Goal: Consume media (video, audio): Consume media (video, audio)

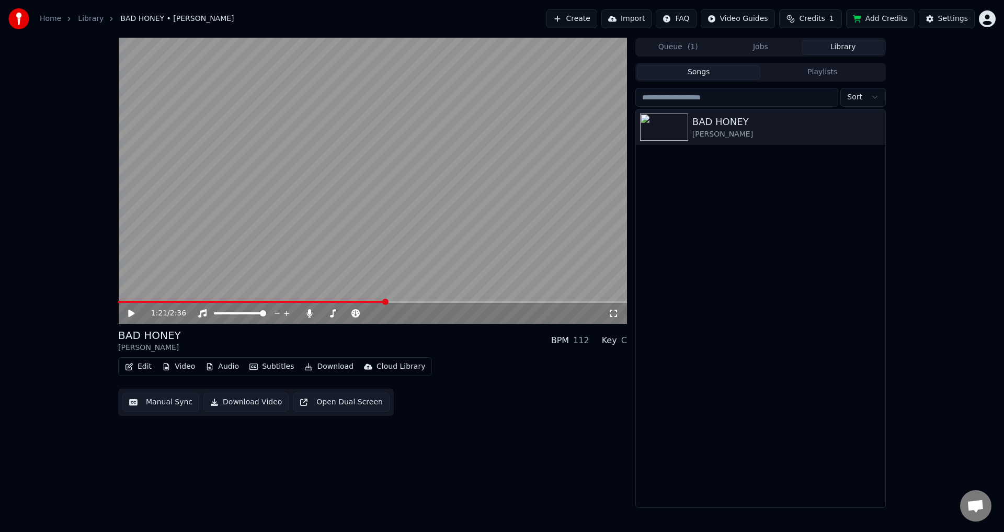
click at [152, 401] on button "Manual Sync" at bounding box center [160, 402] width 77 height 19
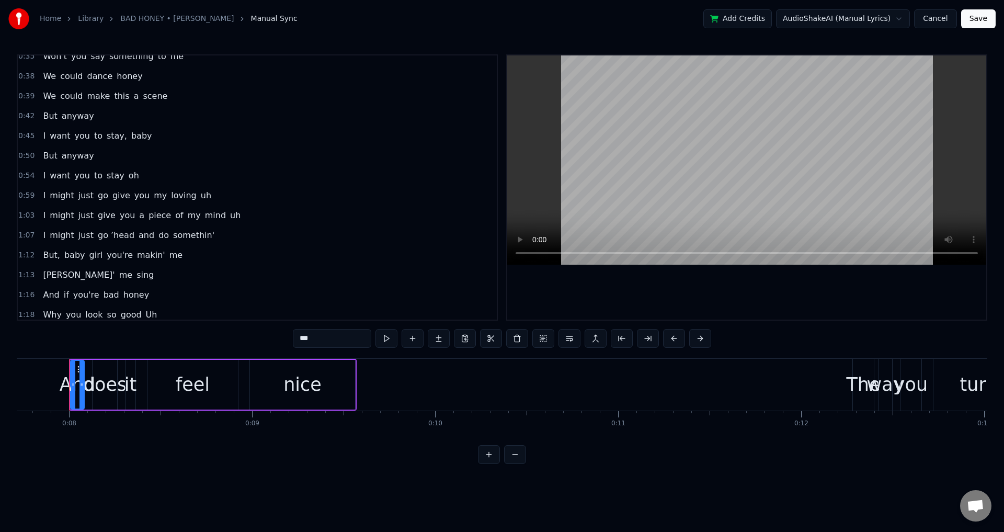
scroll to position [209, 0]
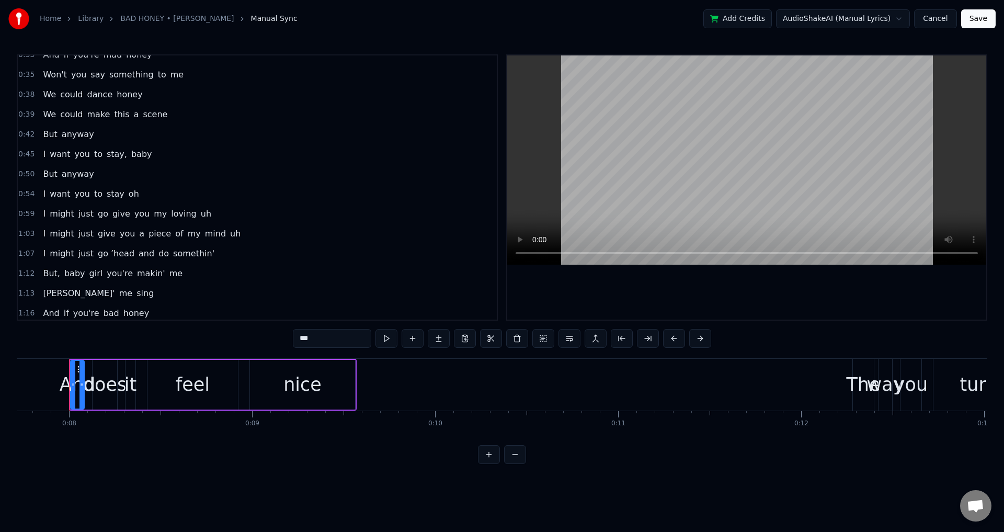
click at [19, 135] on span "0:42" at bounding box center [26, 134] width 16 height 10
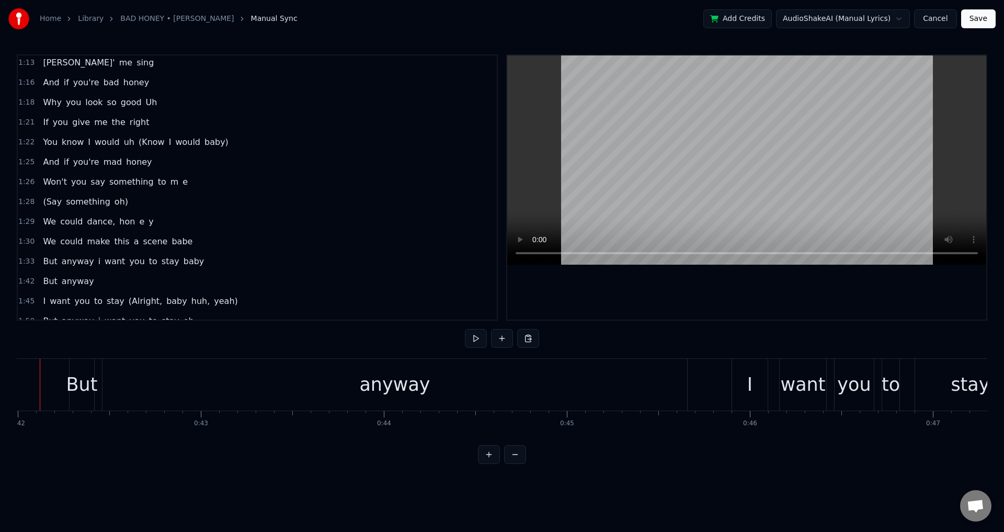
scroll to position [0, 7659]
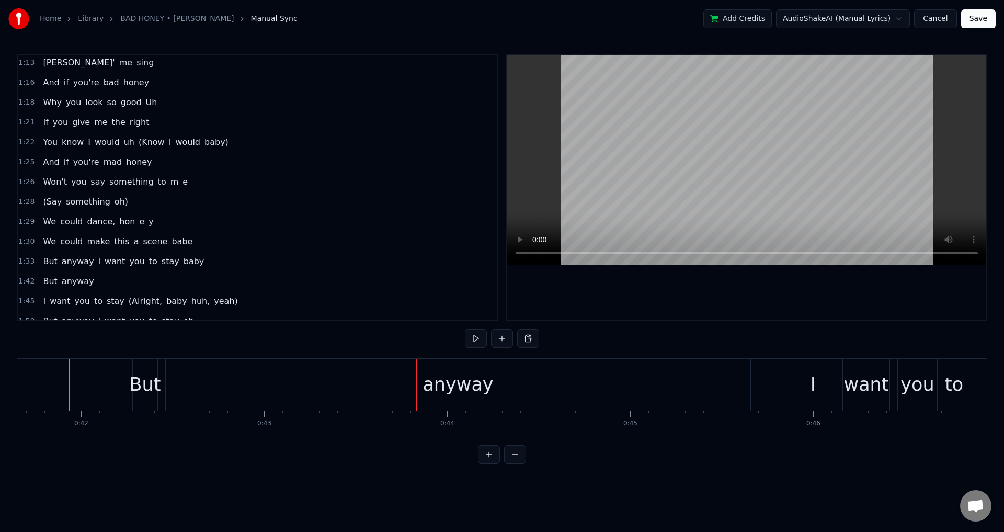
click at [139, 391] on div "But" at bounding box center [145, 385] width 31 height 28
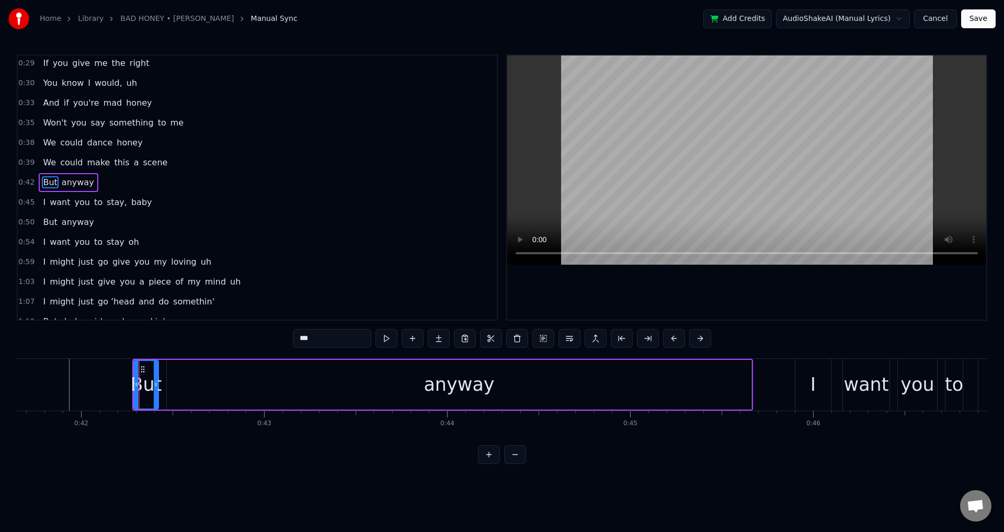
scroll to position [156, 0]
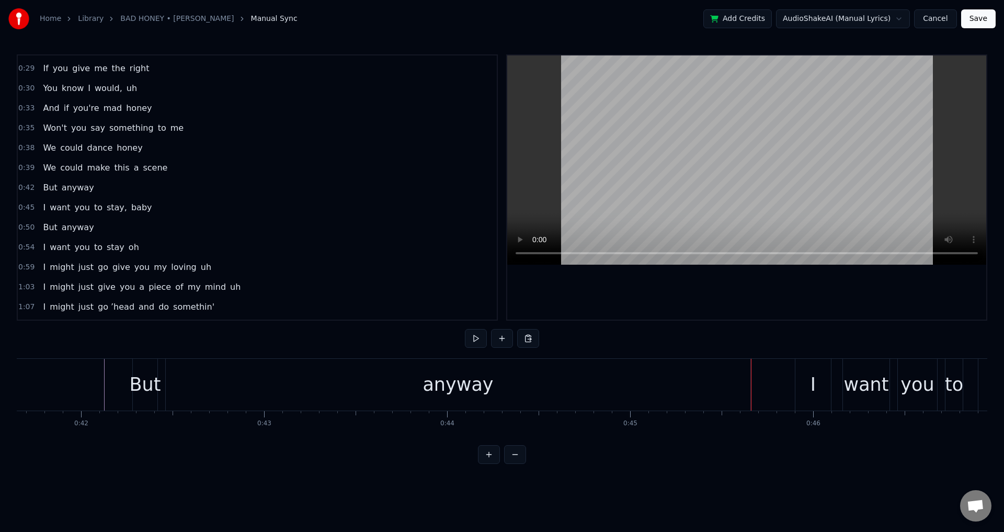
click at [599, 292] on div at bounding box center [746, 187] width 479 height 264
click at [175, 394] on div "stay," at bounding box center [125, 385] width 116 height 52
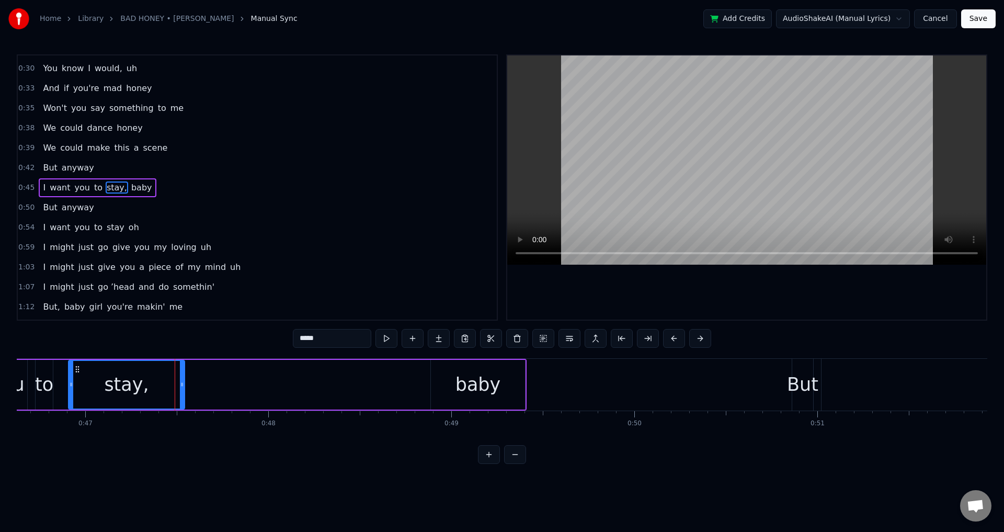
click at [341, 345] on input "*****" at bounding box center [332, 338] width 78 height 19
click at [558, 304] on div at bounding box center [746, 187] width 479 height 264
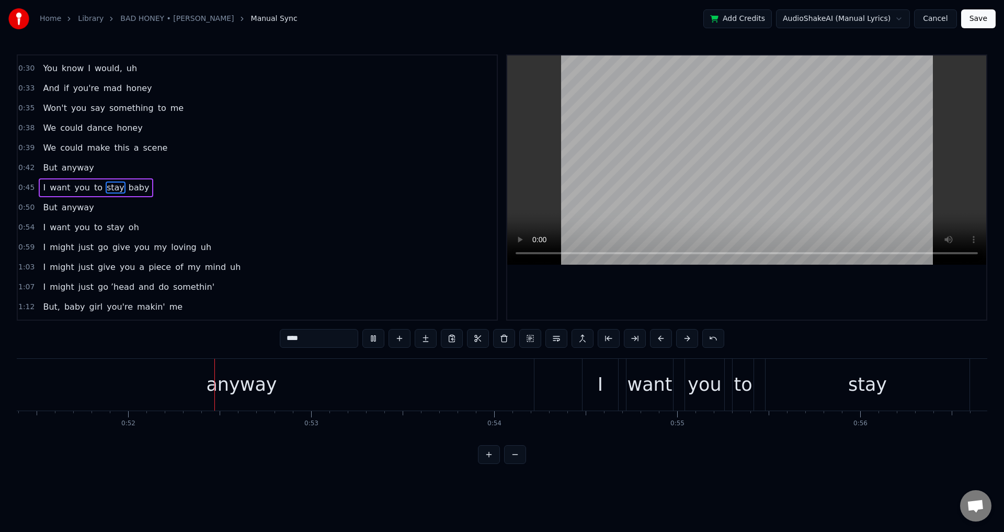
scroll to position [0, 9410]
click at [748, 299] on div at bounding box center [746, 187] width 479 height 264
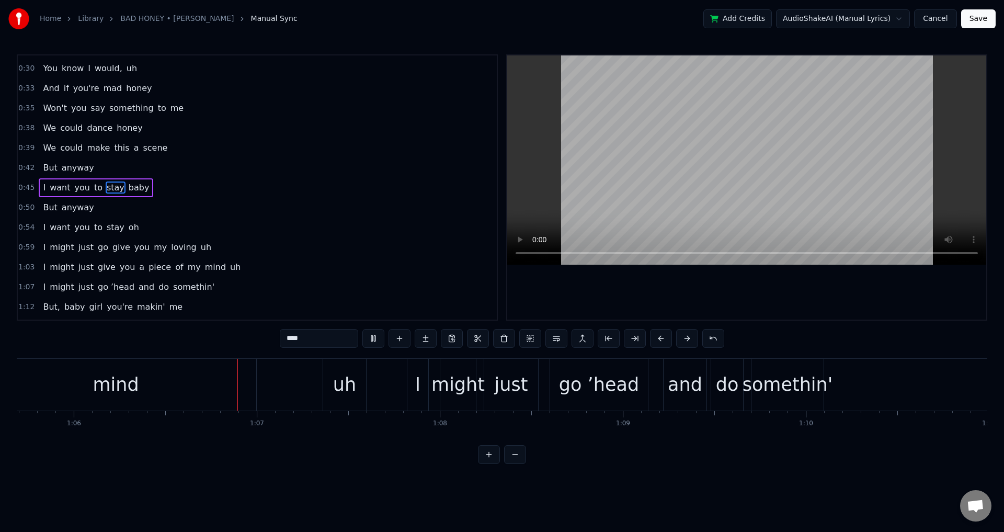
scroll to position [0, 12065]
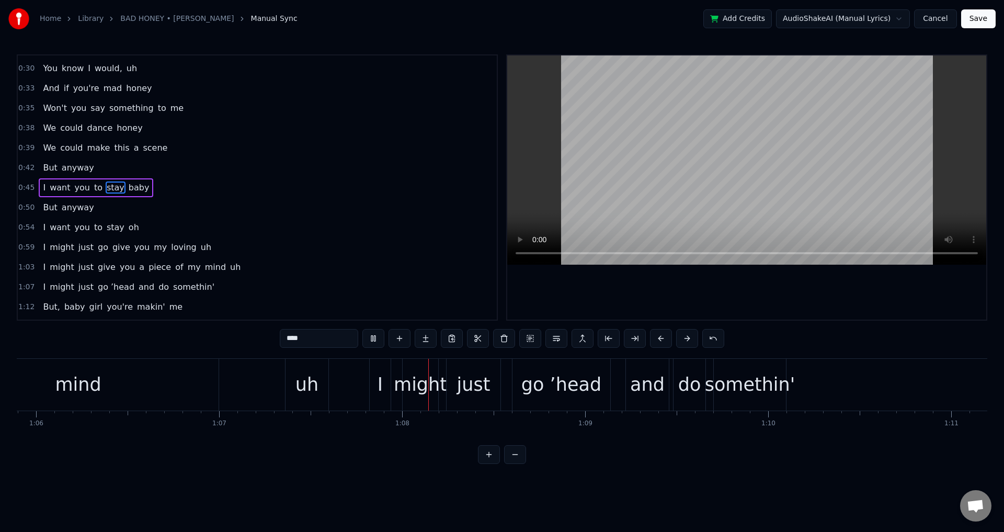
click at [748, 299] on div at bounding box center [746, 187] width 479 height 264
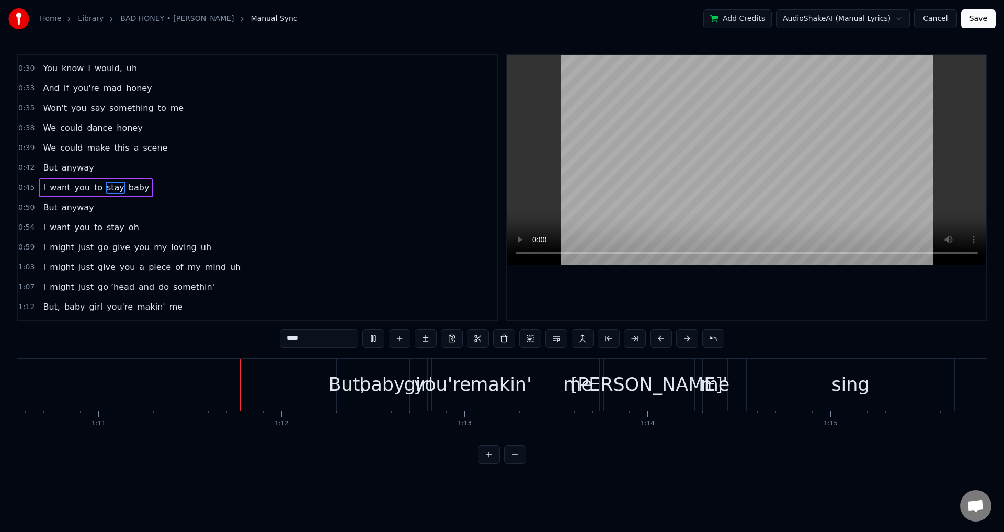
scroll to position [0, 12961]
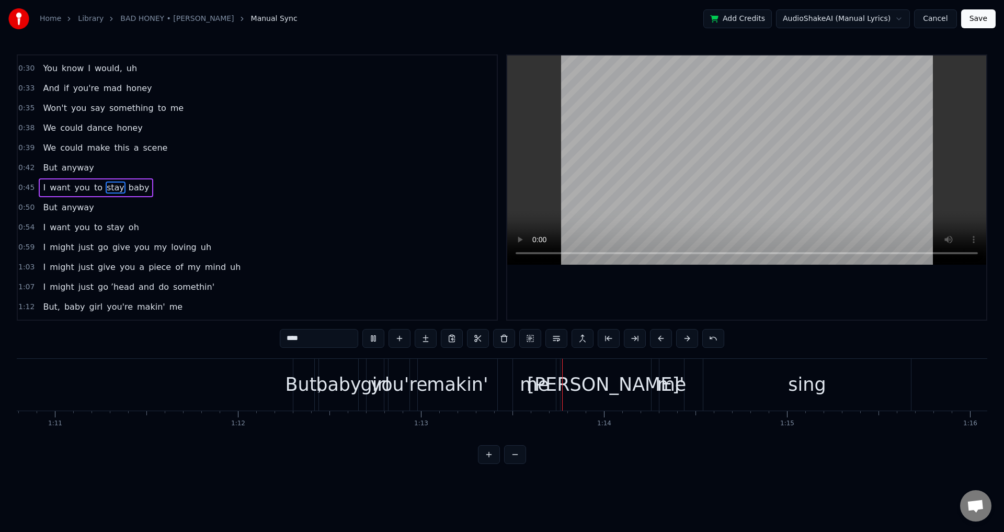
click at [308, 383] on div "But," at bounding box center [303, 385] width 37 height 28
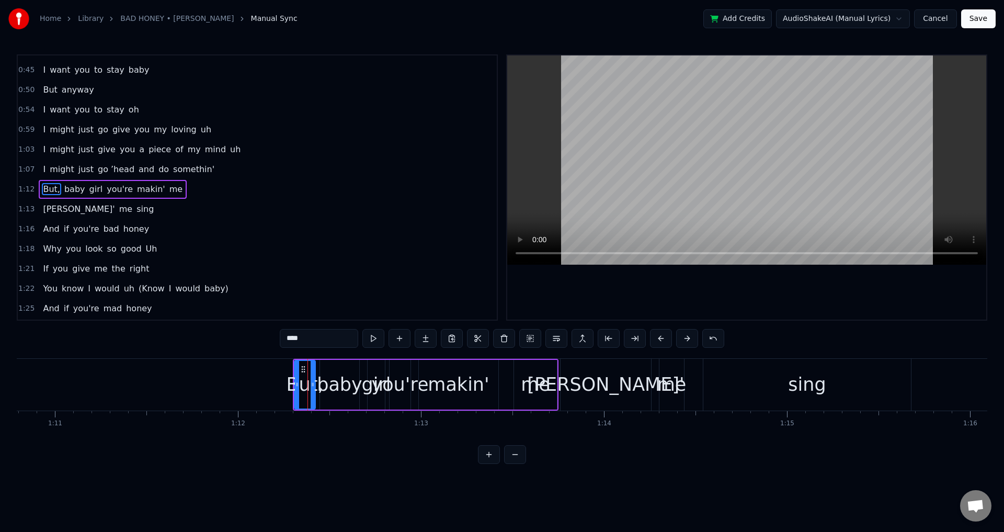
scroll to position [295, 0]
click at [332, 342] on input "****" at bounding box center [319, 338] width 78 height 19
type input "***"
click at [743, 293] on div at bounding box center [746, 187] width 479 height 264
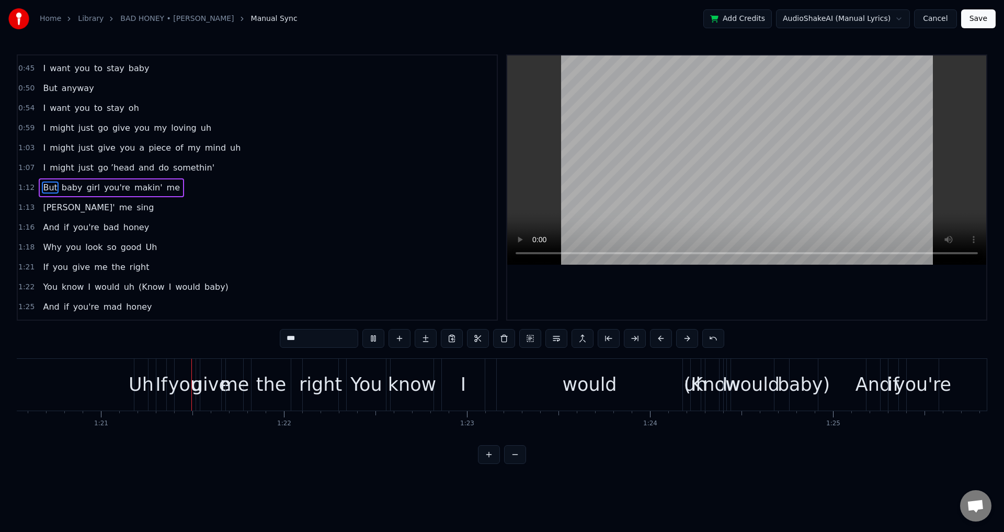
scroll to position [0, 14747]
click at [612, 299] on div at bounding box center [746, 187] width 479 height 264
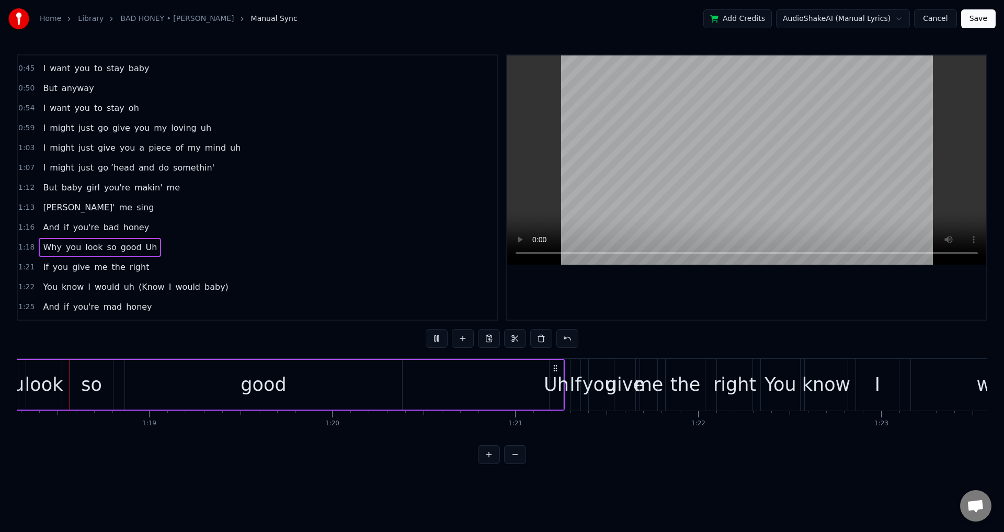
scroll to position [0, 14316]
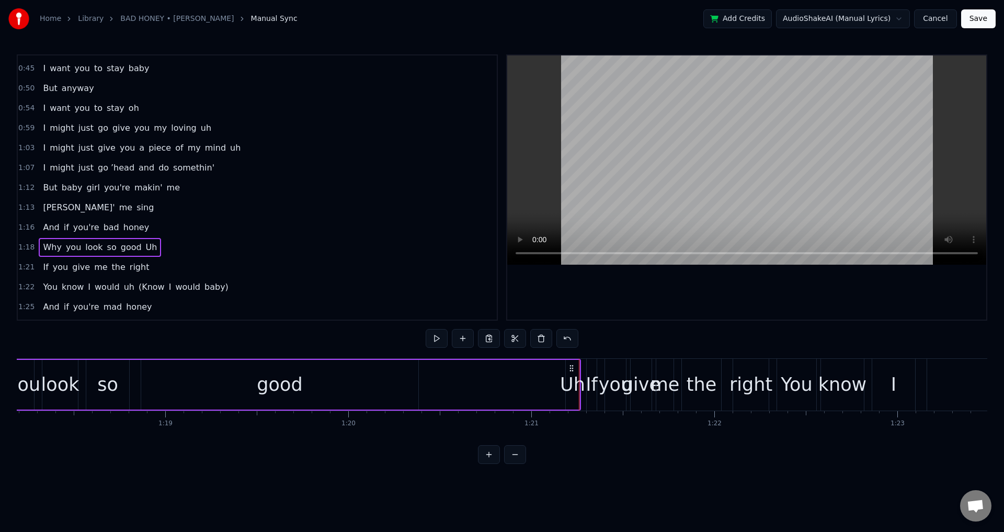
click at [568, 387] on div "Uh" at bounding box center [572, 385] width 25 height 28
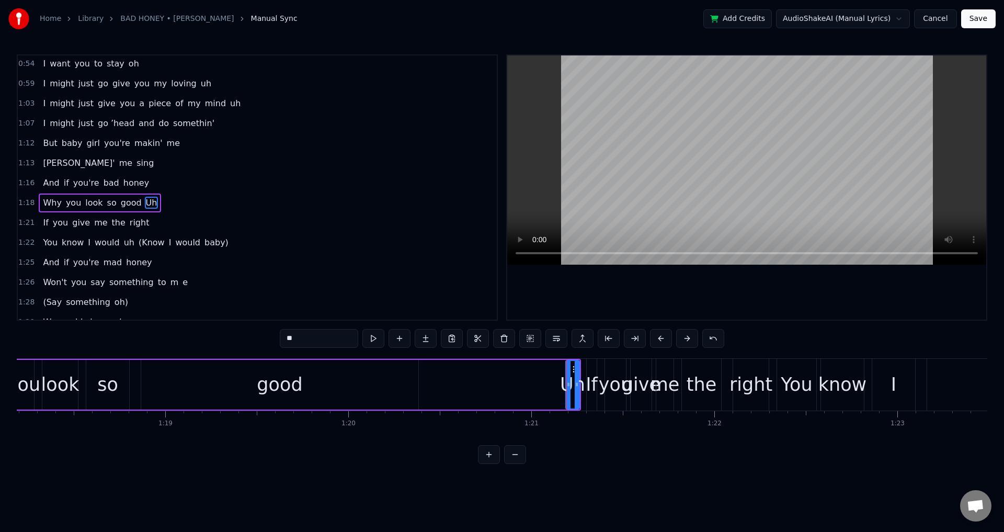
scroll to position [355, 0]
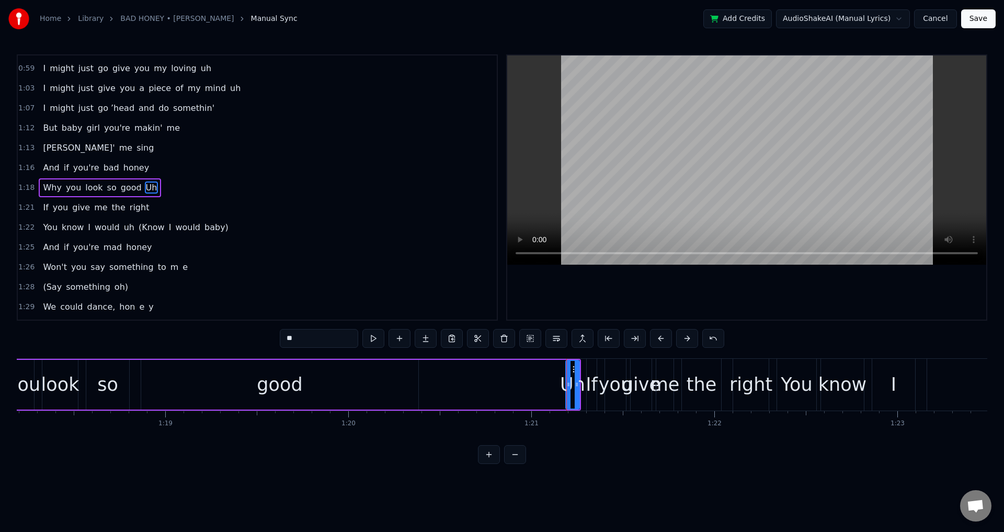
type input "**"
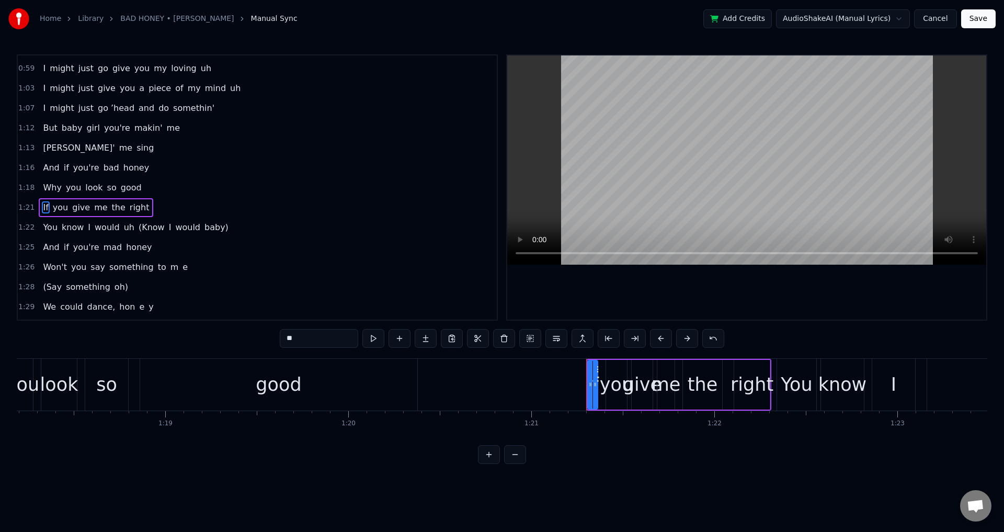
scroll to position [375, 0]
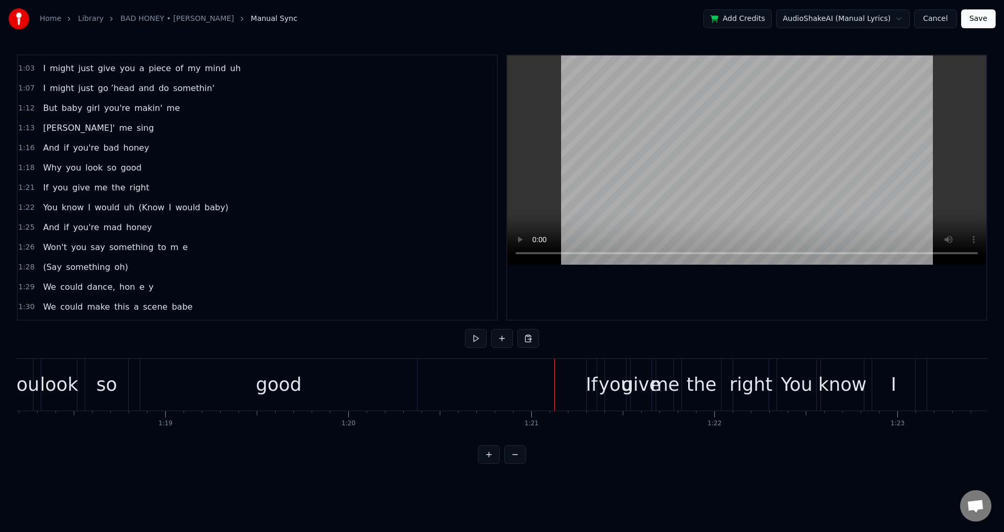
click at [410, 385] on div "good" at bounding box center [278, 385] width 277 height 52
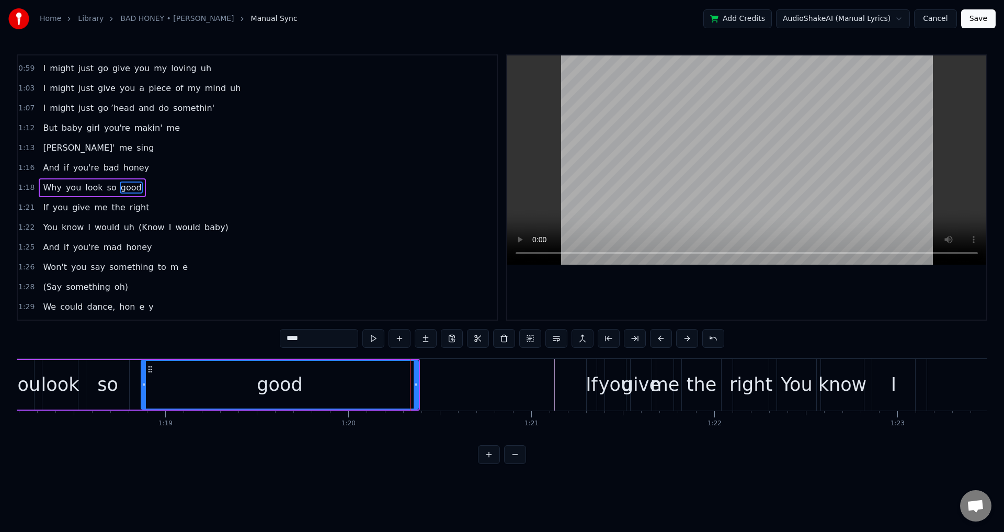
click at [539, 291] on div at bounding box center [746, 187] width 479 height 264
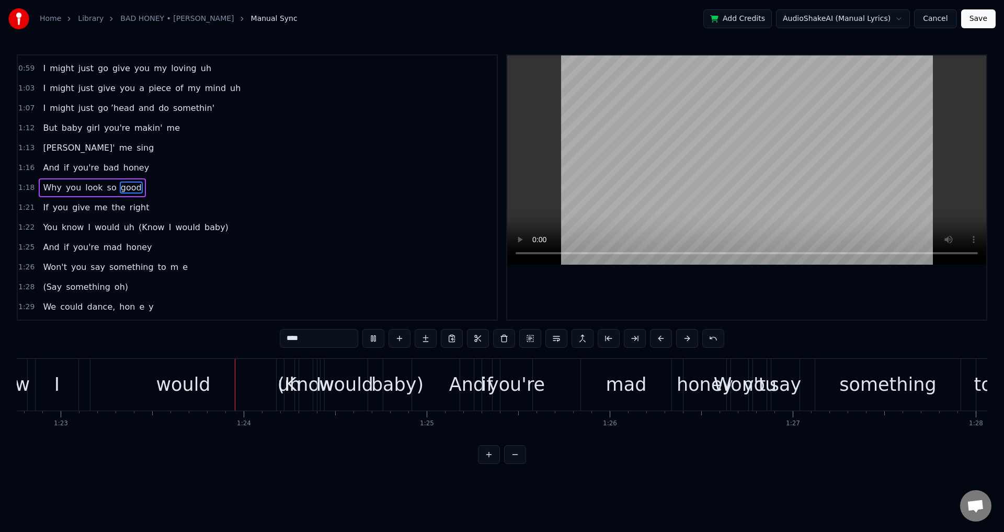
scroll to position [0, 15189]
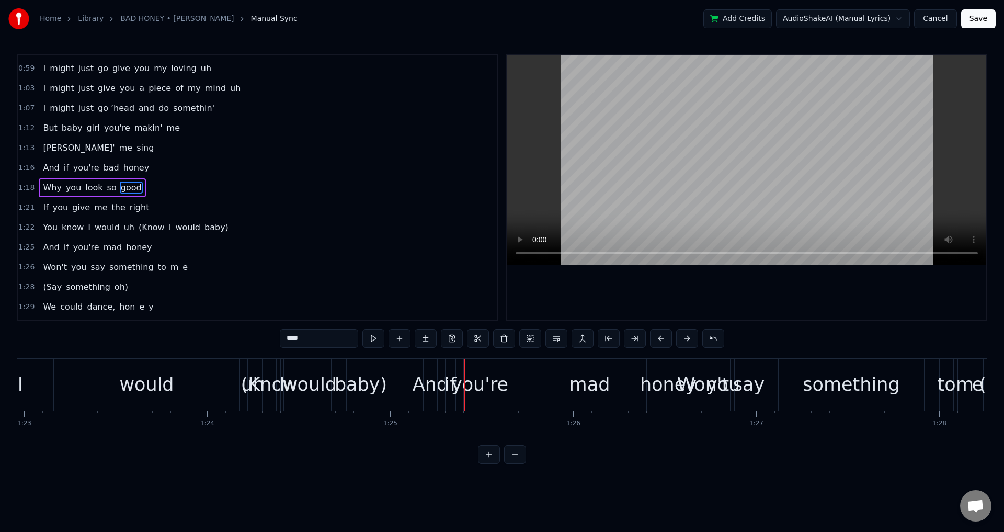
click at [23, 166] on span "1:16" at bounding box center [26, 168] width 16 height 10
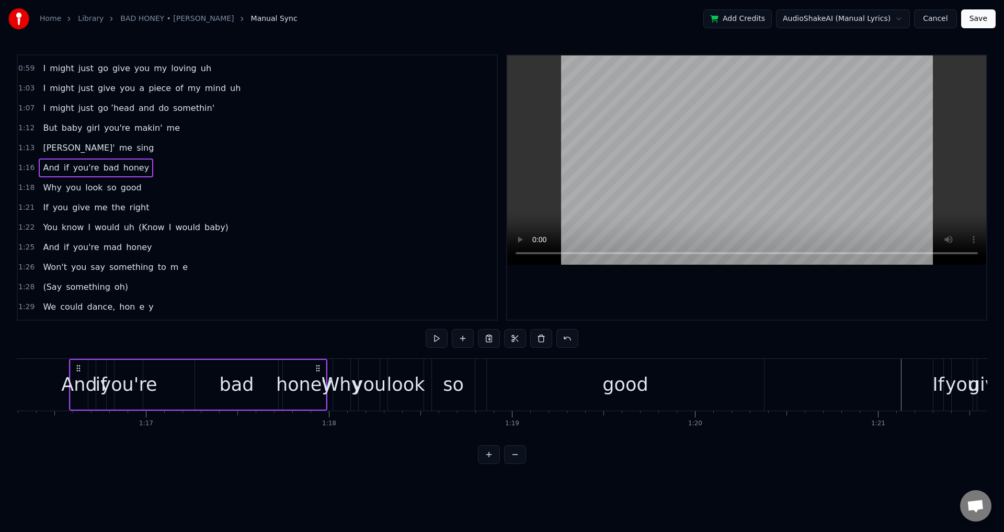
click at [25, 149] on span "1:13" at bounding box center [26, 148] width 16 height 10
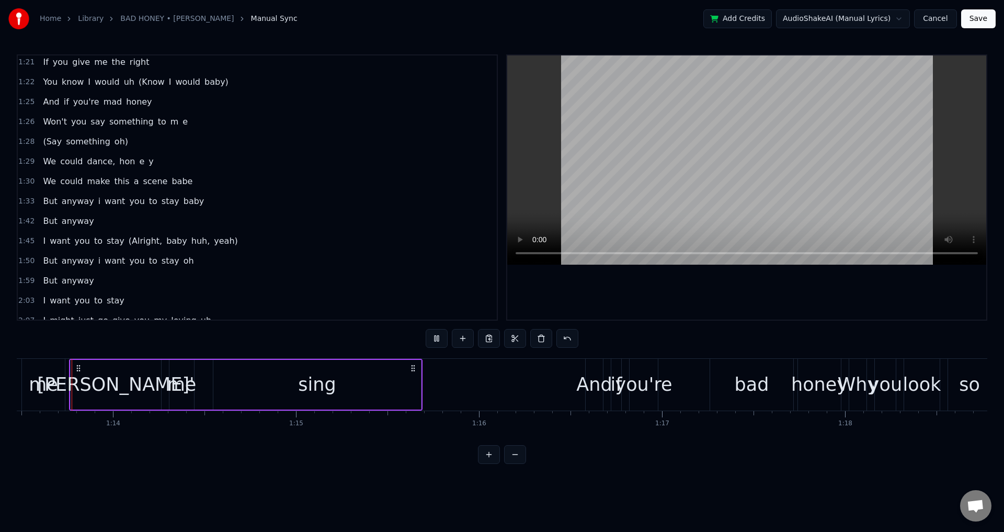
scroll to position [551, 0]
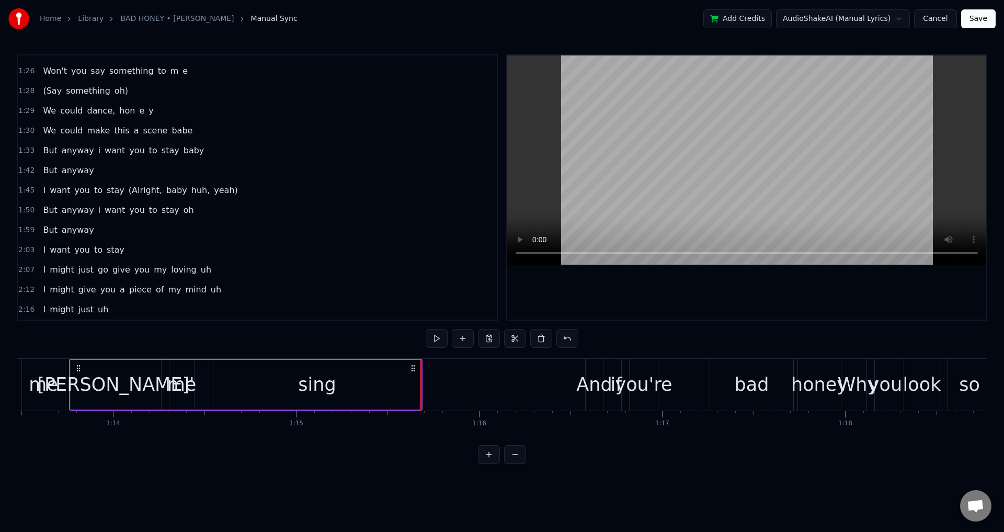
click at [531, 384] on div at bounding box center [856, 385] width 28584 height 52
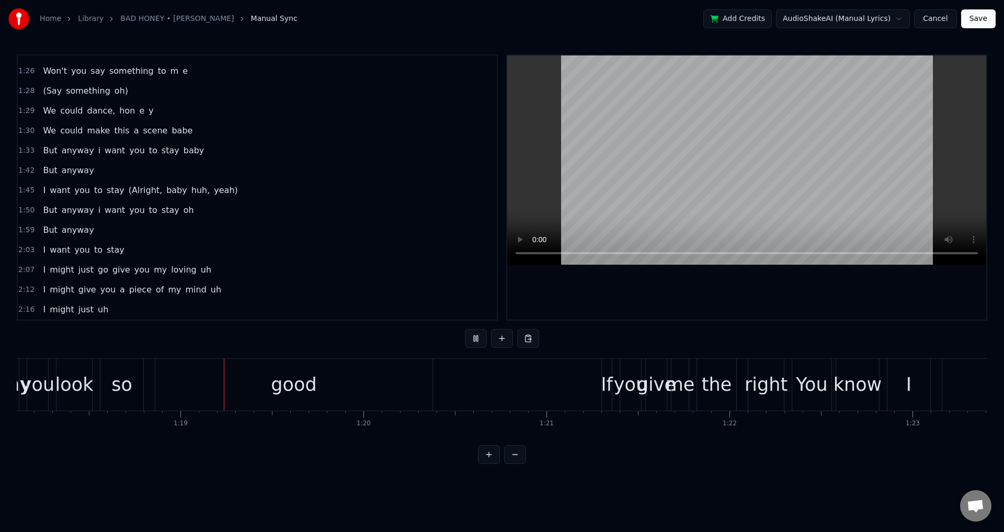
scroll to position [0, 14342]
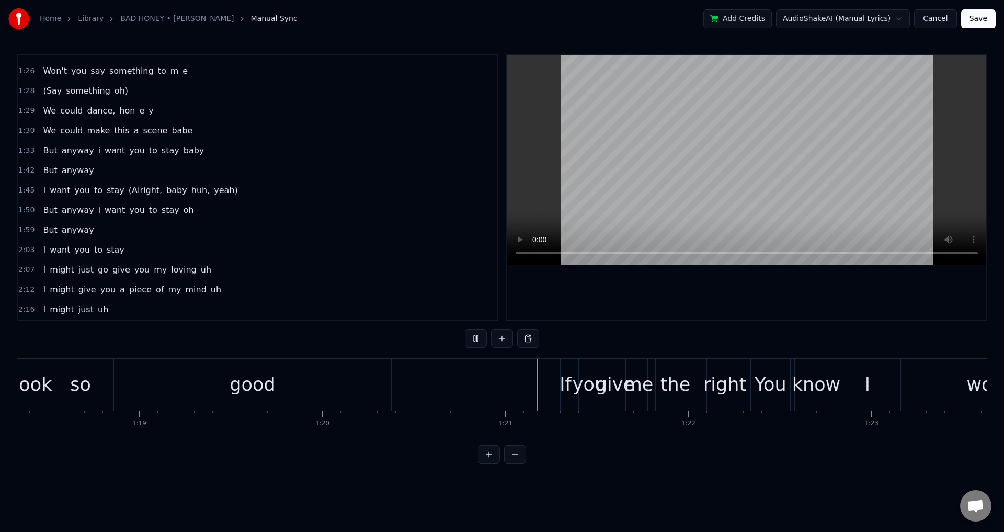
click at [576, 378] on div "you" at bounding box center [589, 385] width 33 height 28
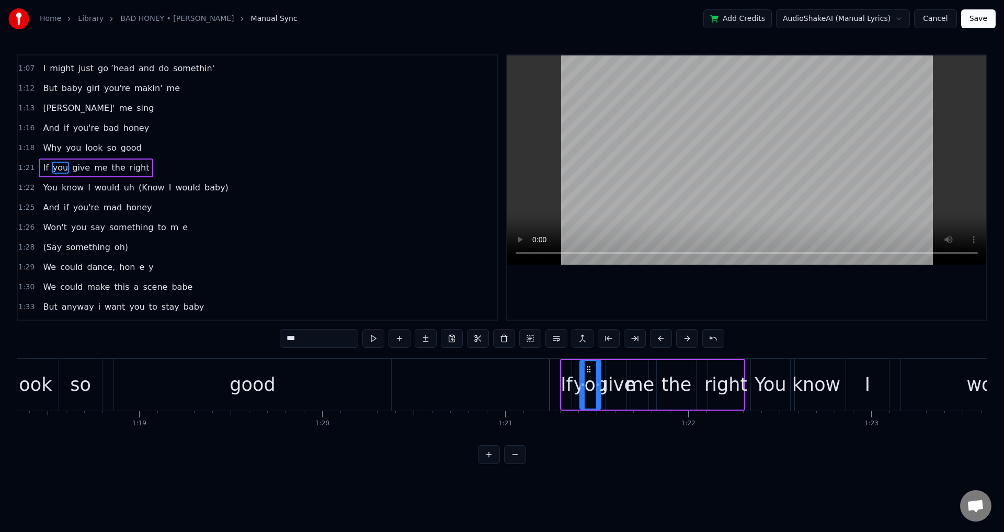
scroll to position [375, 0]
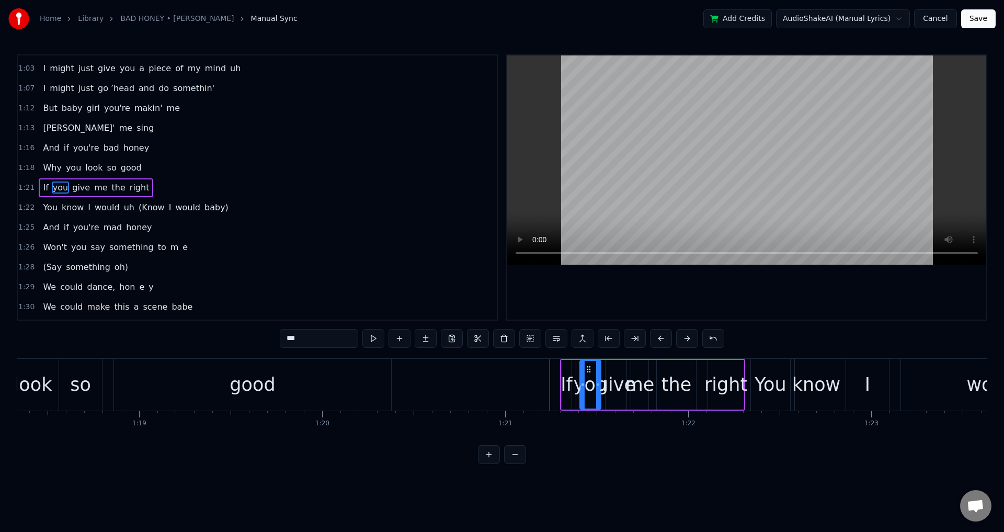
click at [702, 382] on div "If you give me the right" at bounding box center [652, 385] width 185 height 52
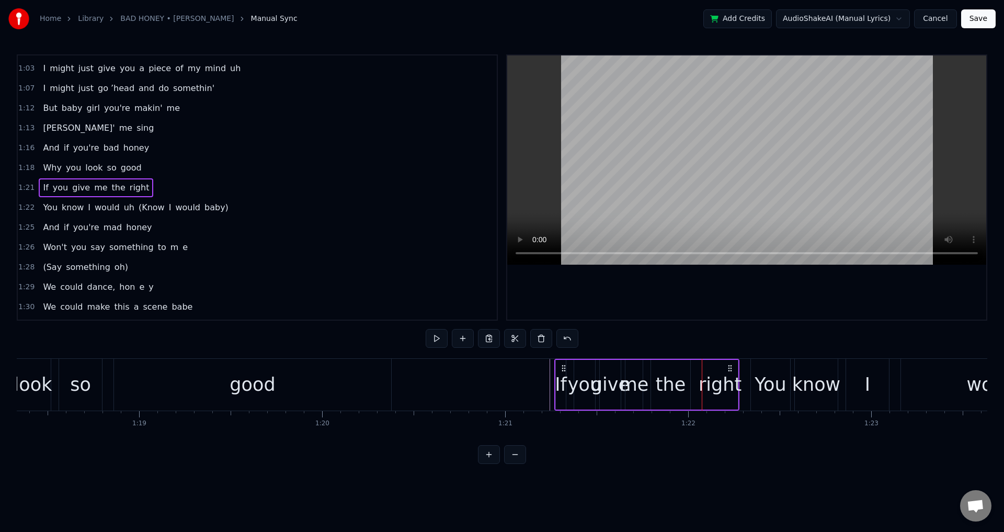
drag, startPoint x: 568, startPoint y: 365, endPoint x: 562, endPoint y: 365, distance: 5.8
click at [562, 365] on circle at bounding box center [562, 365] width 1 height 1
click at [566, 381] on div "If" at bounding box center [561, 385] width 12 height 28
click at [582, 380] on div "you" at bounding box center [584, 385] width 33 height 28
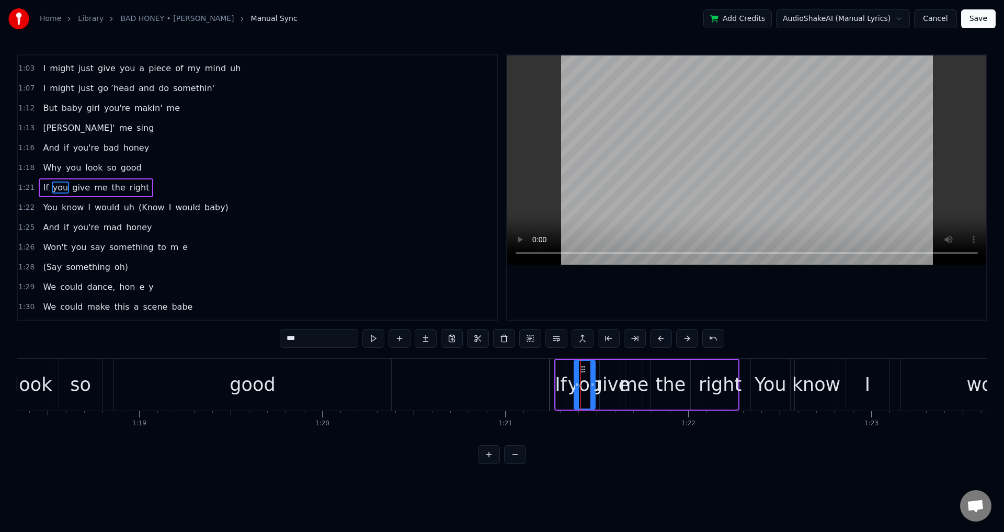
click at [579, 382] on div "you" at bounding box center [584, 385] width 33 height 28
drag, startPoint x: 576, startPoint y: 382, endPoint x: 568, endPoint y: 379, distance: 8.8
click at [568, 379] on div at bounding box center [569, 385] width 4 height 48
click at [613, 380] on div "give" at bounding box center [610, 385] width 39 height 28
click at [598, 378] on div at bounding box center [599, 385] width 4 height 48
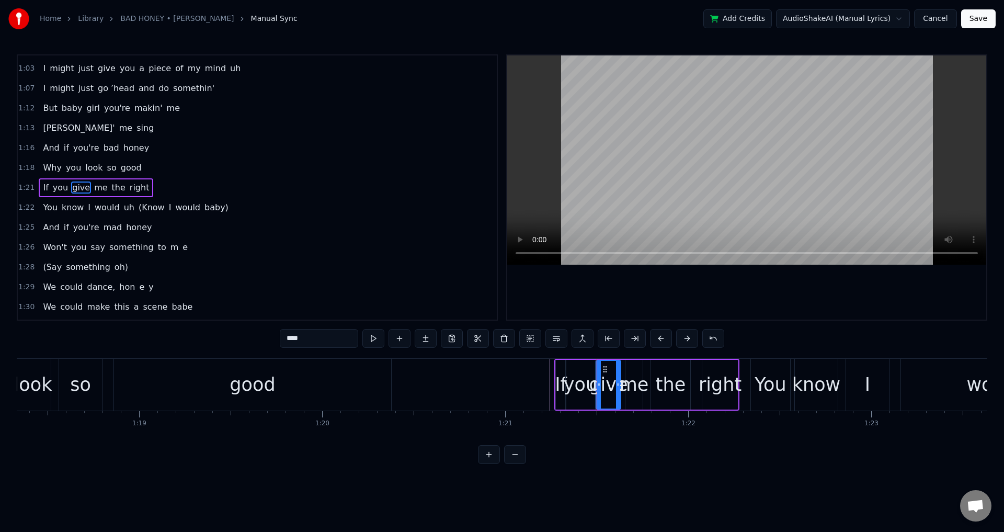
click at [632, 378] on div "me" at bounding box center [634, 385] width 29 height 28
click at [623, 379] on div at bounding box center [623, 385] width 4 height 48
click at [671, 382] on div "the" at bounding box center [671, 385] width 30 height 28
drag, startPoint x: 653, startPoint y: 381, endPoint x: 648, endPoint y: 380, distance: 5.3
click at [648, 380] on icon at bounding box center [649, 384] width 4 height 8
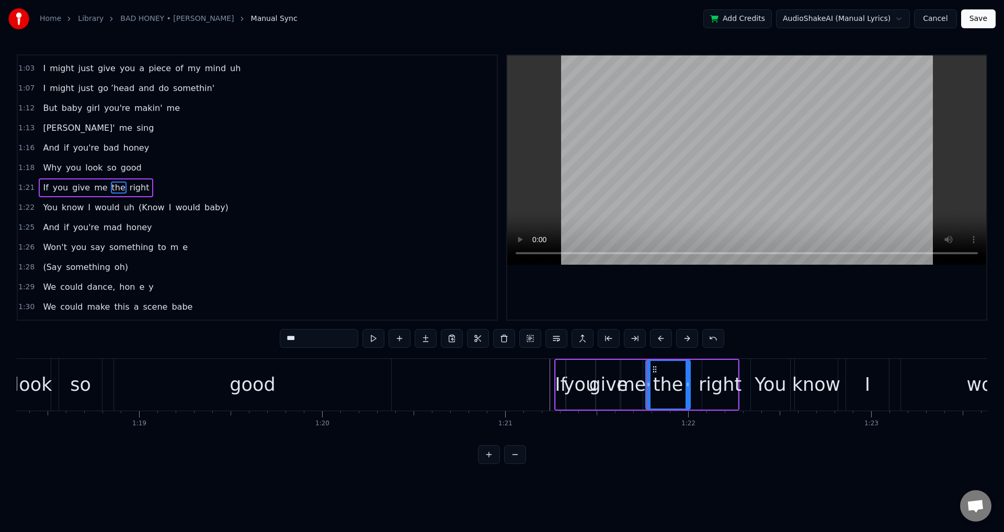
click at [707, 381] on div "right" at bounding box center [720, 385] width 43 height 28
type input "*****"
drag, startPoint x: 705, startPoint y: 381, endPoint x: 694, endPoint y: 381, distance: 10.5
click at [694, 381] on icon at bounding box center [695, 384] width 4 height 8
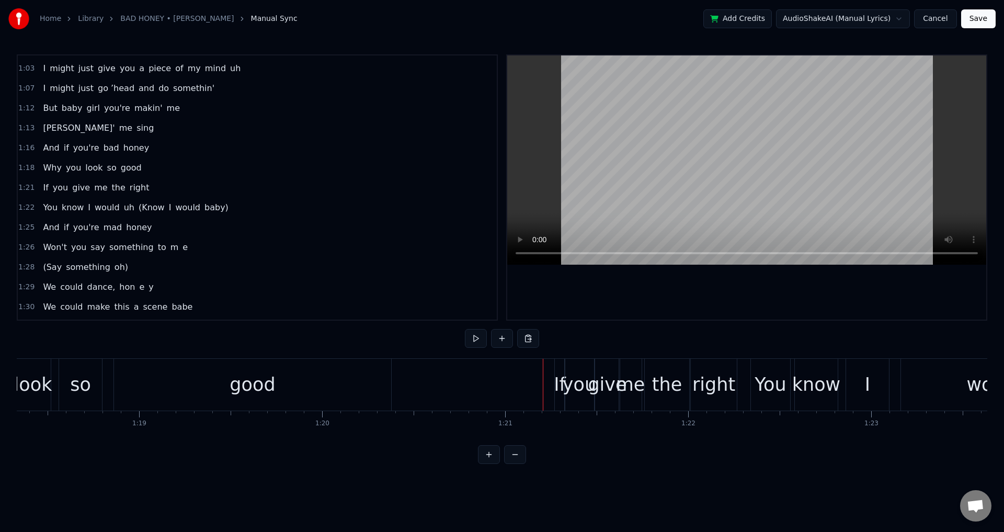
click at [560, 383] on div "If" at bounding box center [560, 385] width 12 height 28
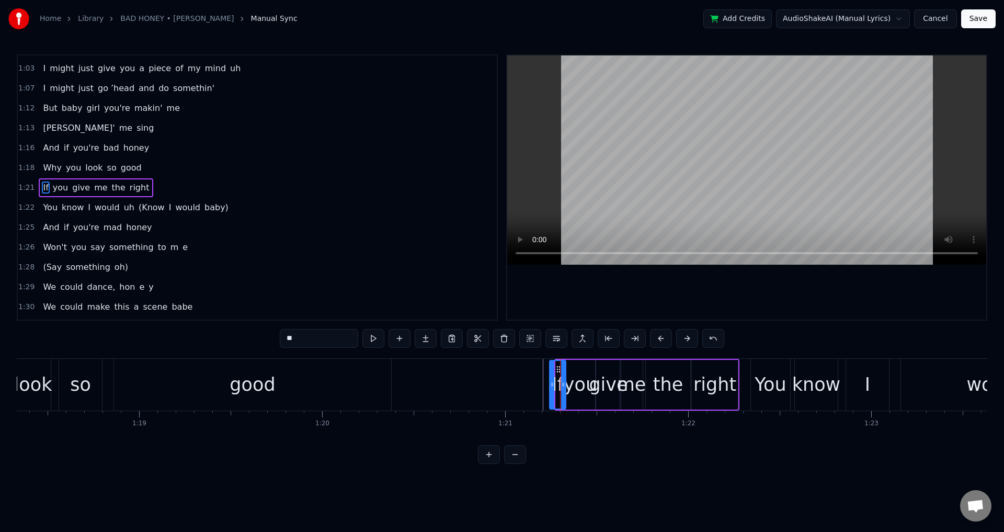
drag, startPoint x: 557, startPoint y: 383, endPoint x: 551, endPoint y: 382, distance: 6.3
click at [551, 382] on icon at bounding box center [552, 384] width 4 height 8
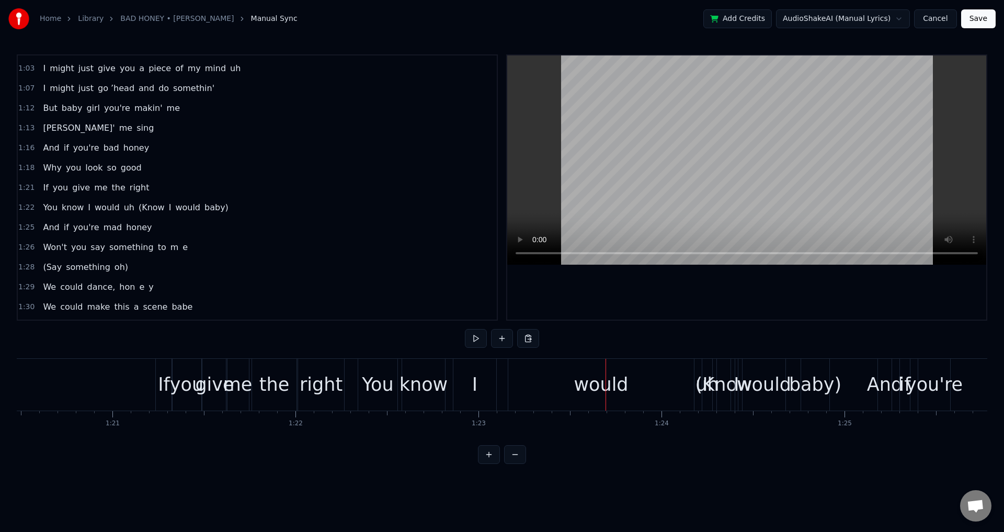
scroll to position [0, 14727]
click at [704, 405] on div "You know I would uh (Know I would baby)" at bounding box center [602, 385] width 474 height 52
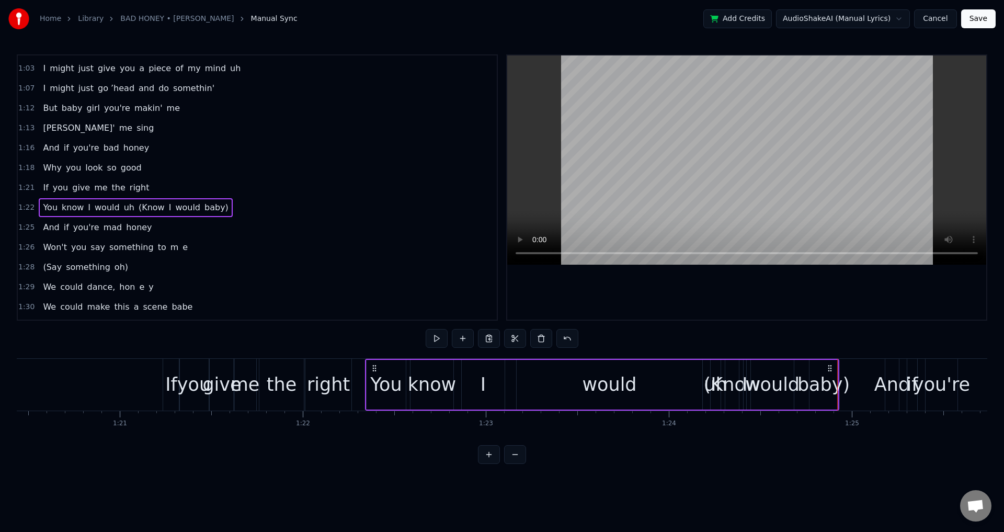
click at [138, 206] on span "(Know" at bounding box center [152, 207] width 28 height 12
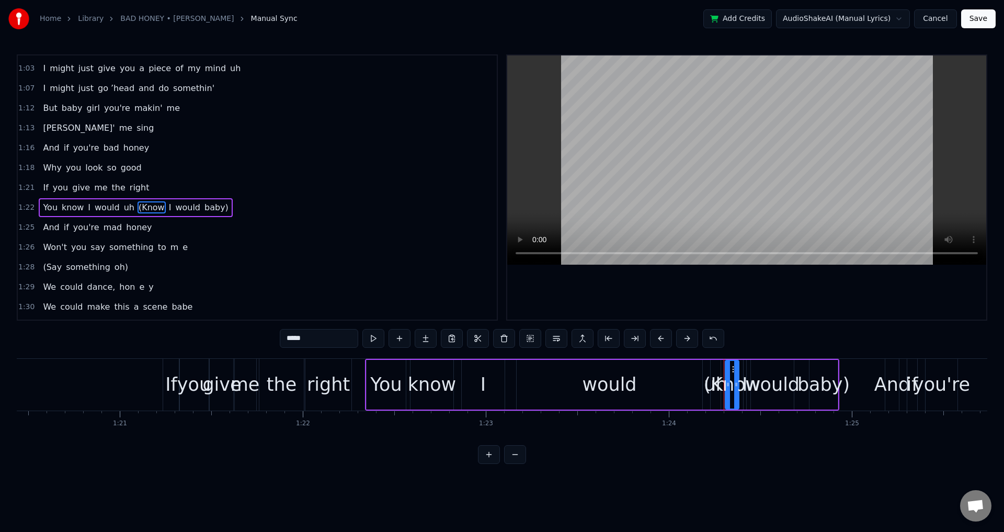
scroll to position [394, 0]
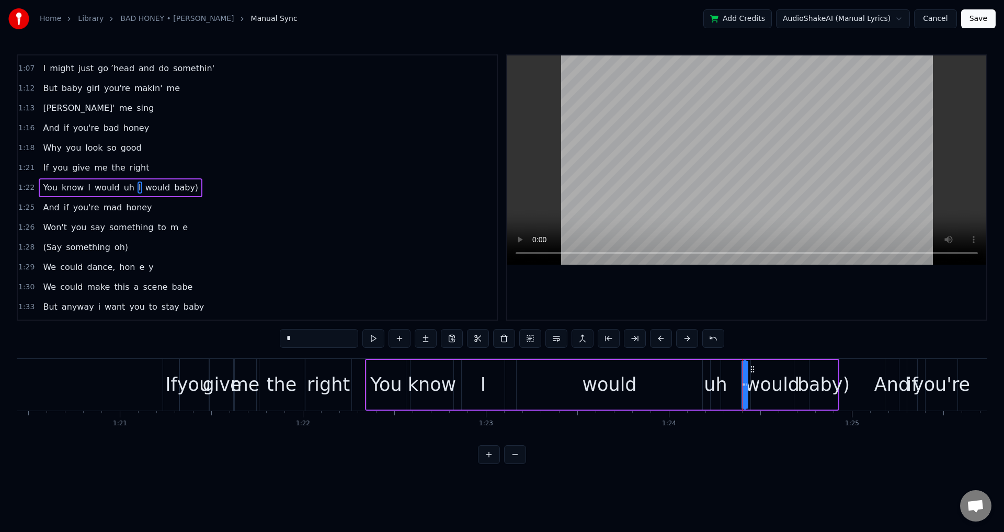
click at [150, 188] on span "would" at bounding box center [157, 188] width 27 height 12
type input "*****"
click at [144, 185] on span "would" at bounding box center [157, 188] width 27 height 12
click at [132, 185] on div "You know I would uh I would baby)" at bounding box center [121, 187] width 164 height 19
click at [138, 185] on span "I" at bounding box center [140, 188] width 5 height 12
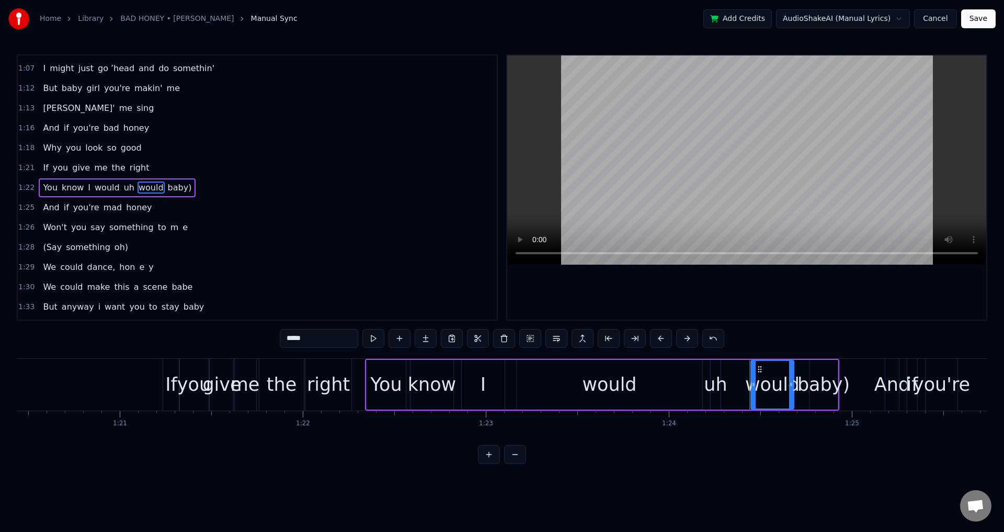
click at [138, 186] on span "would" at bounding box center [151, 188] width 27 height 12
click at [144, 186] on span "baby)" at bounding box center [151, 188] width 26 height 12
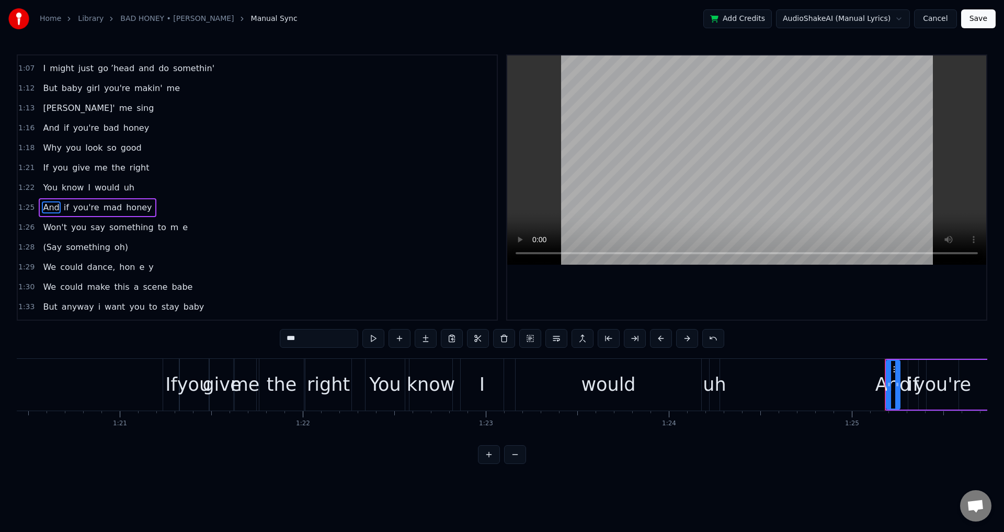
scroll to position [414, 0]
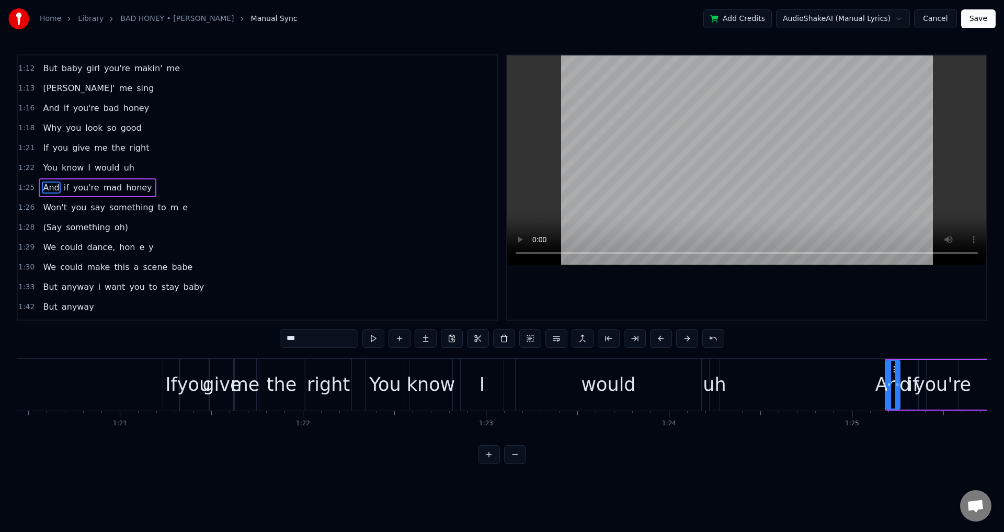
click at [295, 384] on div "the" at bounding box center [282, 385] width 30 height 28
type input "***"
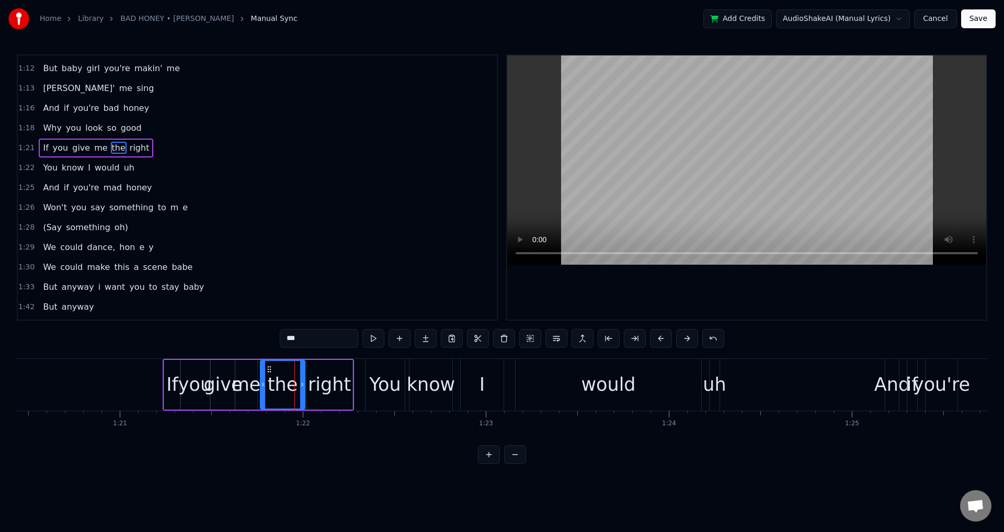
scroll to position [375, 0]
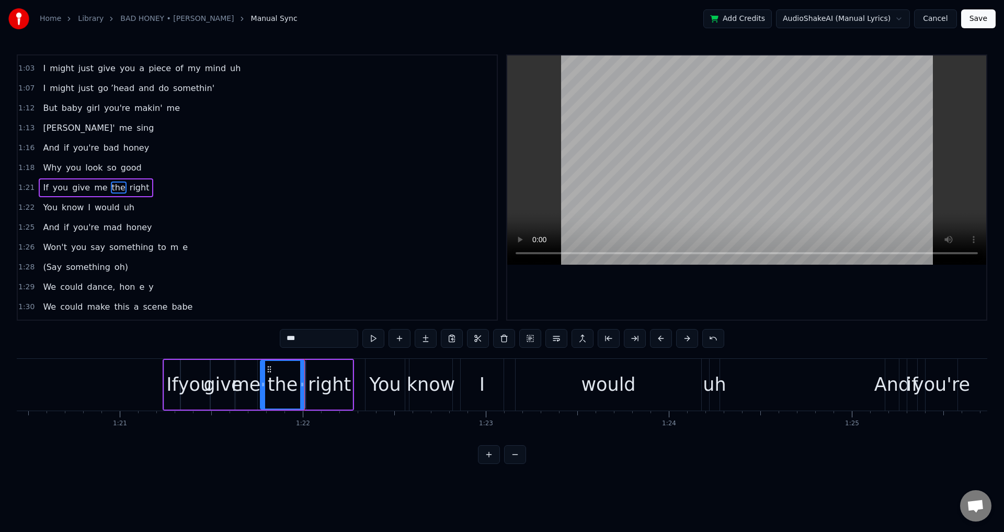
click at [631, 287] on div at bounding box center [746, 187] width 479 height 264
click at [702, 396] on div "You know I would uh" at bounding box center [543, 385] width 357 height 52
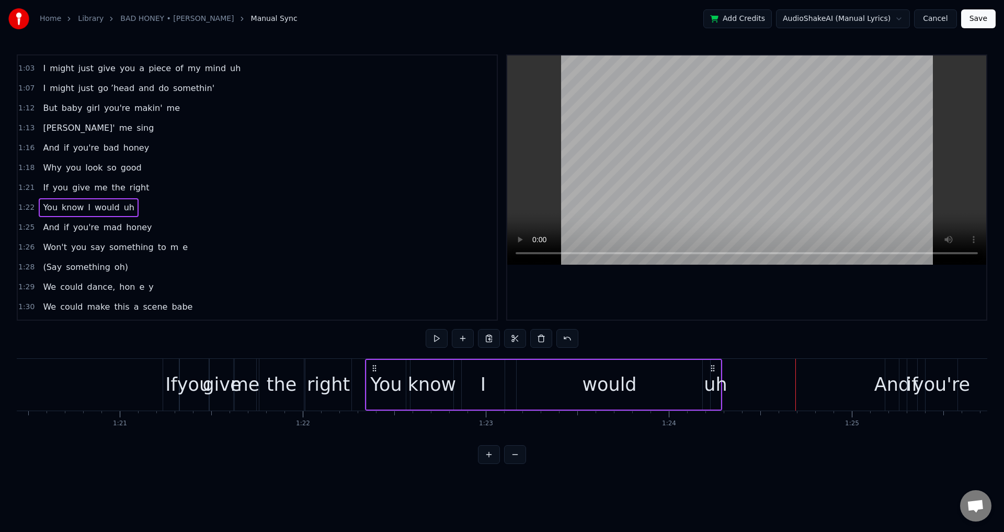
click at [711, 390] on div "uh" at bounding box center [715, 385] width 23 height 28
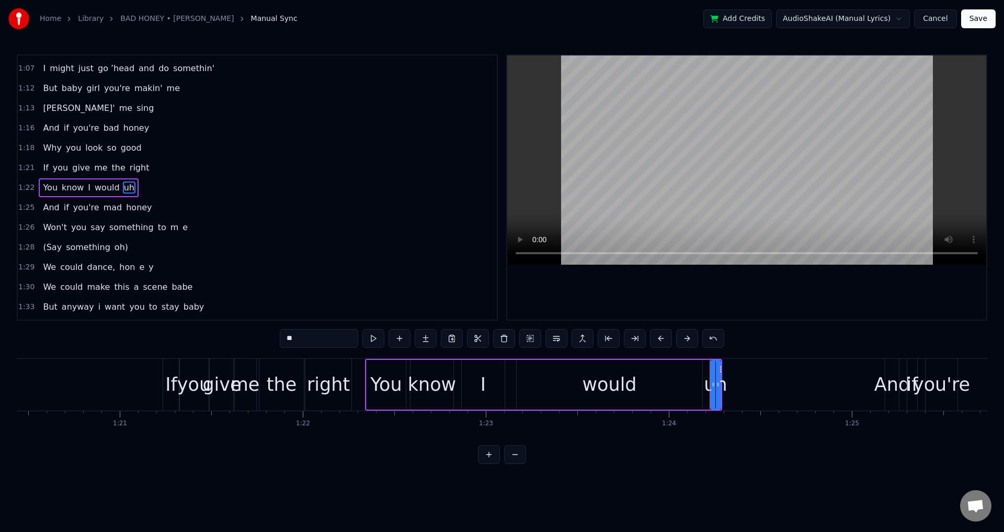
click at [572, 390] on div "would" at bounding box center [610, 385] width 186 height 50
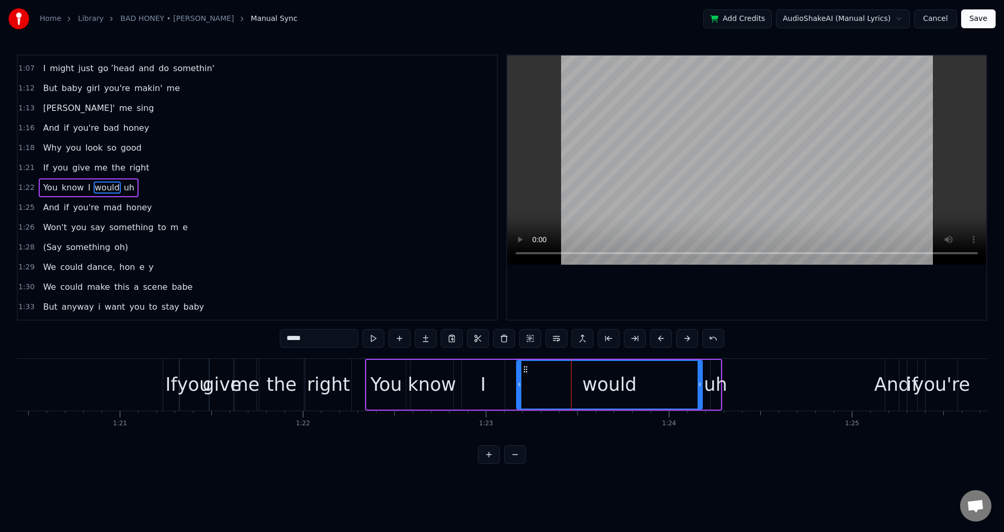
click at [444, 390] on div "know" at bounding box center [432, 385] width 49 height 28
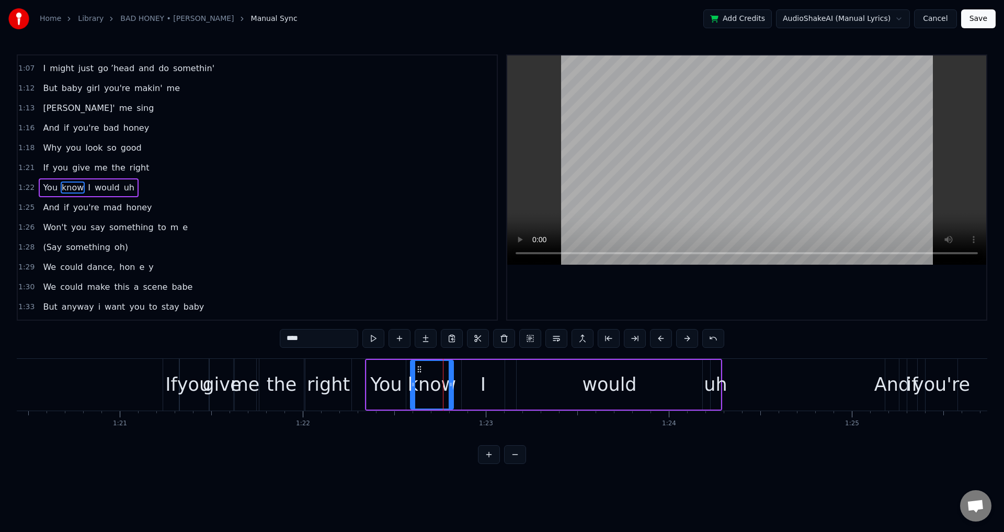
click at [380, 383] on div "You" at bounding box center [385, 385] width 31 height 28
type input "***"
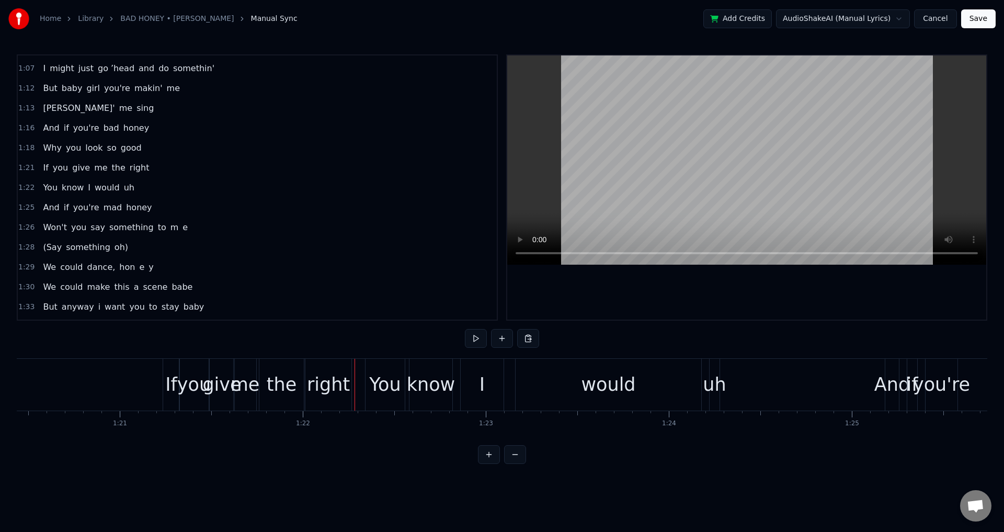
click at [718, 385] on div "uh" at bounding box center [714, 385] width 23 height 28
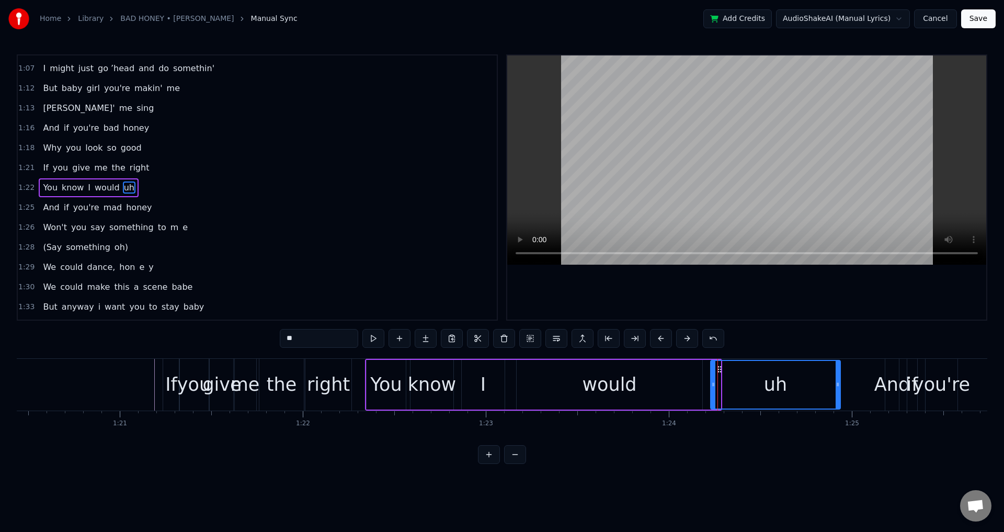
drag, startPoint x: 720, startPoint y: 383, endPoint x: 840, endPoint y: 386, distance: 119.8
click at [840, 386] on icon at bounding box center [838, 384] width 4 height 8
drag, startPoint x: 712, startPoint y: 379, endPoint x: 780, endPoint y: 387, distance: 68.4
click at [780, 387] on div at bounding box center [781, 385] width 4 height 48
click at [713, 380] on div "You know I would uh" at bounding box center [603, 385] width 477 height 52
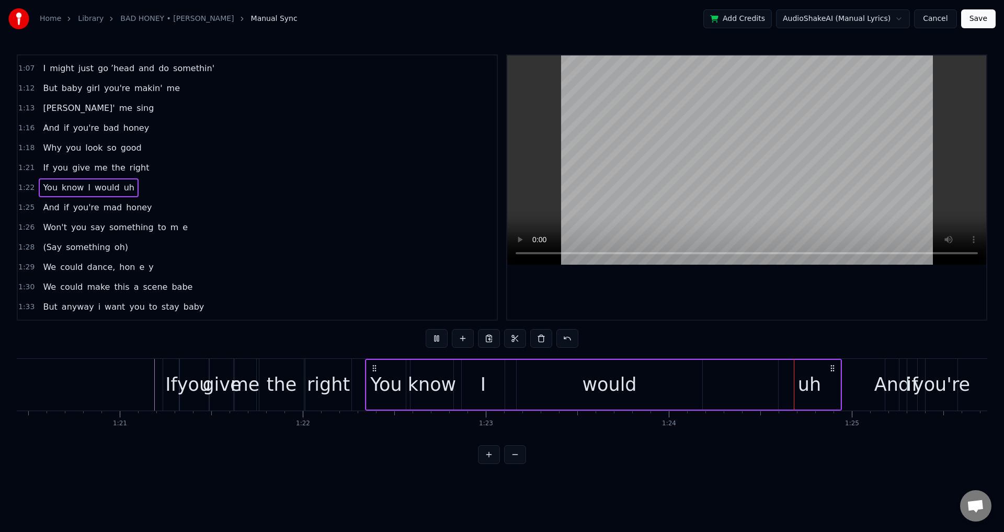
click at [725, 381] on div "You know I would uh" at bounding box center [603, 385] width 477 height 52
click at [785, 381] on div "uh" at bounding box center [810, 385] width 62 height 50
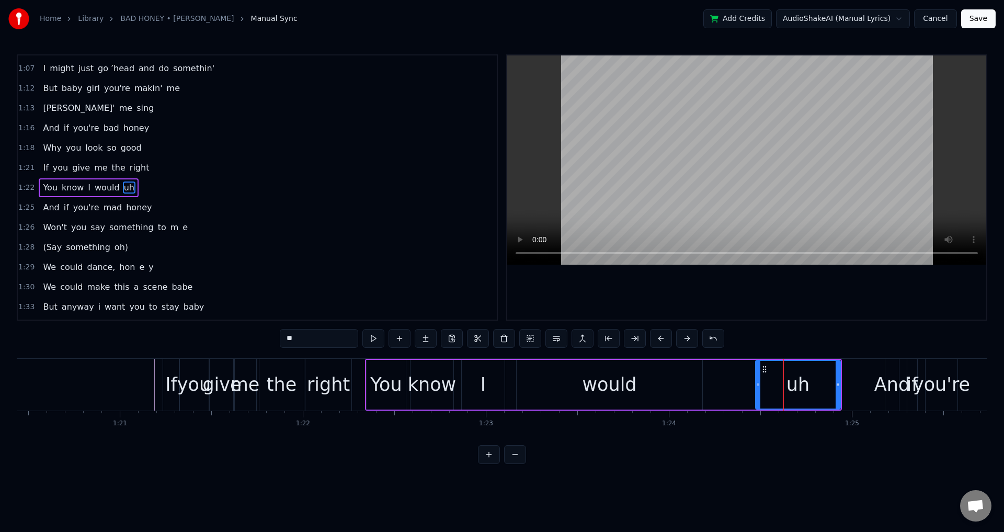
drag, startPoint x: 780, startPoint y: 380, endPoint x: 757, endPoint y: 380, distance: 23.0
click at [757, 380] on div at bounding box center [758, 385] width 4 height 48
click at [834, 381] on icon at bounding box center [835, 384] width 4 height 8
click at [395, 390] on div "You" at bounding box center [385, 385] width 31 height 28
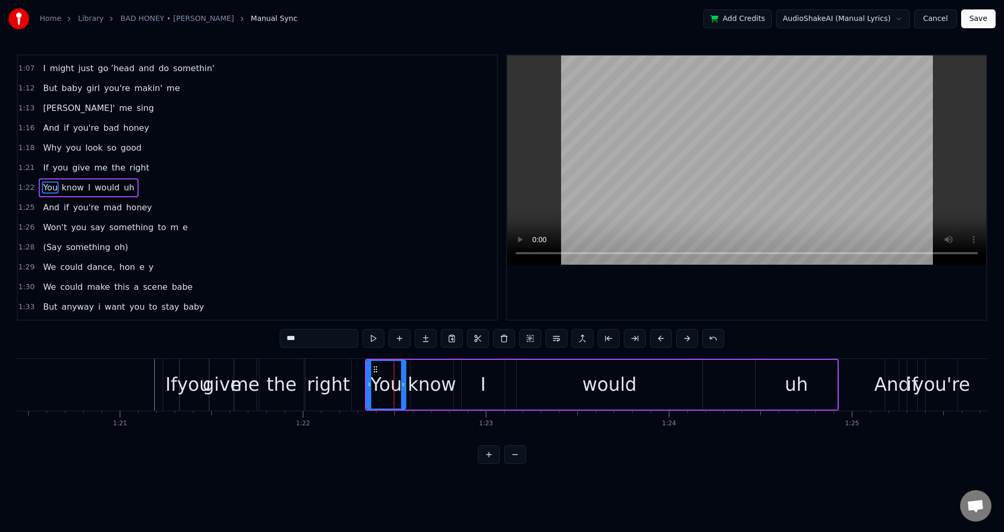
click at [410, 384] on div "know" at bounding box center [432, 385] width 49 height 28
type input "****"
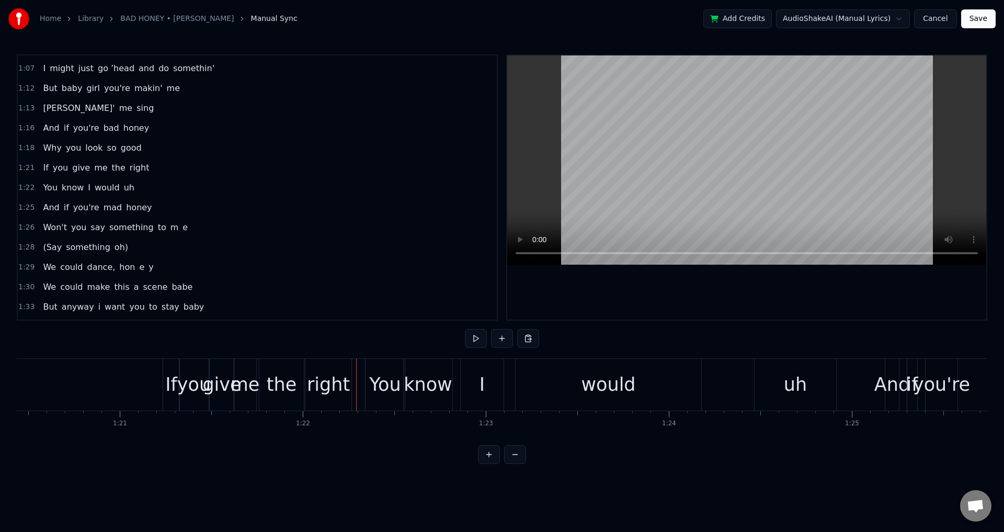
click at [356, 386] on div at bounding box center [356, 385] width 1 height 52
click at [469, 376] on div "I" at bounding box center [482, 385] width 43 height 52
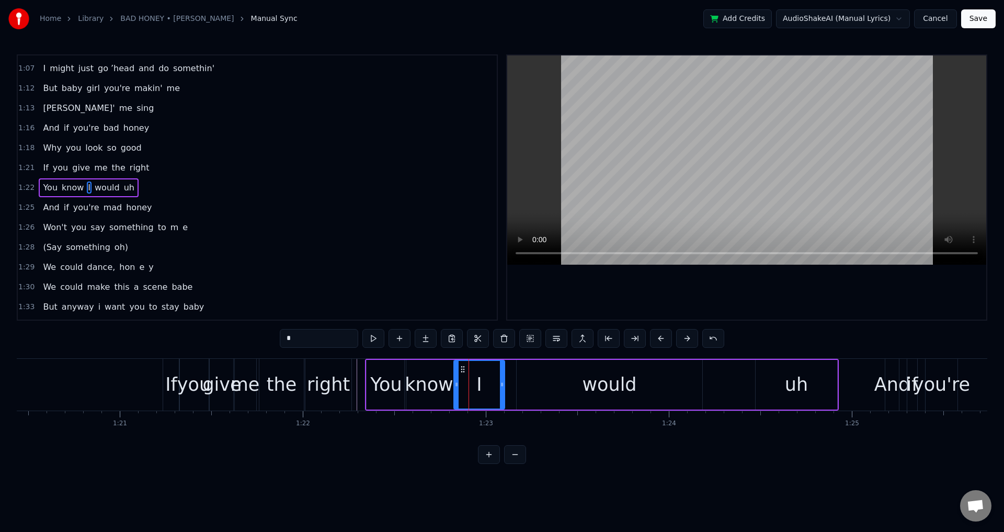
drag, startPoint x: 465, startPoint y: 383, endPoint x: 457, endPoint y: 382, distance: 8.0
click at [457, 382] on icon at bounding box center [457, 384] width 4 height 8
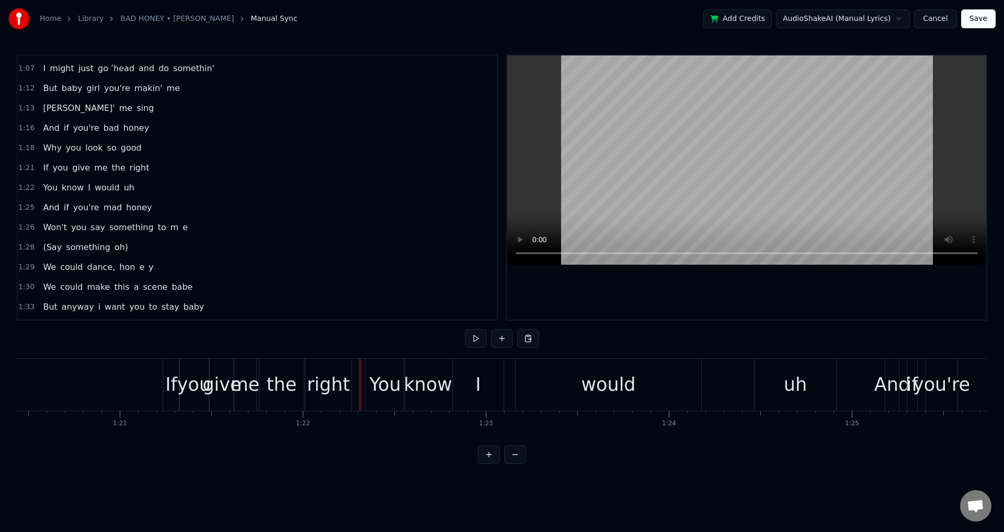
click at [507, 382] on div "You know I would uh" at bounding box center [602, 385] width 474 height 52
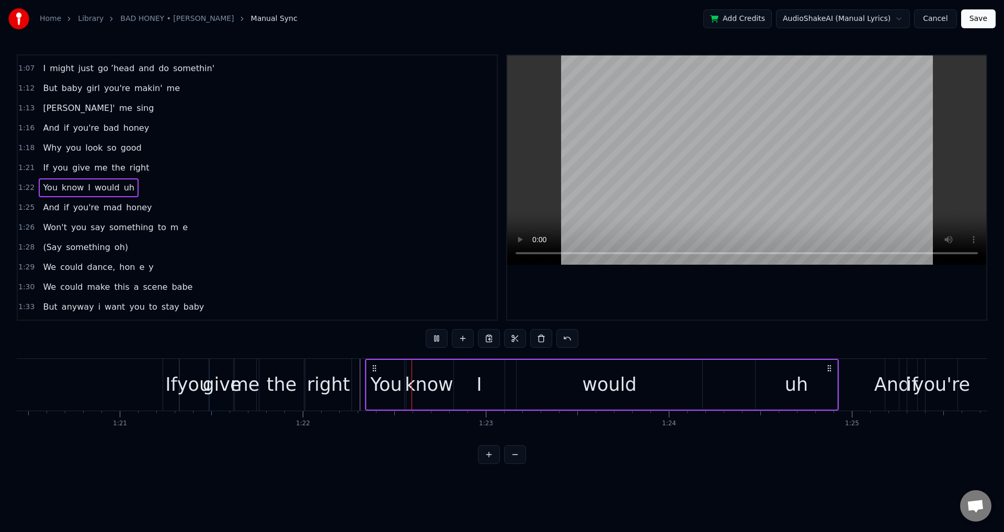
click at [511, 383] on div "You know I would uh" at bounding box center [602, 385] width 474 height 52
click at [529, 385] on div "would" at bounding box center [610, 385] width 186 height 50
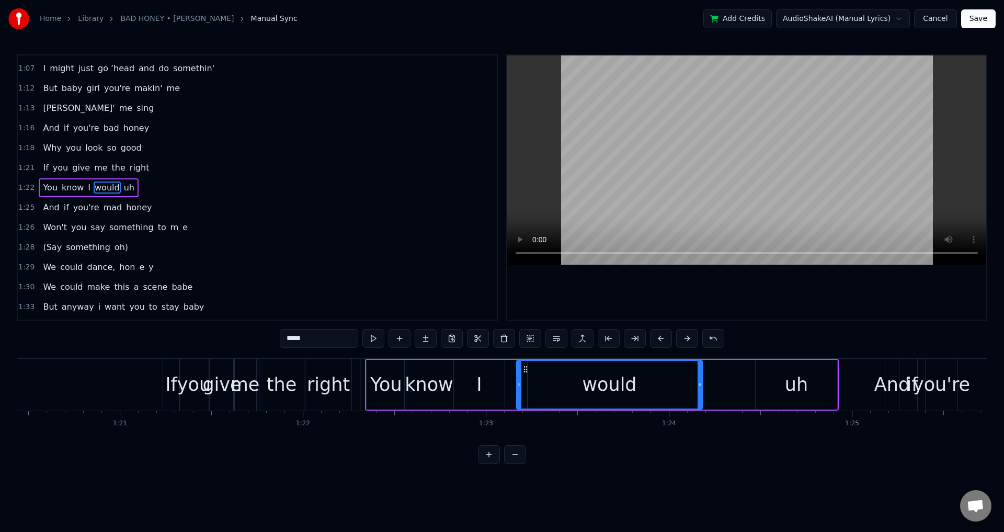
click at [512, 386] on div "You know I would uh" at bounding box center [602, 385] width 474 height 52
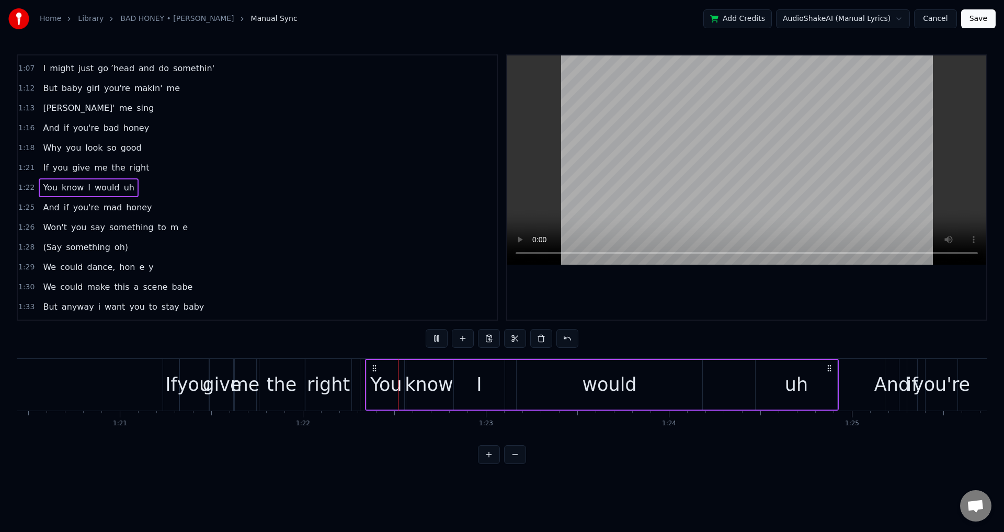
click at [518, 383] on div "would" at bounding box center [610, 385] width 186 height 50
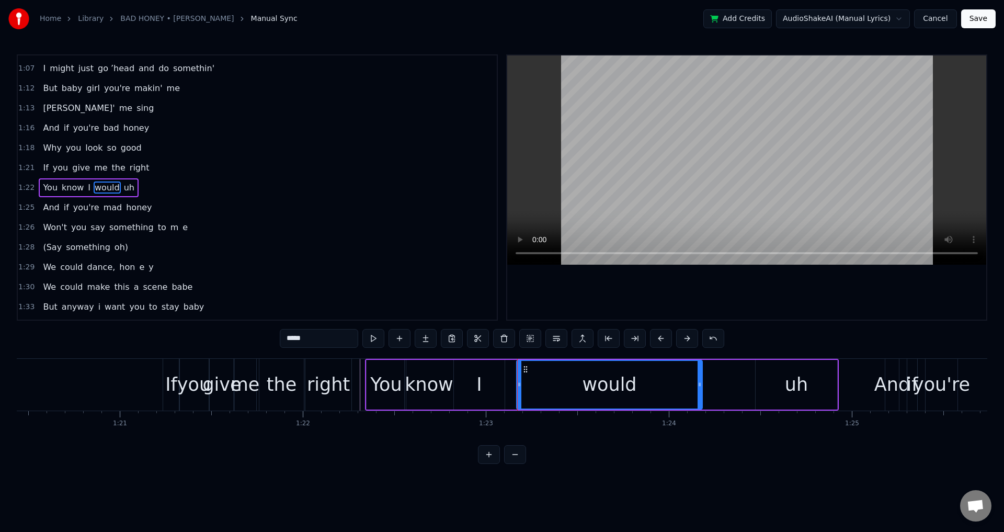
click at [529, 383] on div "would" at bounding box center [609, 385] width 185 height 48
click at [522, 384] on div "would" at bounding box center [609, 385] width 185 height 48
drag, startPoint x: 520, startPoint y: 384, endPoint x: 502, endPoint y: 385, distance: 17.8
click at [502, 385] on icon at bounding box center [502, 384] width 4 height 8
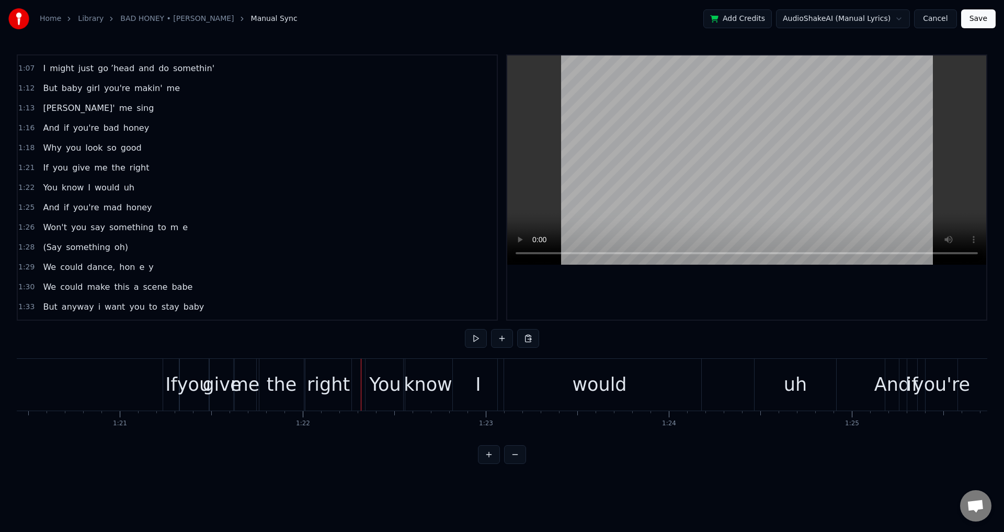
click at [713, 303] on div at bounding box center [746, 187] width 479 height 264
click at [824, 383] on div "uh" at bounding box center [796, 385] width 82 height 52
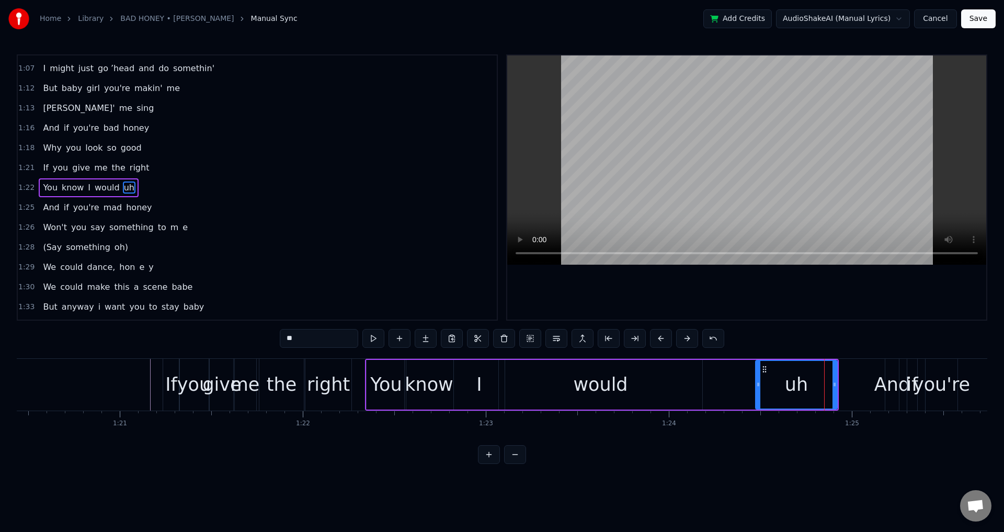
click at [778, 297] on div at bounding box center [746, 187] width 479 height 264
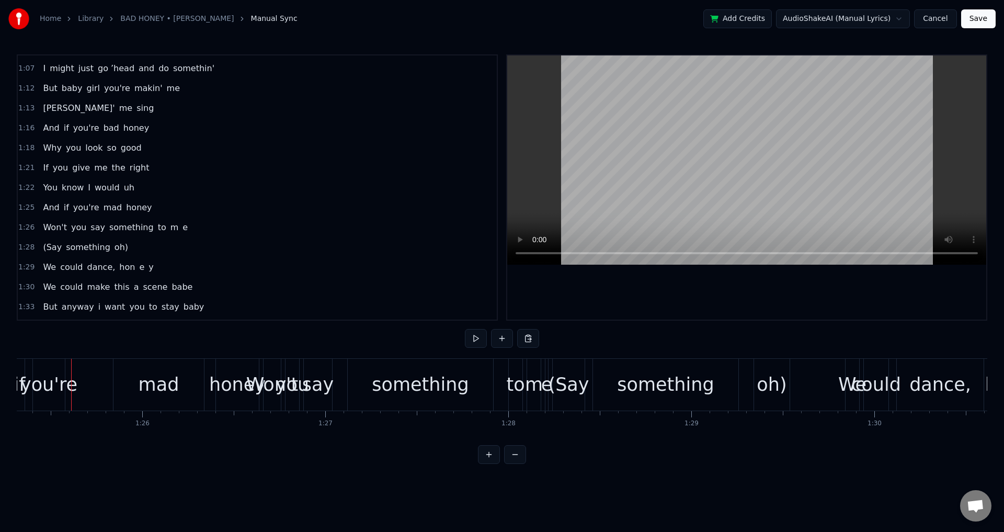
scroll to position [0, 15622]
click at [86, 386] on div "And if you're mad honey" at bounding box center [124, 385] width 269 height 52
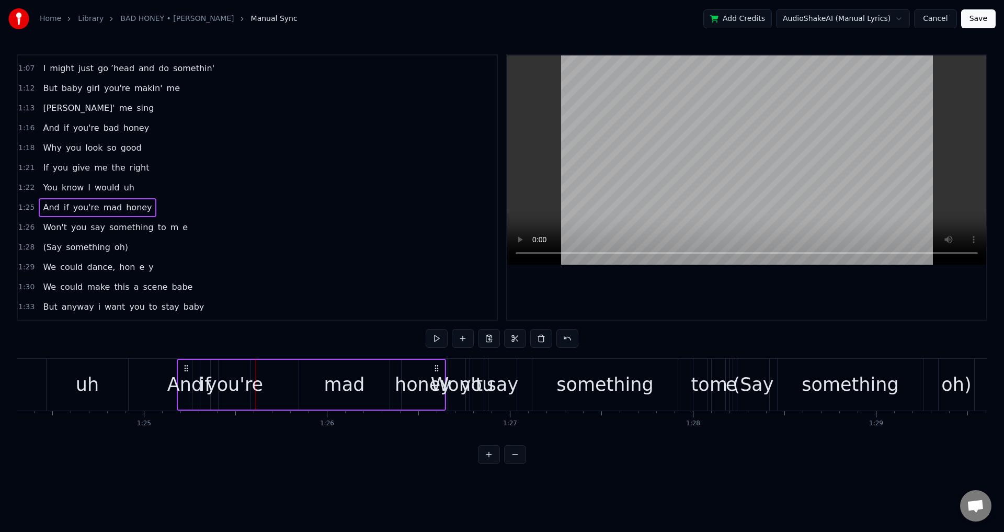
scroll to position [0, 15434]
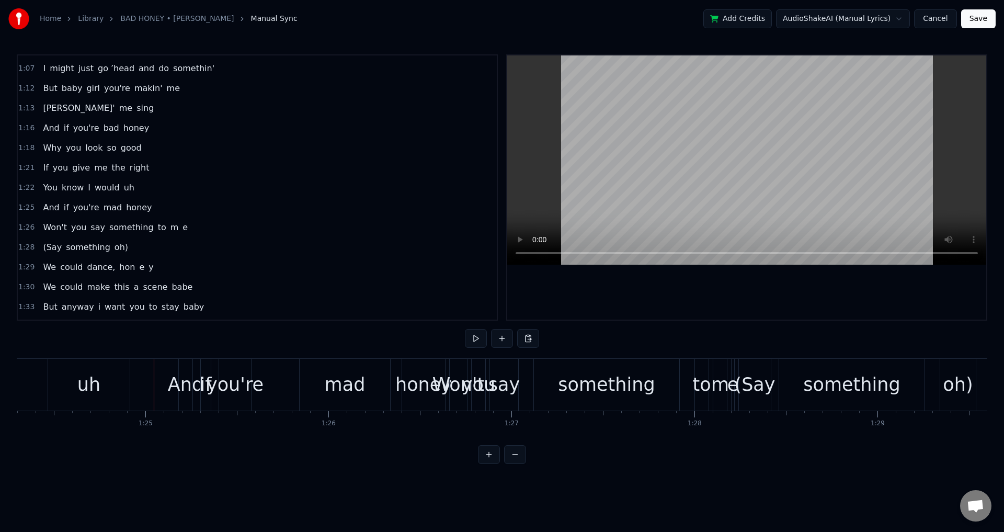
click at [281, 382] on div "And if you're mad honey" at bounding box center [312, 385] width 269 height 52
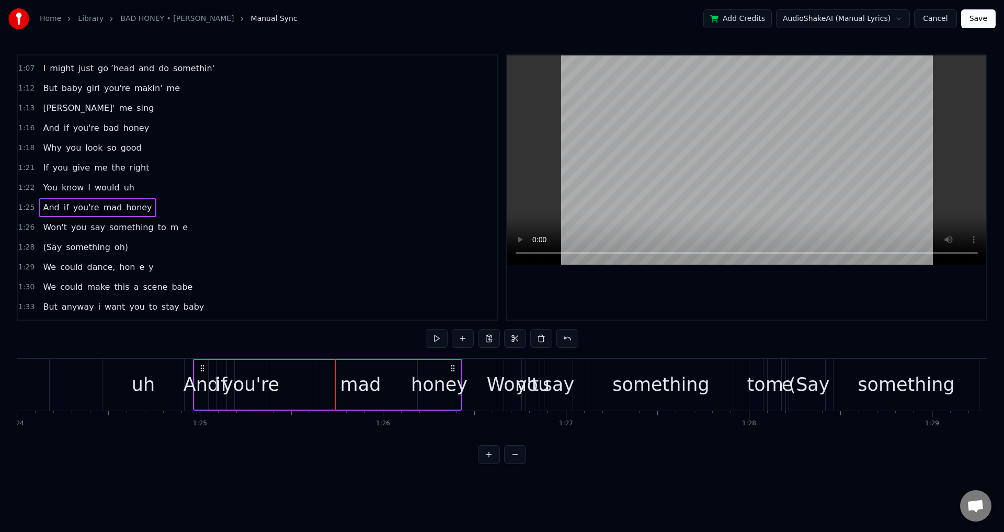
scroll to position [0, 15375]
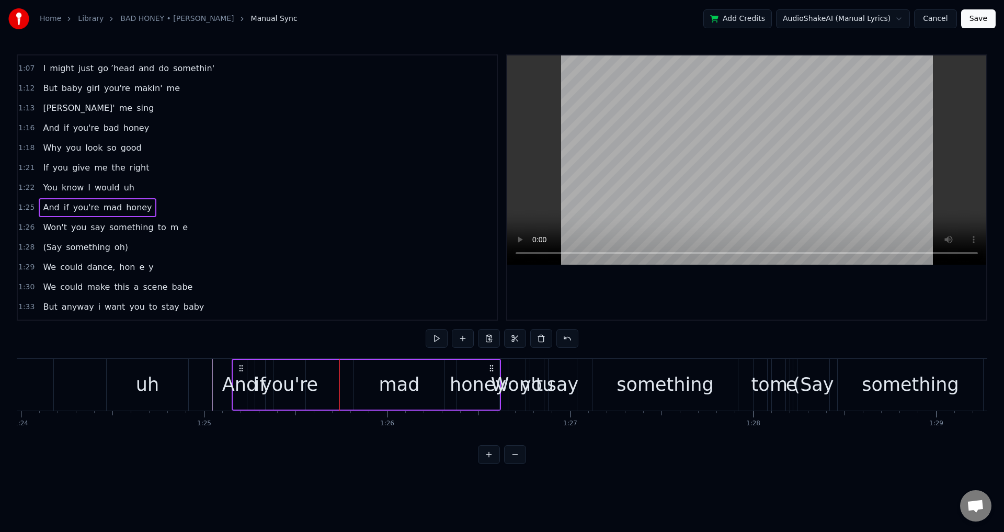
drag, startPoint x: 187, startPoint y: 367, endPoint x: 241, endPoint y: 372, distance: 54.1
click at [241, 372] on div "And if you're mad honey" at bounding box center [366, 385] width 269 height 52
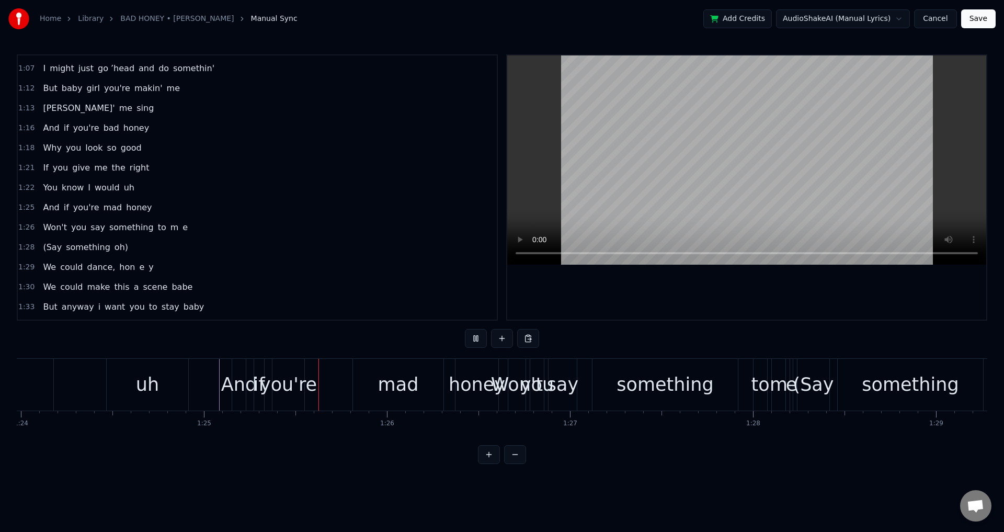
click at [228, 382] on div "And" at bounding box center [239, 385] width 36 height 28
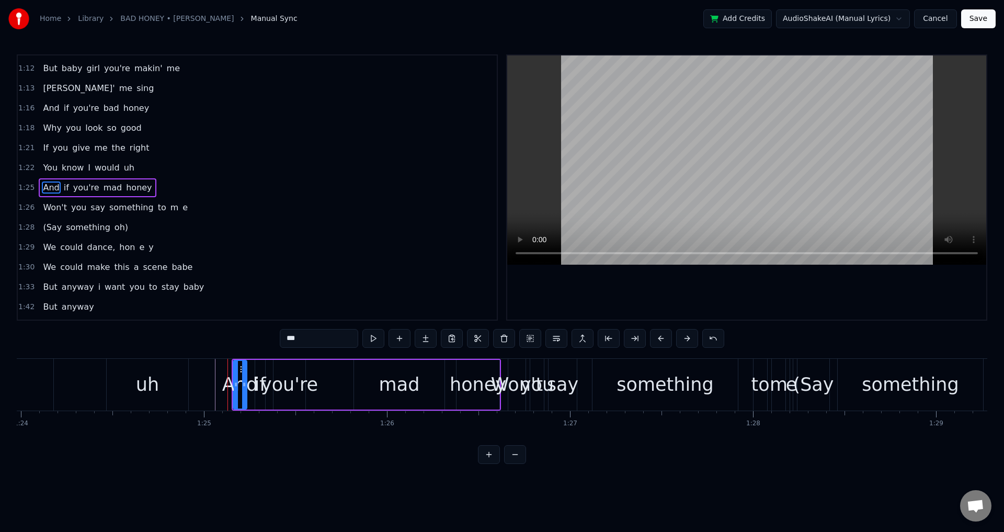
click at [251, 382] on div "And" at bounding box center [240, 385] width 36 height 28
click at [257, 382] on div "if" at bounding box center [260, 385] width 12 height 28
drag, startPoint x: 257, startPoint y: 382, endPoint x: 252, endPoint y: 380, distance: 5.5
click at [252, 380] on icon at bounding box center [253, 384] width 4 height 8
click at [303, 380] on div "you're" at bounding box center [289, 385] width 57 height 28
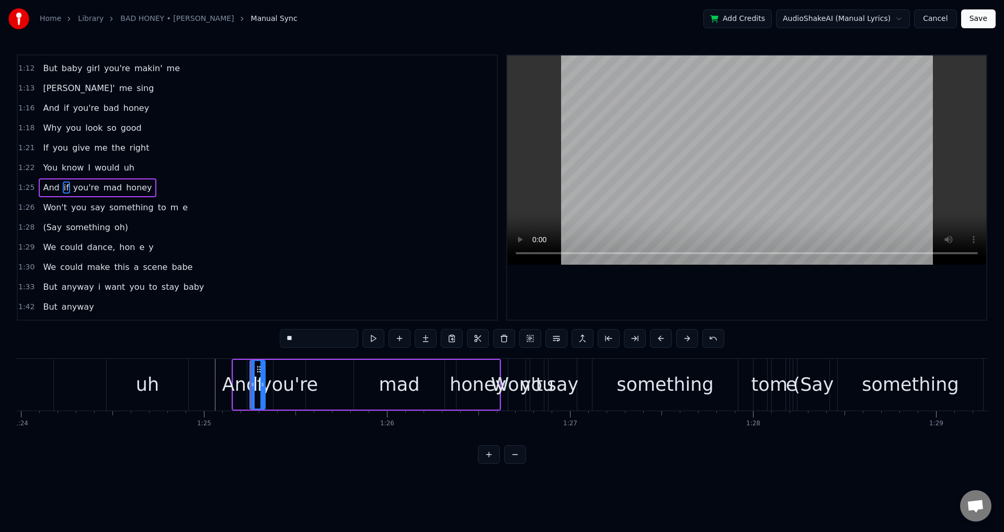
type input "******"
click at [273, 379] on div at bounding box center [271, 385] width 4 height 48
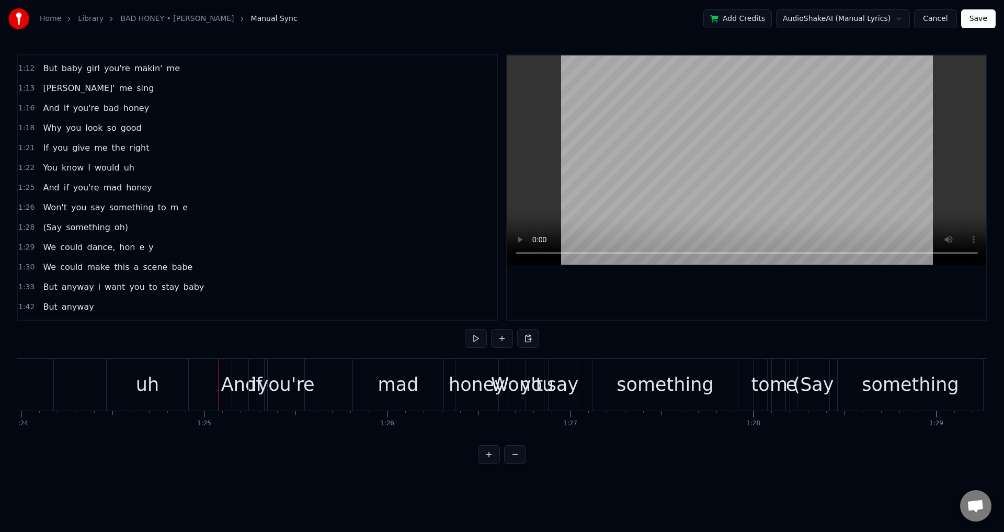
click at [328, 382] on div "And if you're mad honey" at bounding box center [366, 385] width 269 height 52
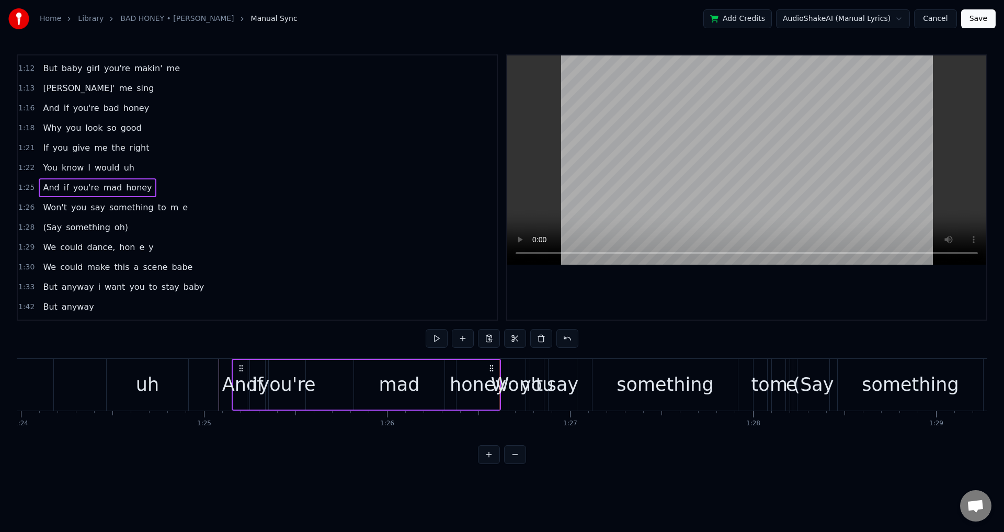
click at [473, 389] on div "honey" at bounding box center [478, 385] width 56 height 28
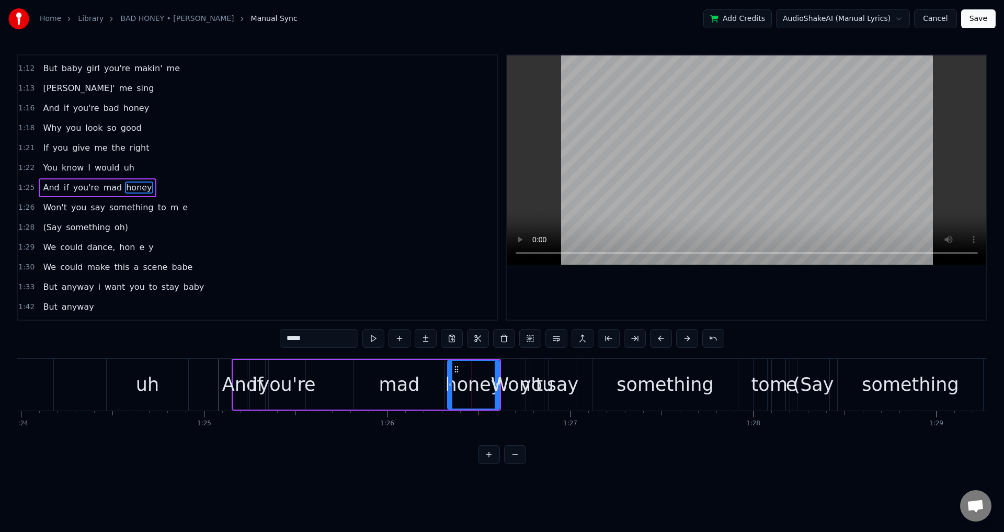
drag, startPoint x: 459, startPoint y: 383, endPoint x: 450, endPoint y: 380, distance: 9.3
click at [450, 380] on icon at bounding box center [450, 384] width 4 height 8
drag, startPoint x: 497, startPoint y: 366, endPoint x: 486, endPoint y: 368, distance: 11.1
click at [486, 368] on div at bounding box center [486, 385] width 4 height 48
click at [506, 376] on div "Won't" at bounding box center [517, 385] width 52 height 28
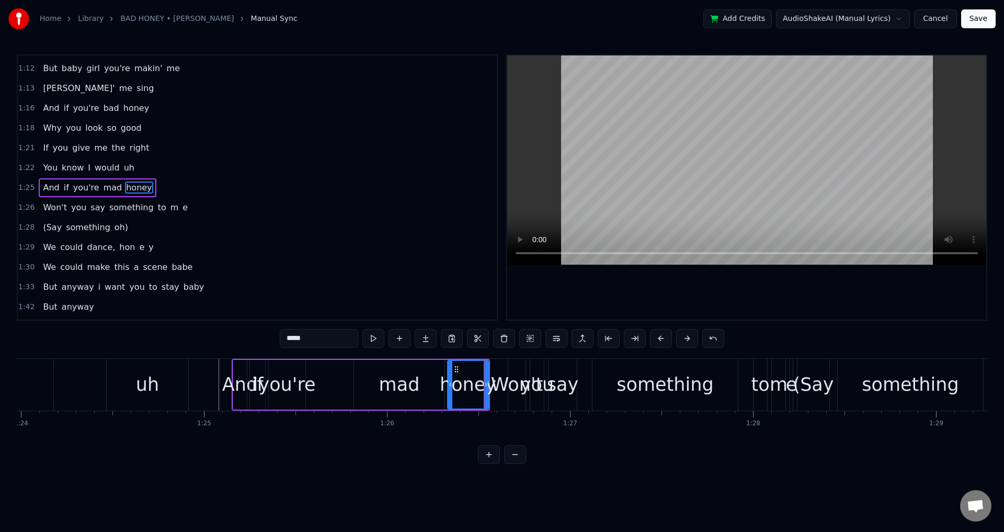
type input "*****"
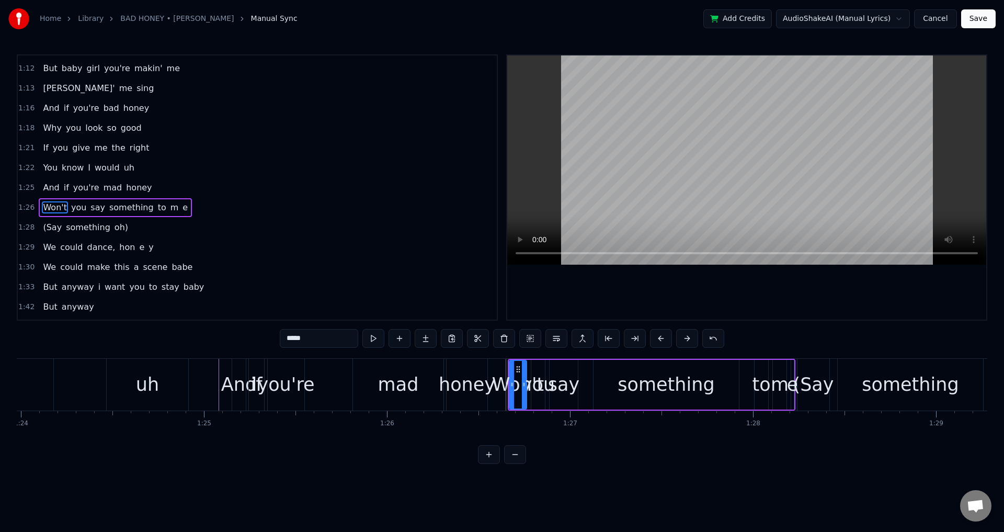
scroll to position [434, 0]
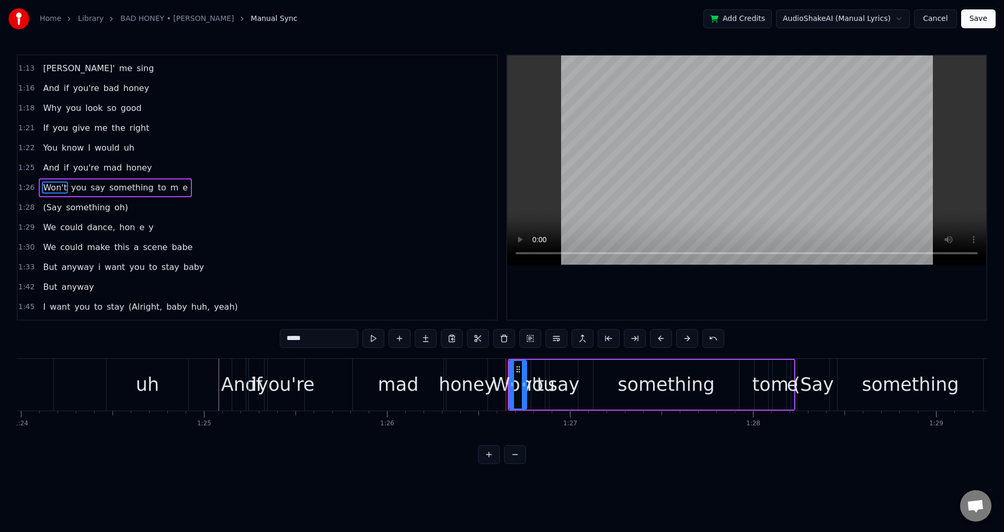
click at [745, 382] on div "Won't you say something to m [PERSON_NAME]" at bounding box center [652, 385] width 288 height 52
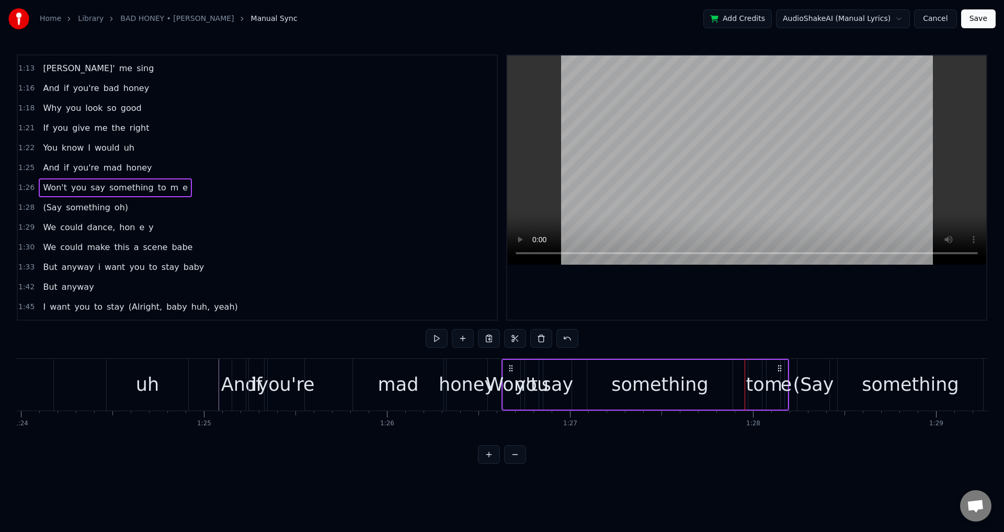
drag, startPoint x: 518, startPoint y: 367, endPoint x: 512, endPoint y: 365, distance: 7.0
click at [512, 365] on icon at bounding box center [511, 368] width 8 height 8
click at [330, 382] on div "And if you're mad honey" at bounding box center [361, 385] width 258 height 52
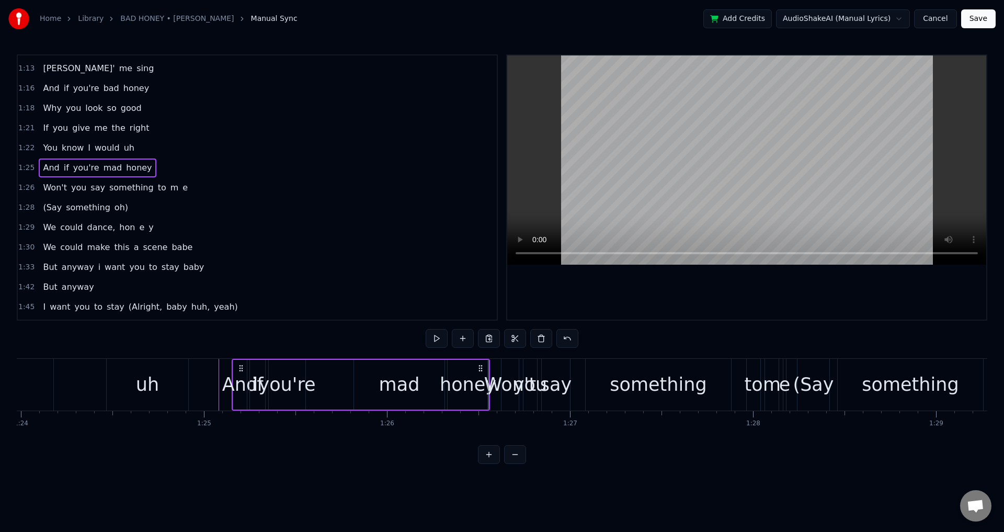
click at [606, 282] on div at bounding box center [746, 187] width 479 height 264
click at [445, 368] on div "And if you're mad honey" at bounding box center [361, 385] width 258 height 52
click at [592, 290] on div at bounding box center [746, 187] width 479 height 264
click at [628, 285] on div at bounding box center [746, 187] width 479 height 264
click at [707, 390] on div "something" at bounding box center [658, 385] width 145 height 52
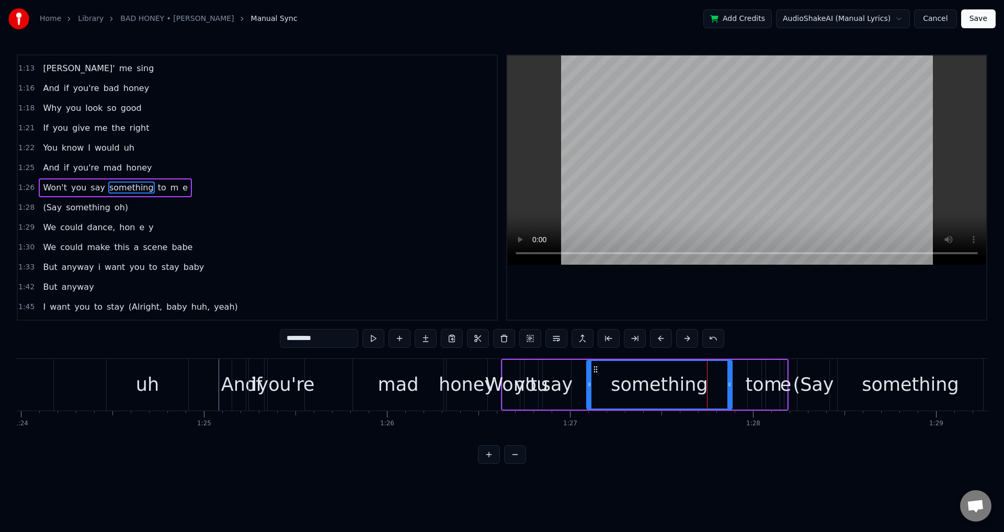
click at [772, 382] on div "m" at bounding box center [773, 385] width 18 height 28
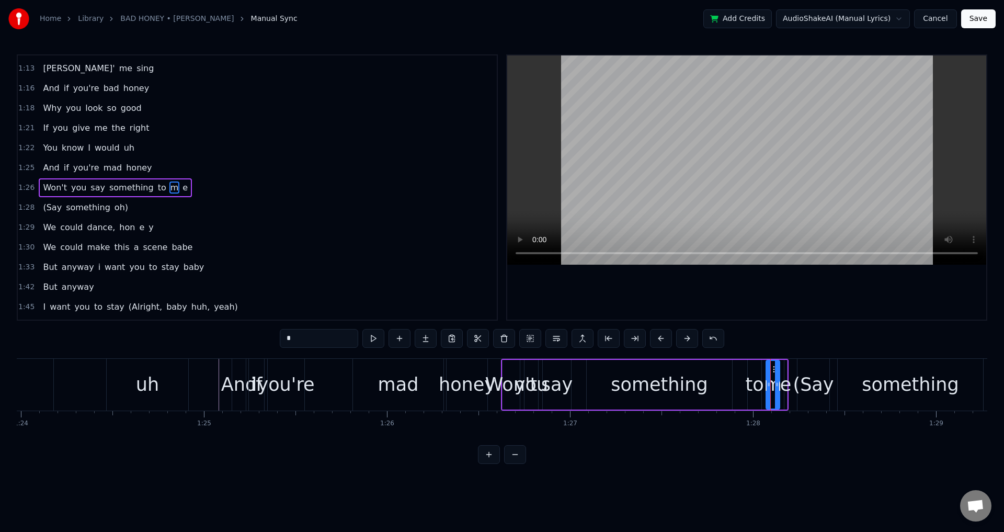
click at [169, 193] on span "m" at bounding box center [174, 188] width 10 height 12
click at [182, 188] on span "е" at bounding box center [185, 188] width 7 height 12
click at [314, 341] on input "*" at bounding box center [319, 338] width 78 height 19
click at [108, 186] on span "something" at bounding box center [131, 188] width 47 height 12
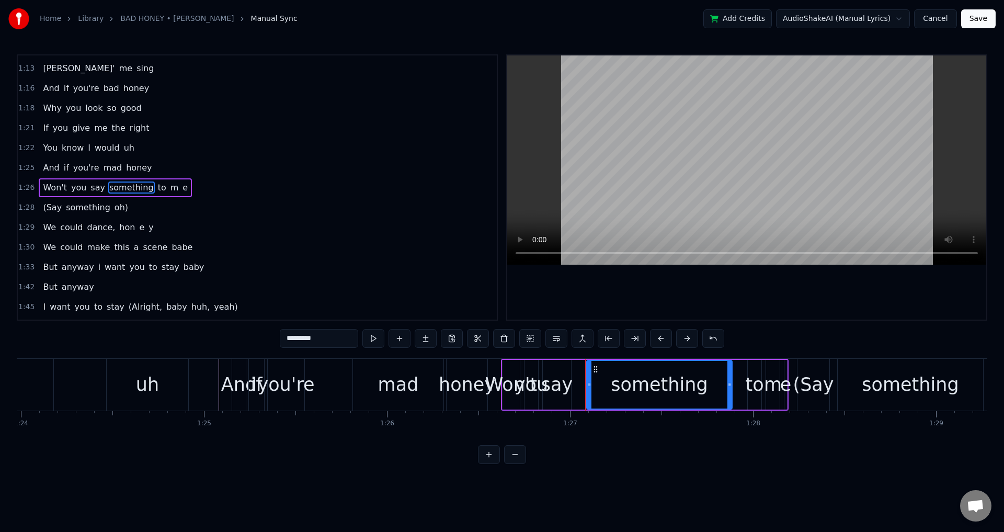
click at [493, 379] on div "Won't" at bounding box center [511, 385] width 52 height 28
type input "*****"
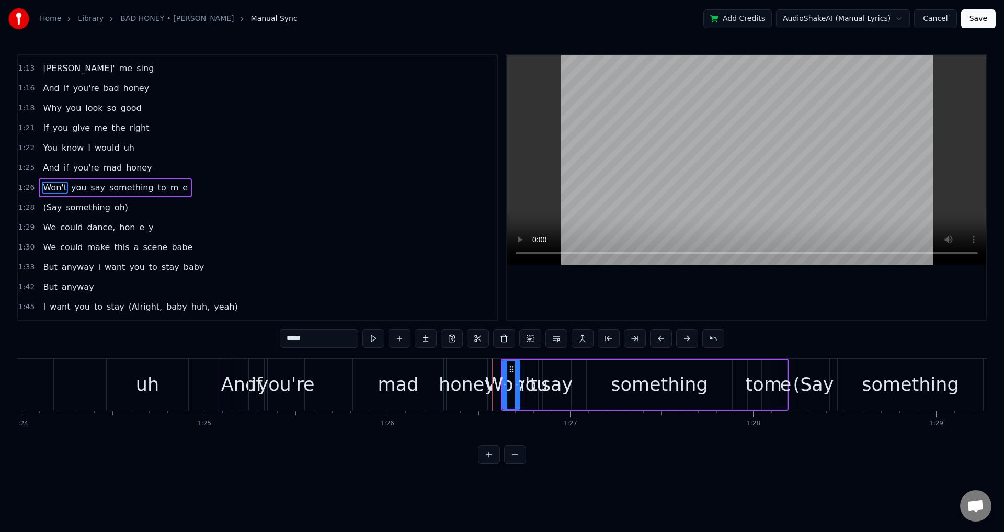
click at [536, 276] on div at bounding box center [746, 187] width 479 height 264
click at [537, 276] on div at bounding box center [746, 187] width 479 height 264
click at [497, 378] on div "Won't" at bounding box center [511, 385] width 52 height 28
click at [529, 280] on div at bounding box center [746, 187] width 479 height 264
click at [331, 386] on div "And if you're mad honey" at bounding box center [361, 385] width 258 height 52
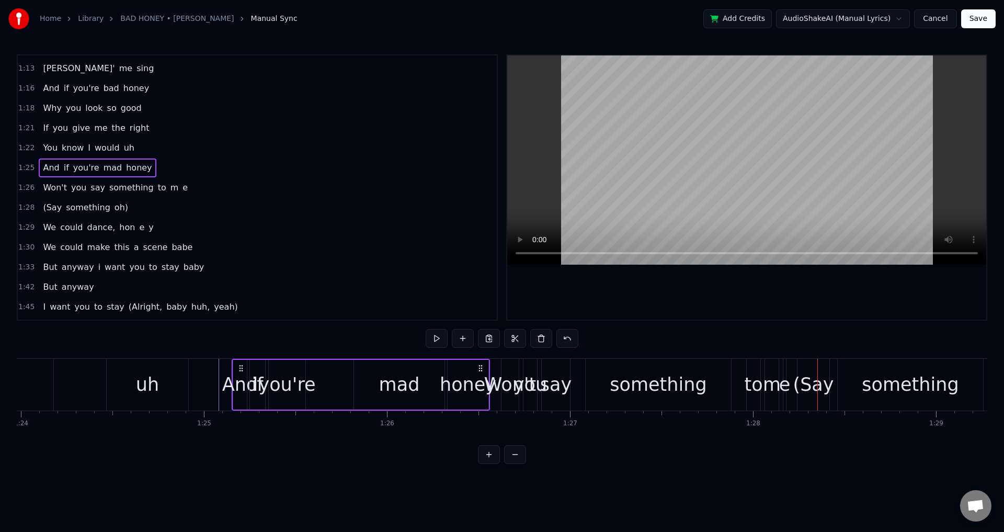
click at [564, 286] on div at bounding box center [746, 187] width 479 height 264
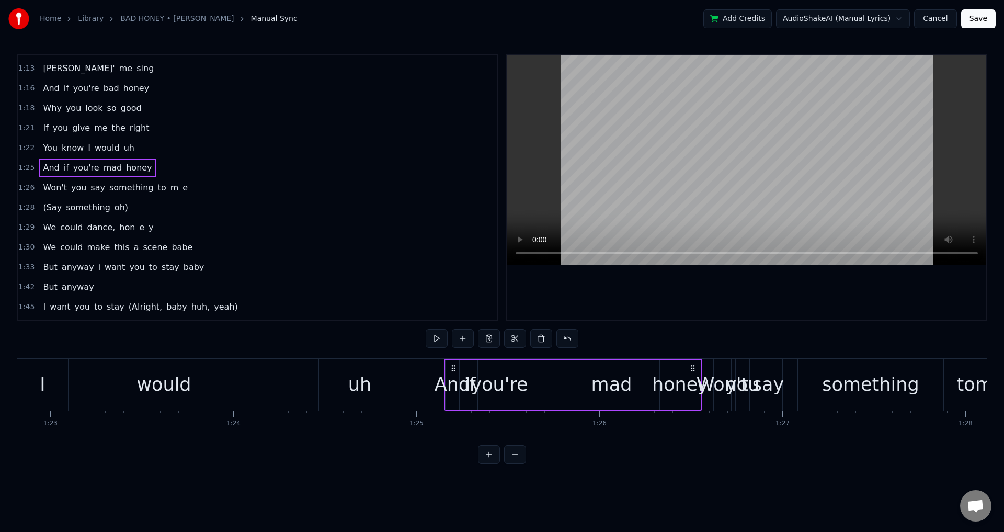
scroll to position [0, 15097]
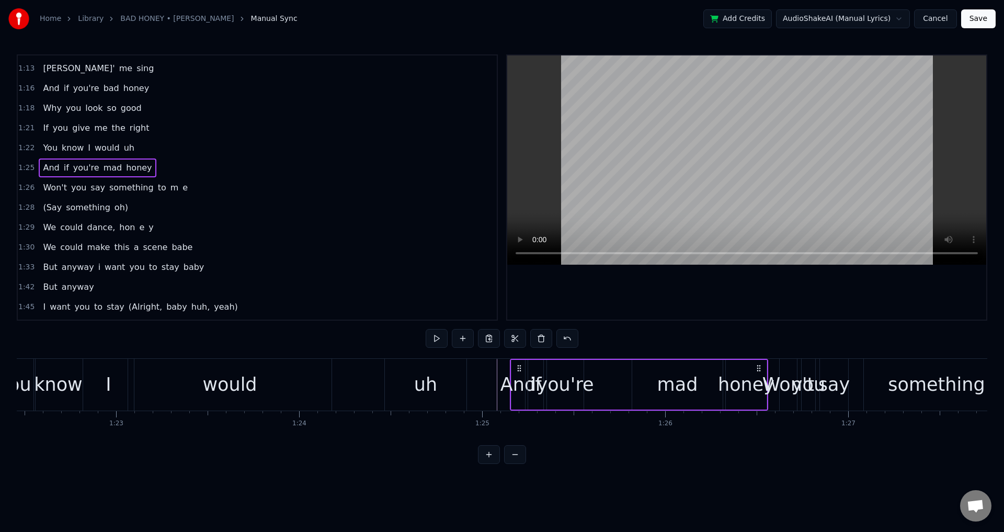
click at [341, 382] on div "You know I would uh" at bounding box center [232, 385] width 474 height 52
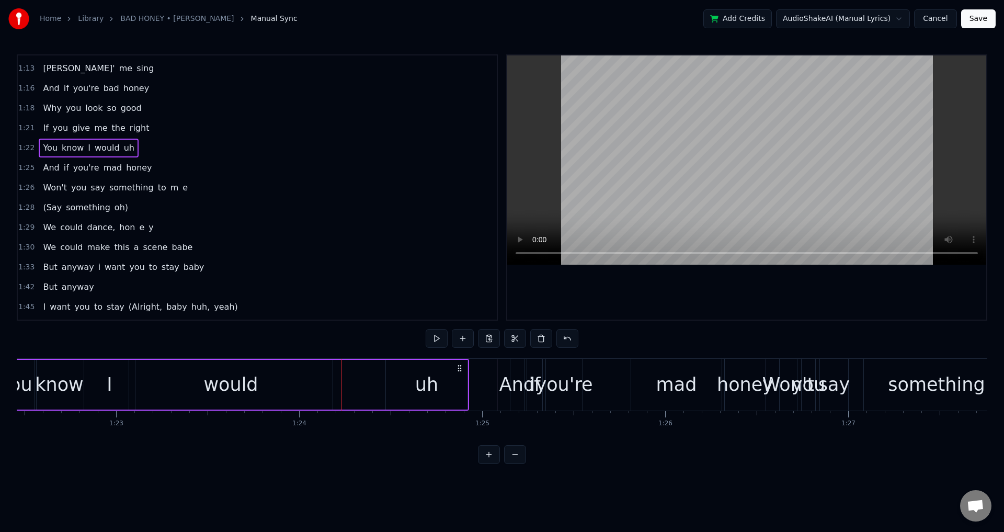
click at [613, 286] on div at bounding box center [746, 187] width 479 height 264
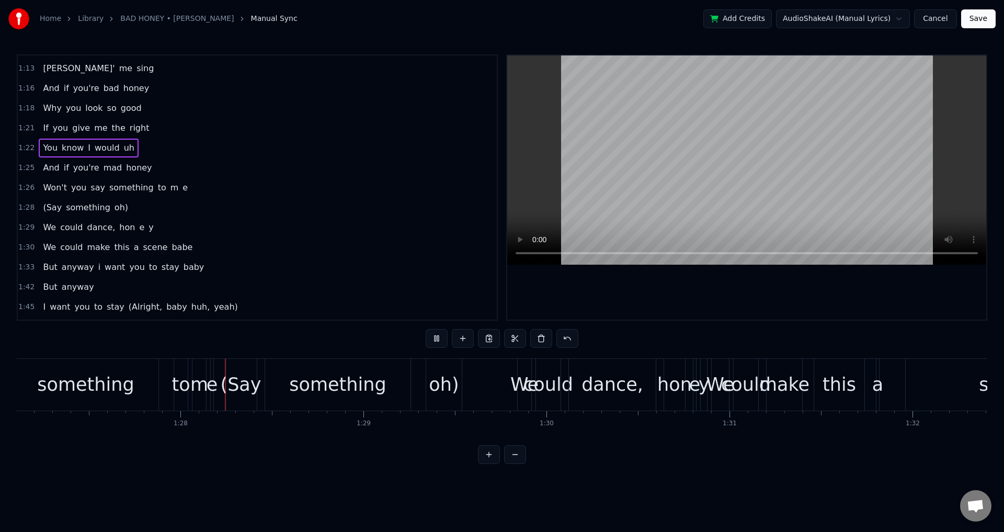
scroll to position [0, 15990]
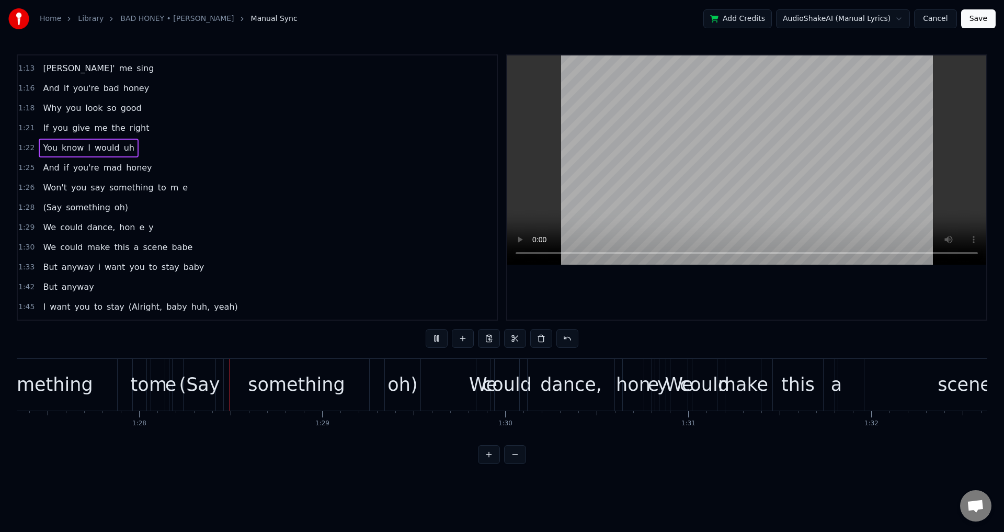
click at [640, 289] on div at bounding box center [746, 187] width 479 height 264
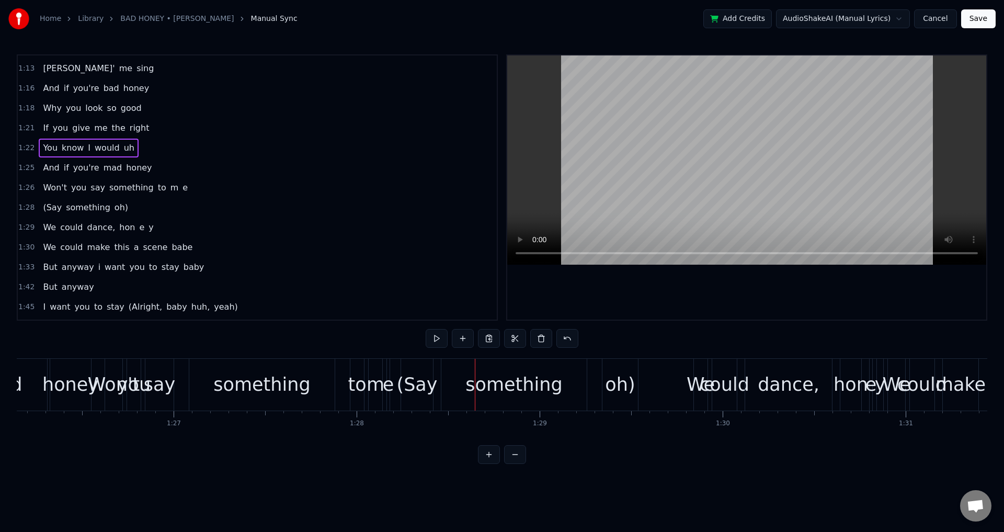
scroll to position [0, 15759]
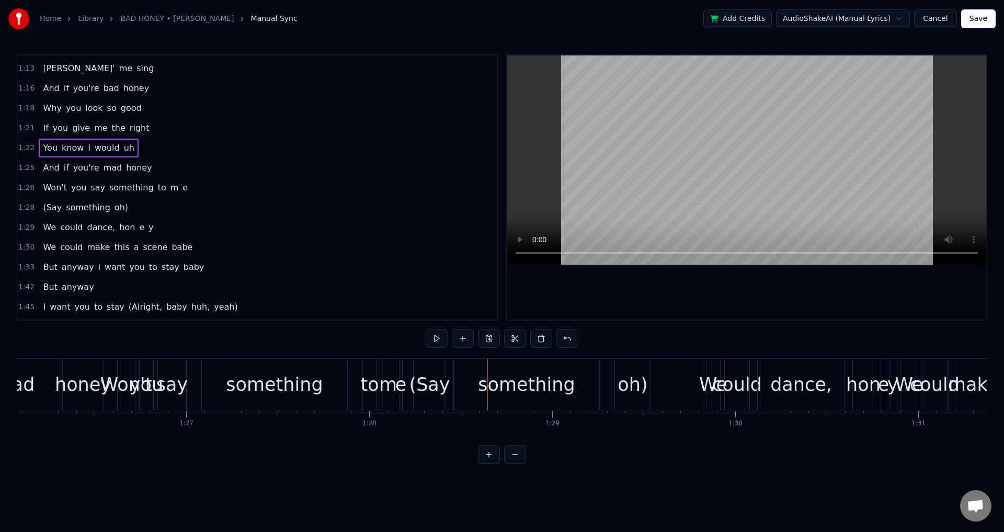
click at [427, 385] on div "(Say" at bounding box center [429, 385] width 41 height 28
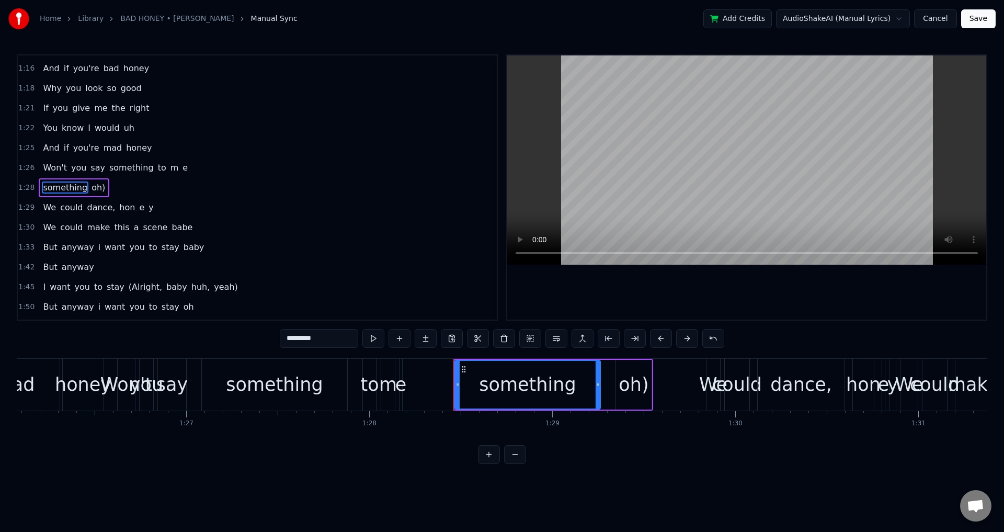
click at [61, 186] on span "something" at bounding box center [65, 188] width 47 height 12
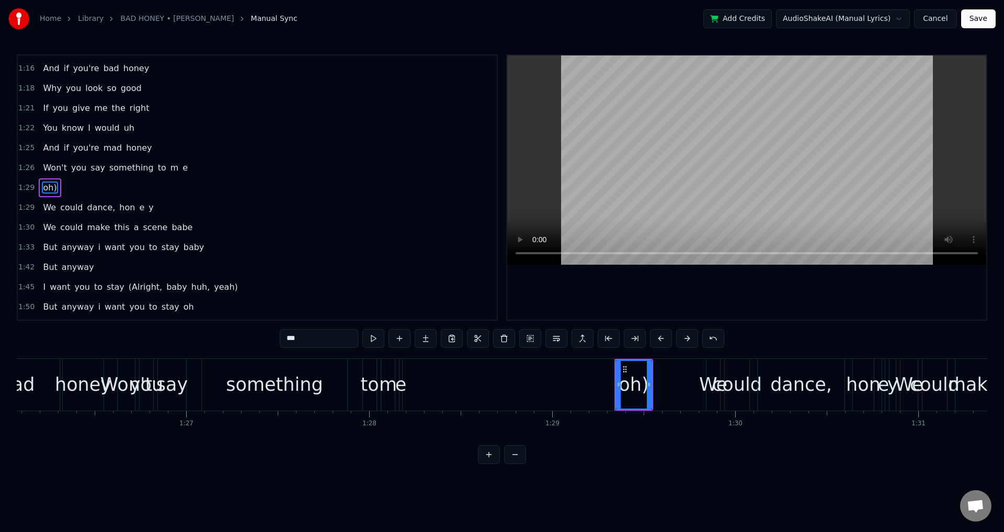
click at [49, 187] on span "oh)" at bounding box center [50, 188] width 16 height 12
type input "**"
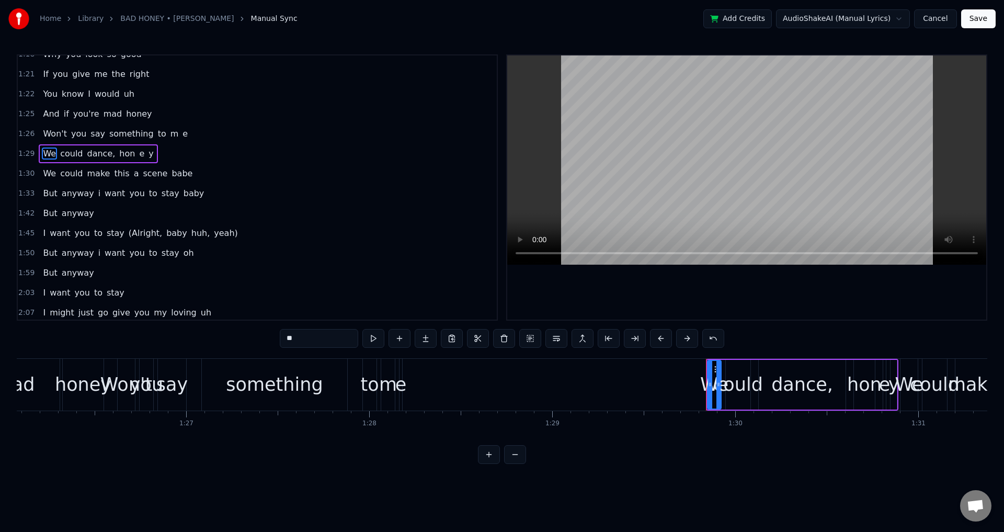
scroll to position [506, 0]
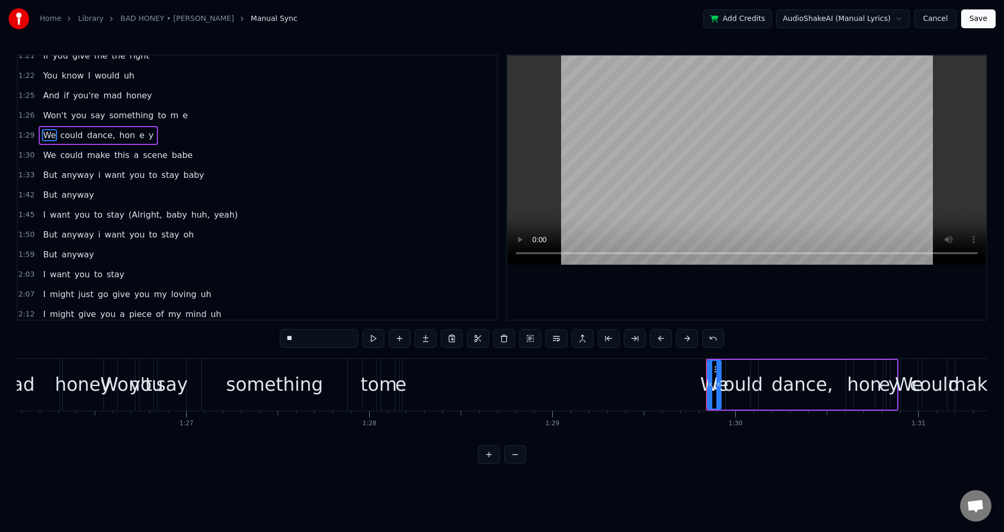
click at [157, 343] on div "0:08 And does it feel nice 0:12 The way you turn heads 0:13 When you walk in th…" at bounding box center [502, 259] width 971 height 410
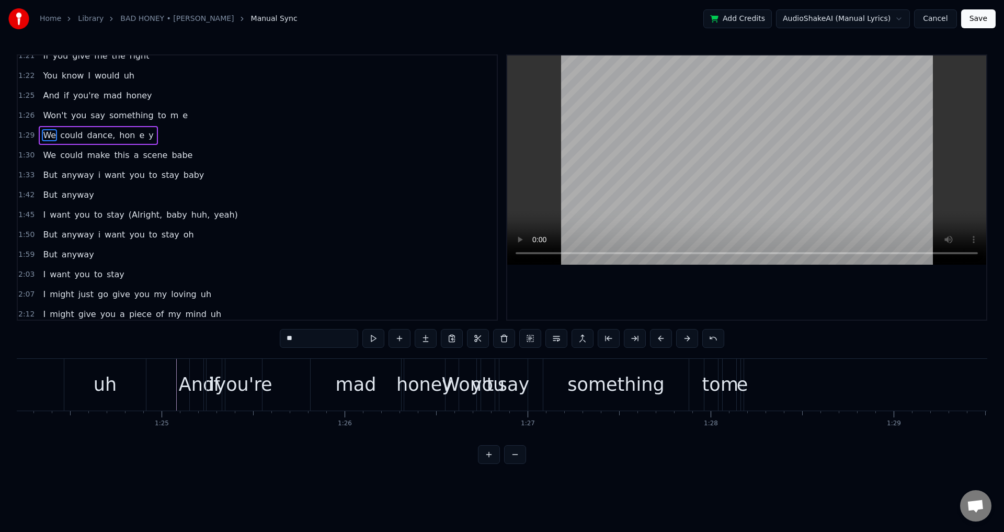
scroll to position [0, 15404]
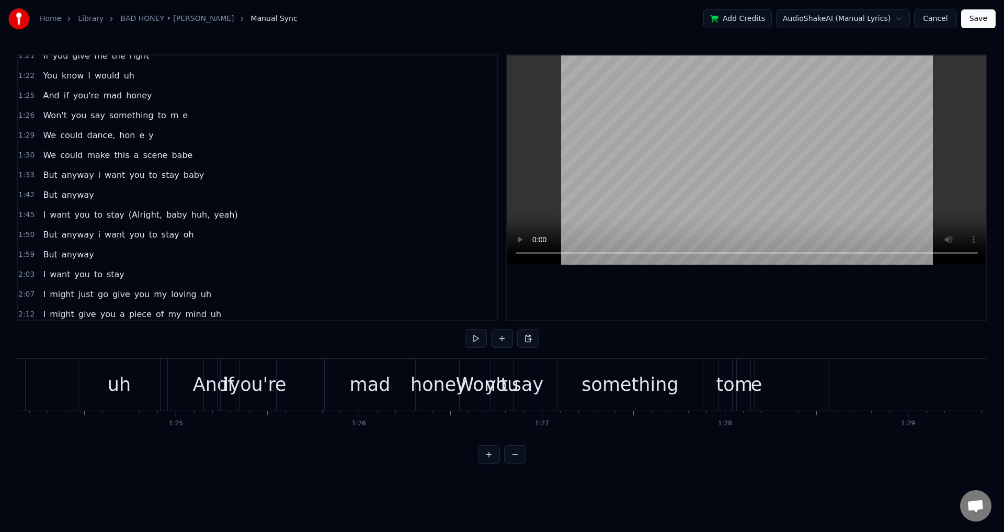
click at [525, 382] on div "say" at bounding box center [527, 385] width 31 height 28
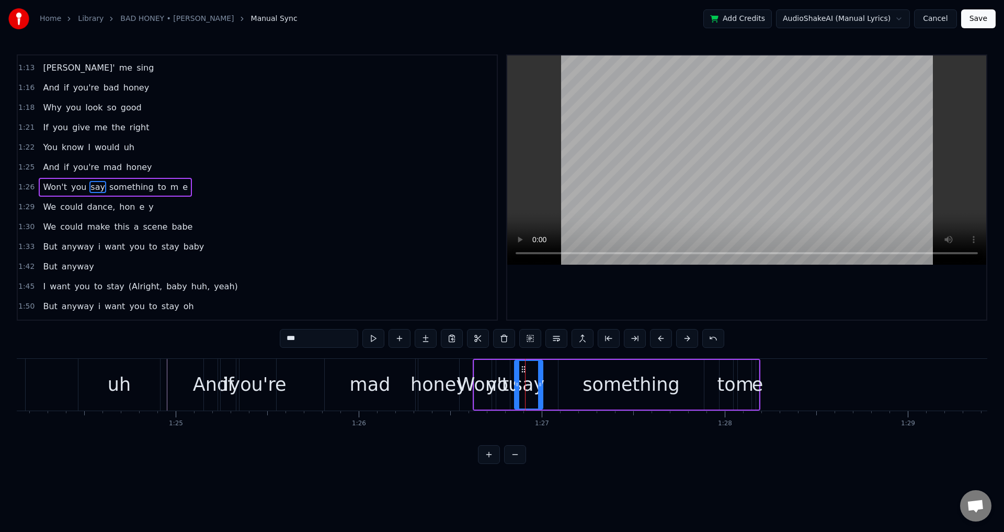
scroll to position [434, 0]
click at [481, 384] on div "Won't" at bounding box center [483, 385] width 52 height 28
click at [569, 383] on div "something" at bounding box center [631, 385] width 145 height 50
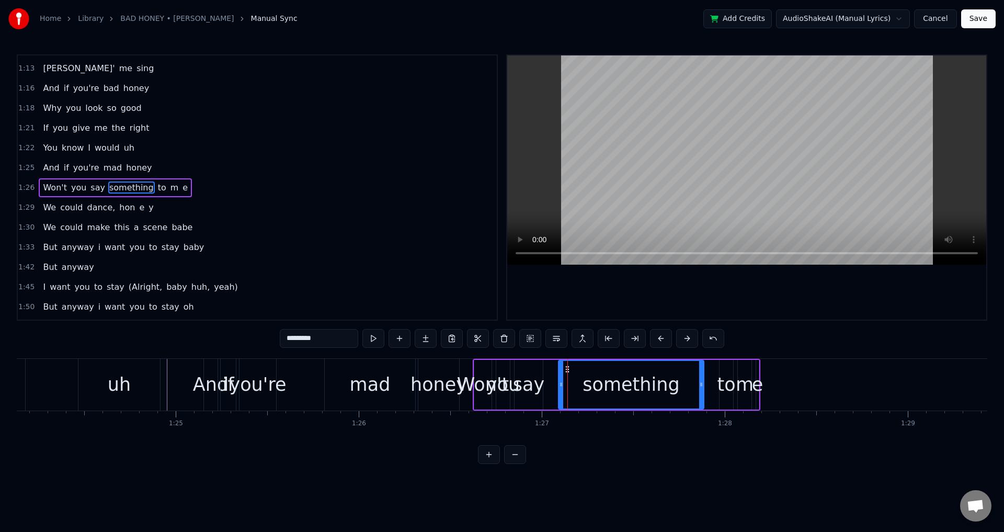
click at [478, 377] on div "Won't" at bounding box center [483, 385] width 52 height 28
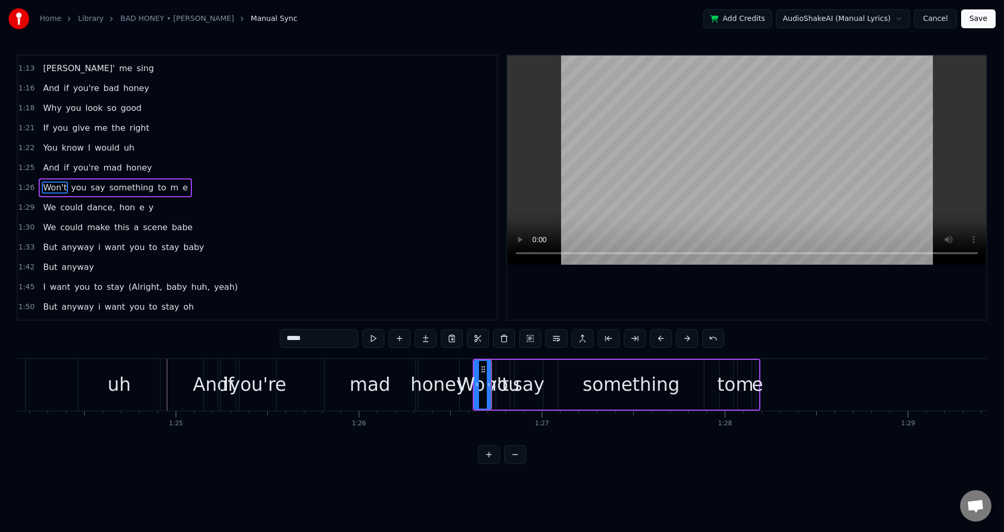
click at [437, 376] on div "honey" at bounding box center [439, 385] width 56 height 28
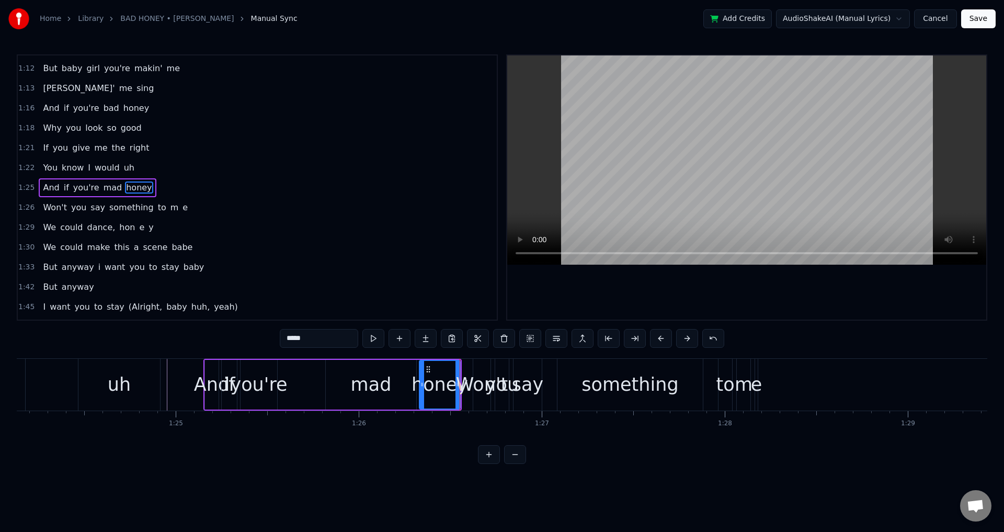
click at [752, 297] on div at bounding box center [746, 187] width 479 height 264
click at [428, 377] on div "honey" at bounding box center [440, 385] width 56 height 28
click at [169, 212] on span "m" at bounding box center [174, 207] width 10 height 12
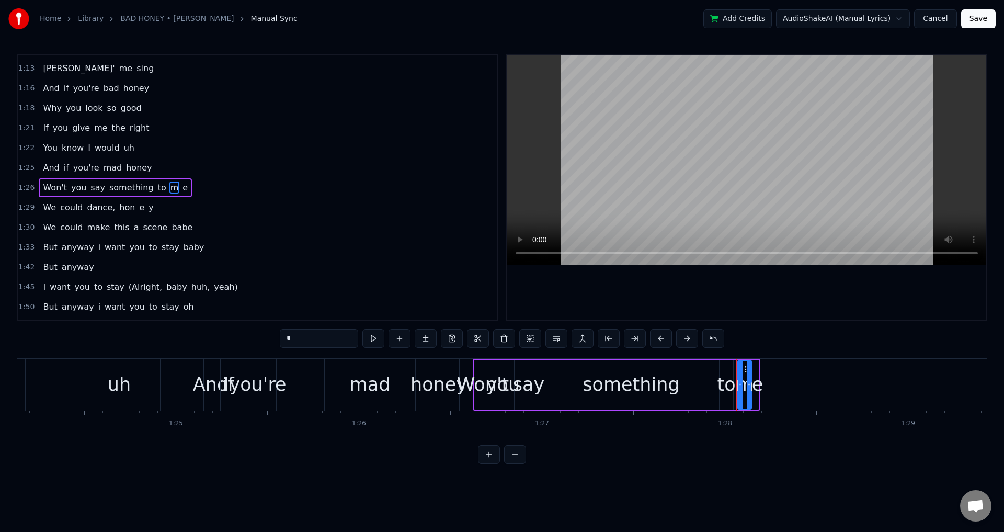
click at [182, 187] on span "е" at bounding box center [185, 188] width 7 height 12
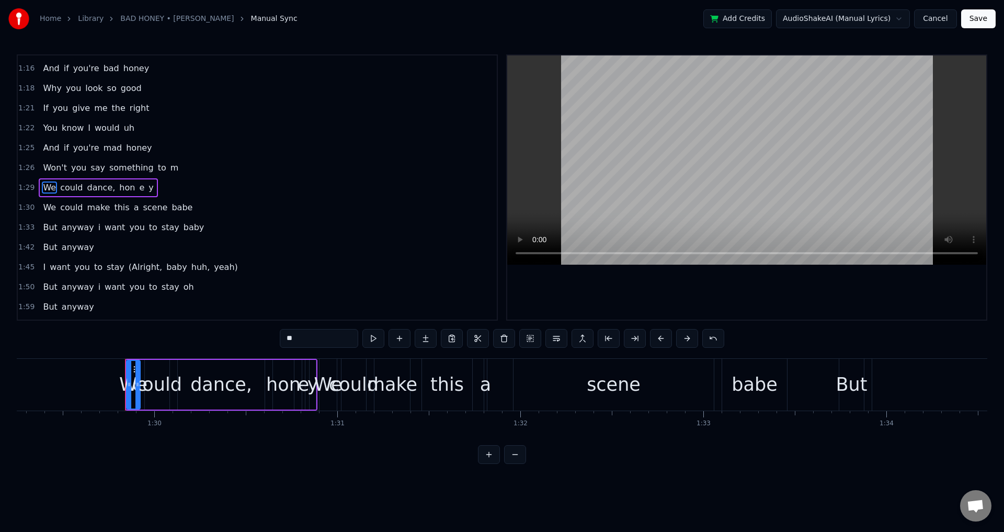
scroll to position [0, 16397]
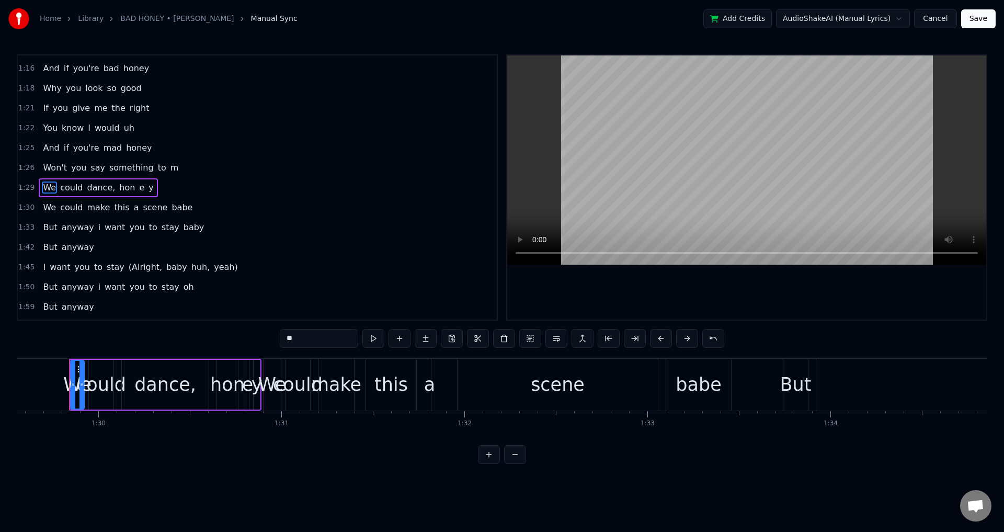
click at [169, 169] on span "m" at bounding box center [174, 168] width 10 height 12
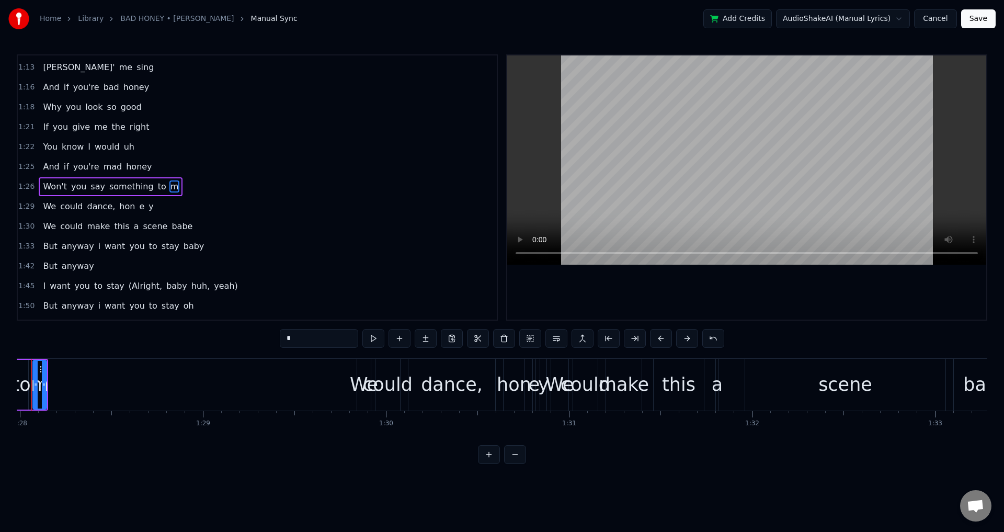
scroll to position [0, 16071]
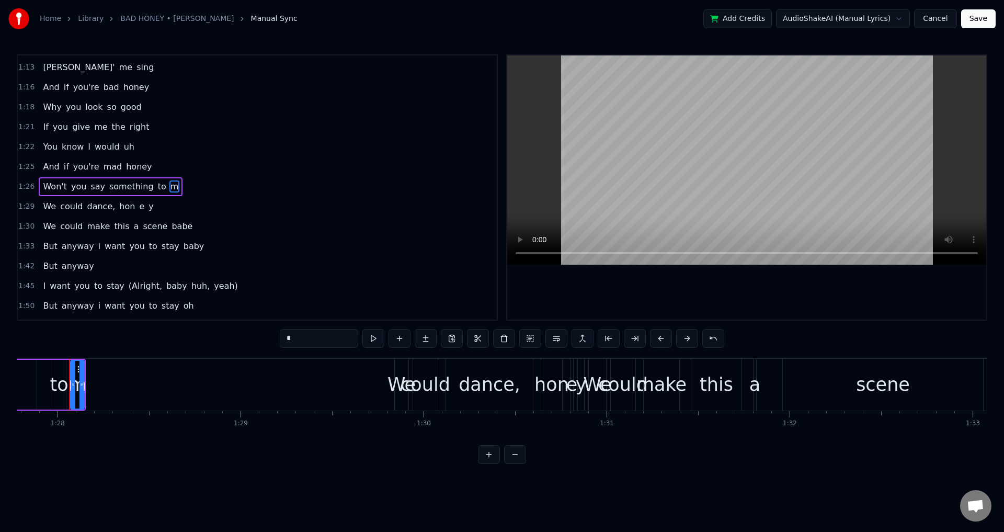
click at [300, 339] on input "*" at bounding box center [319, 338] width 78 height 19
type input "**"
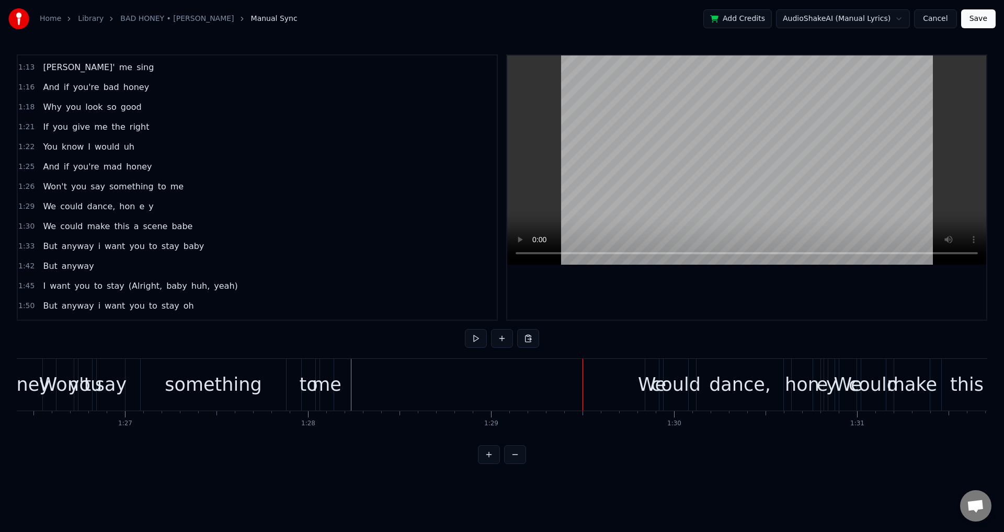
scroll to position [0, 15820]
click at [329, 385] on div "me" at bounding box center [327, 385] width 29 height 28
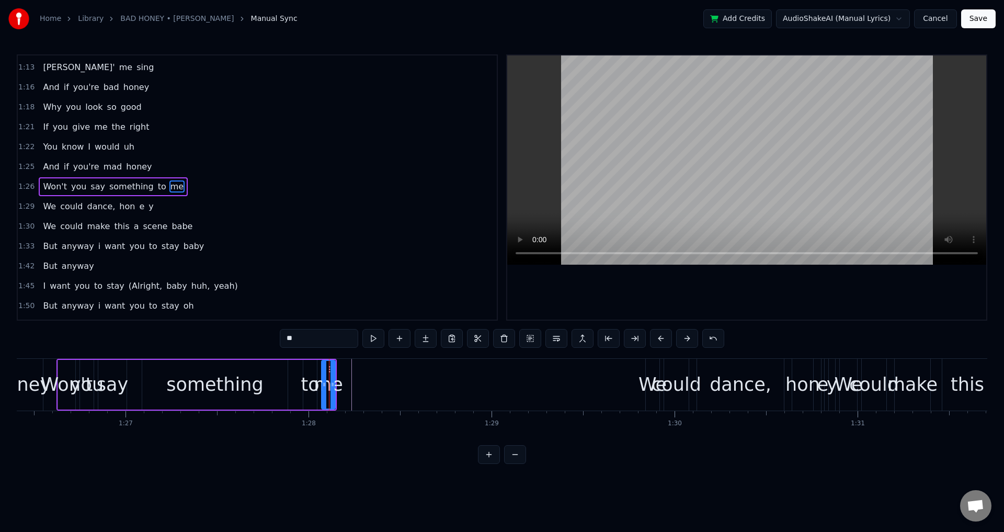
scroll to position [434, 0]
drag, startPoint x: 330, startPoint y: 368, endPoint x: 459, endPoint y: 372, distance: 129.3
click at [459, 372] on icon at bounding box center [460, 369] width 8 height 8
click at [357, 380] on div "Won't you say something to me" at bounding box center [261, 385] width 410 height 52
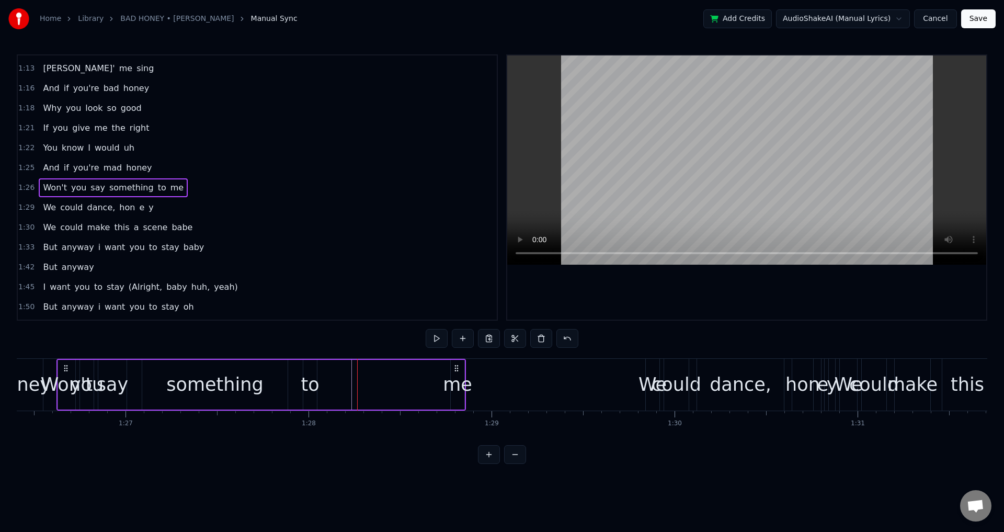
click at [335, 383] on div "Won't you say something to me" at bounding box center [261, 385] width 410 height 52
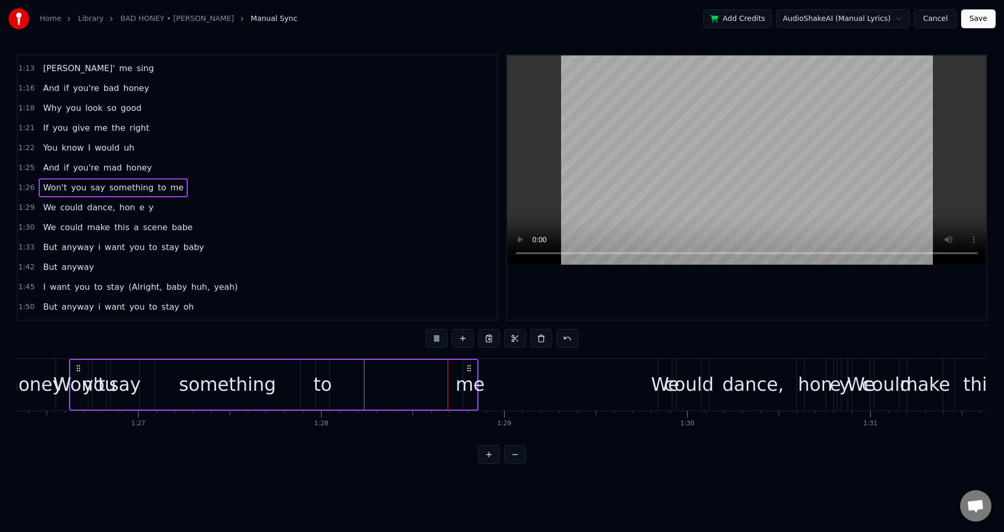
click at [356, 381] on div "Won't you say something to me" at bounding box center [274, 385] width 410 height 52
click at [466, 381] on div "me" at bounding box center [470, 385] width 29 height 28
click at [374, 381] on div "Won't you say something to me" at bounding box center [274, 385] width 410 height 52
click at [373, 380] on div "Won't you say something to me" at bounding box center [274, 385] width 410 height 52
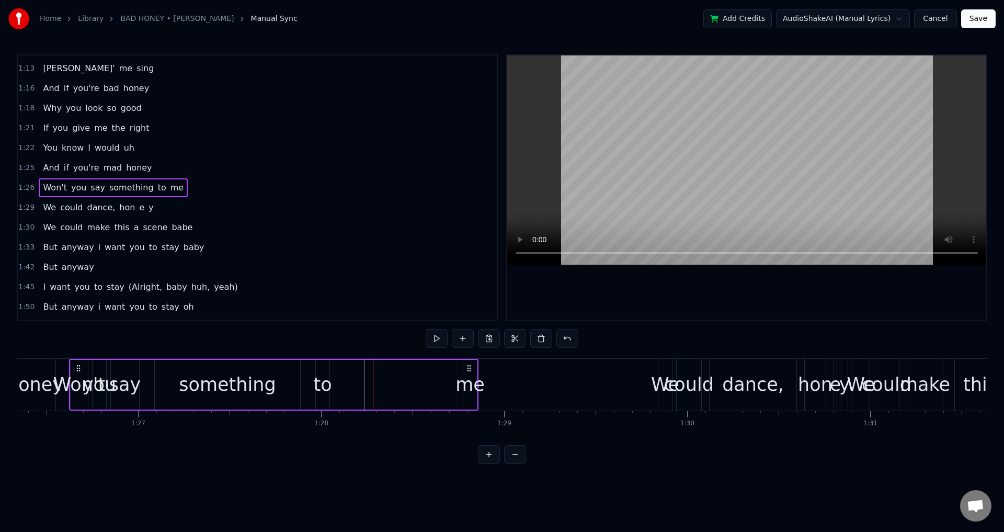
click at [373, 380] on div at bounding box center [373, 385] width 1 height 52
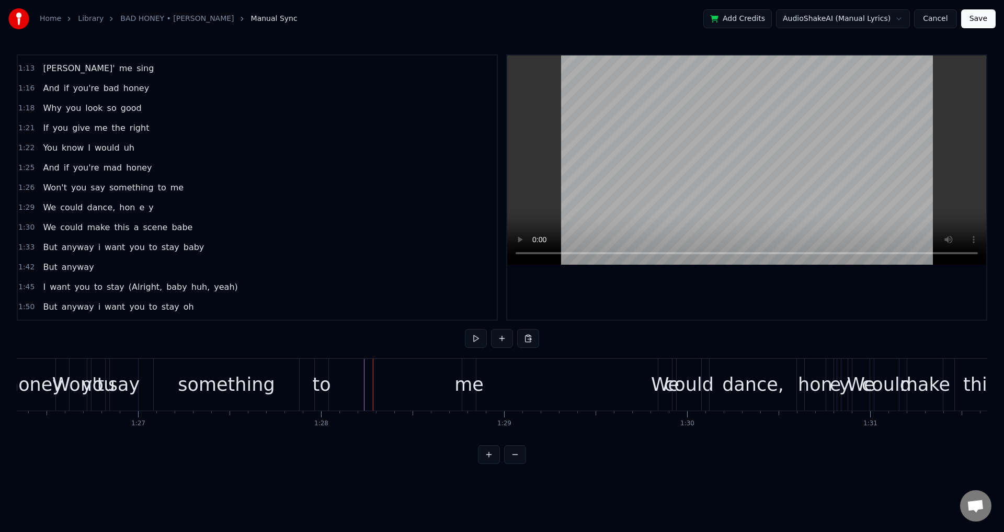
click at [372, 380] on div "Won't you say something to me" at bounding box center [274, 385] width 410 height 52
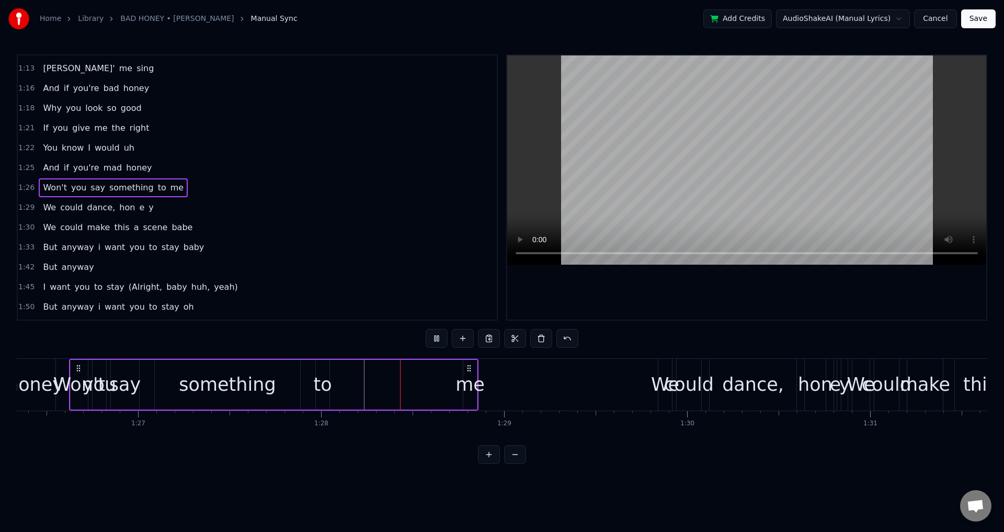
click at [372, 380] on div "Won't you say something to me" at bounding box center [274, 385] width 410 height 52
click at [342, 382] on div "Won't you say something to me" at bounding box center [274, 385] width 410 height 52
click at [343, 381] on div "Won't you say something to me" at bounding box center [274, 385] width 410 height 52
click at [399, 384] on div "Won't you say something to me" at bounding box center [274, 385] width 410 height 52
click at [393, 381] on div "Won't you say something to me" at bounding box center [274, 385] width 410 height 52
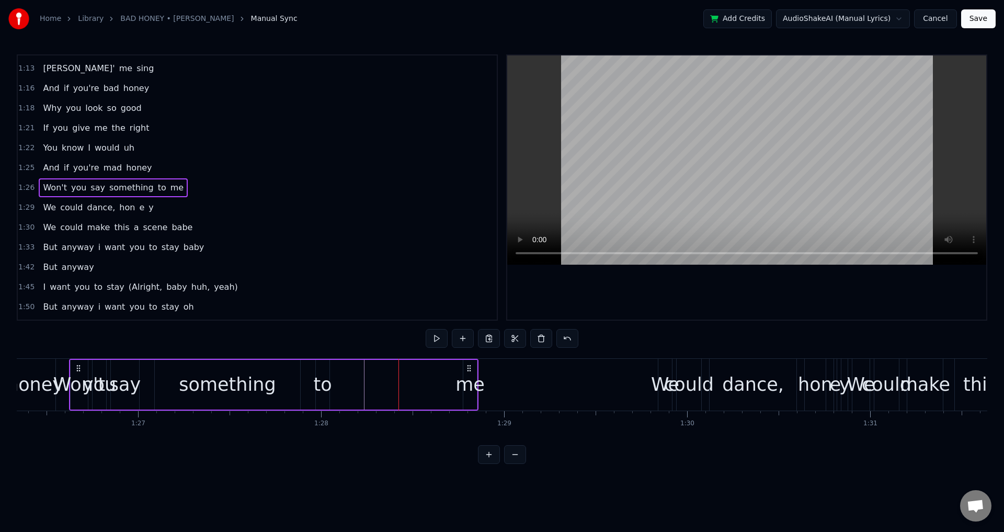
click at [387, 381] on div "Won't you say something to me" at bounding box center [274, 385] width 410 height 52
click at [466, 384] on div "me" at bounding box center [470, 385] width 29 height 28
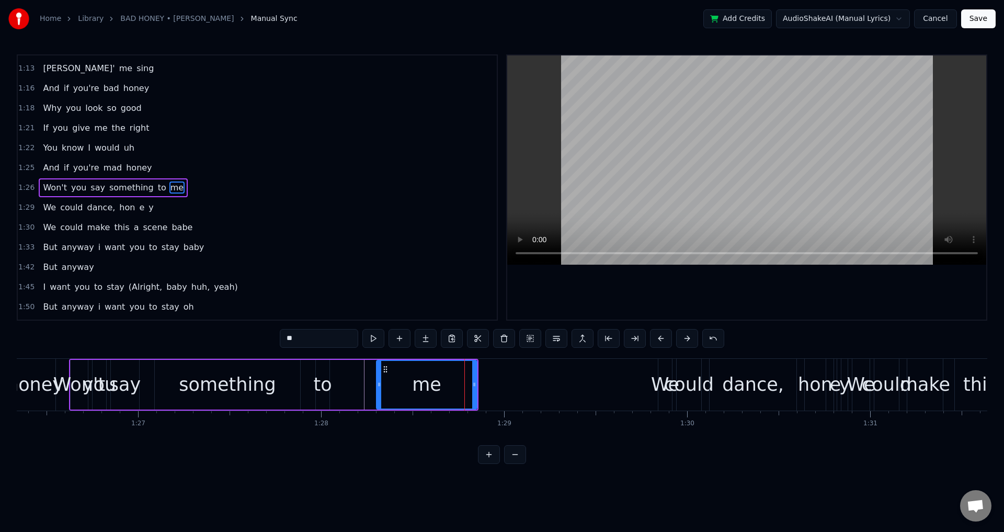
drag, startPoint x: 467, startPoint y: 384, endPoint x: 380, endPoint y: 386, distance: 86.8
click at [380, 386] on icon at bounding box center [379, 384] width 4 height 8
click at [416, 386] on div "me" at bounding box center [426, 385] width 29 height 28
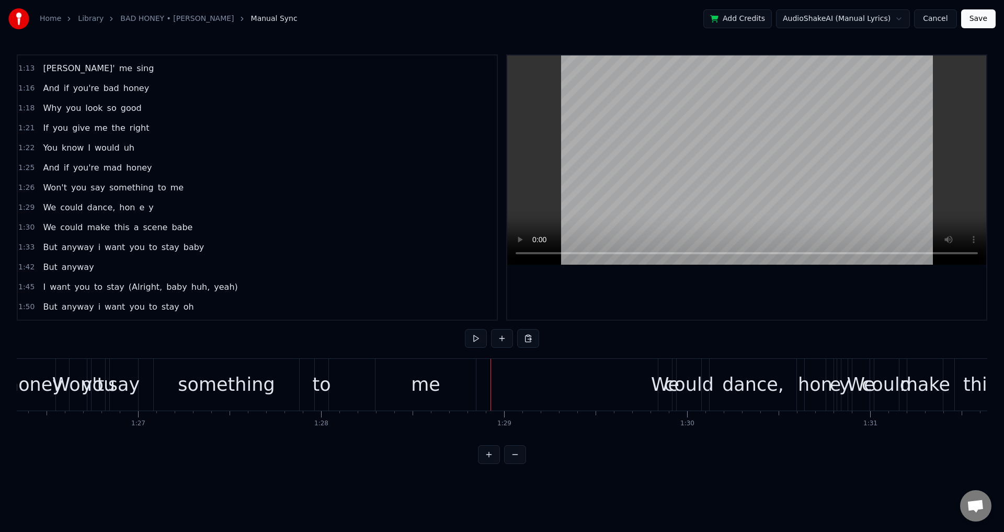
click at [589, 279] on div at bounding box center [746, 187] width 479 height 264
click at [590, 289] on div at bounding box center [746, 187] width 479 height 264
click at [451, 382] on div "me" at bounding box center [426, 385] width 100 height 52
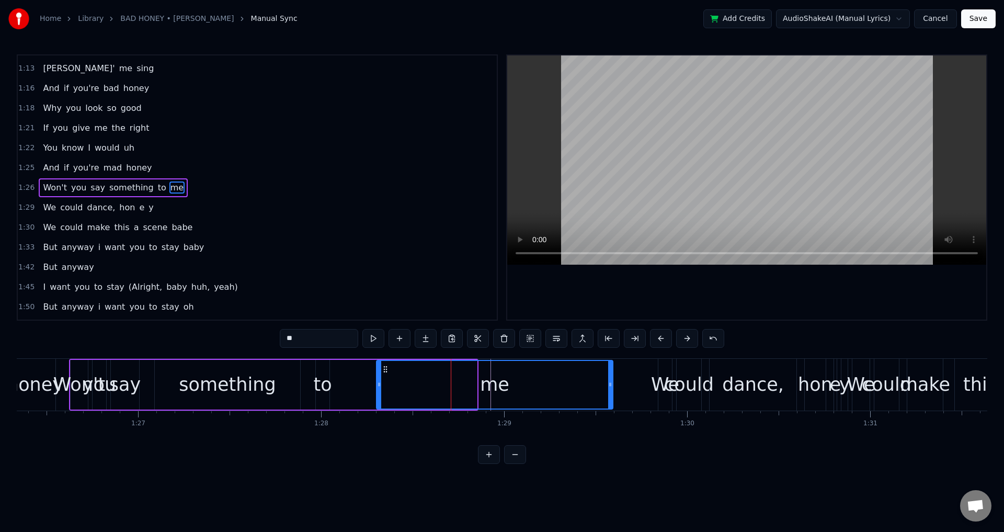
drag, startPoint x: 476, startPoint y: 381, endPoint x: 613, endPoint y: 378, distance: 137.6
click at [613, 378] on div at bounding box center [610, 385] width 4 height 48
click at [322, 397] on div "to" at bounding box center [322, 385] width 18 height 28
type input "**"
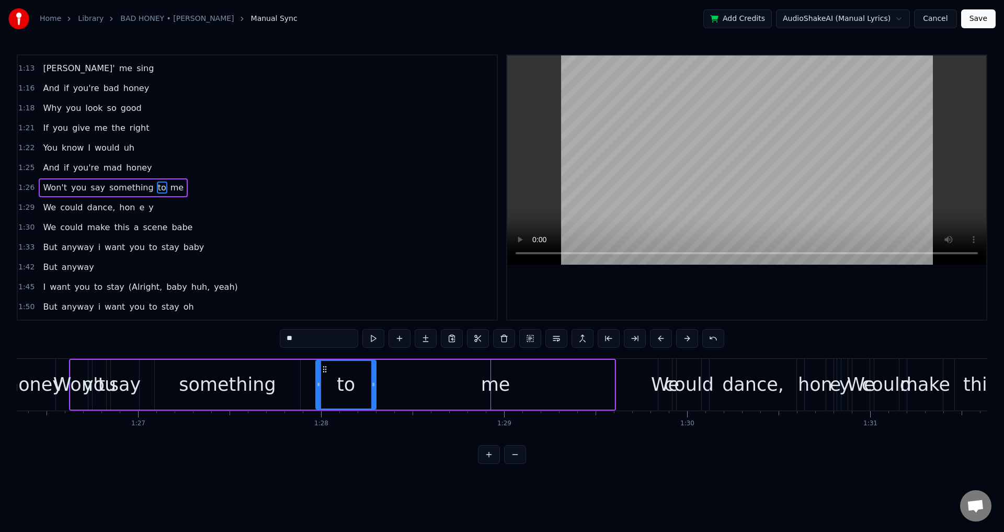
drag, startPoint x: 327, startPoint y: 384, endPoint x: 374, endPoint y: 386, distance: 46.6
click at [374, 386] on icon at bounding box center [373, 384] width 4 height 8
drag, startPoint x: 317, startPoint y: 385, endPoint x: 353, endPoint y: 389, distance: 35.8
click at [353, 389] on div at bounding box center [354, 385] width 4 height 48
click at [336, 389] on div "Won't you say something to me" at bounding box center [342, 385] width 547 height 52
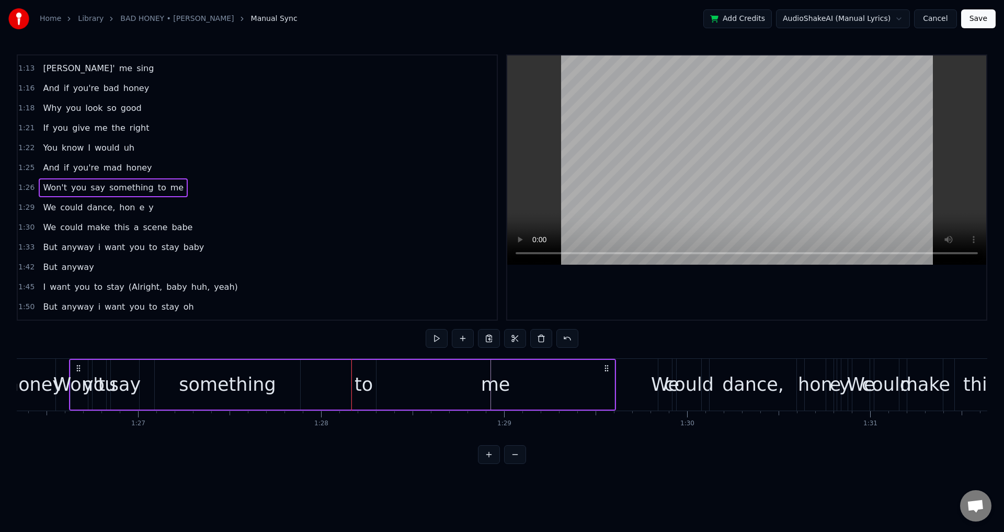
click at [268, 389] on div "something" at bounding box center [227, 385] width 97 height 28
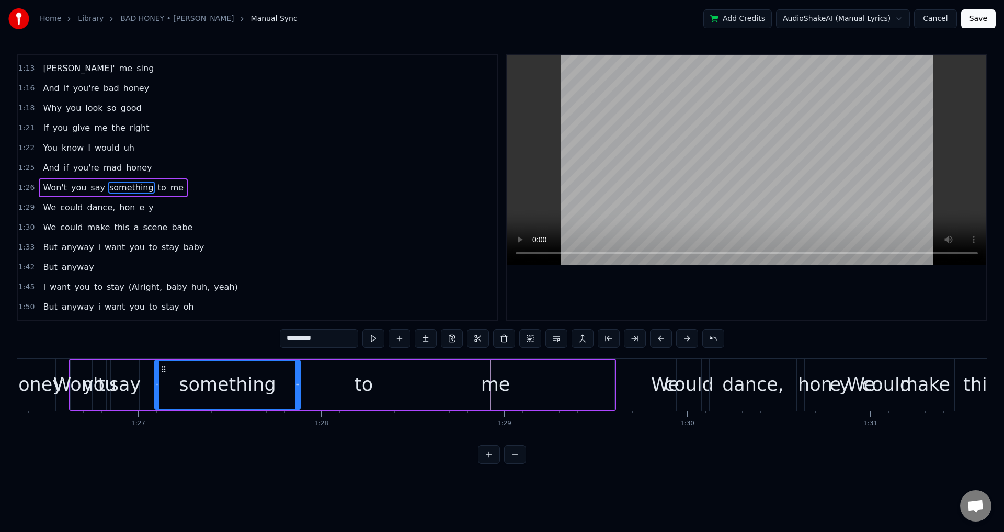
click at [577, 295] on div at bounding box center [746, 187] width 479 height 264
click at [28, 186] on span "1:26" at bounding box center [26, 188] width 16 height 10
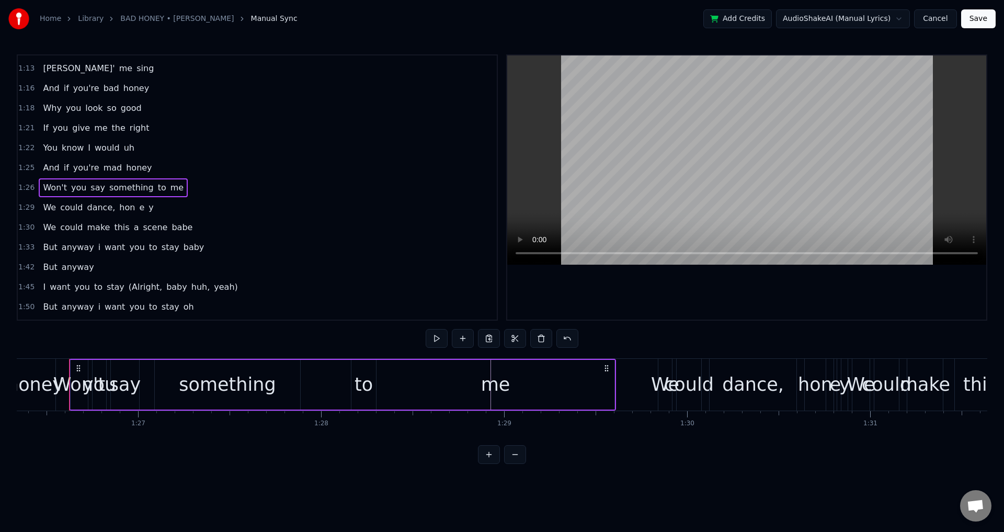
click at [596, 271] on div at bounding box center [746, 187] width 479 height 264
click at [65, 383] on div "Won't" at bounding box center [79, 385] width 52 height 28
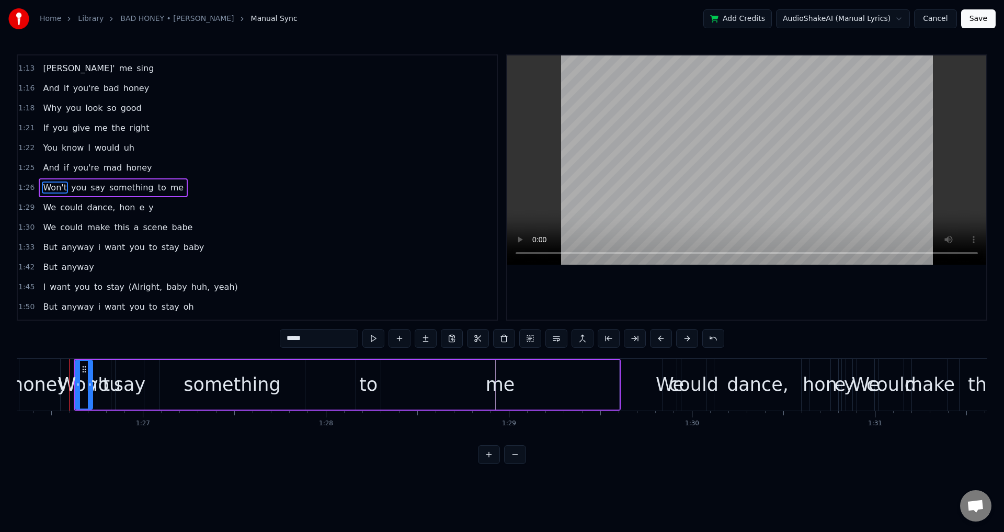
click at [201, 384] on div "something" at bounding box center [232, 385] width 97 height 28
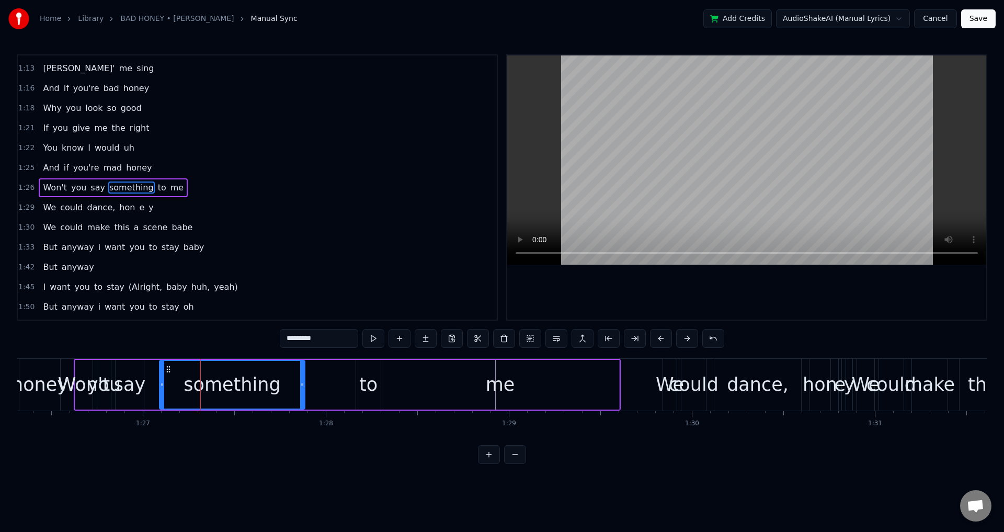
click at [137, 374] on div "say" at bounding box center [129, 385] width 31 height 28
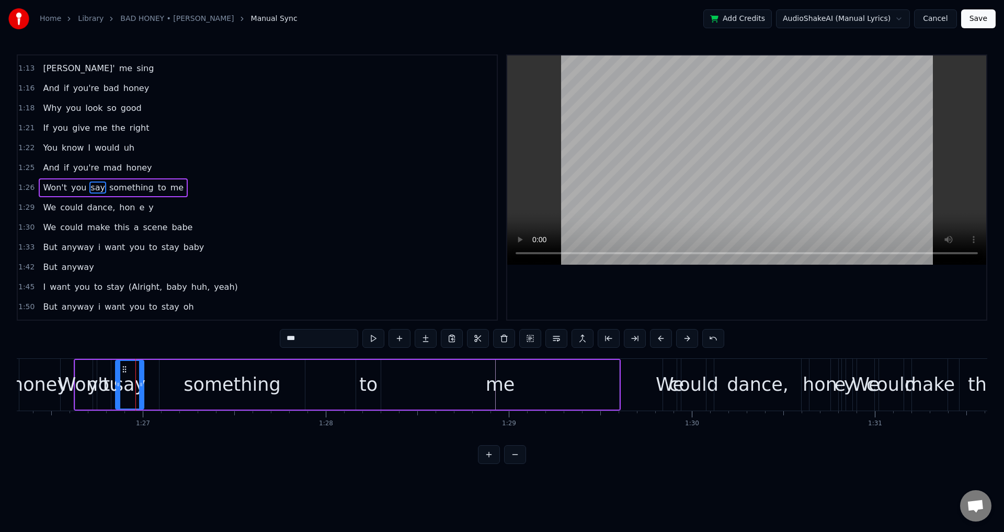
click at [86, 371] on div "Won't" at bounding box center [84, 385] width 52 height 28
type input "*****"
click at [73, 376] on div at bounding box center [75, 385] width 4 height 48
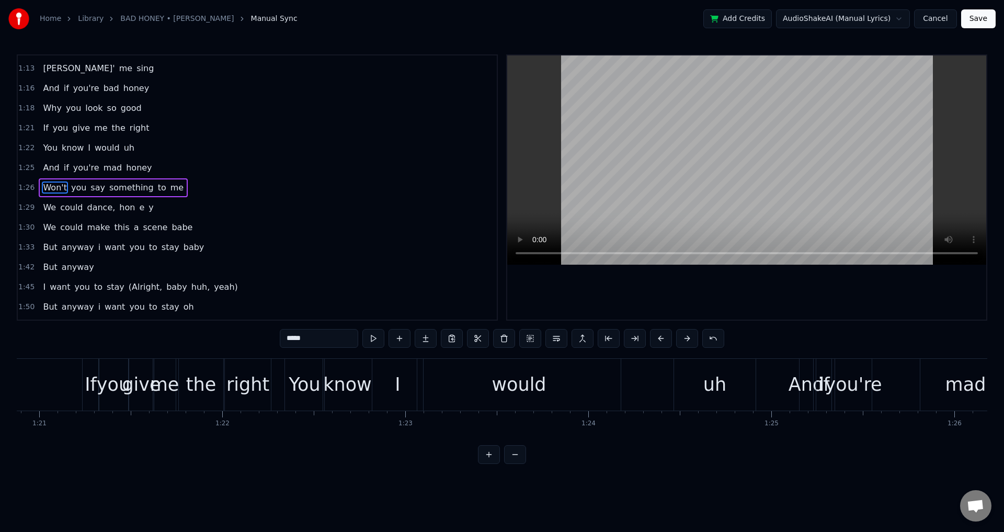
scroll to position [0, 14815]
click at [28, 185] on span "1:26" at bounding box center [26, 188] width 16 height 10
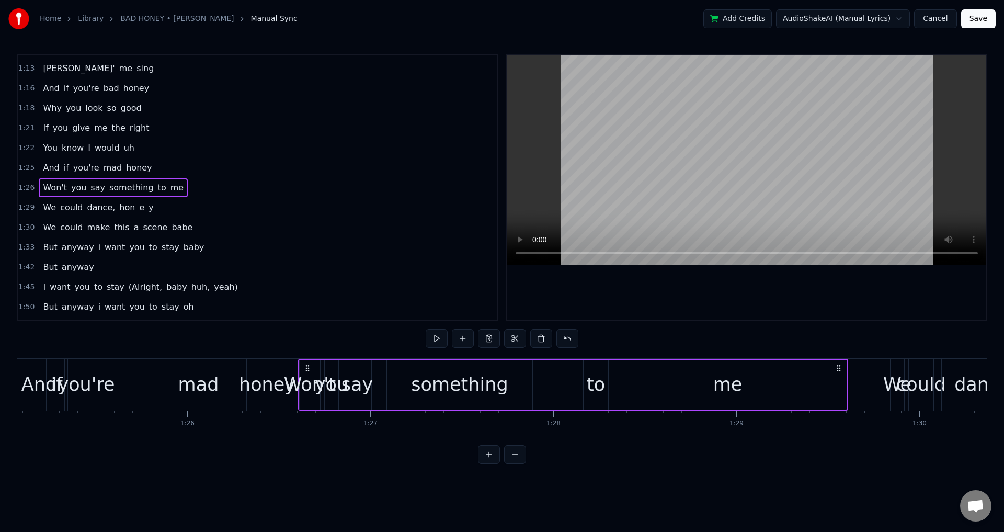
scroll to position [0, 15804]
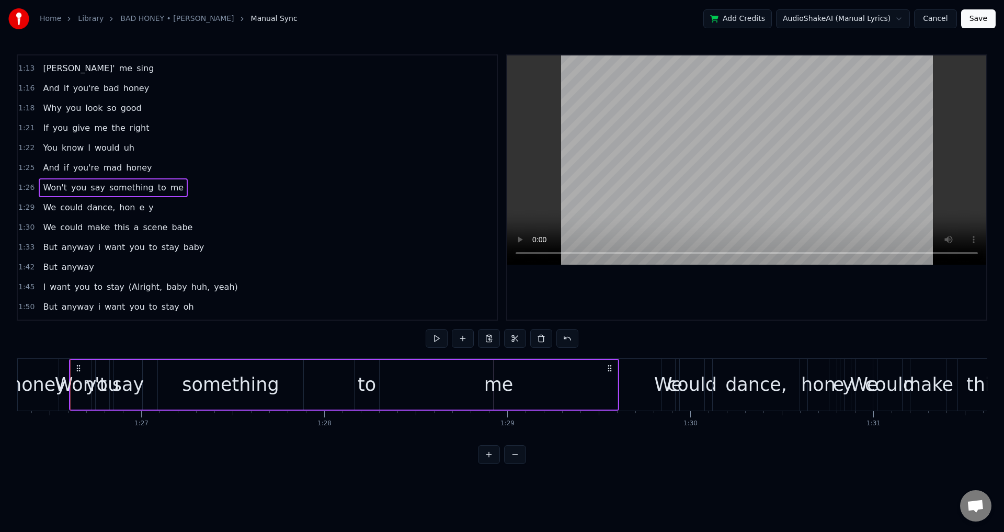
click at [62, 378] on div "Won't" at bounding box center [81, 385] width 52 height 28
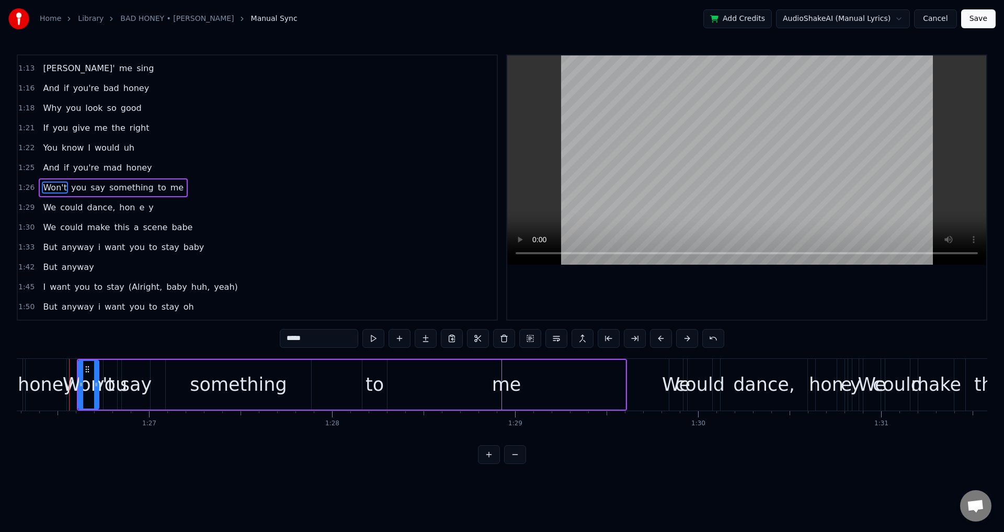
click at [68, 382] on div "Won't" at bounding box center [89, 385] width 52 height 28
click at [42, 386] on div "honey" at bounding box center [48, 385] width 56 height 28
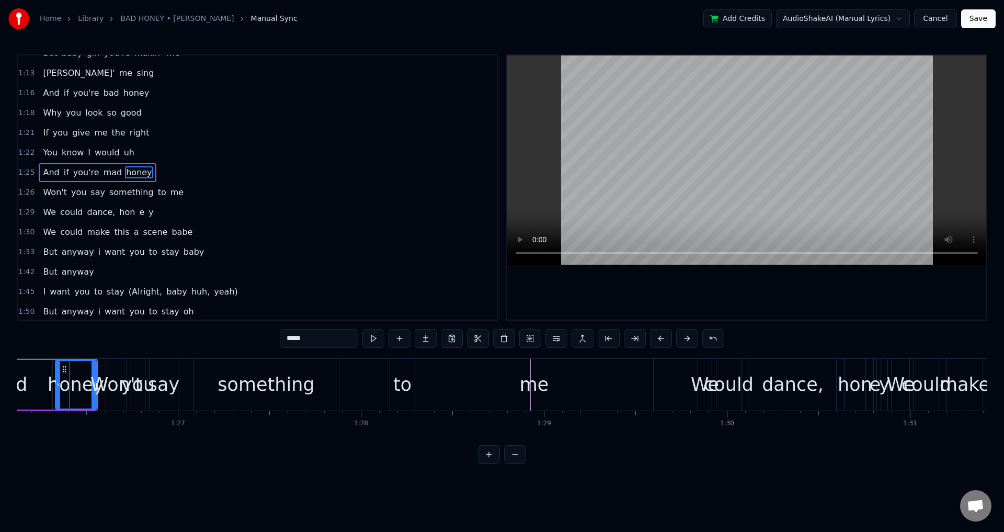
scroll to position [0, 15754]
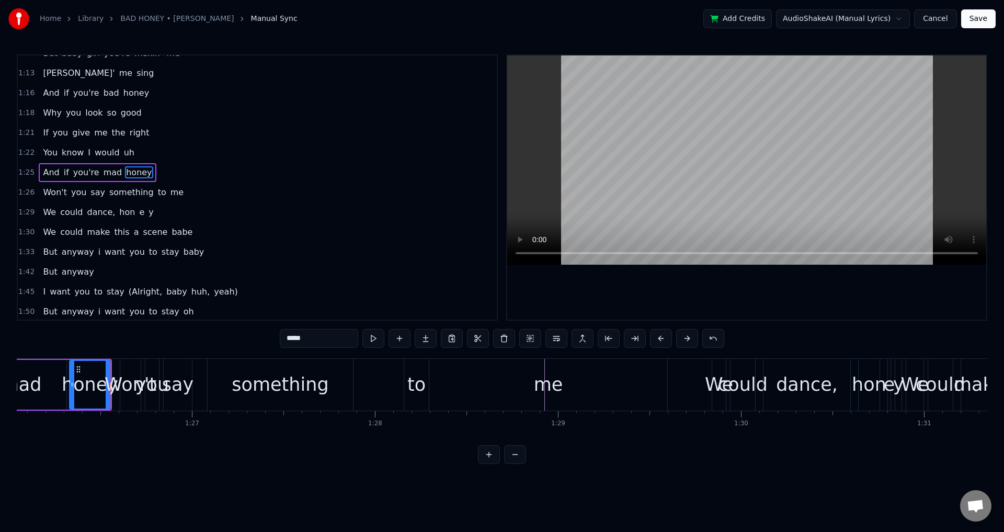
click at [112, 378] on div "Won't" at bounding box center [131, 385] width 52 height 28
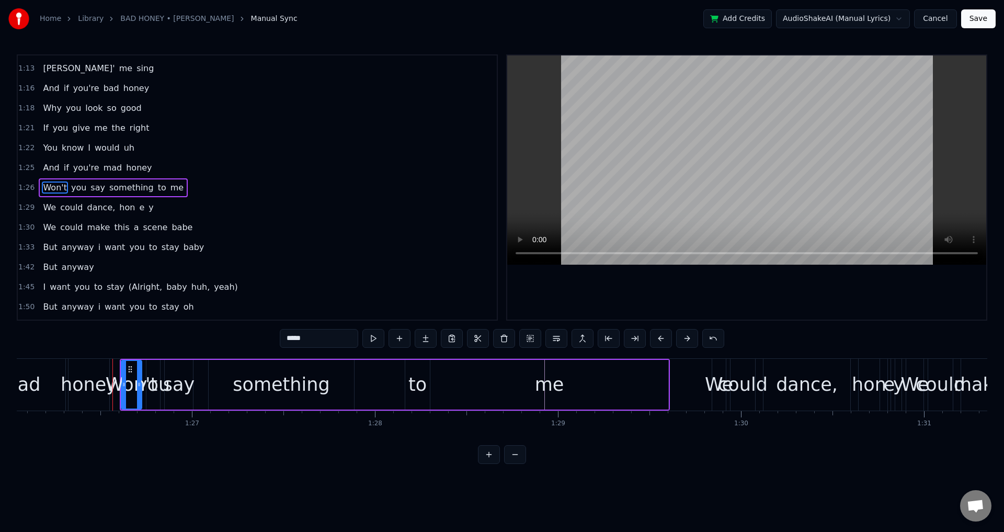
click at [125, 386] on circle at bounding box center [125, 386] width 1 height 1
drag, startPoint x: 124, startPoint y: 384, endPoint x: 117, endPoint y: 382, distance: 7.6
click at [117, 382] on icon at bounding box center [117, 384] width 4 height 8
click at [149, 379] on div "Won't" at bounding box center [128, 385] width 52 height 28
click at [114, 390] on div "Won't" at bounding box center [128, 385] width 52 height 28
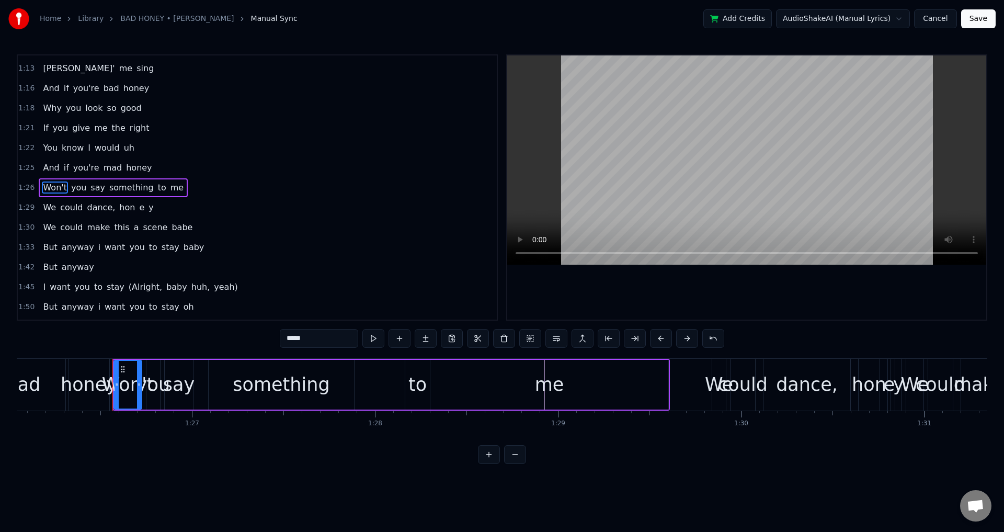
click at [54, 191] on span "Won't" at bounding box center [55, 188] width 26 height 12
click at [689, 284] on div at bounding box center [746, 187] width 479 height 264
click at [134, 381] on div "Won't" at bounding box center [128, 385] width 52 height 28
click at [152, 377] on div "you" at bounding box center [153, 385] width 33 height 28
click at [276, 387] on div "something" at bounding box center [281, 385] width 97 height 28
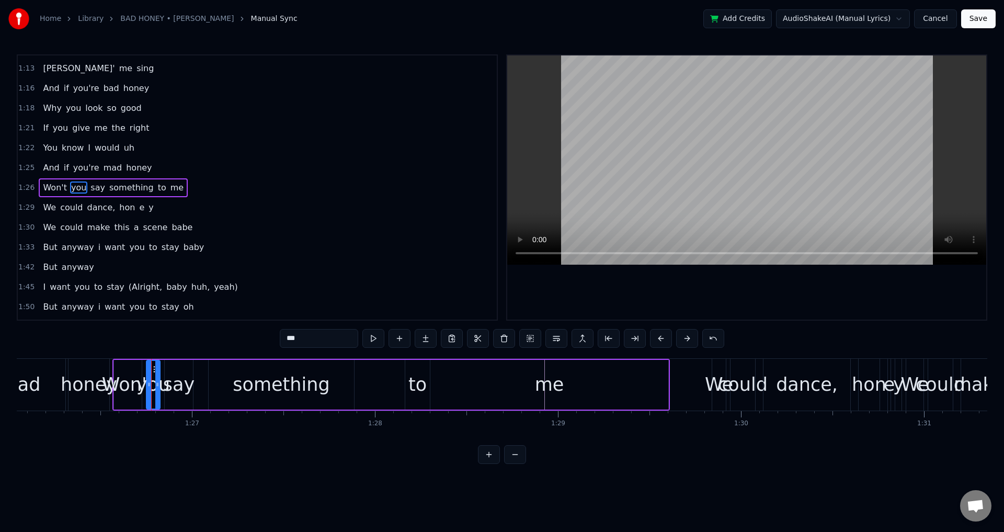
type input "*********"
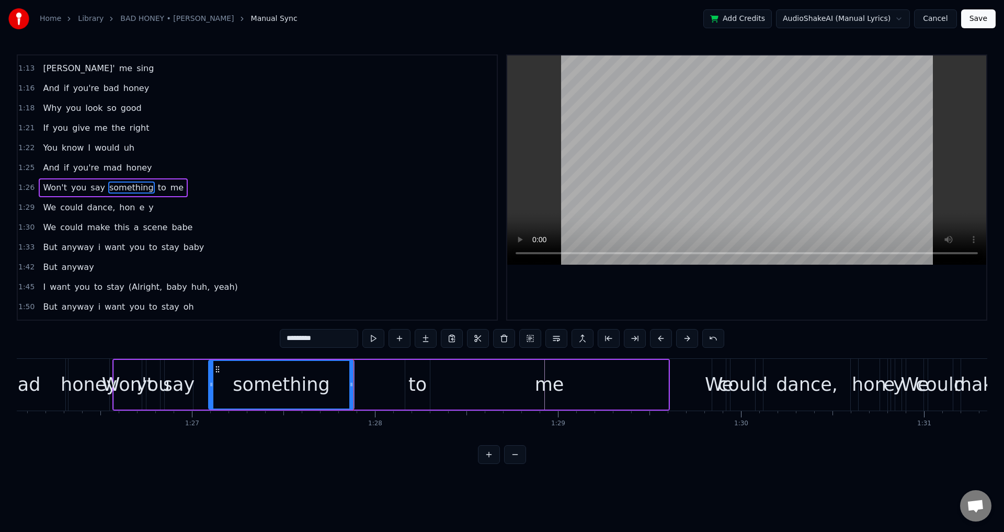
click at [203, 383] on div "Won't you say something to me" at bounding box center [391, 385] width 558 height 52
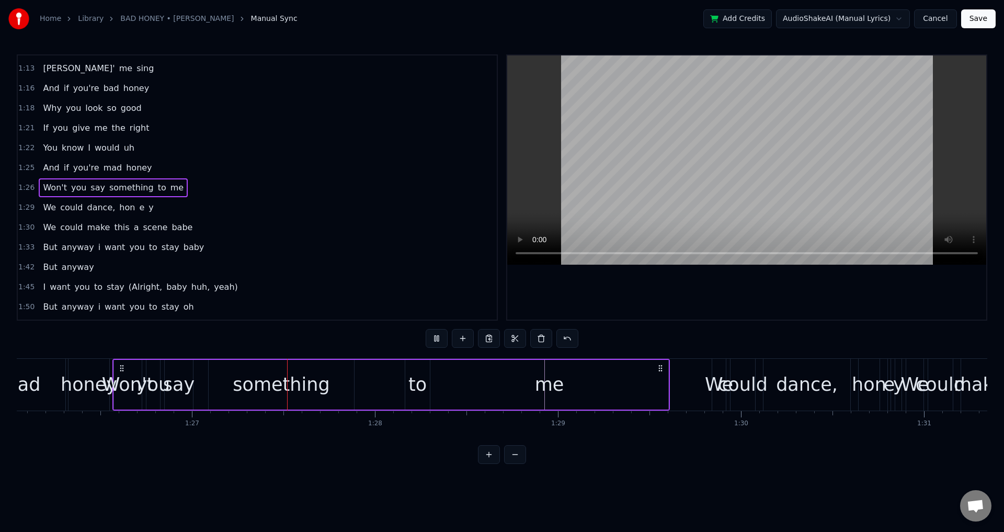
click at [203, 383] on div "Won't you say something to me" at bounding box center [391, 385] width 558 height 52
click at [344, 378] on div "something" at bounding box center [281, 385] width 145 height 50
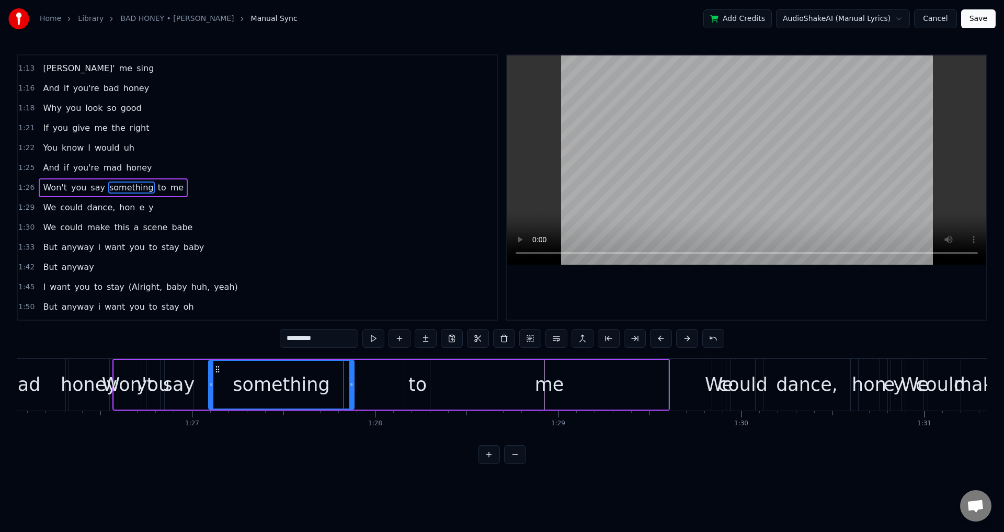
click at [658, 282] on div at bounding box center [746, 187] width 479 height 264
click at [344, 381] on div "something" at bounding box center [281, 385] width 144 height 48
click at [354, 381] on div "something" at bounding box center [281, 385] width 146 height 50
drag, startPoint x: 353, startPoint y: 381, endPoint x: 374, endPoint y: 381, distance: 20.9
click at [374, 381] on icon at bounding box center [372, 384] width 4 height 8
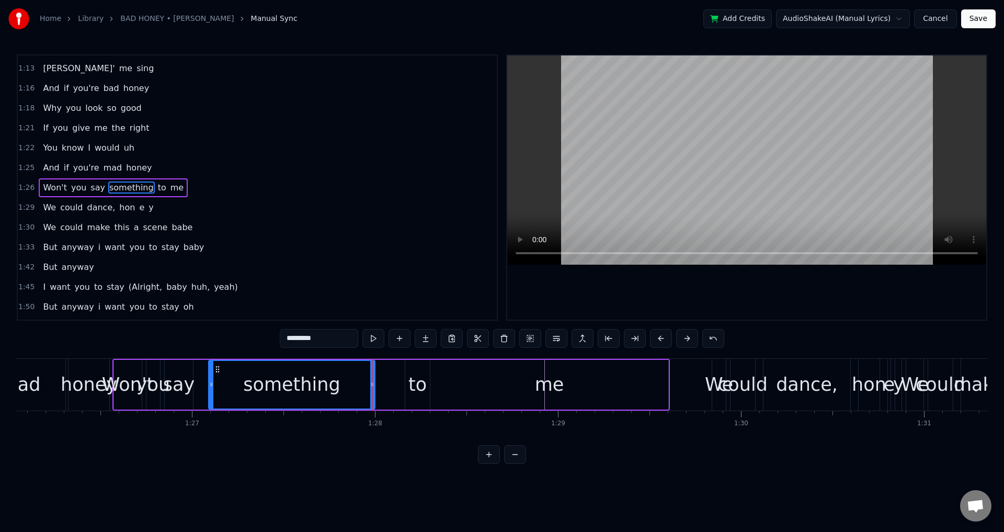
click at [193, 379] on div "say" at bounding box center [178, 385] width 29 height 50
type input "***"
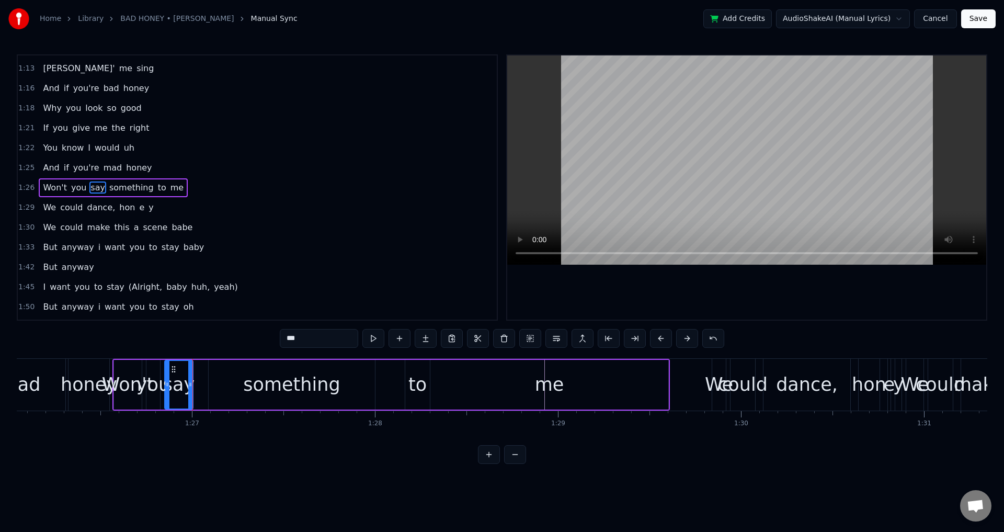
click at [684, 285] on div at bounding box center [746, 187] width 479 height 264
click at [28, 166] on span "1:25" at bounding box center [26, 168] width 16 height 10
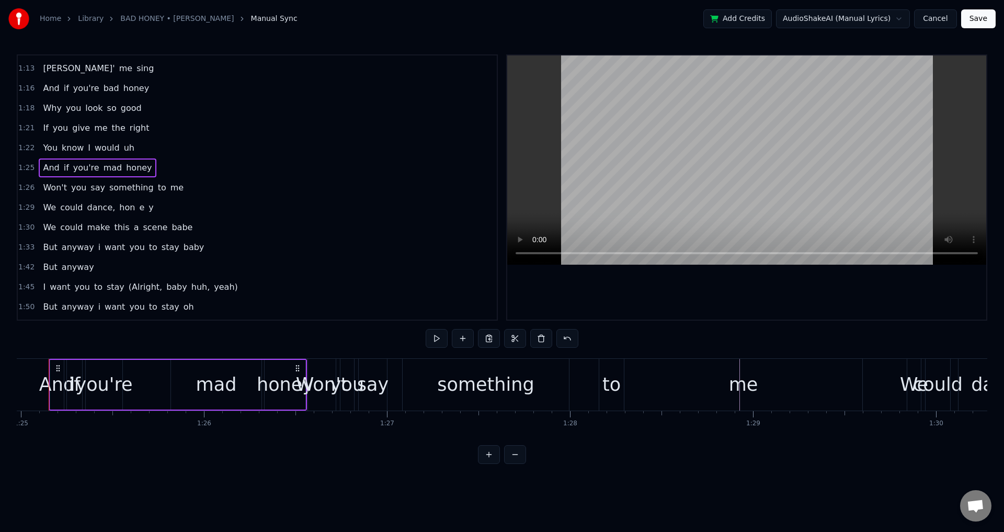
scroll to position [0, 15538]
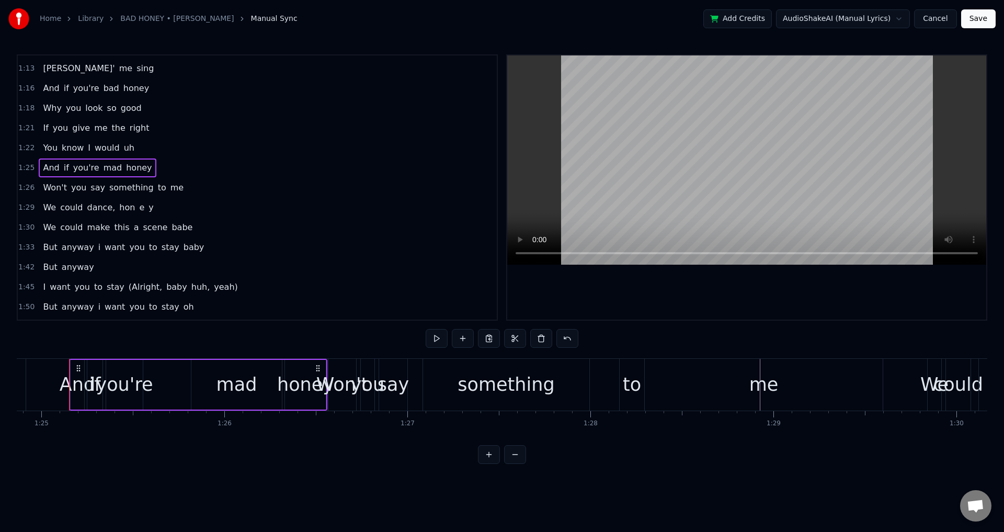
click at [786, 293] on div at bounding box center [746, 187] width 479 height 264
click at [321, 388] on div "Won't" at bounding box center [342, 385] width 52 height 28
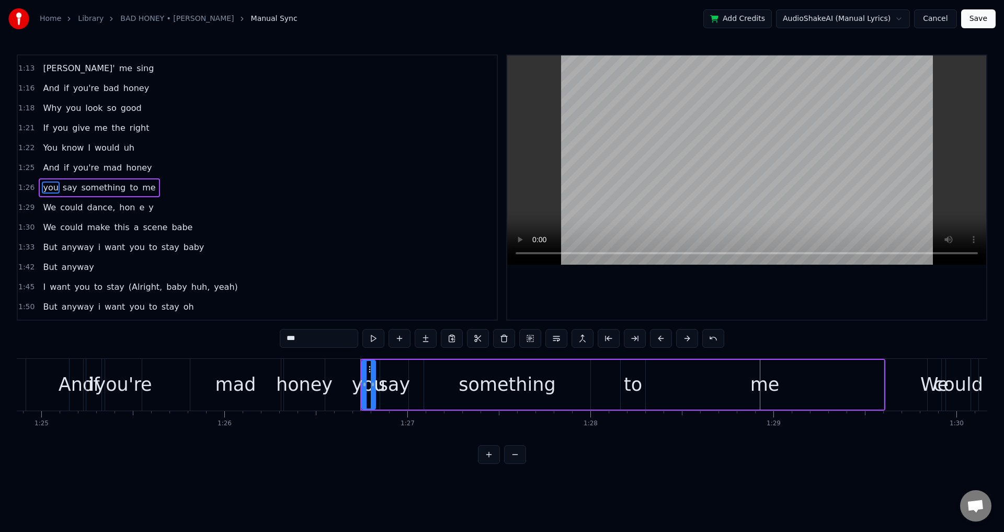
click at [50, 186] on span "you" at bounding box center [50, 188] width 17 height 12
click at [46, 183] on span "say" at bounding box center [50, 188] width 17 height 12
click at [287, 341] on input "***" at bounding box center [319, 338] width 78 height 19
click at [290, 340] on input "***" at bounding box center [319, 338] width 78 height 19
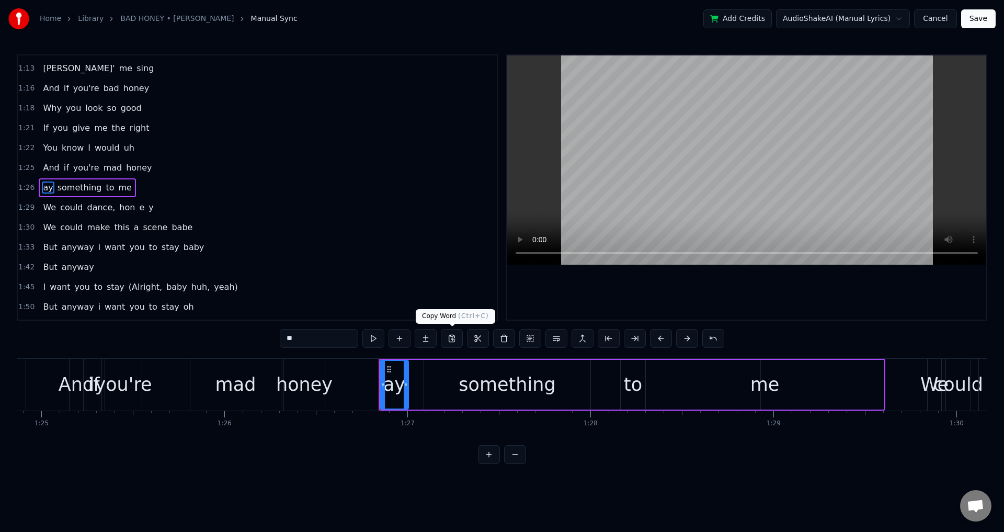
type input "*"
click at [607, 297] on div at bounding box center [746, 187] width 479 height 264
click at [331, 340] on input "***" at bounding box center [319, 338] width 78 height 19
type input "***"
click at [647, 274] on div at bounding box center [746, 187] width 479 height 264
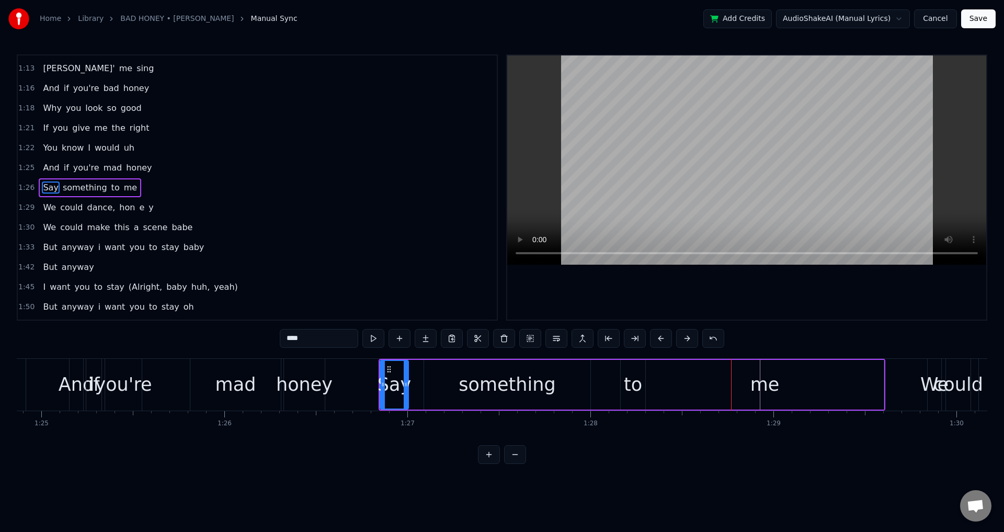
click at [173, 349] on div "0:08 And does it feel nice 0:12 The way you turn heads 0:13 When you walk in th…" at bounding box center [502, 259] width 971 height 410
click at [26, 168] on span "1:25" at bounding box center [26, 168] width 16 height 10
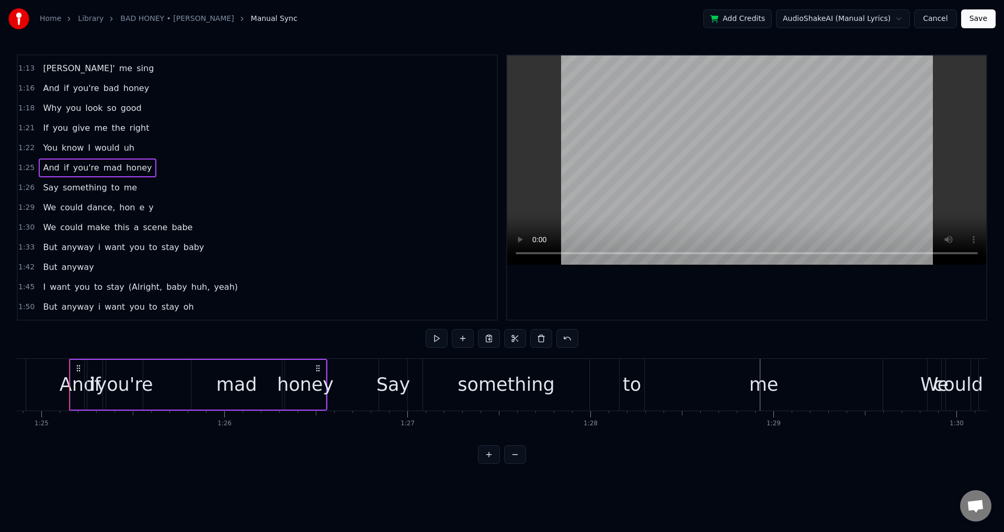
click at [29, 184] on span "1:26" at bounding box center [26, 188] width 16 height 10
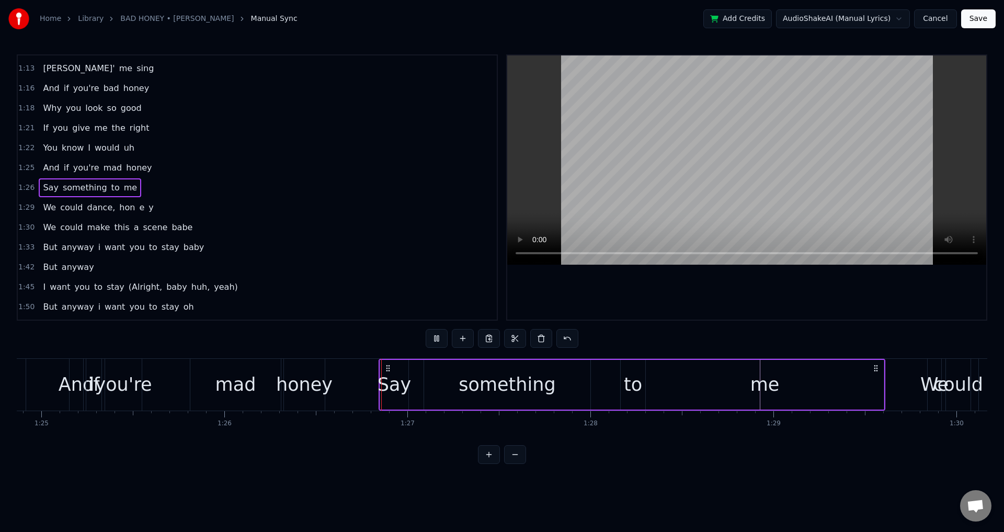
scroll to position [531, 0]
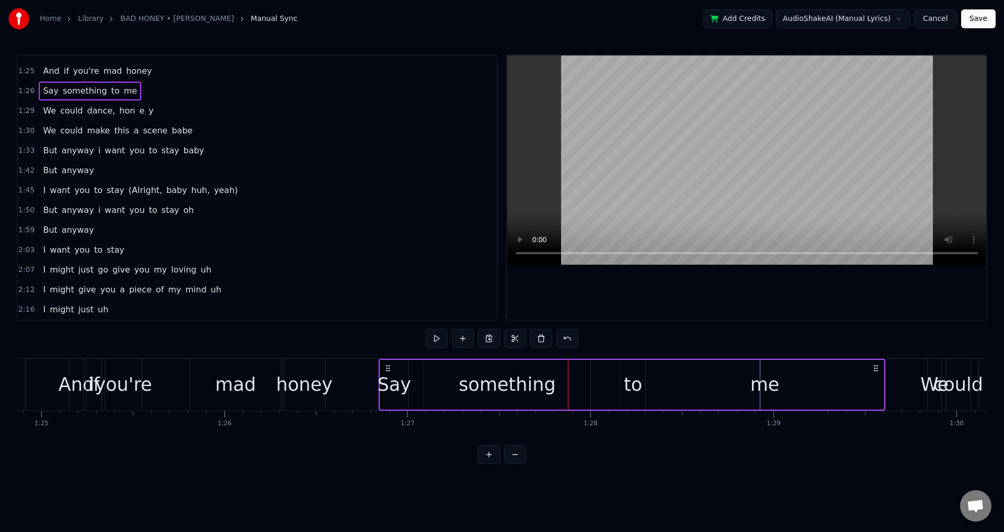
click at [467, 380] on div "something" at bounding box center [507, 385] width 97 height 28
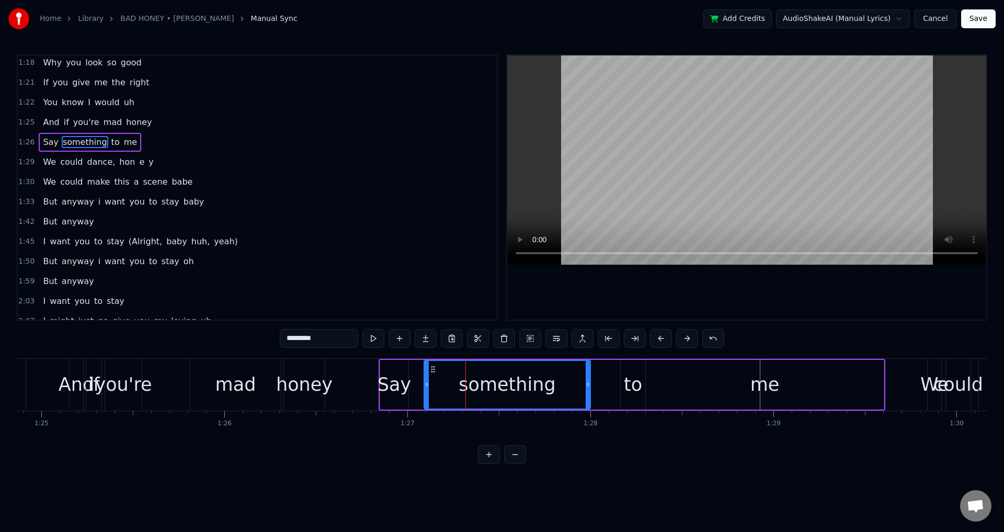
scroll to position [434, 0]
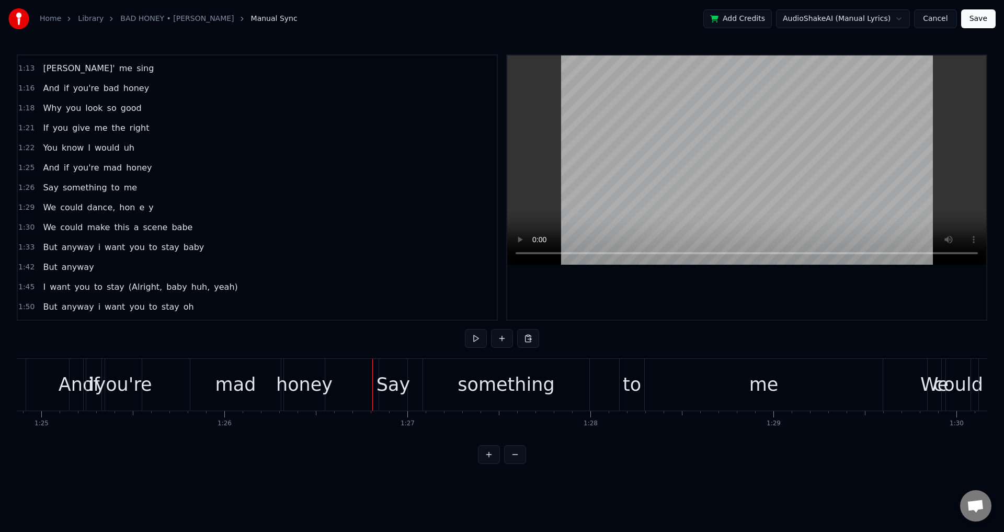
click at [387, 371] on div "Say" at bounding box center [393, 385] width 33 height 28
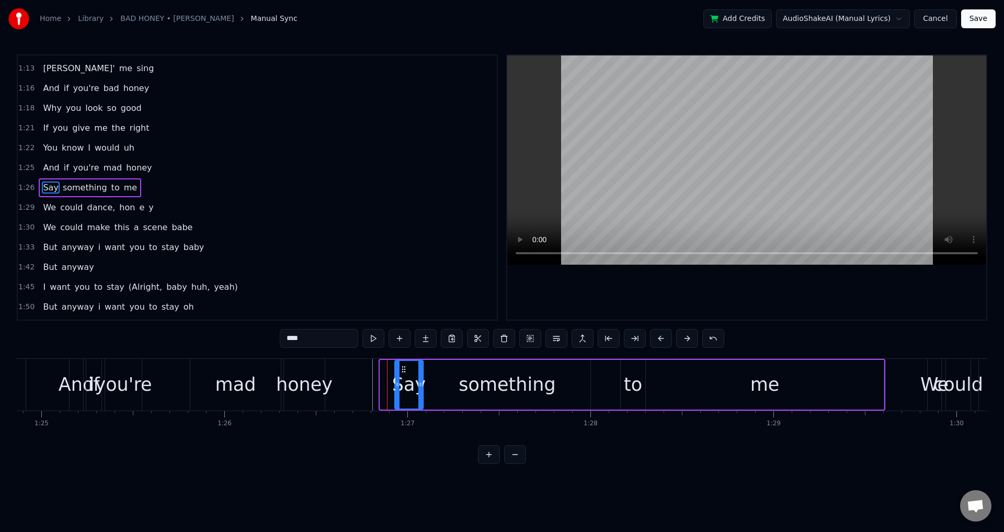
drag, startPoint x: 390, startPoint y: 366, endPoint x: 405, endPoint y: 367, distance: 14.7
click at [405, 367] on icon at bounding box center [404, 369] width 8 height 8
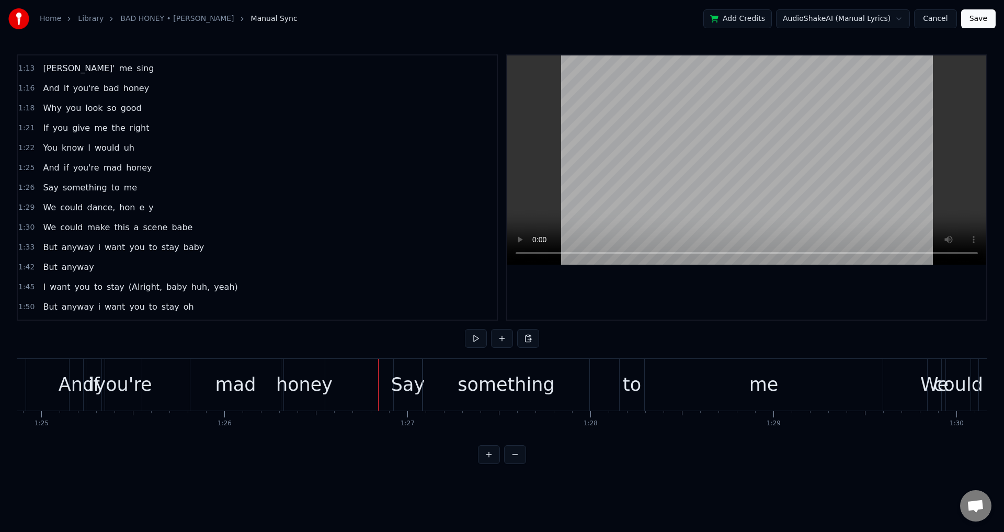
click at [312, 380] on div "honey" at bounding box center [304, 385] width 56 height 28
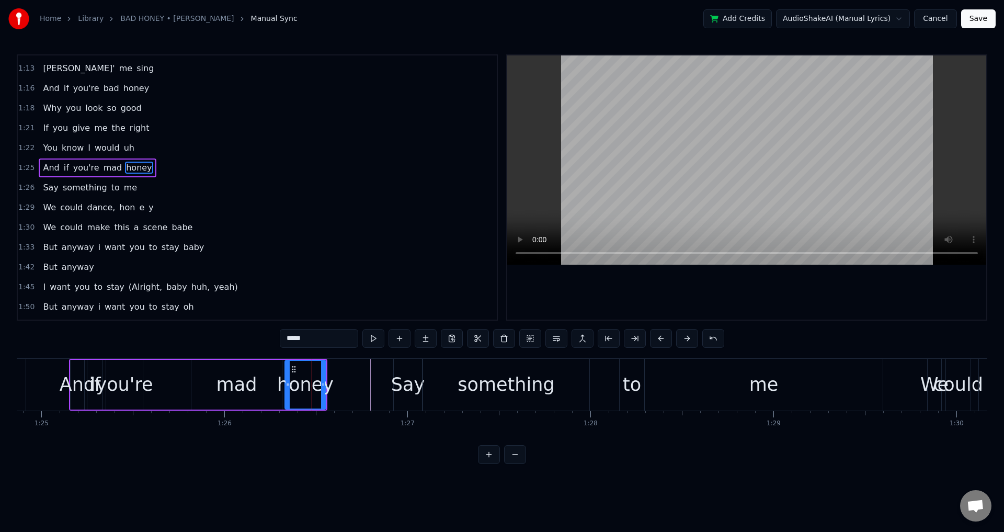
scroll to position [414, 0]
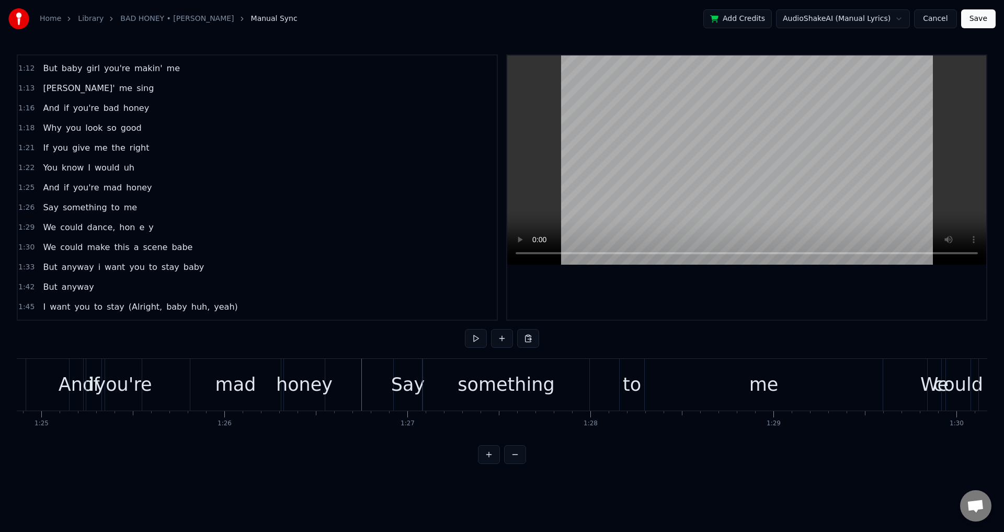
click at [361, 382] on div at bounding box center [361, 385] width 1 height 52
click at [370, 380] on div at bounding box center [370, 385] width 1 height 52
click at [395, 382] on div "Say" at bounding box center [407, 385] width 33 height 28
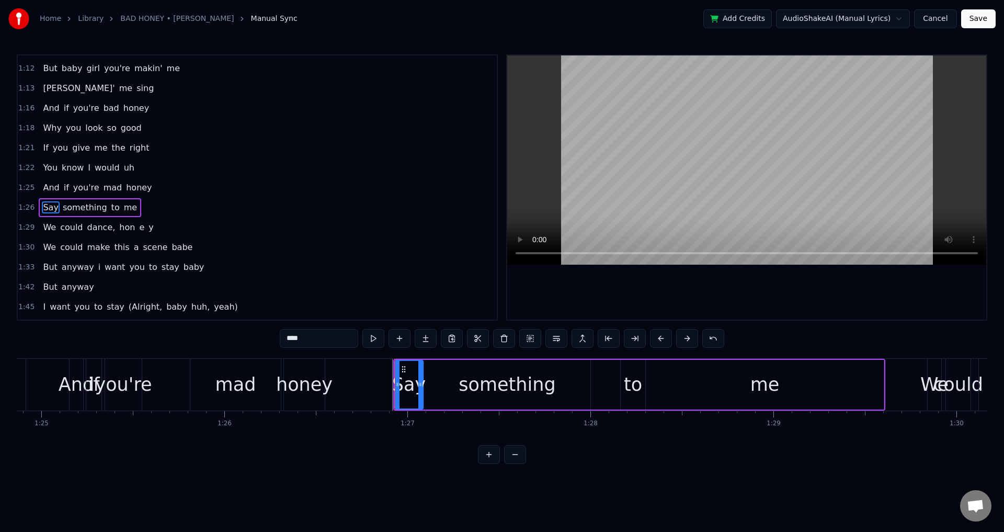
scroll to position [434, 0]
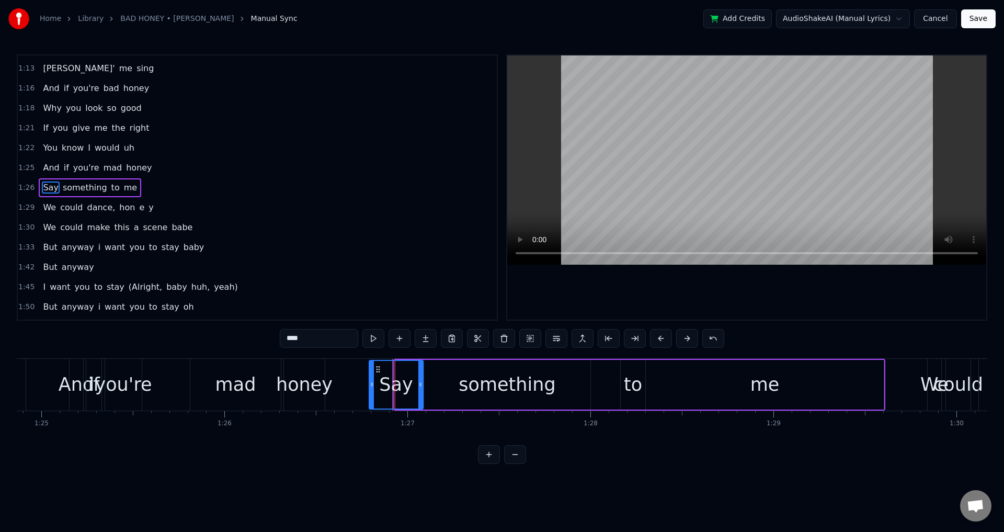
drag, startPoint x: 396, startPoint y: 385, endPoint x: 370, endPoint y: 384, distance: 25.6
click at [370, 384] on icon at bounding box center [372, 384] width 4 height 8
drag, startPoint x: 420, startPoint y: 382, endPoint x: 395, endPoint y: 380, distance: 24.7
click at [395, 380] on div at bounding box center [396, 385] width 4 height 48
click at [406, 383] on div "Say something to me" at bounding box center [627, 385] width 518 height 52
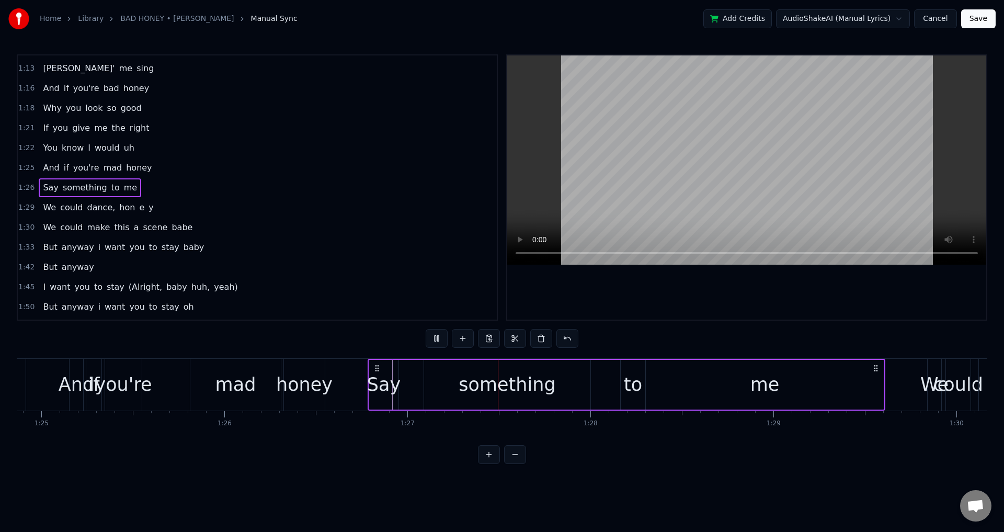
click at [406, 383] on div "Say something to me" at bounding box center [627, 385] width 518 height 52
click at [411, 382] on div "Say something to me" at bounding box center [627, 385] width 518 height 52
click at [438, 382] on div "something" at bounding box center [507, 385] width 166 height 50
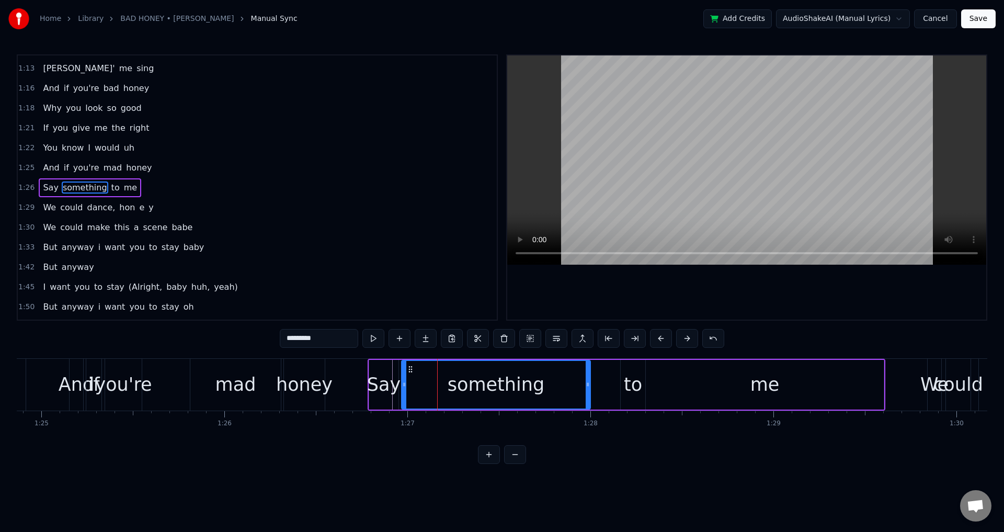
drag, startPoint x: 425, startPoint y: 383, endPoint x: 403, endPoint y: 383, distance: 22.5
click at [403, 383] on icon at bounding box center [404, 384] width 4 height 8
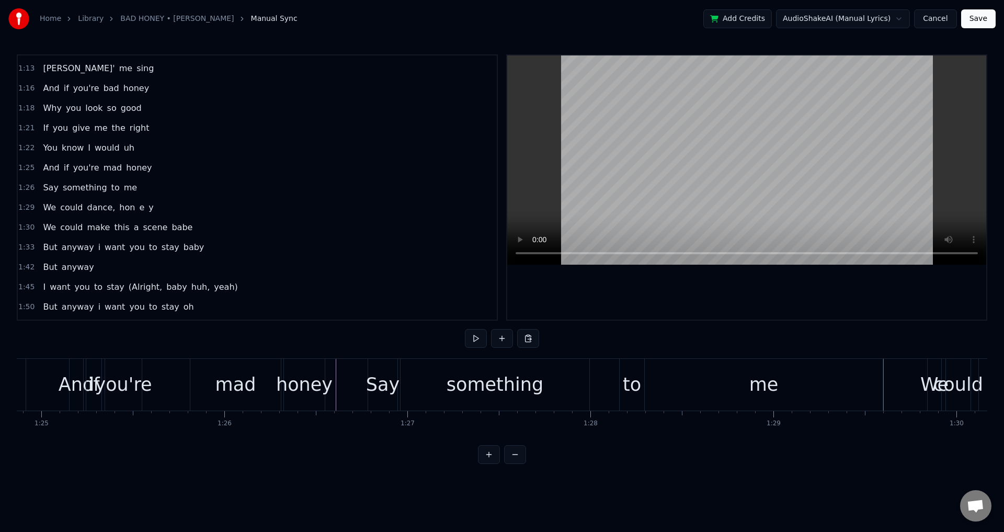
click at [371, 377] on div "Say" at bounding box center [382, 385] width 33 height 28
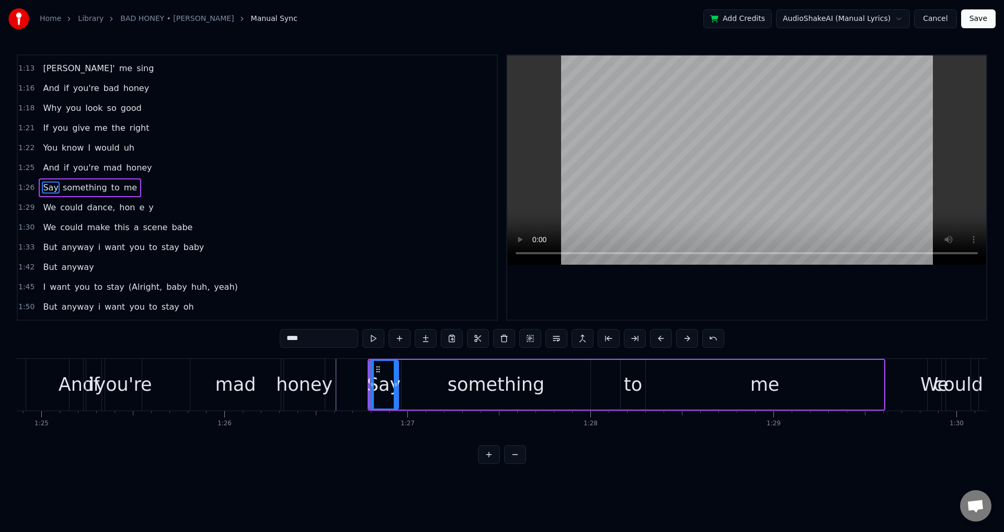
click at [405, 385] on div "something" at bounding box center [496, 385] width 189 height 50
type input "*********"
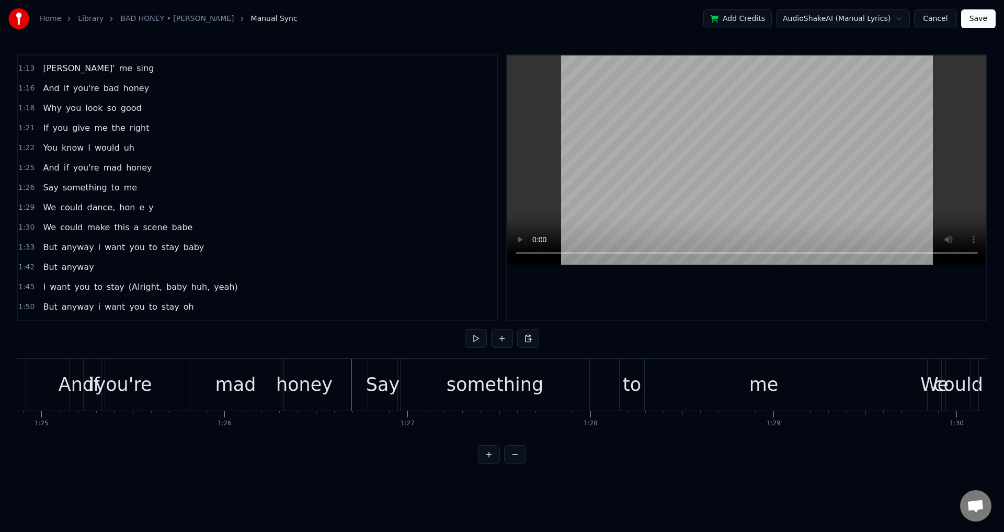
click at [403, 393] on div "something" at bounding box center [495, 385] width 189 height 52
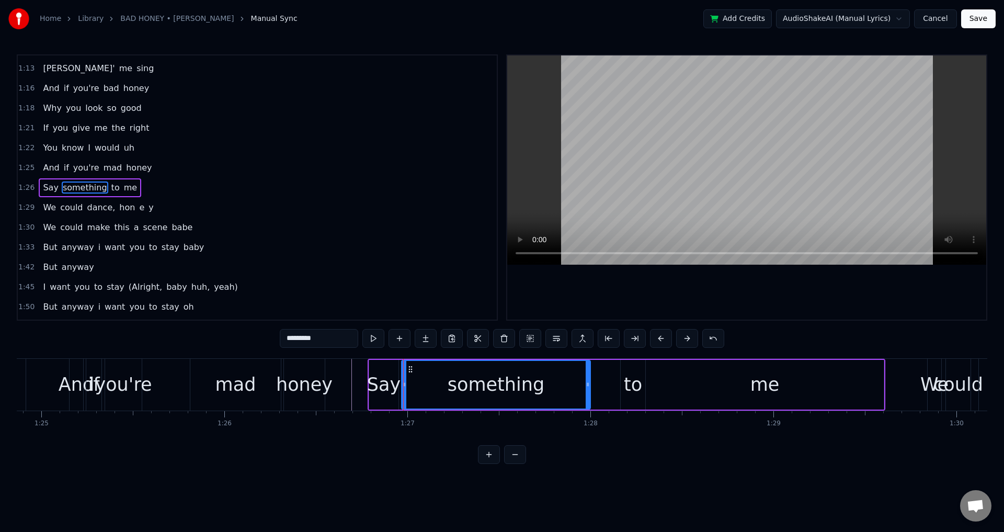
click at [54, 187] on span "Say" at bounding box center [50, 188] width 17 height 13
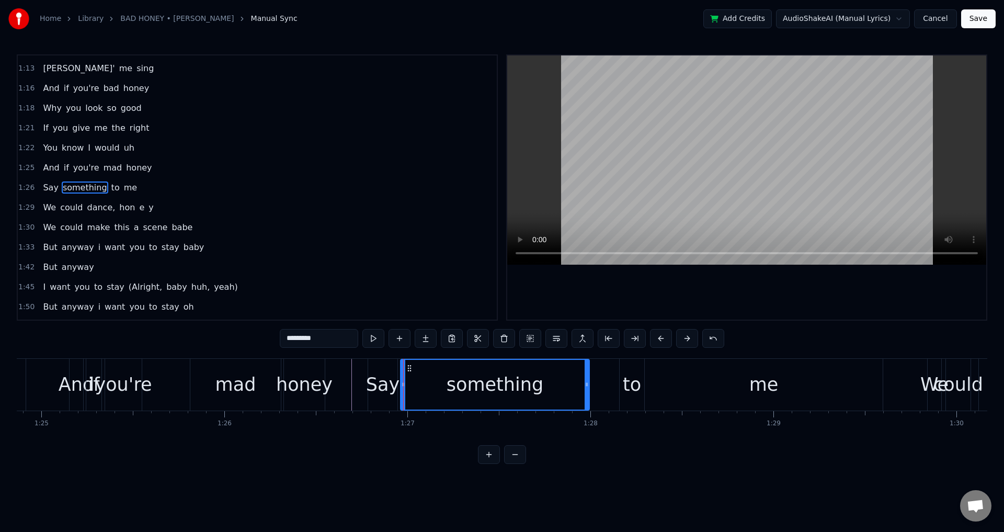
click at [30, 166] on span "1:25" at bounding box center [26, 168] width 16 height 10
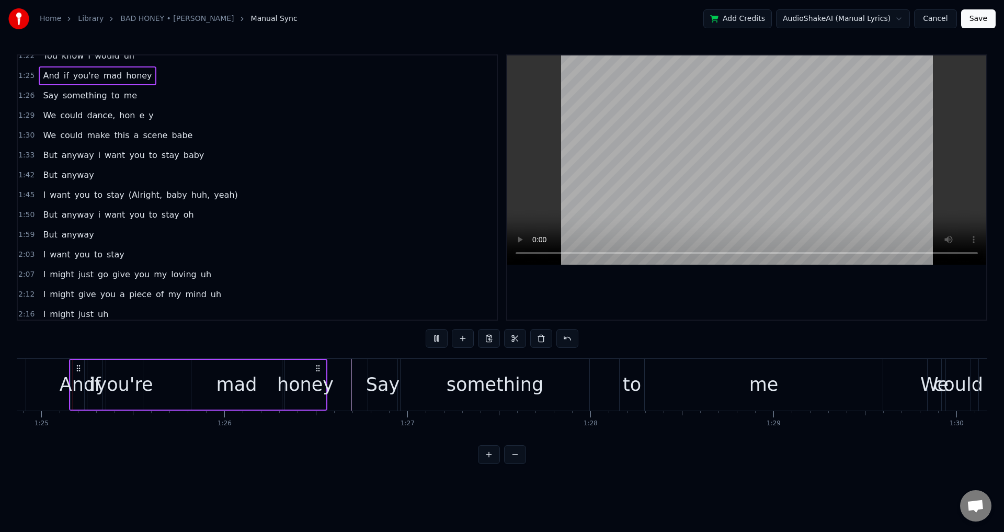
scroll to position [531, 0]
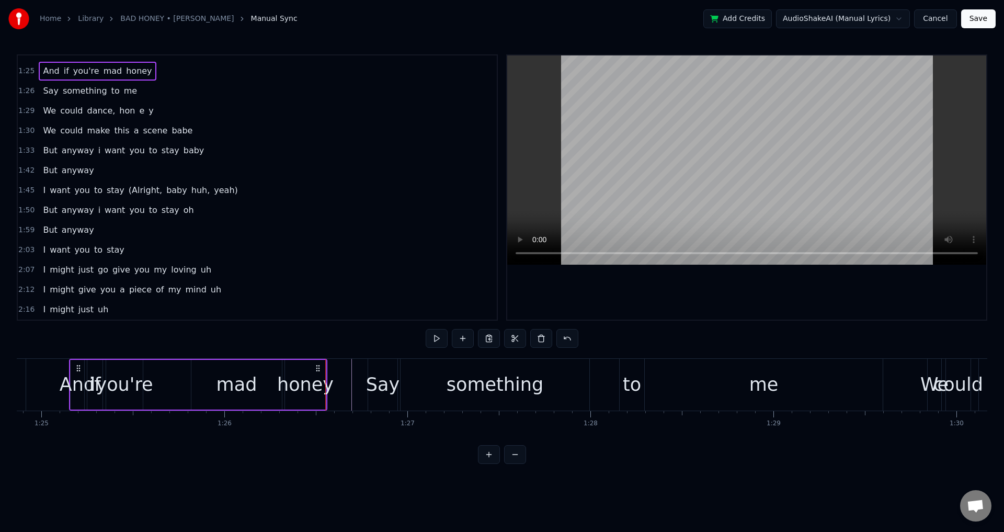
click at [675, 302] on div at bounding box center [746, 187] width 479 height 264
click at [400, 376] on div "something" at bounding box center [495, 385] width 190 height 52
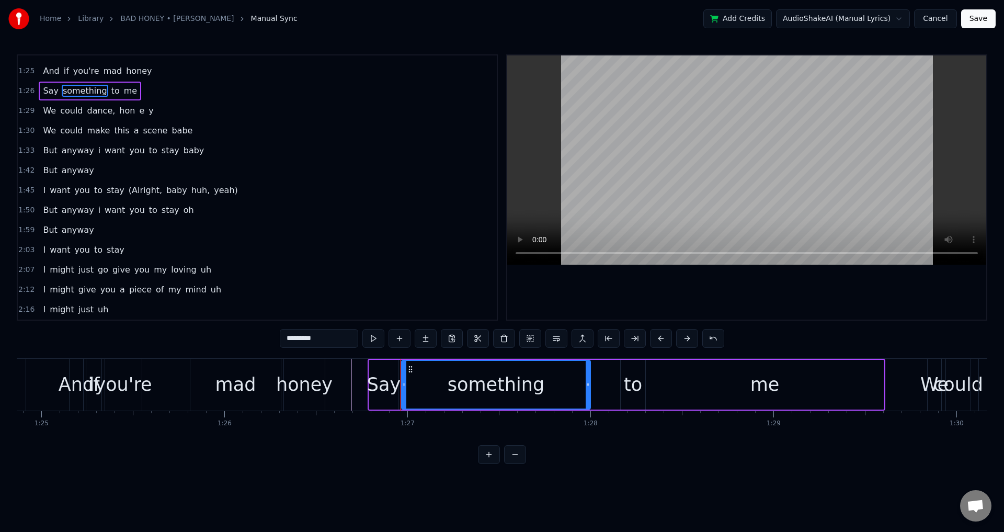
scroll to position [434, 0]
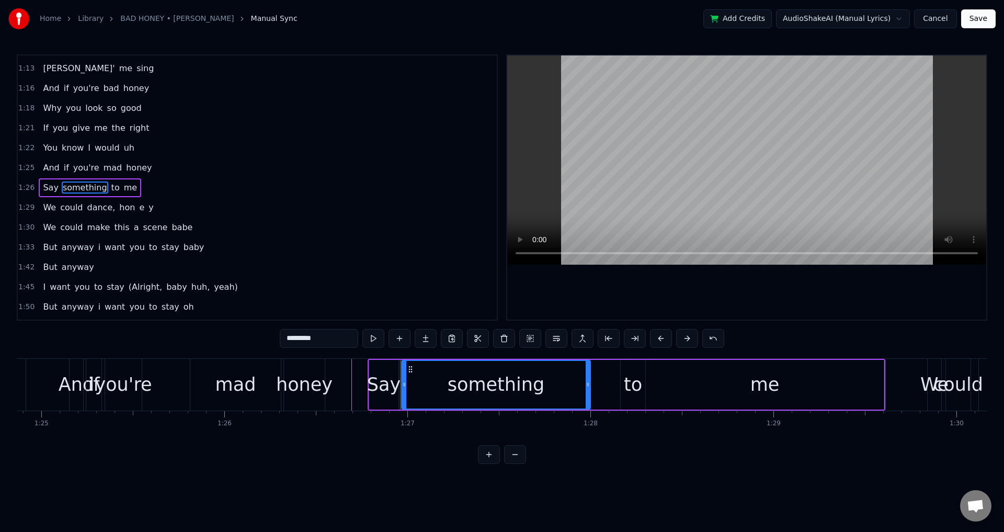
click at [391, 377] on div "Say" at bounding box center [383, 385] width 33 height 28
type input "***"
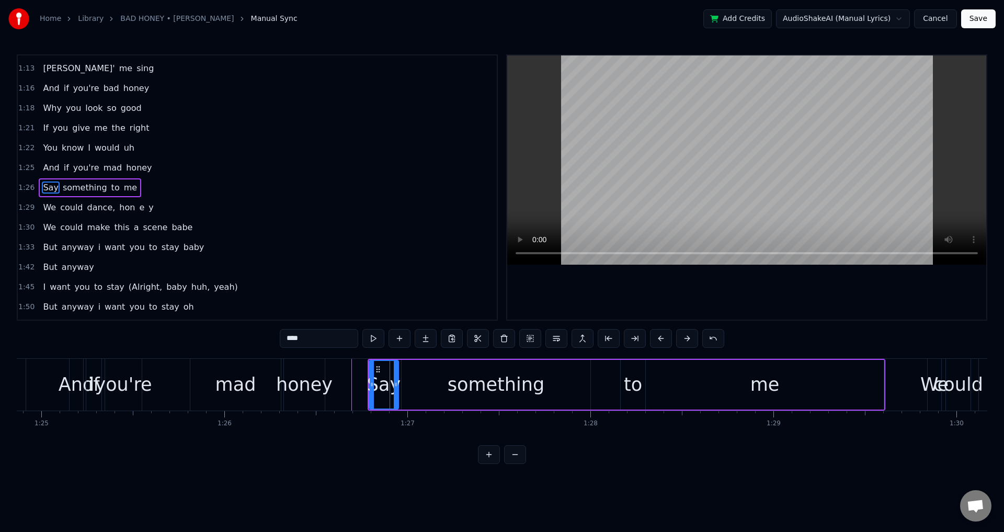
click at [537, 289] on div at bounding box center [746, 187] width 479 height 264
click at [574, 286] on div at bounding box center [746, 187] width 479 height 264
click at [580, 269] on div at bounding box center [746, 187] width 479 height 264
click at [632, 292] on div at bounding box center [746, 187] width 479 height 264
click at [631, 282] on div at bounding box center [746, 187] width 479 height 264
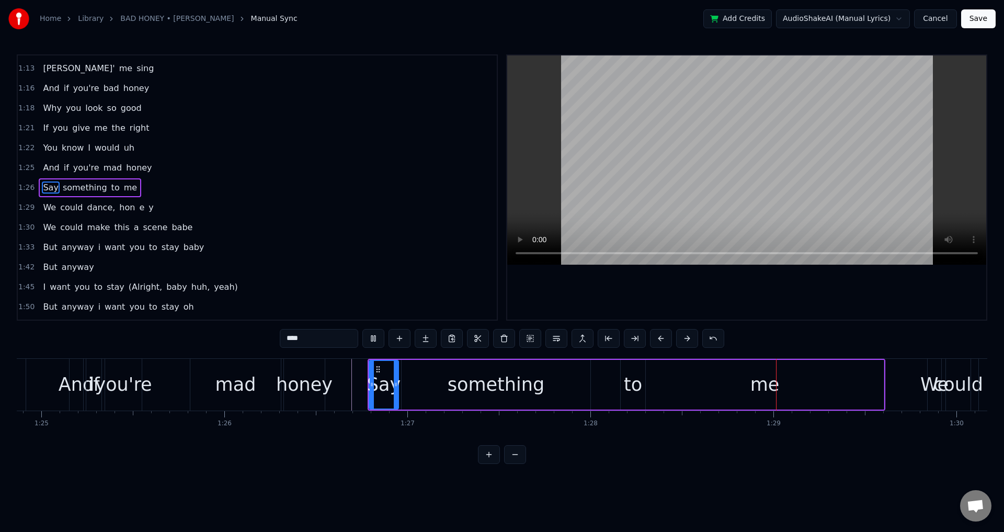
click at [29, 184] on span "1:26" at bounding box center [26, 188] width 16 height 10
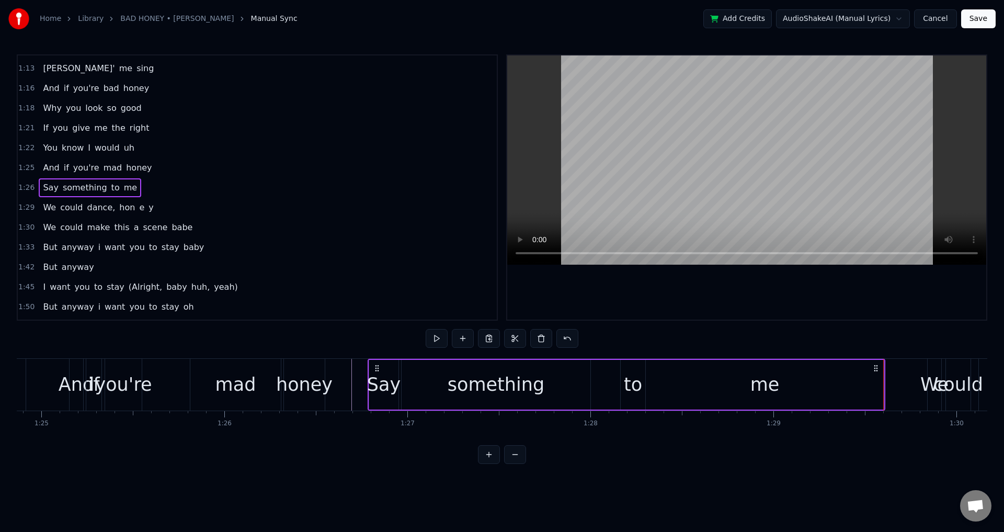
click at [642, 288] on div at bounding box center [746, 187] width 479 height 264
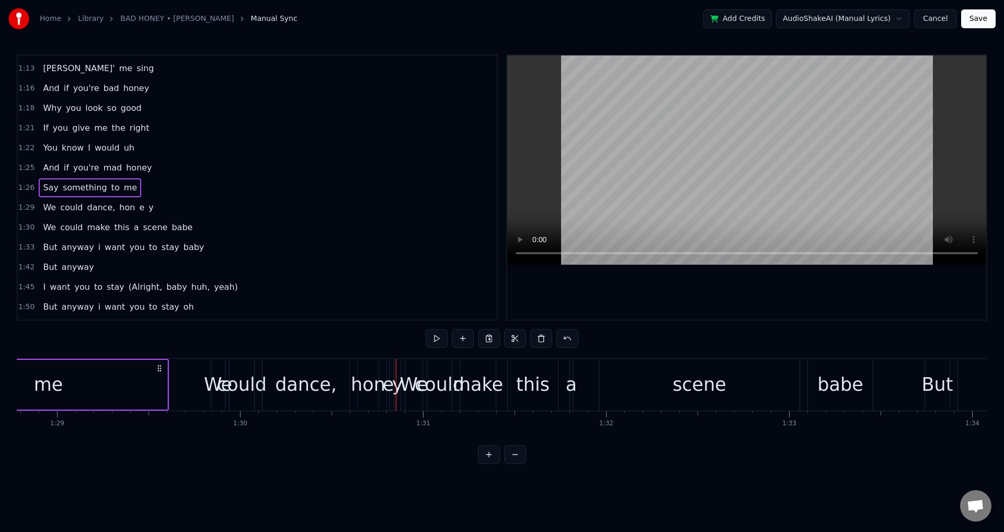
scroll to position [0, 16231]
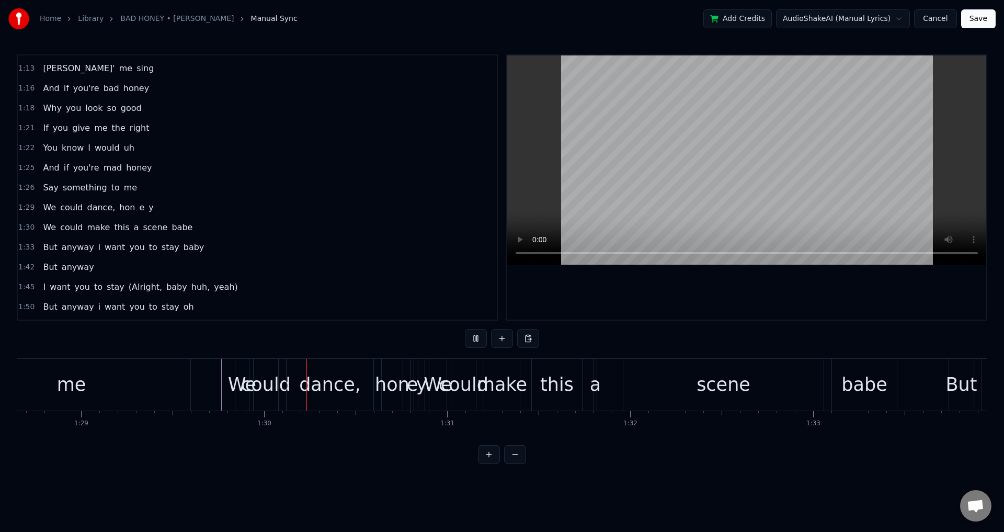
drag, startPoint x: 220, startPoint y: 381, endPoint x: 207, endPoint y: 384, distance: 13.3
drag, startPoint x: 207, startPoint y: 384, endPoint x: 187, endPoint y: 384, distance: 19.4
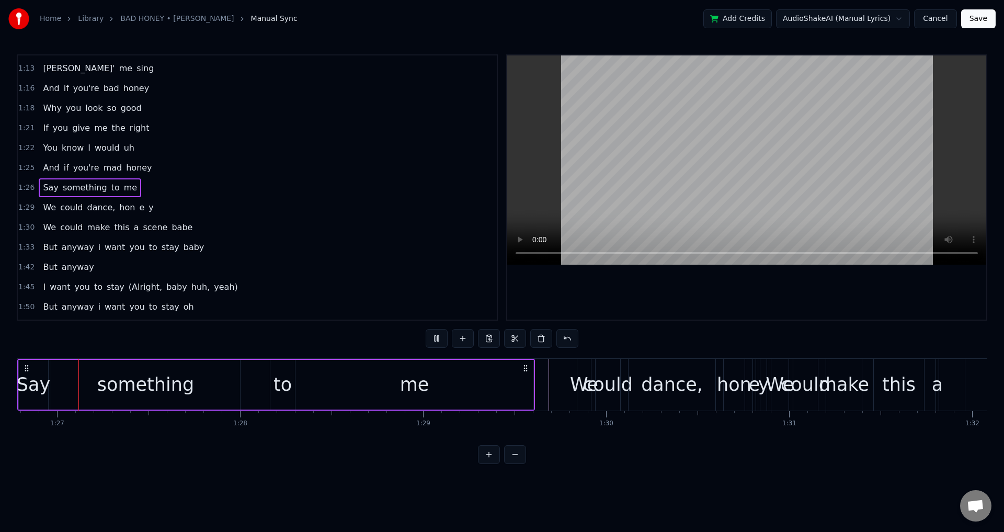
scroll to position [0, 15874]
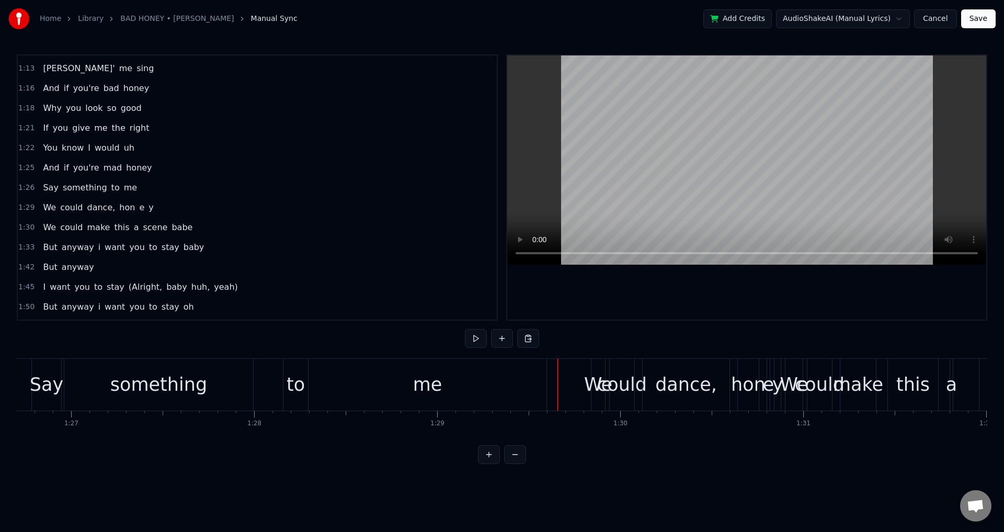
click at [558, 384] on div at bounding box center [558, 385] width 1 height 52
click at [592, 383] on div "We" at bounding box center [598, 385] width 28 height 28
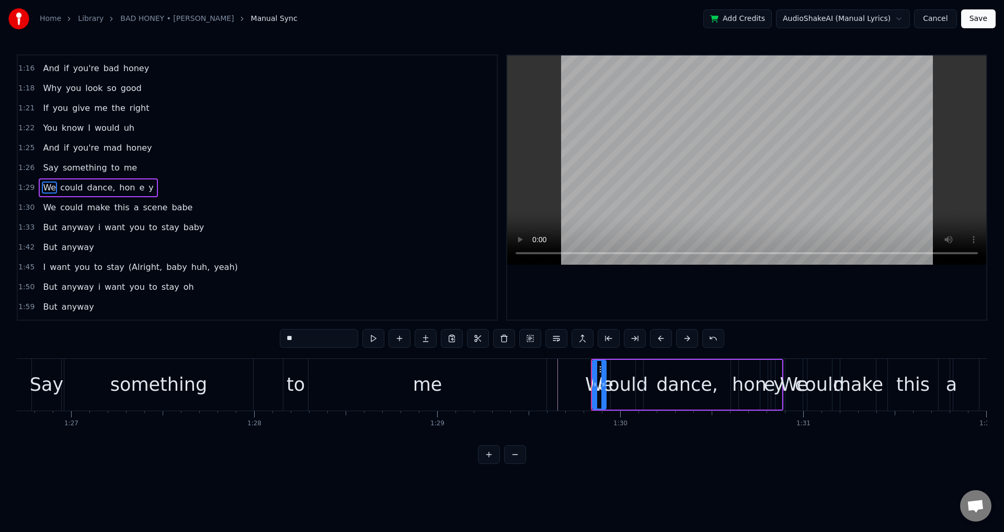
click at [593, 380] on div "We" at bounding box center [599, 385] width 28 height 28
click at [602, 368] on icon at bounding box center [602, 369] width 8 height 8
click at [640, 378] on div "could" at bounding box center [623, 385] width 50 height 28
click at [640, 383] on div "could" at bounding box center [623, 385] width 50 height 28
click at [598, 367] on div "We" at bounding box center [601, 385] width 14 height 50
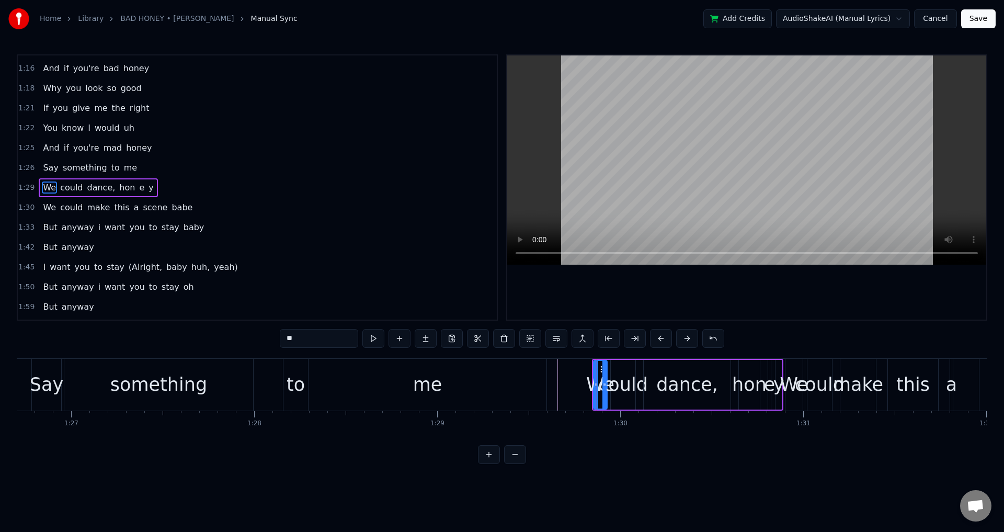
click at [642, 380] on div "could" at bounding box center [623, 385] width 50 height 28
click at [642, 385] on div "could" at bounding box center [623, 385] width 50 height 28
click at [734, 390] on div "hon" at bounding box center [749, 385] width 35 height 28
click at [733, 387] on div "hon" at bounding box center [749, 385] width 35 height 28
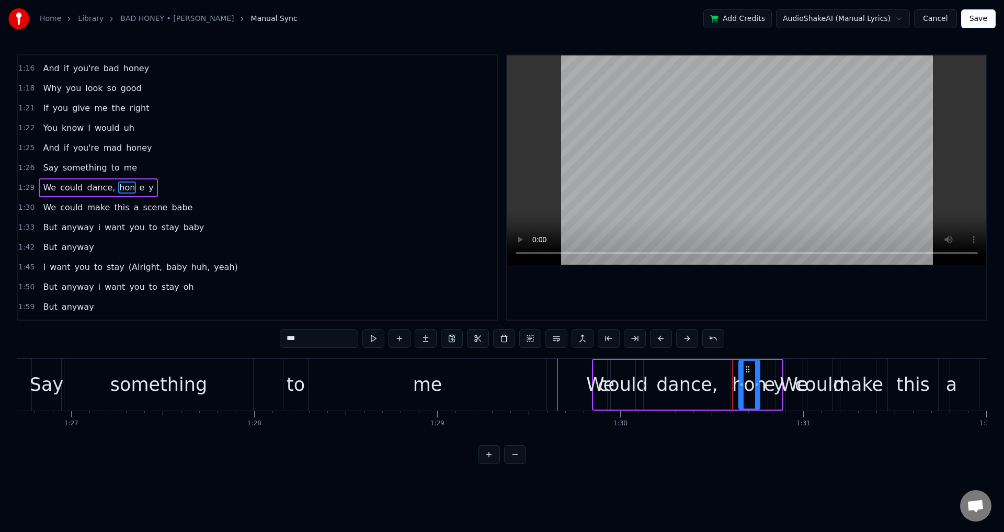
click at [734, 384] on div "hon" at bounding box center [749, 385] width 35 height 28
click at [640, 383] on div "could" at bounding box center [623, 385] width 50 height 28
click at [604, 365] on div "We" at bounding box center [601, 385] width 14 height 50
drag, startPoint x: 596, startPoint y: 370, endPoint x: 587, endPoint y: 373, distance: 9.4
click at [587, 373] on div at bounding box center [587, 385] width 4 height 48
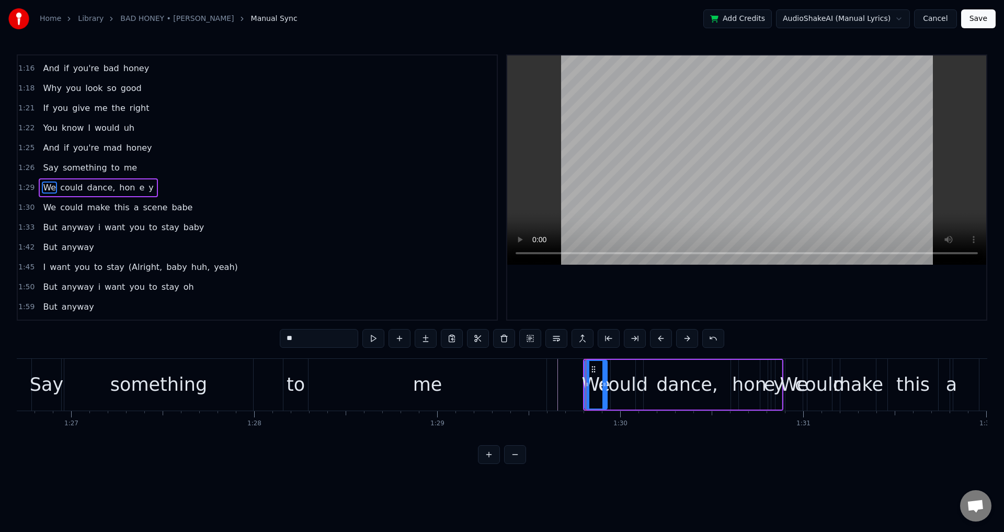
click at [610, 379] on div "could" at bounding box center [623, 385] width 50 height 28
drag, startPoint x: 612, startPoint y: 379, endPoint x: 607, endPoint y: 380, distance: 5.3
click at [607, 380] on div at bounding box center [608, 385] width 4 height 48
click at [638, 380] on div "could" at bounding box center [621, 385] width 50 height 28
click at [652, 380] on div "dance," at bounding box center [687, 385] width 87 height 50
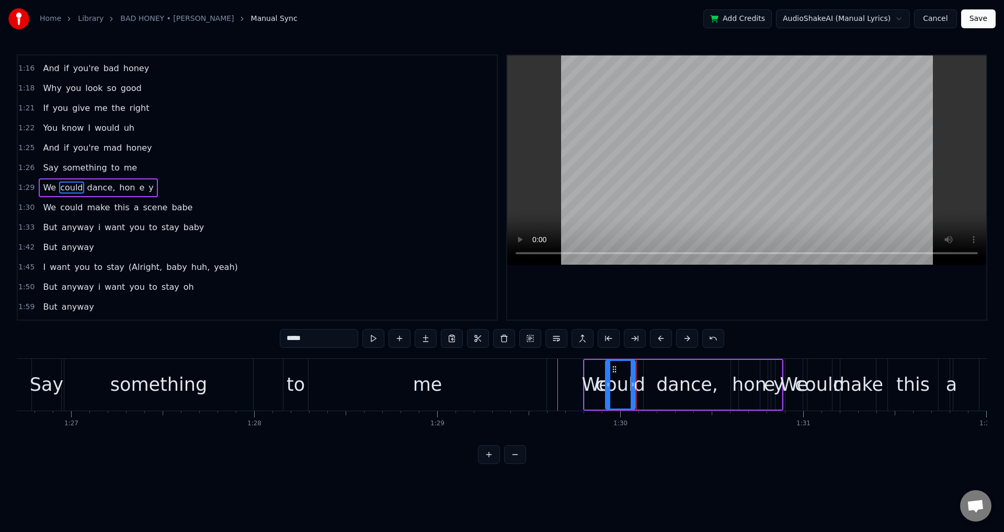
type input "******"
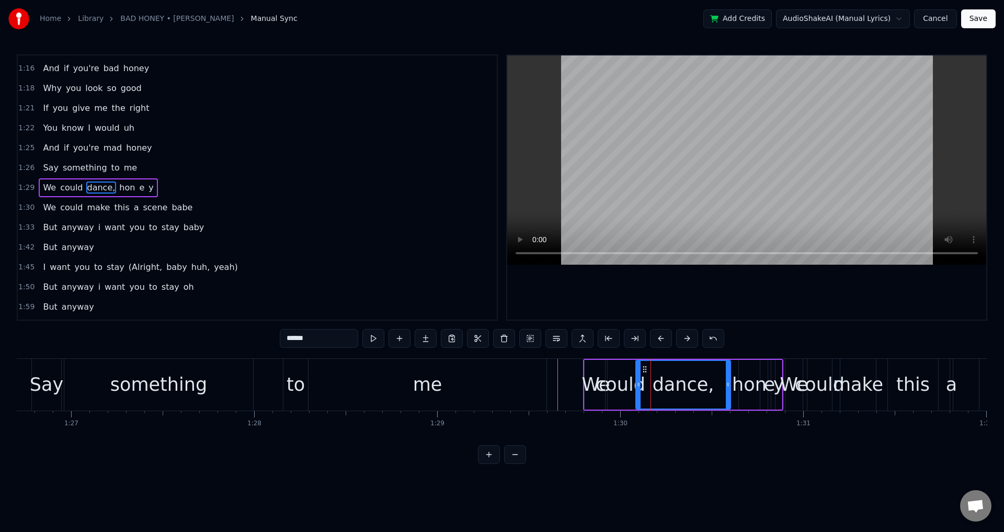
drag, startPoint x: 647, startPoint y: 382, endPoint x: 639, endPoint y: 380, distance: 8.0
click at [639, 380] on icon at bounding box center [639, 384] width 4 height 8
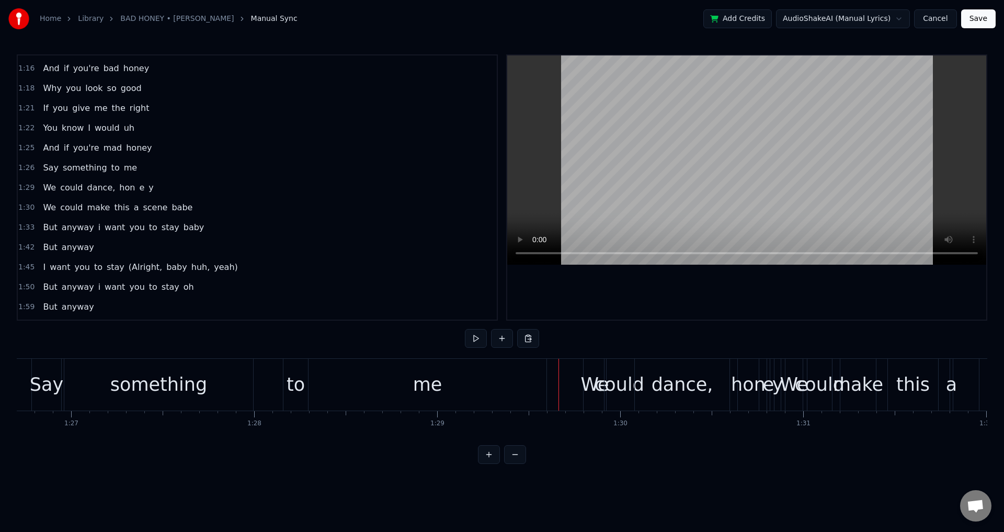
click at [702, 384] on div "dance," at bounding box center [683, 385] width 62 height 28
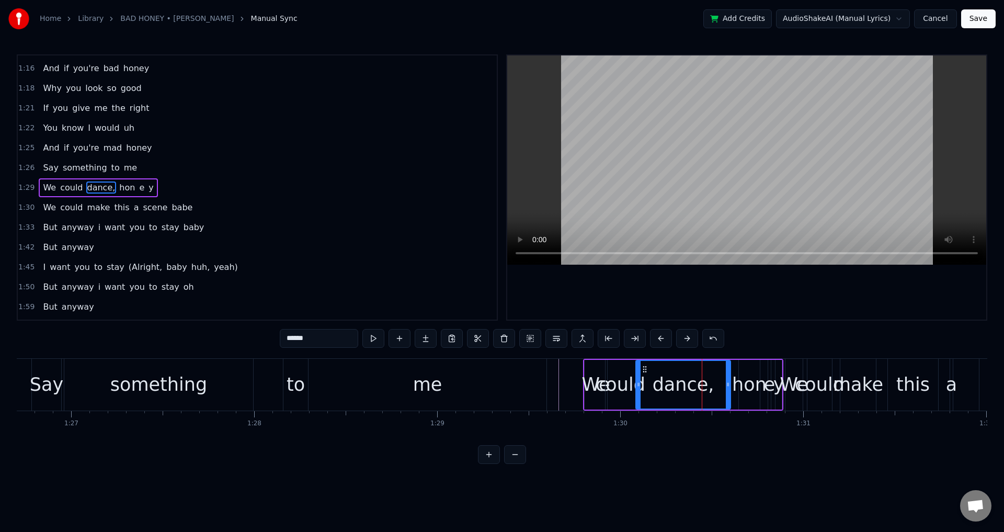
click at [322, 345] on input "******" at bounding box center [319, 338] width 78 height 19
click at [721, 282] on div at bounding box center [746, 187] width 479 height 264
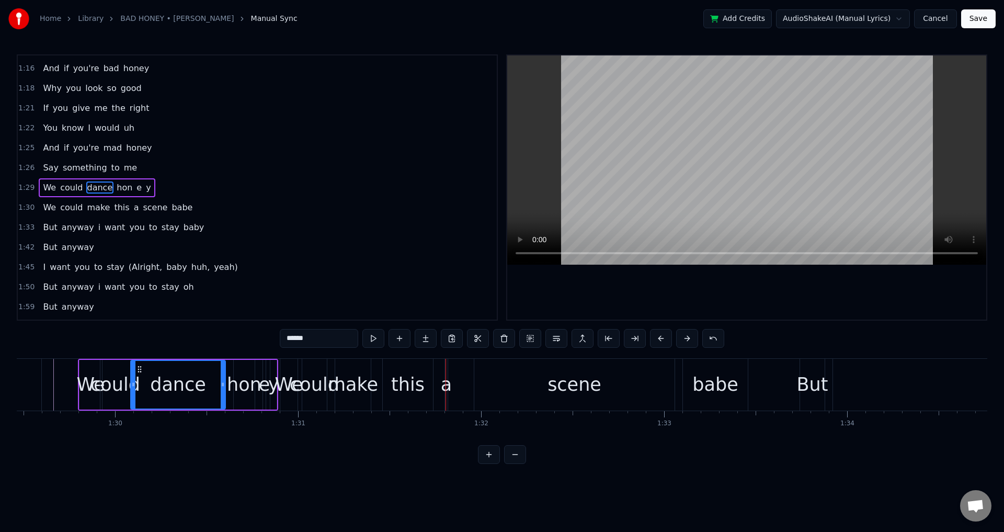
scroll to position [0, 16379]
click at [104, 384] on div "could" at bounding box center [116, 385] width 50 height 28
click at [641, 284] on div at bounding box center [746, 187] width 479 height 264
click at [236, 387] on div "hon" at bounding box center [245, 385] width 35 height 28
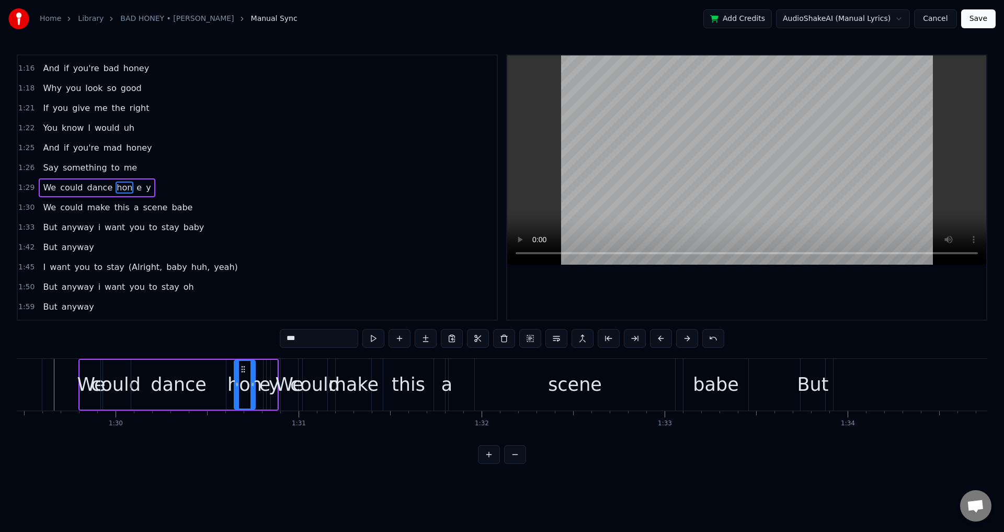
click at [135, 188] on span "е" at bounding box center [138, 188] width 7 height 12
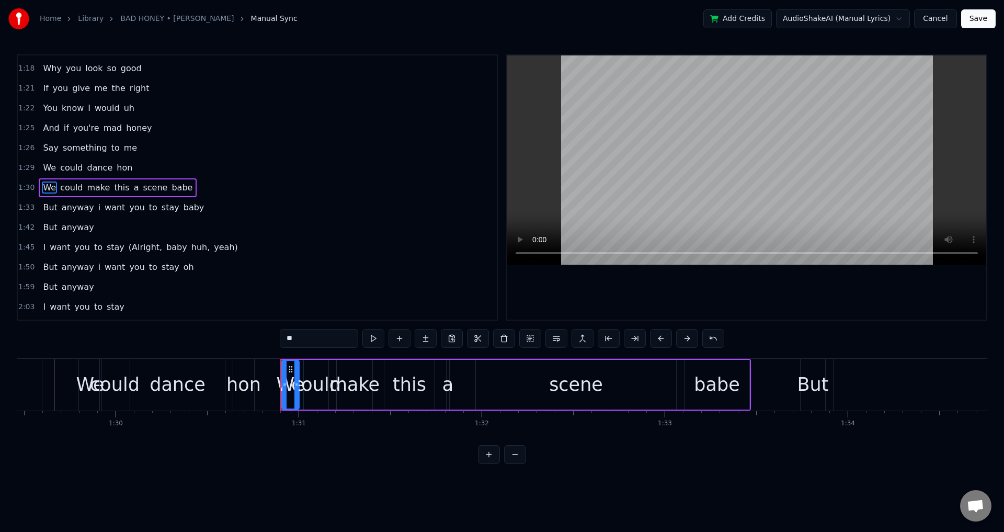
click at [122, 165] on span "hon" at bounding box center [125, 168] width 18 height 13
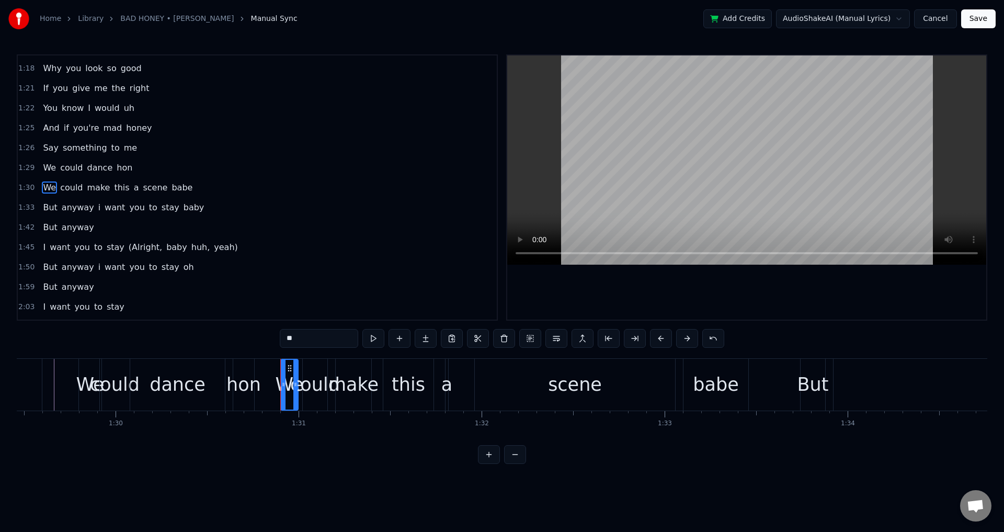
click at [308, 342] on input "**" at bounding box center [319, 338] width 78 height 19
click at [247, 393] on div "hon" at bounding box center [244, 385] width 35 height 28
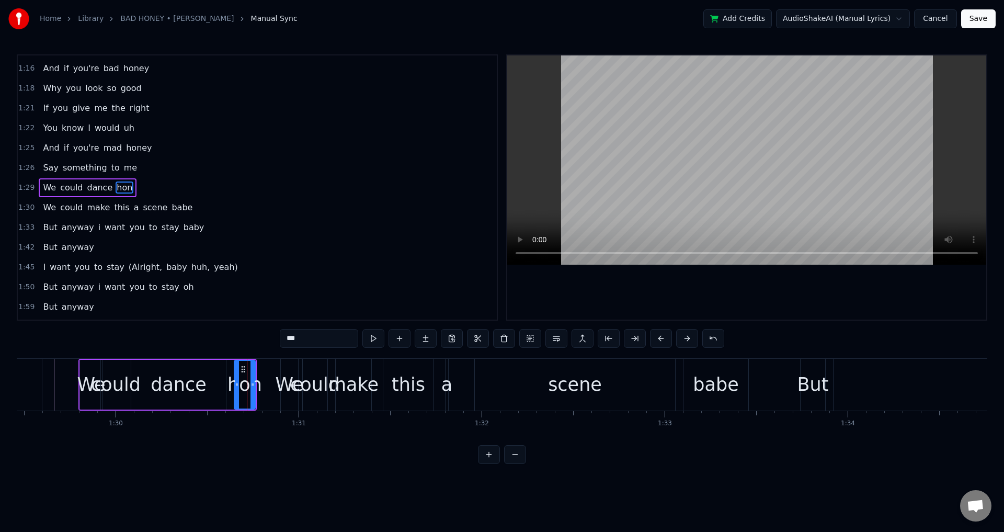
click at [306, 341] on input "***" at bounding box center [319, 338] width 78 height 19
drag, startPoint x: 237, startPoint y: 380, endPoint x: 228, endPoint y: 379, distance: 9.5
click at [228, 379] on div at bounding box center [227, 385] width 4 height 48
drag, startPoint x: 254, startPoint y: 382, endPoint x: 261, endPoint y: 384, distance: 7.1
click at [261, 384] on icon at bounding box center [259, 384] width 4 height 8
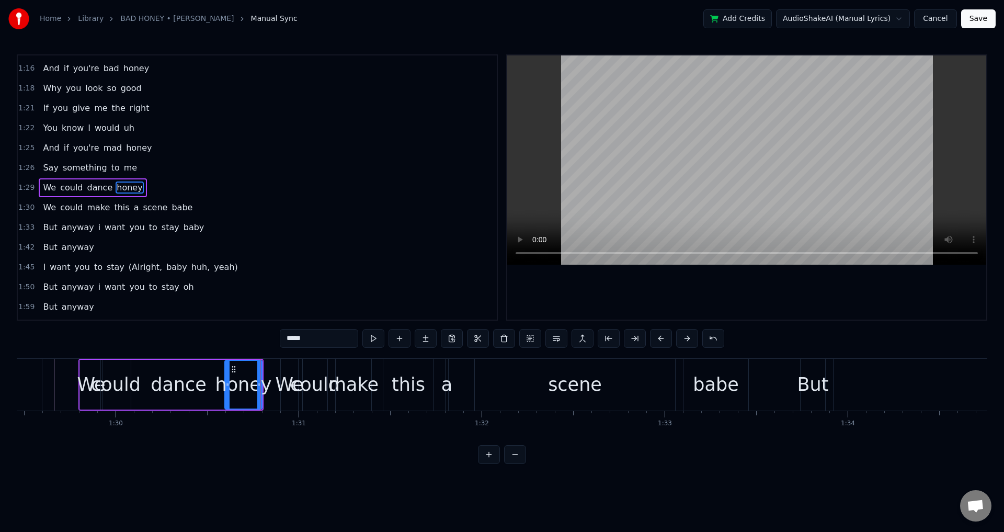
type input "*****"
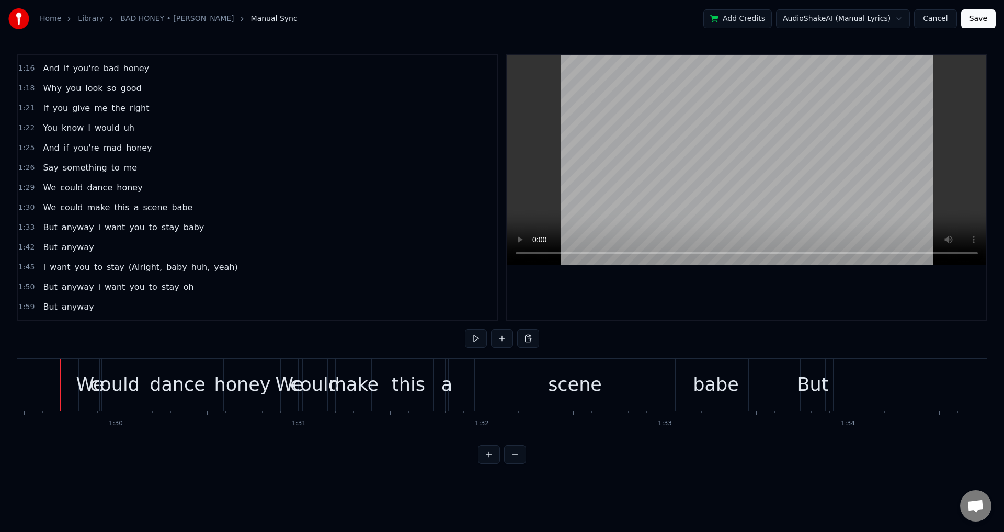
scroll to position [0, 16370]
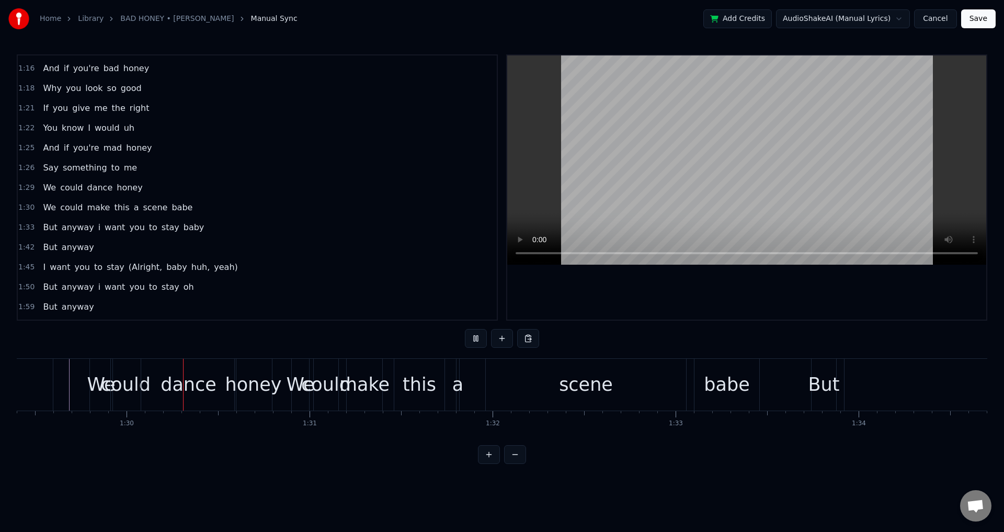
click at [93, 382] on div "We" at bounding box center [102, 385] width 28 height 28
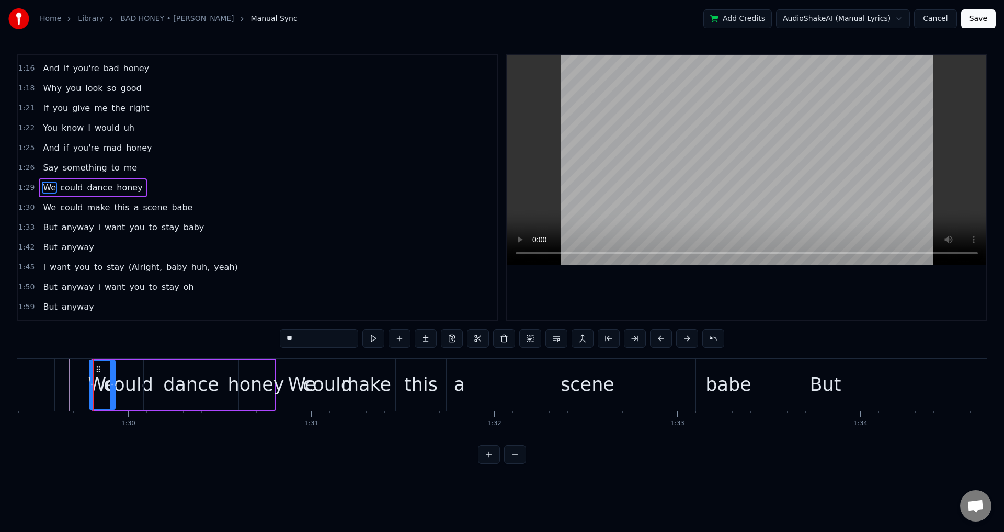
click at [90, 382] on icon at bounding box center [92, 384] width 4 height 8
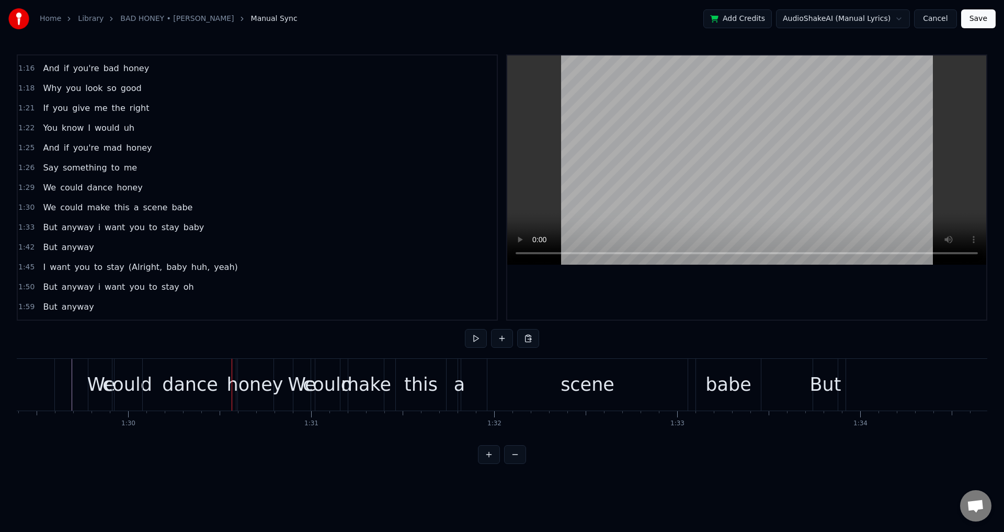
click at [117, 382] on div "could" at bounding box center [128, 385] width 50 height 28
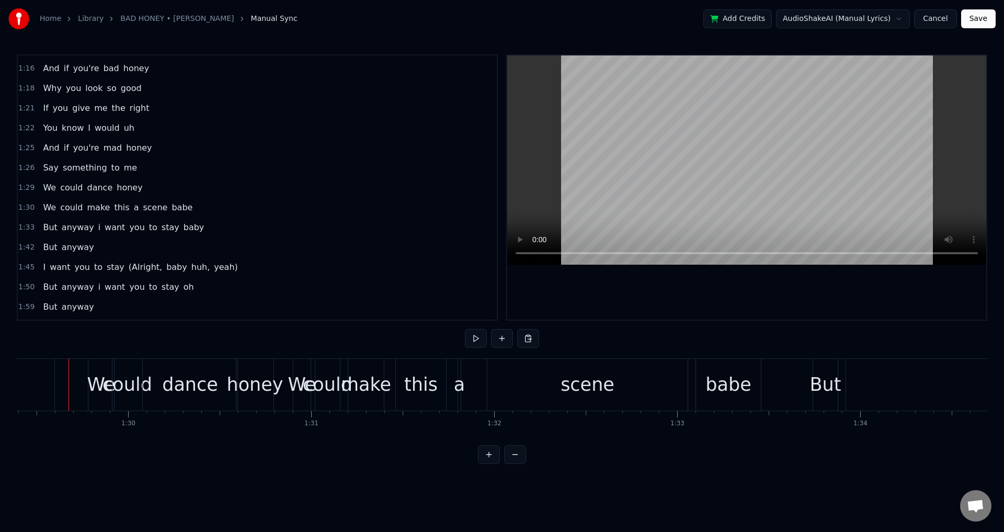
scroll to position [0, 16366]
click at [240, 390] on div "honey" at bounding box center [255, 385] width 56 height 28
click at [256, 379] on div "honey" at bounding box center [255, 385] width 56 height 28
click at [285, 386] on div at bounding box center [285, 385] width 1 height 52
click at [297, 384] on div "We" at bounding box center [302, 385] width 28 height 28
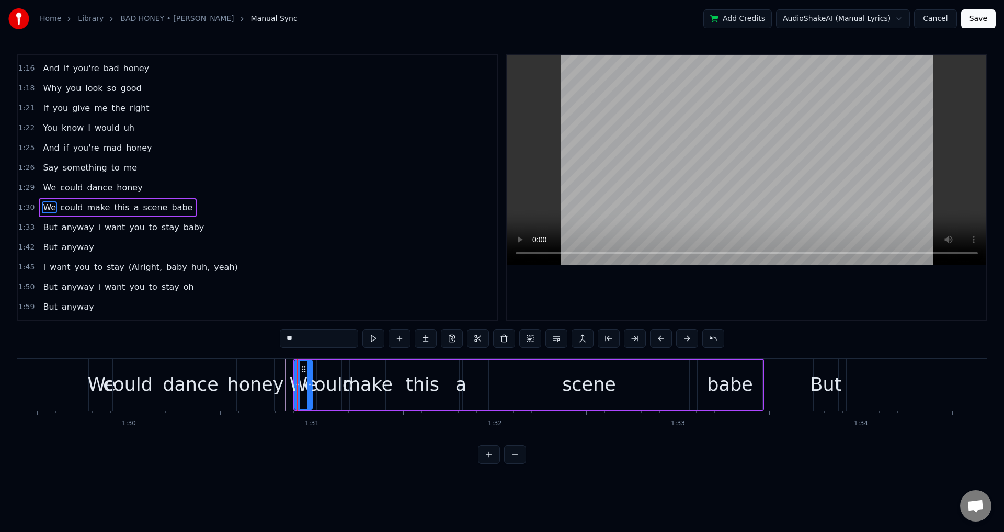
scroll to position [474, 0]
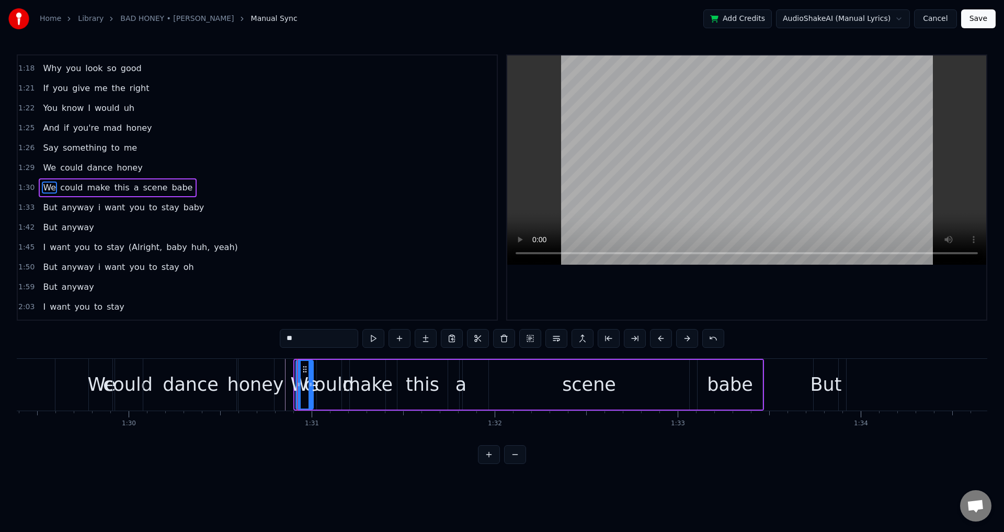
click at [304, 368] on icon at bounding box center [305, 369] width 8 height 8
click at [391, 387] on div "We could make this a scene babe" at bounding box center [529, 385] width 469 height 52
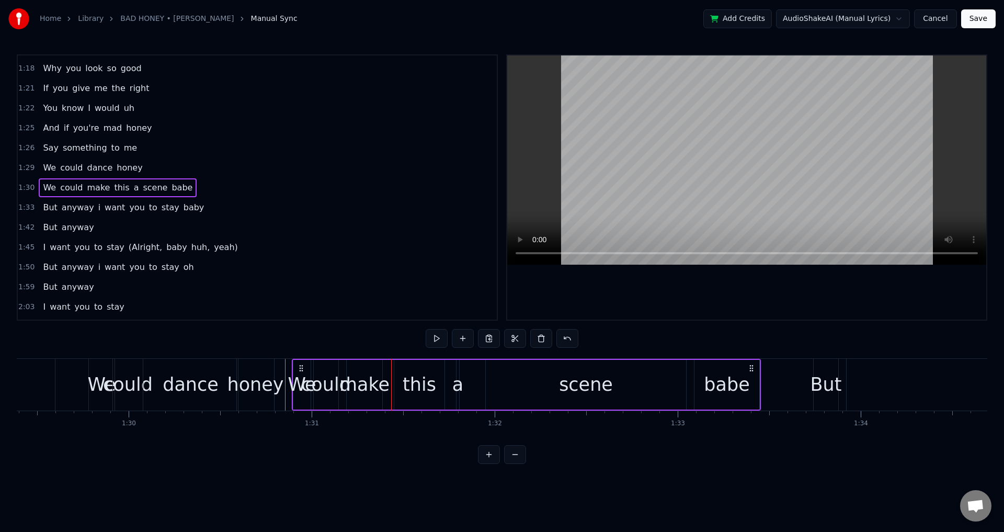
click at [304, 366] on icon at bounding box center [301, 368] width 8 height 8
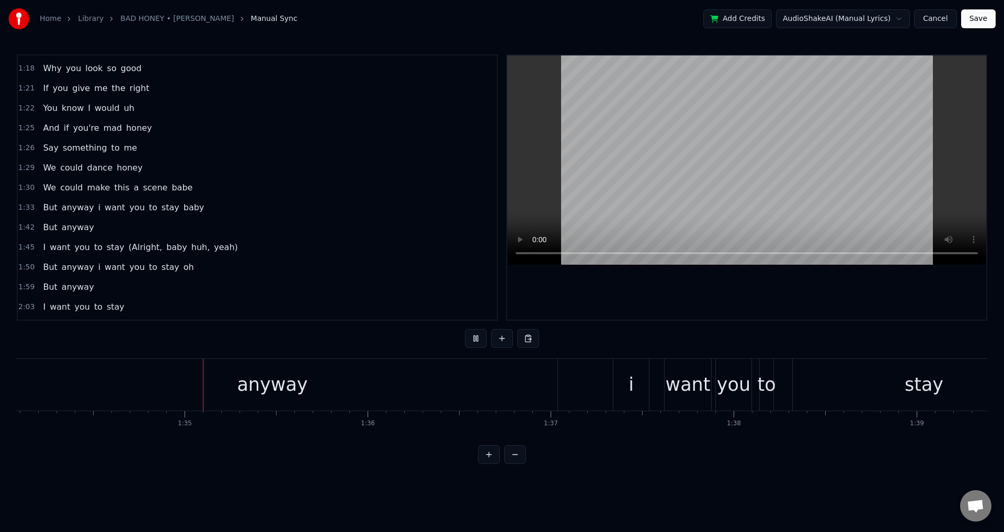
scroll to position [0, 17272]
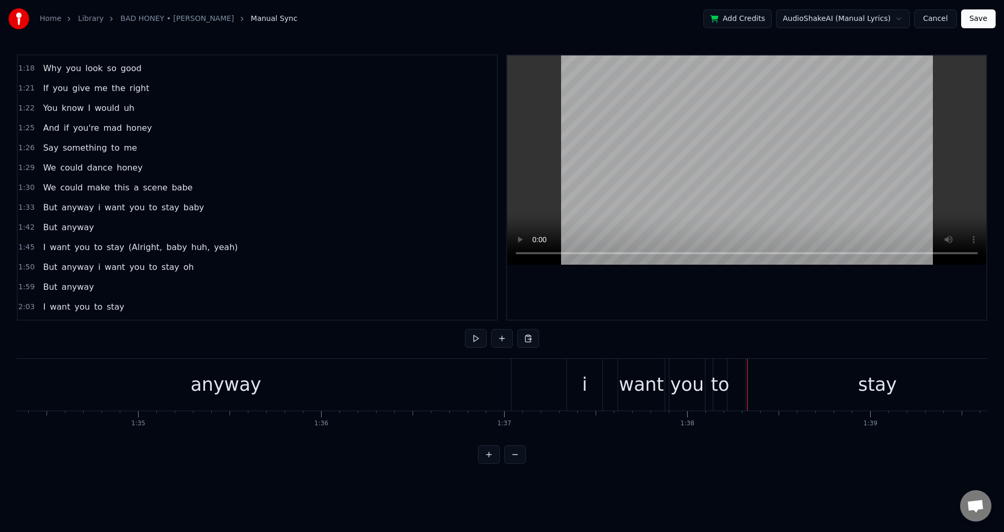
click at [587, 383] on div "i" at bounding box center [585, 385] width 36 height 52
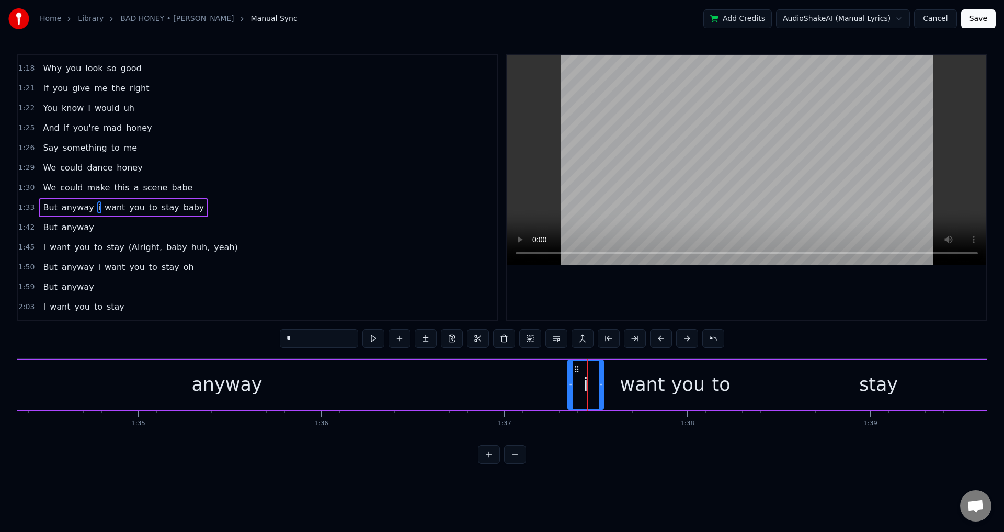
scroll to position [494, 0]
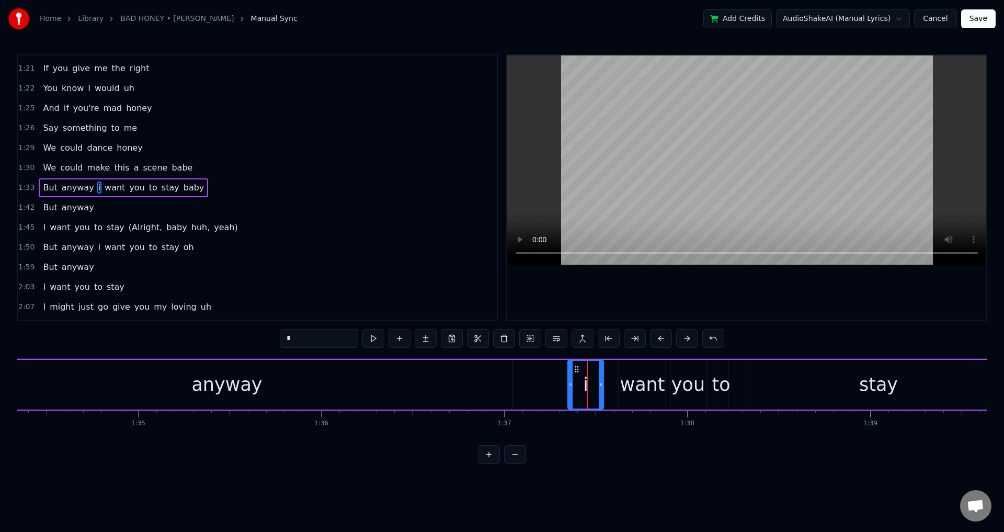
click at [561, 383] on div "But anyway i want you to stay baby" at bounding box center [580, 385] width 1346 height 52
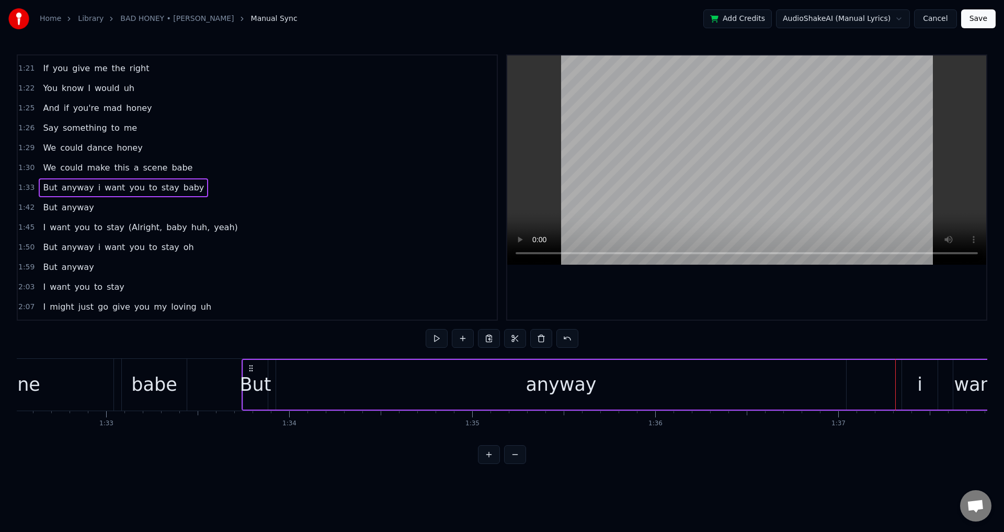
scroll to position [0, 16937]
click at [248, 364] on icon at bounding box center [247, 368] width 8 height 8
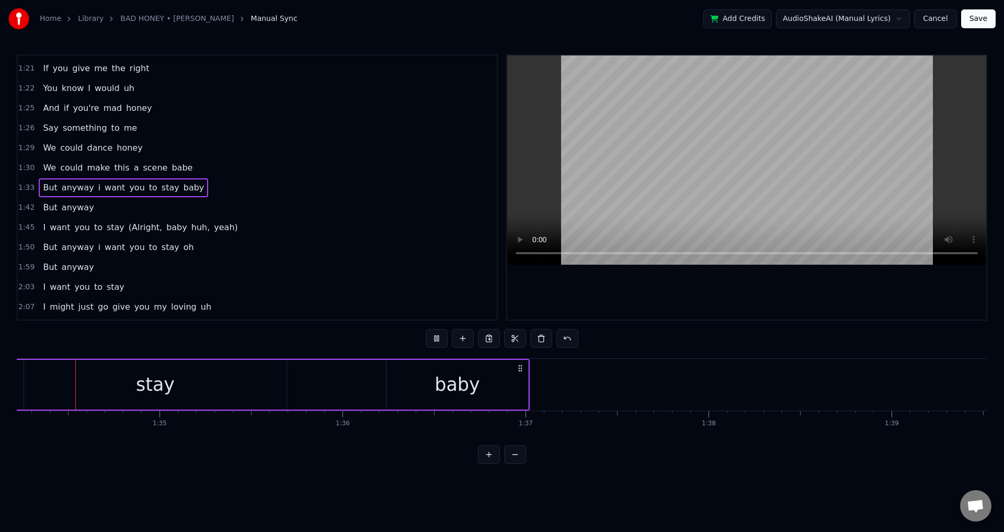
scroll to position [0, 17243]
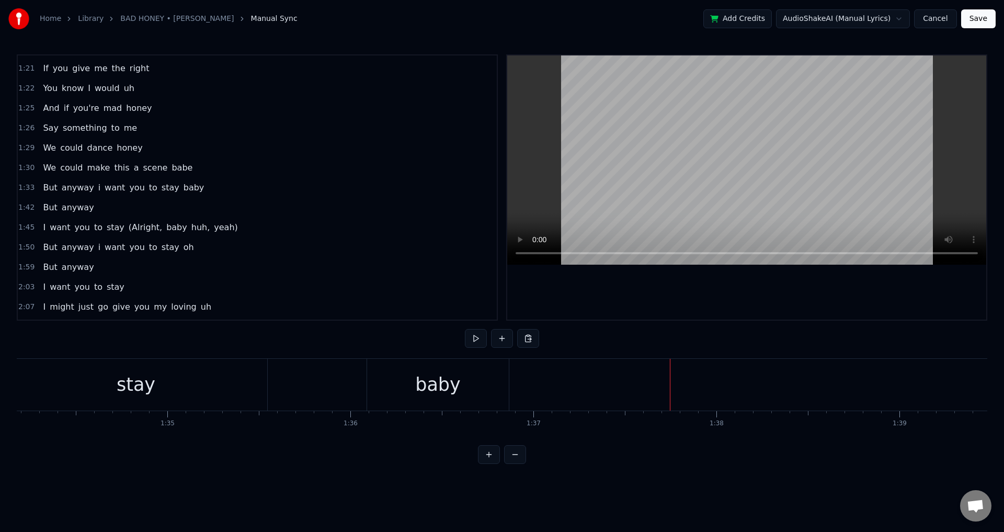
click at [678, 322] on div "0:08 And does it feel nice 0:12 The way you turn heads 0:13 When you walk in th…" at bounding box center [502, 259] width 971 height 410
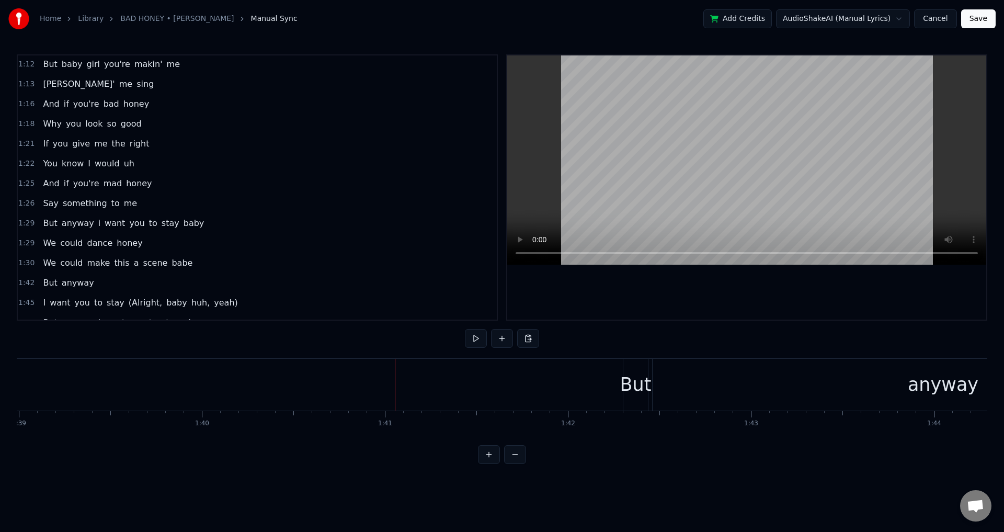
scroll to position [531, 0]
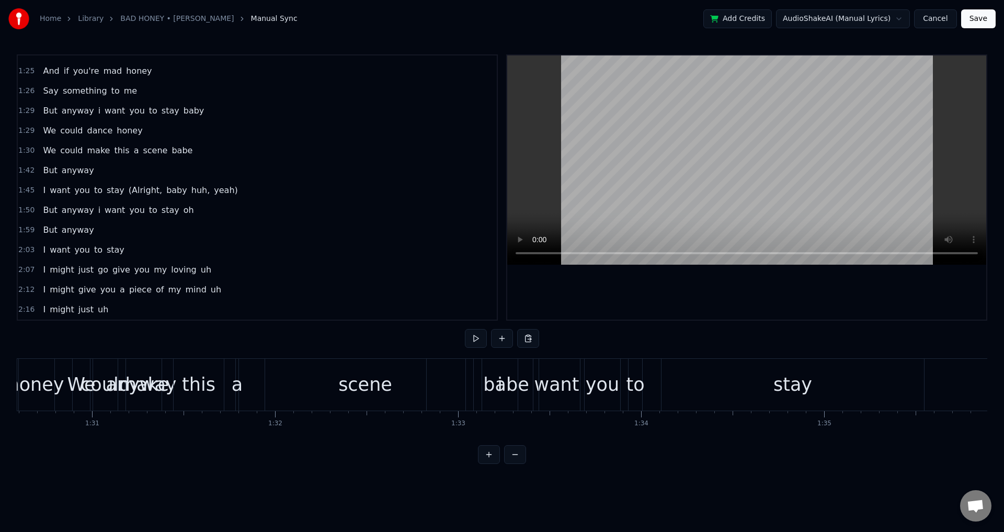
scroll to position [0, 16575]
click at [264, 382] on div "We could make this a scene babe" at bounding box center [317, 385] width 469 height 52
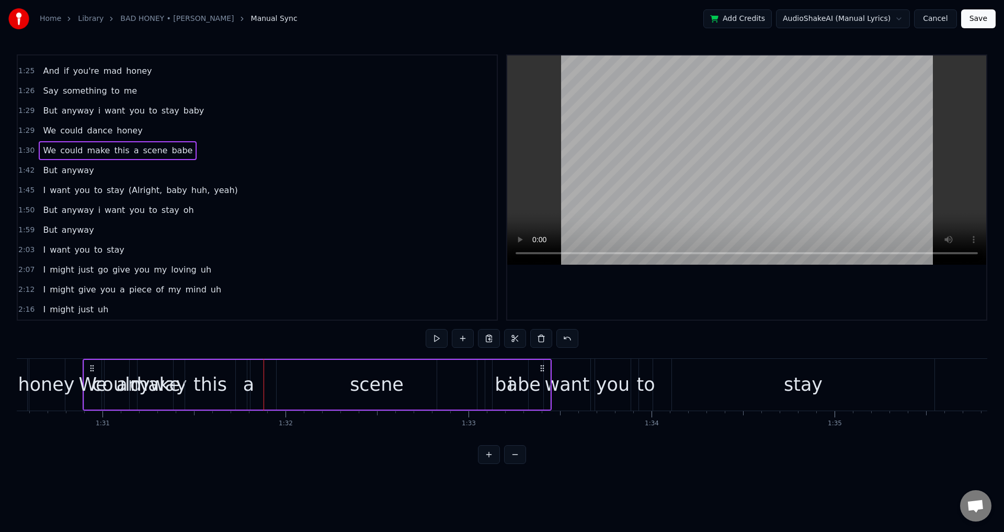
click at [29, 94] on span "1:26" at bounding box center [26, 91] width 16 height 10
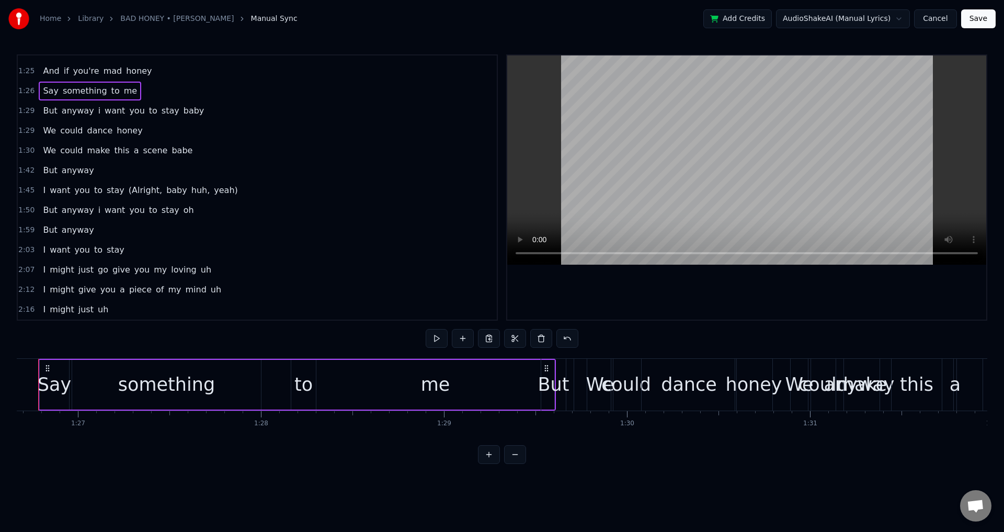
scroll to position [0, 15837]
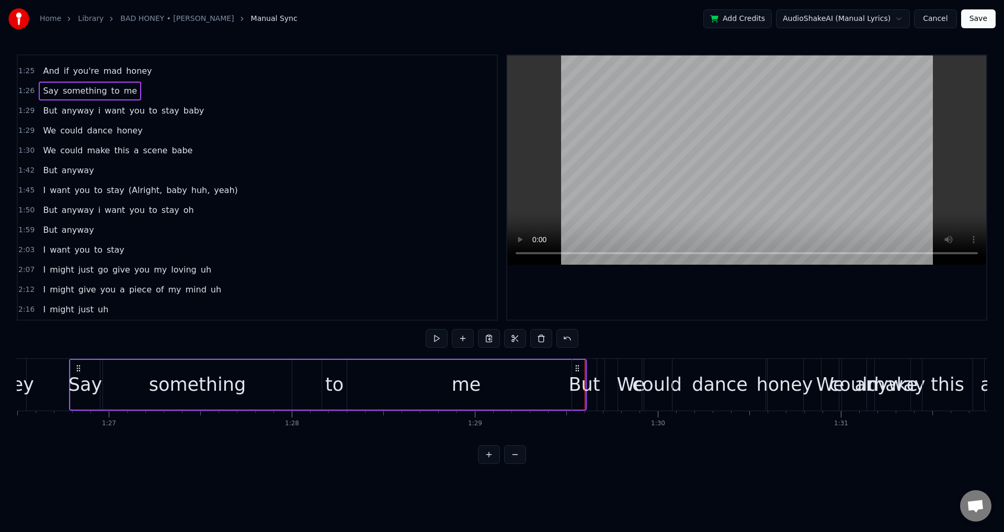
click at [708, 341] on div "0:08 And does it feel nice 0:12 The way you turn heads 0:13 When you walk in th…" at bounding box center [502, 259] width 971 height 410
click at [855, 201] on video at bounding box center [746, 159] width 479 height 209
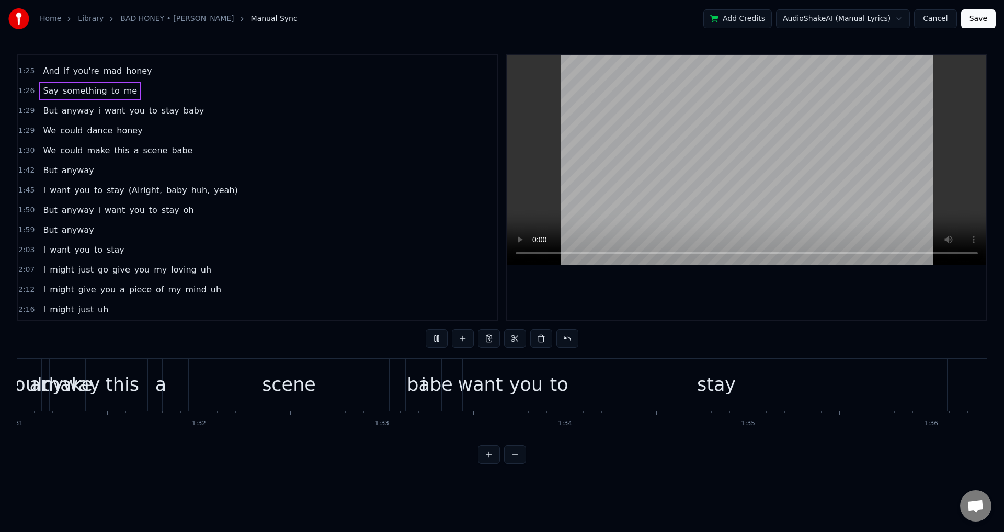
scroll to position [0, 16740]
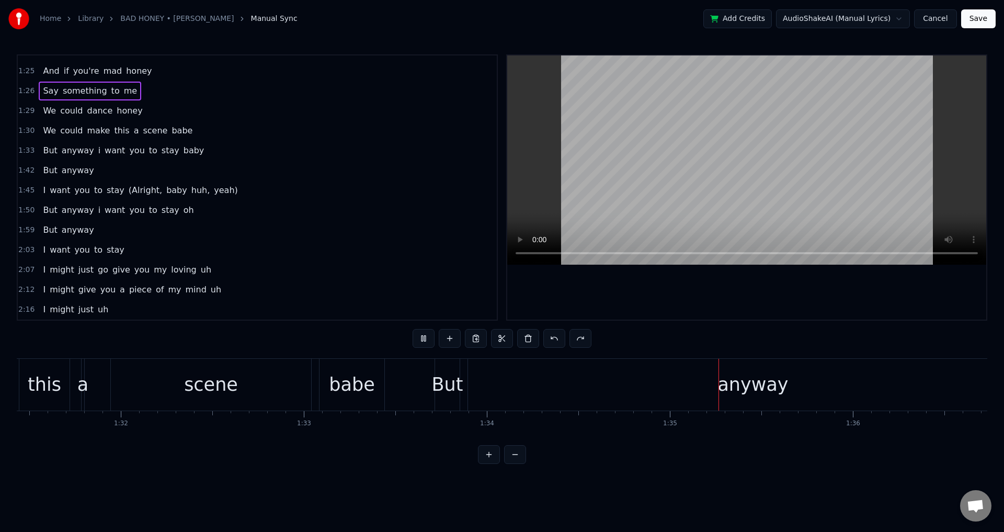
click at [26, 71] on span "1:25" at bounding box center [26, 71] width 16 height 10
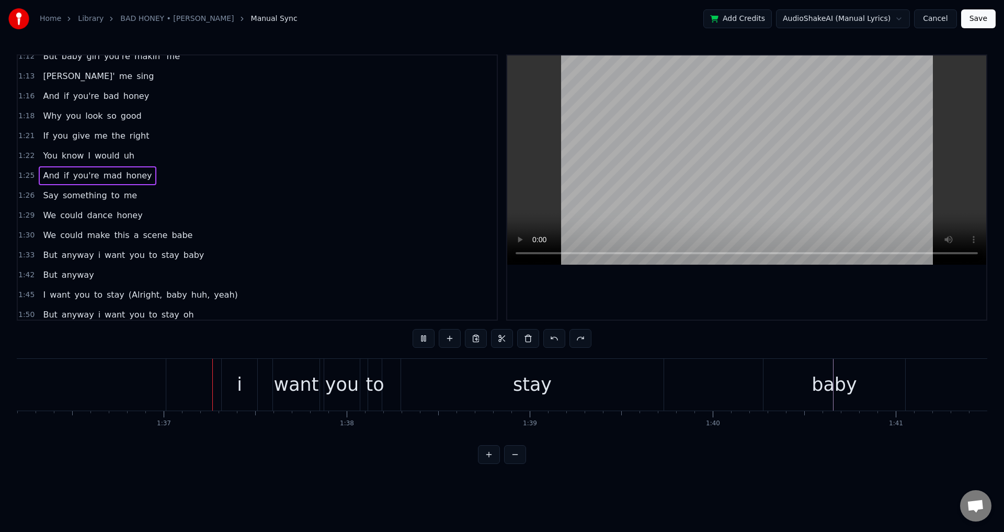
scroll to position [0, 17616]
click at [24, 156] on span "1:22" at bounding box center [26, 156] width 16 height 10
click at [26, 136] on span "1:21" at bounding box center [26, 136] width 16 height 10
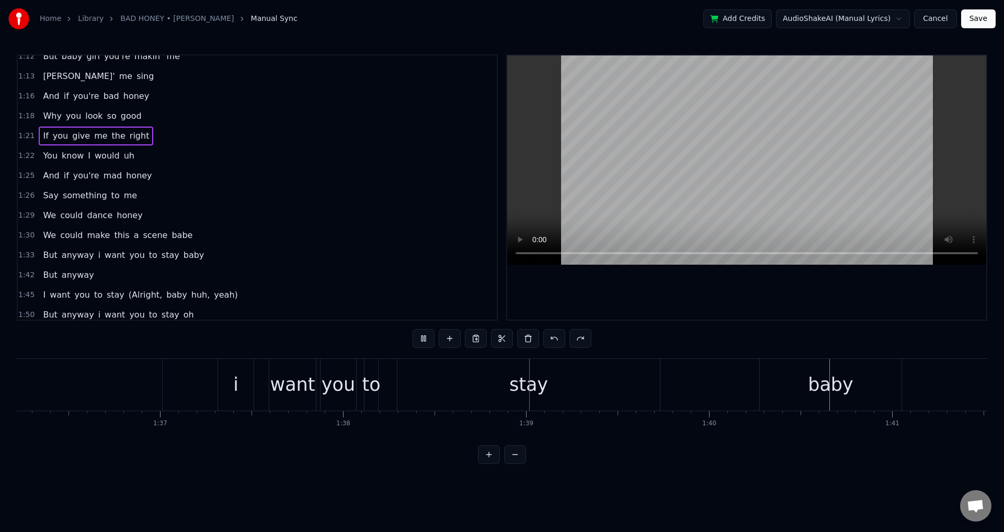
click at [52, 136] on span "you" at bounding box center [60, 136] width 17 height 12
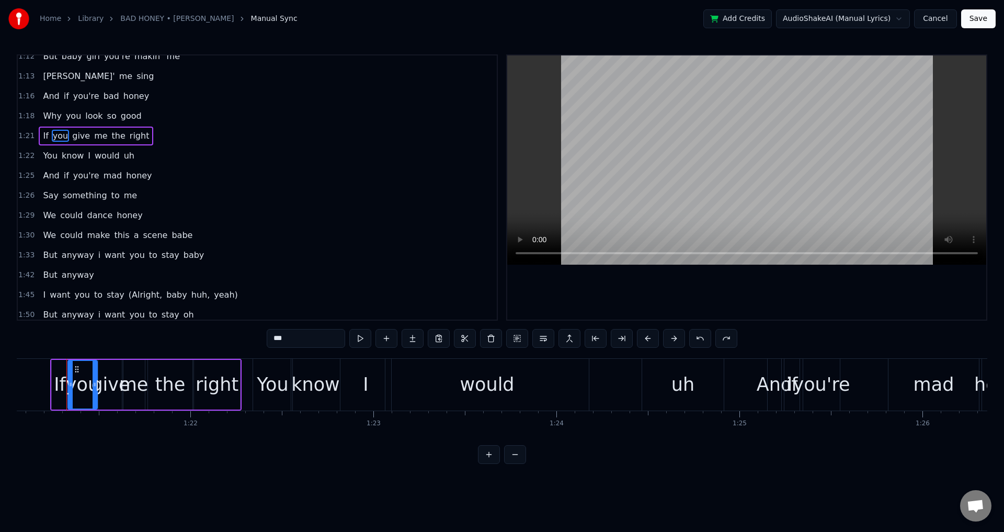
scroll to position [0, 14837]
click at [791, 281] on div at bounding box center [746, 187] width 479 height 264
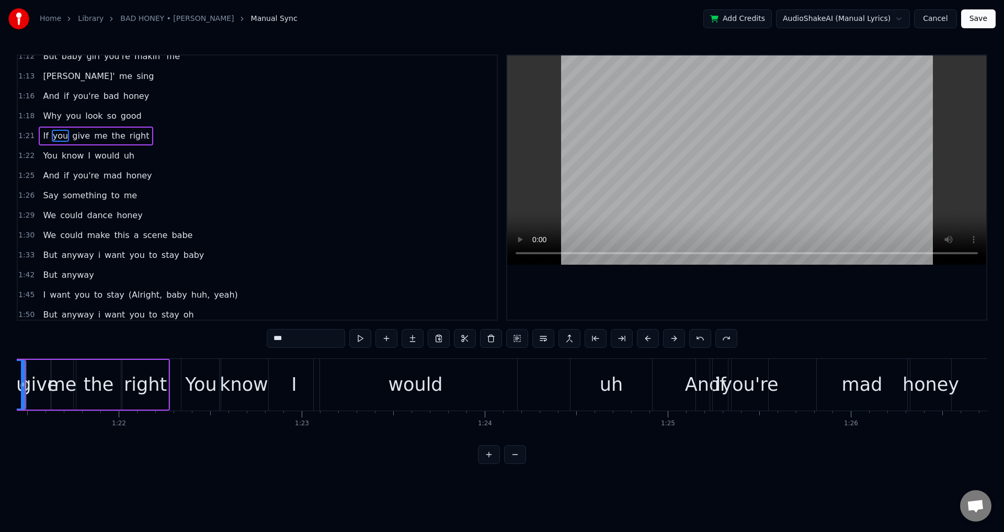
scroll to position [0, 14867]
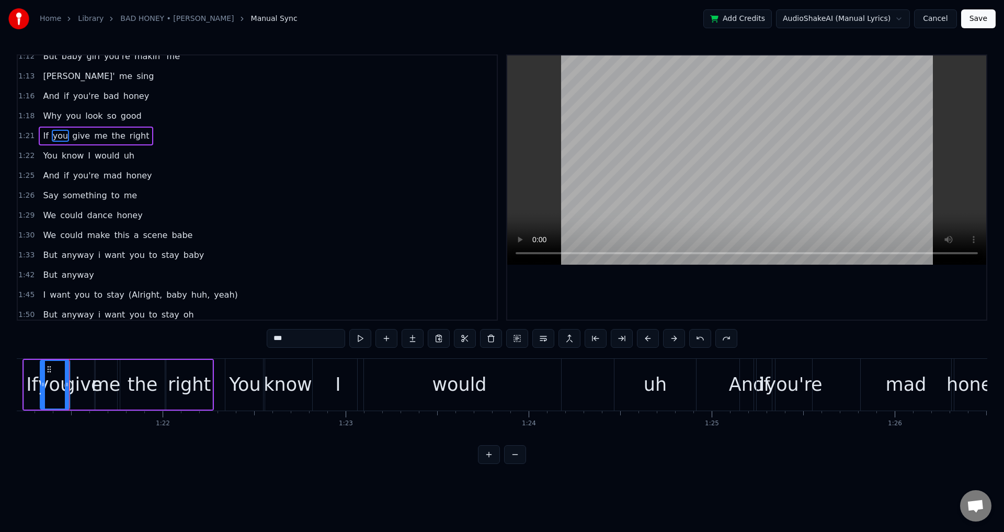
click at [726, 295] on div at bounding box center [746, 187] width 479 height 264
click at [107, 377] on div "me" at bounding box center [106, 385] width 29 height 28
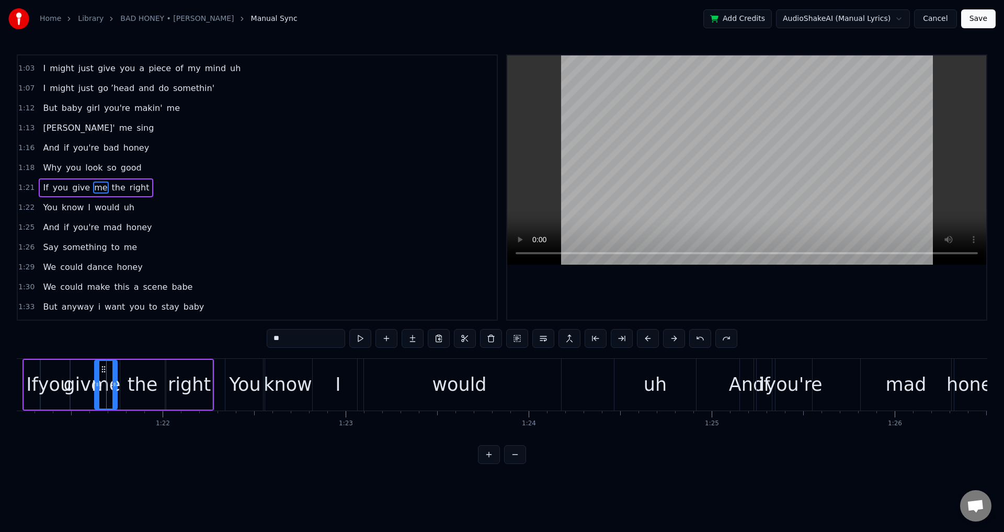
click at [183, 375] on div "right" at bounding box center [189, 385] width 43 height 28
click at [228, 380] on div "You" at bounding box center [244, 385] width 39 height 52
type input "***"
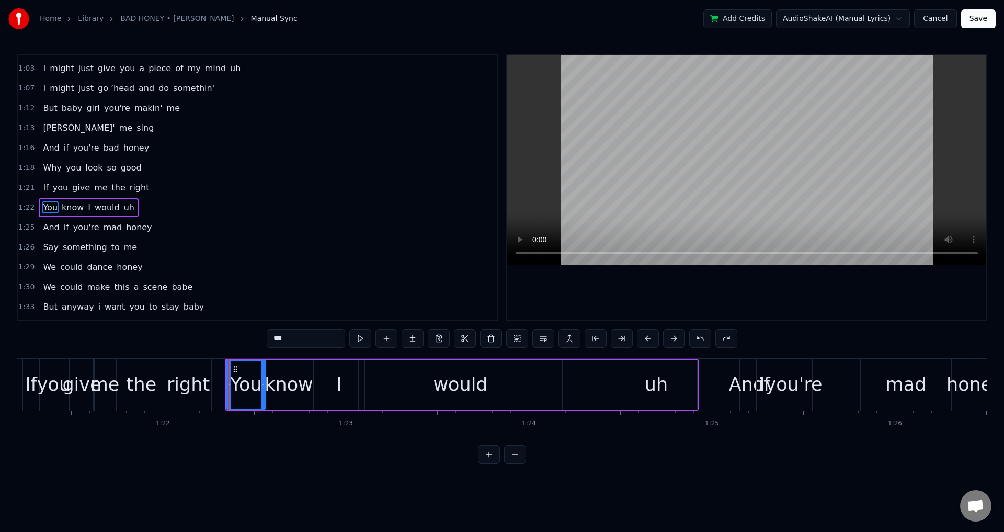
scroll to position [394, 0]
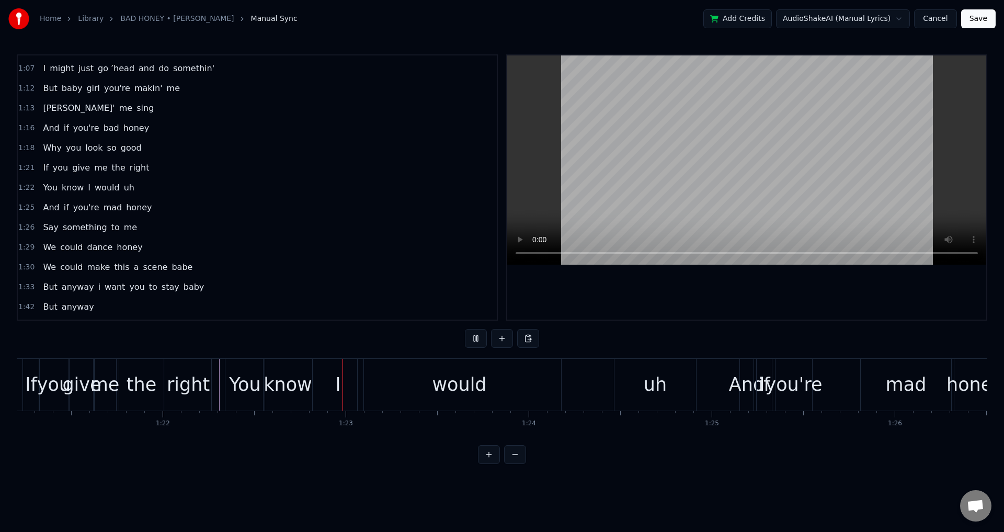
click at [232, 379] on div "You" at bounding box center [244, 385] width 31 height 28
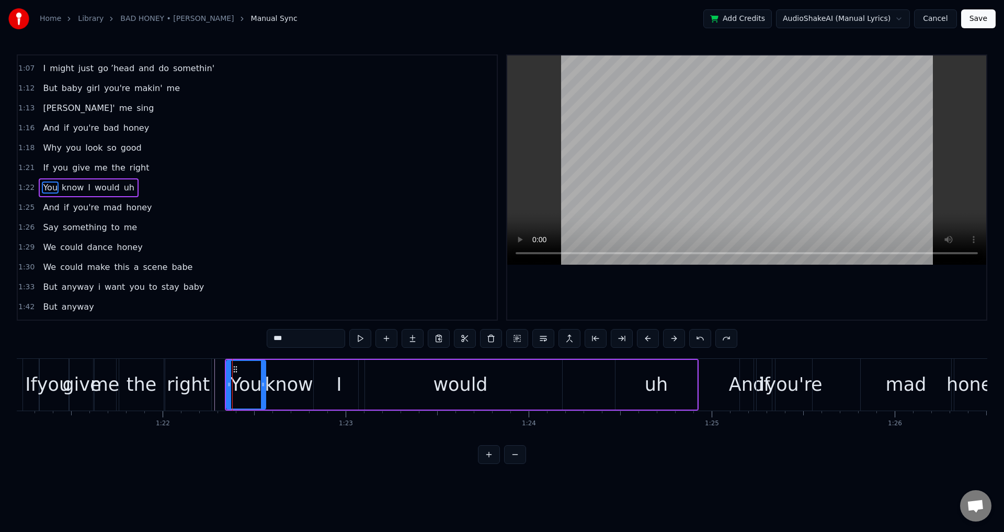
click at [578, 383] on div "You know I would uh" at bounding box center [462, 385] width 474 height 52
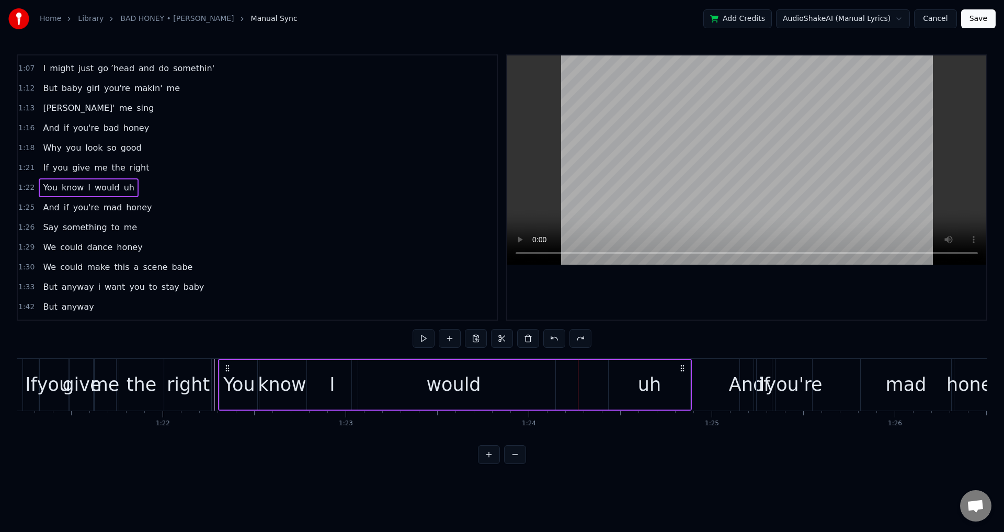
drag, startPoint x: 233, startPoint y: 364, endPoint x: 227, endPoint y: 364, distance: 6.8
click at [227, 364] on icon at bounding box center [227, 368] width 8 height 8
click at [599, 286] on div at bounding box center [746, 187] width 479 height 264
click at [29, 186] on span "1:22" at bounding box center [26, 188] width 16 height 10
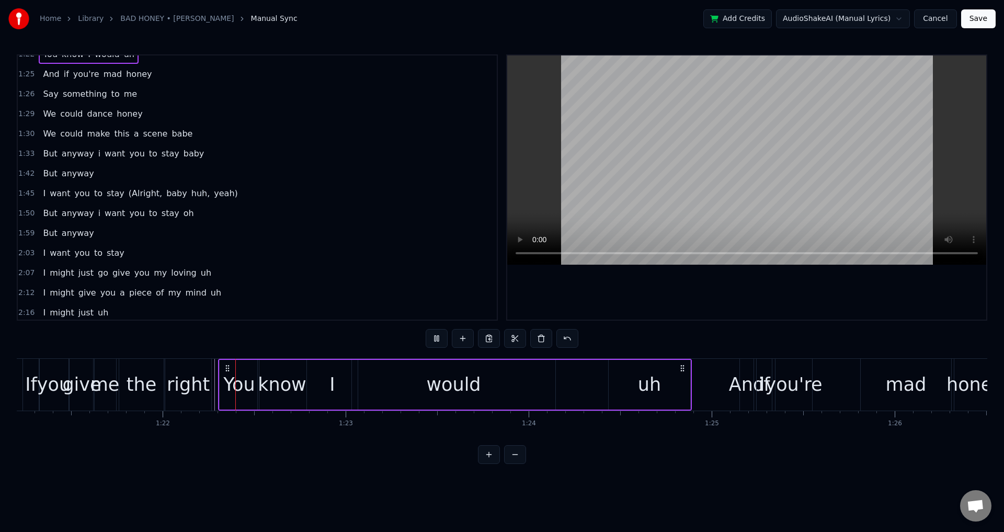
scroll to position [531, 0]
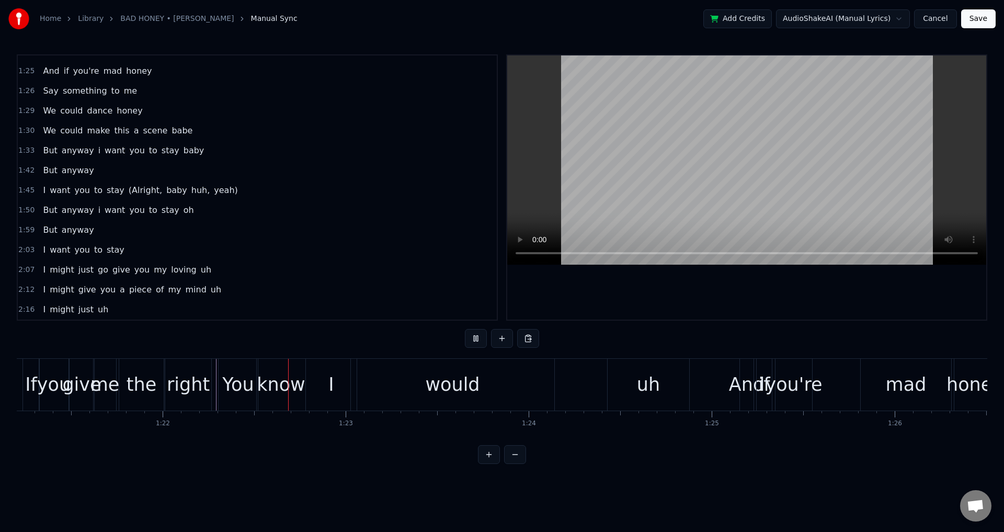
click at [243, 385] on div "You" at bounding box center [237, 385] width 31 height 28
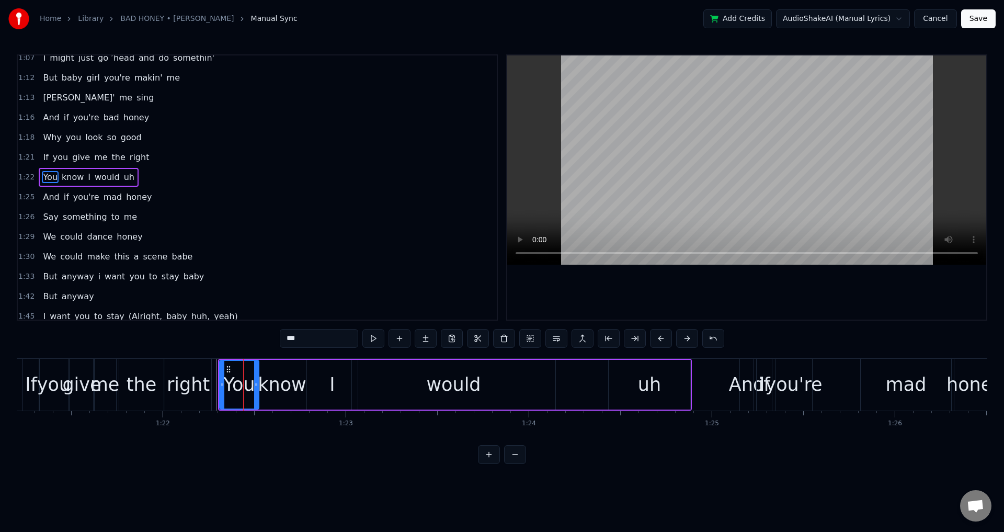
scroll to position [394, 0]
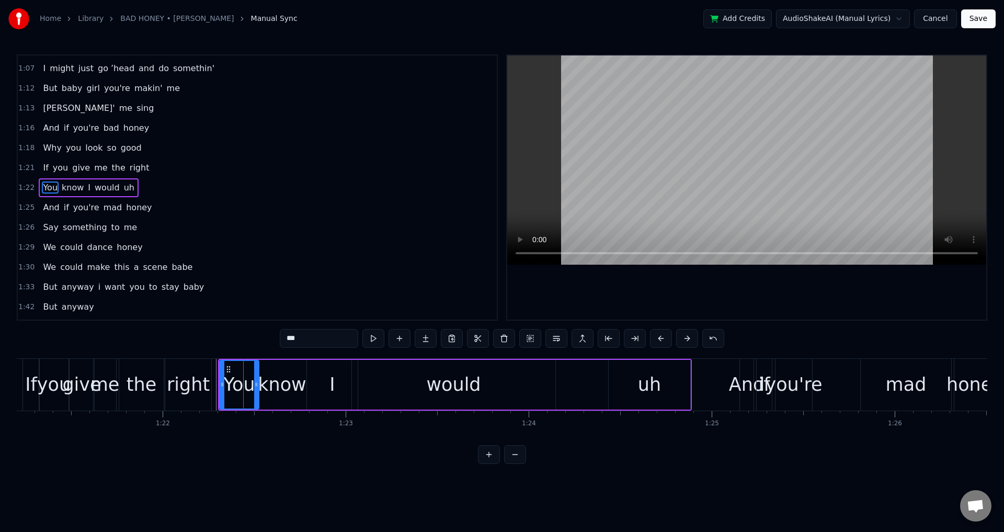
click at [243, 385] on div at bounding box center [243, 385] width 1 height 52
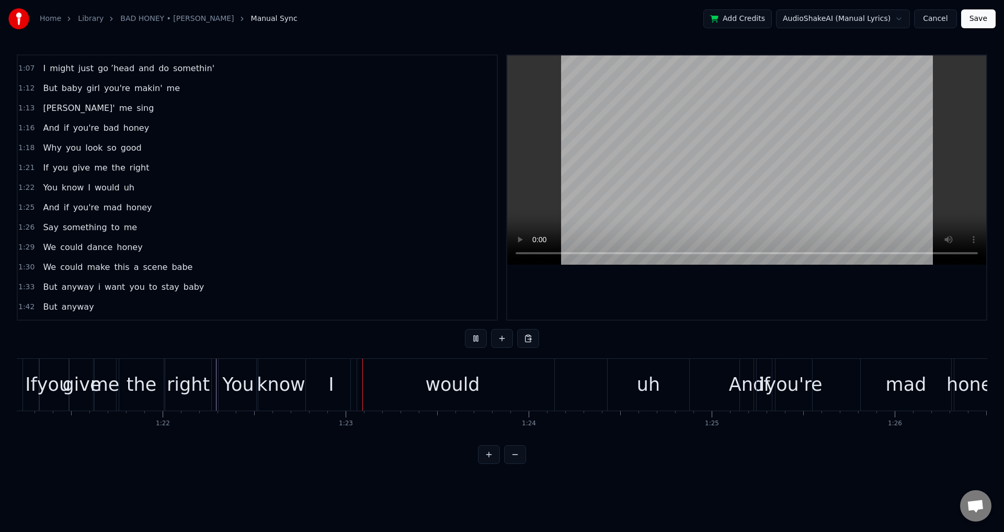
click at [287, 384] on div "know" at bounding box center [281, 385] width 49 height 28
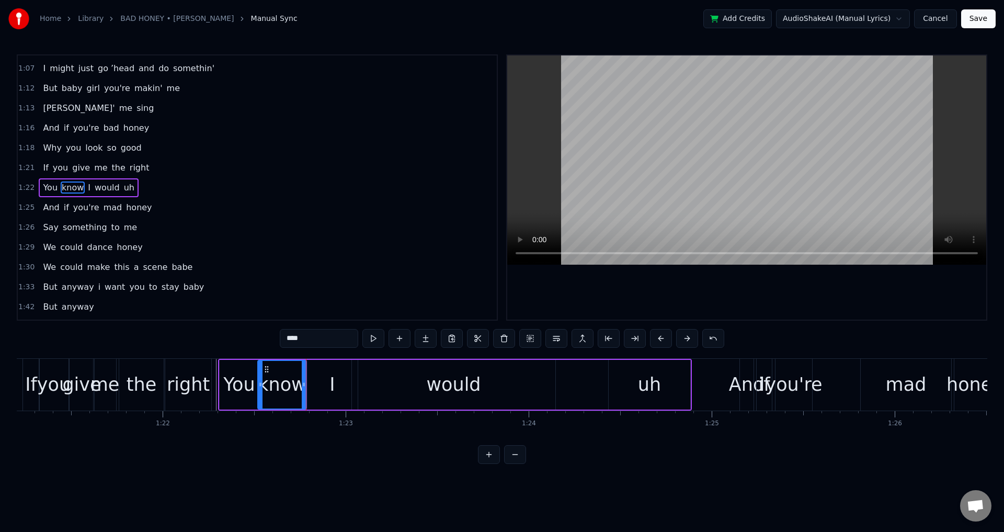
click at [287, 384] on div "know" at bounding box center [282, 385] width 49 height 28
click at [335, 388] on div "I" at bounding box center [332, 385] width 51 height 50
click at [396, 390] on div "would" at bounding box center [453, 385] width 203 height 50
type input "*****"
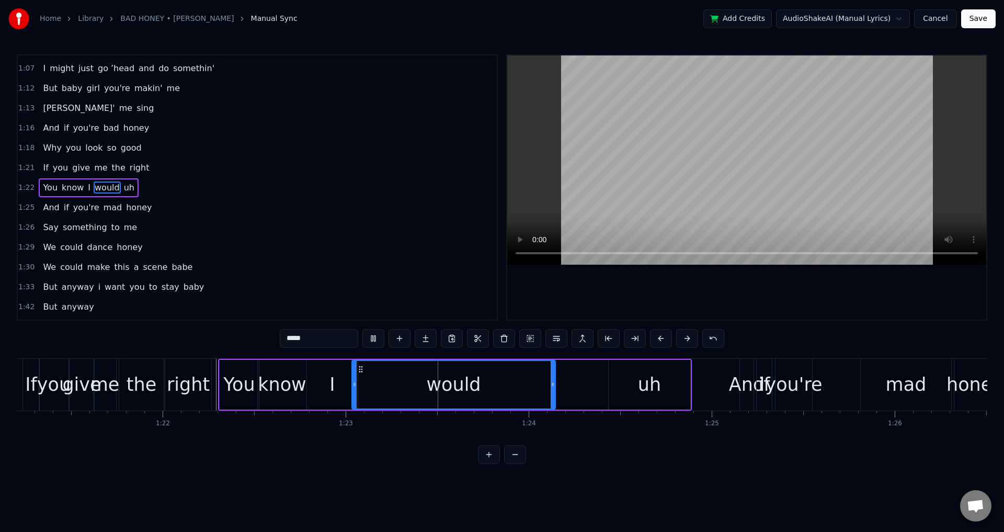
click at [566, 388] on div "You know I would uh" at bounding box center [455, 385] width 474 height 52
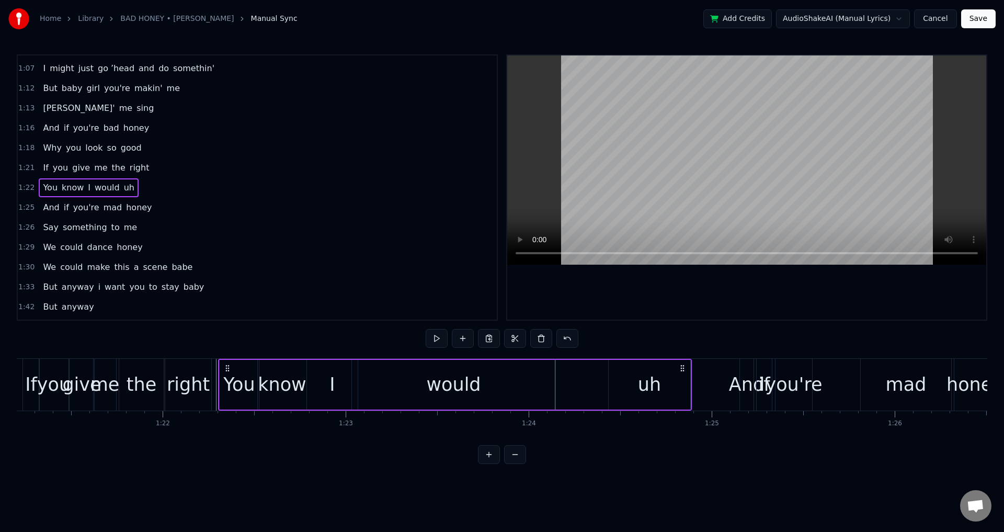
click at [610, 292] on div at bounding box center [746, 187] width 479 height 264
click at [684, 300] on div at bounding box center [746, 187] width 479 height 264
click at [22, 187] on span "1:22" at bounding box center [26, 188] width 16 height 10
click at [660, 310] on div at bounding box center [746, 187] width 479 height 264
click at [660, 307] on div at bounding box center [746, 187] width 479 height 264
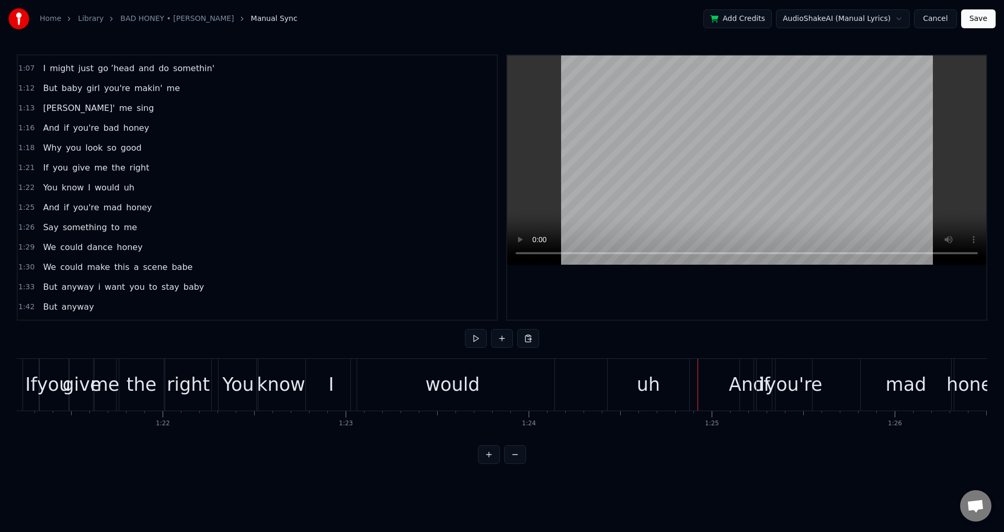
click at [681, 297] on div at bounding box center [746, 187] width 479 height 264
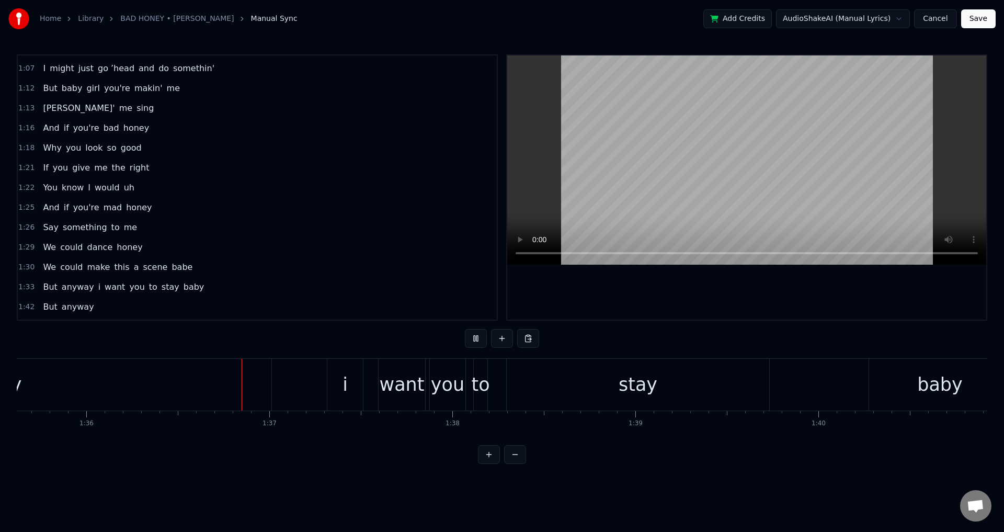
scroll to position [0, 17549]
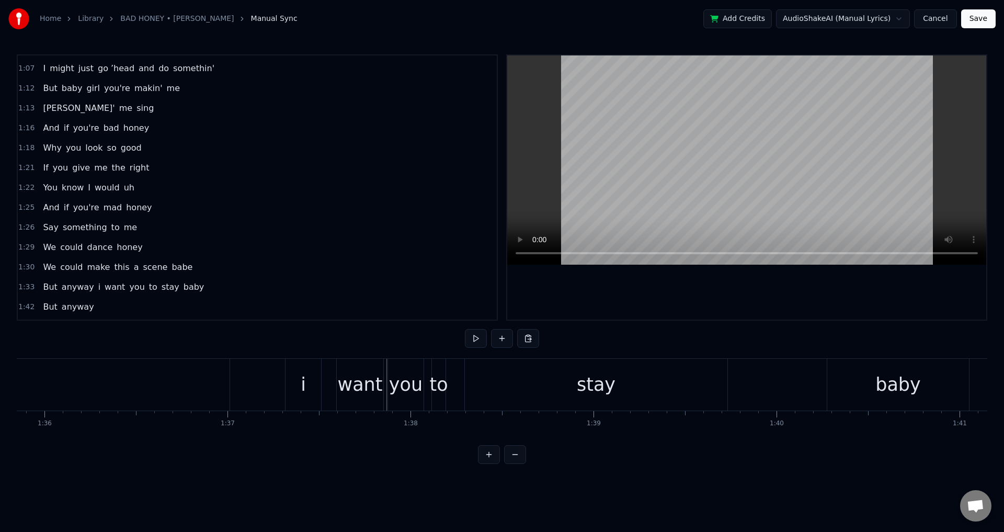
click at [270, 383] on div "But anyway i want you to stay baby" at bounding box center [299, 385] width 1346 height 52
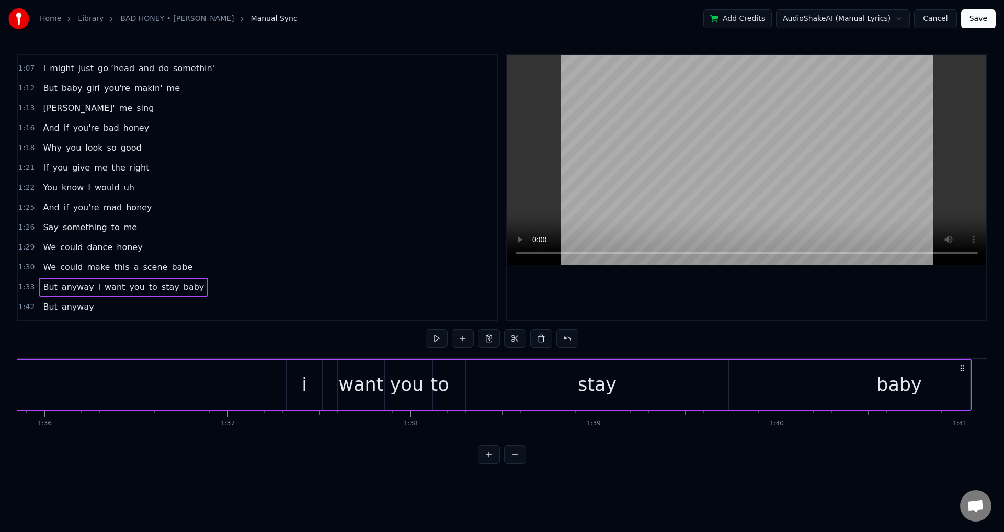
click at [300, 382] on div "i" at bounding box center [305, 385] width 36 height 50
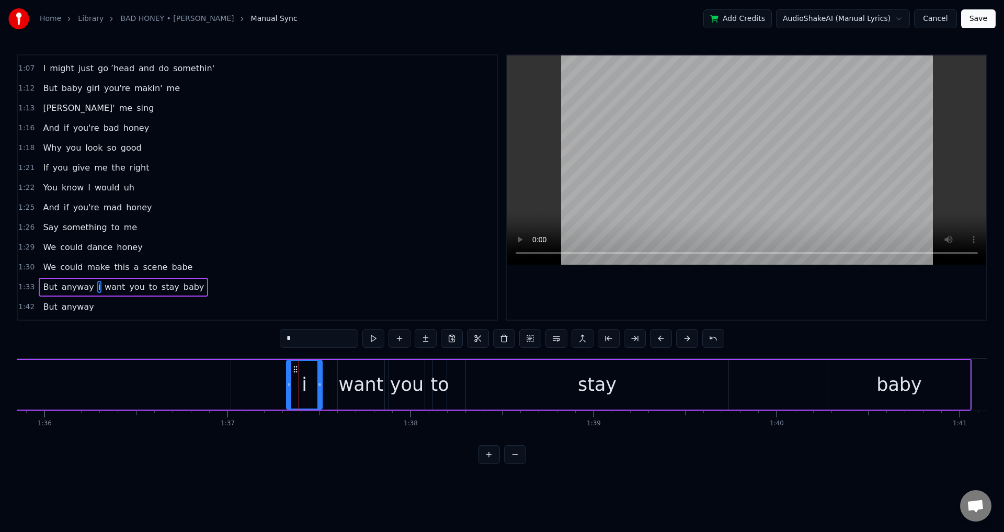
scroll to position [494, 0]
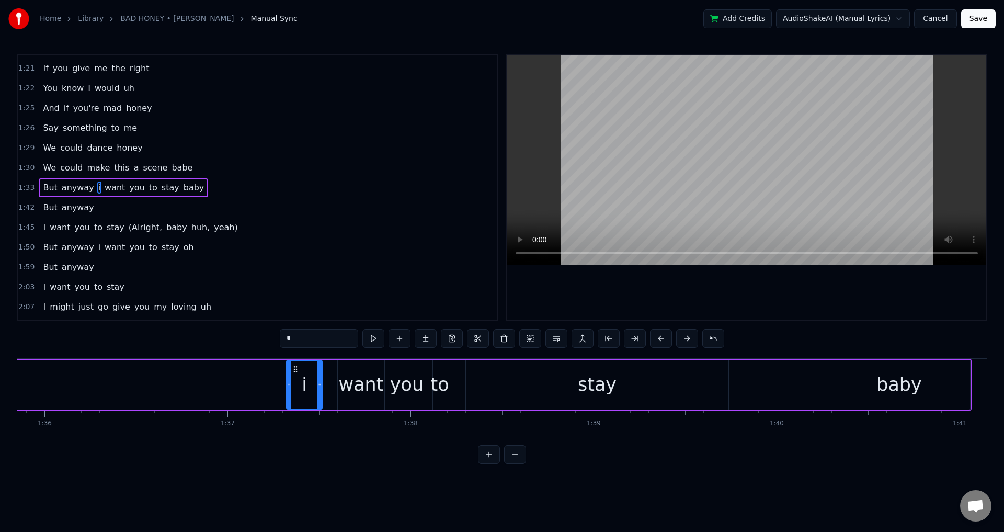
click at [637, 301] on div at bounding box center [746, 187] width 479 height 264
click at [269, 381] on div "But anyway i want you to stay baby" at bounding box center [299, 385] width 1346 height 52
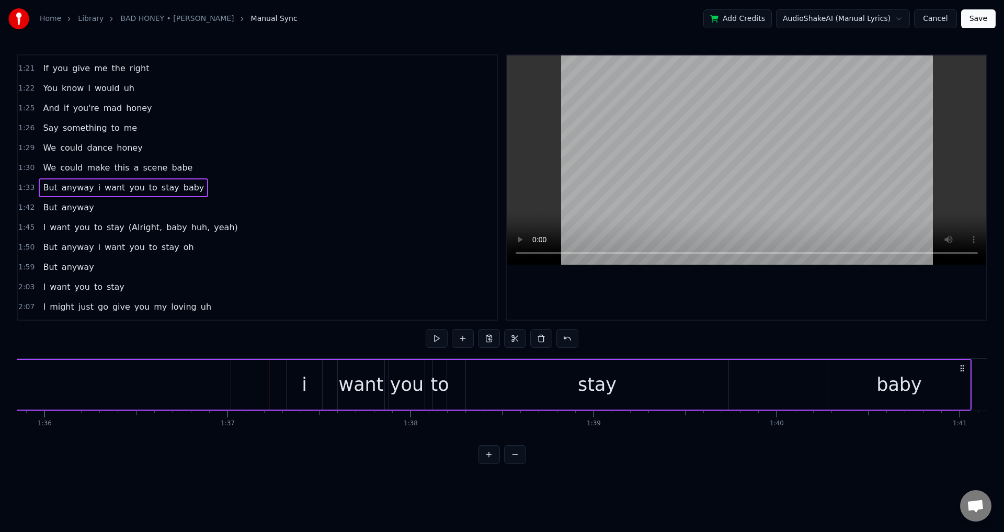
click at [257, 382] on div "But anyway i want you to stay baby" at bounding box center [299, 385] width 1346 height 52
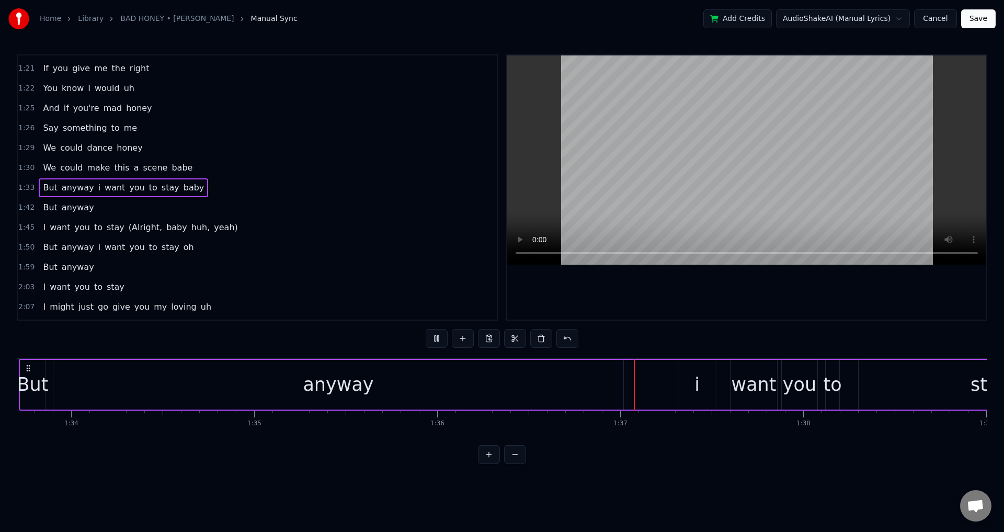
scroll to position [0, 17163]
click at [726, 381] on div "want" at bounding box center [746, 385] width 47 height 50
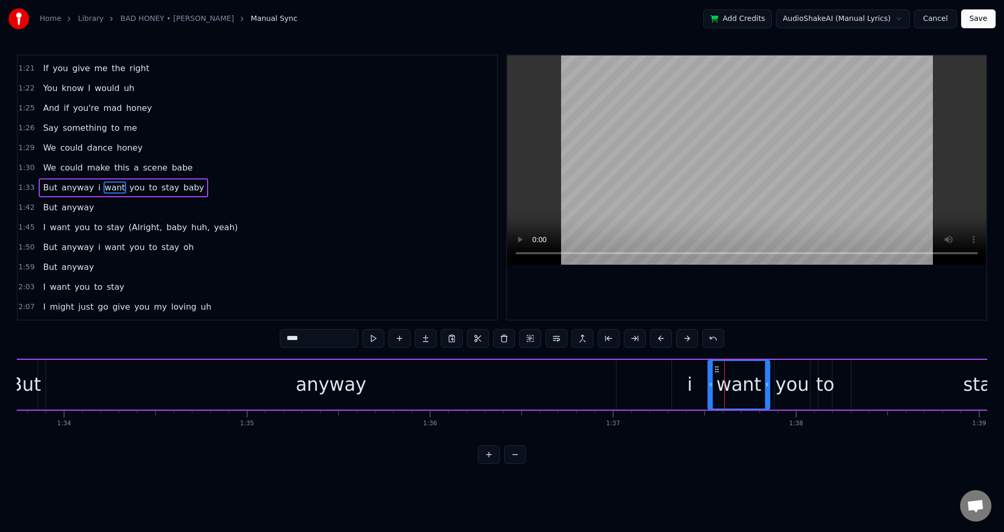
drag, startPoint x: 725, startPoint y: 381, endPoint x: 710, endPoint y: 378, distance: 15.5
click at [710, 378] on div at bounding box center [711, 385] width 4 height 48
click at [777, 380] on div "you" at bounding box center [792, 385] width 33 height 28
click at [772, 380] on div at bounding box center [774, 385] width 4 height 48
click at [823, 379] on div "to" at bounding box center [825, 385] width 18 height 28
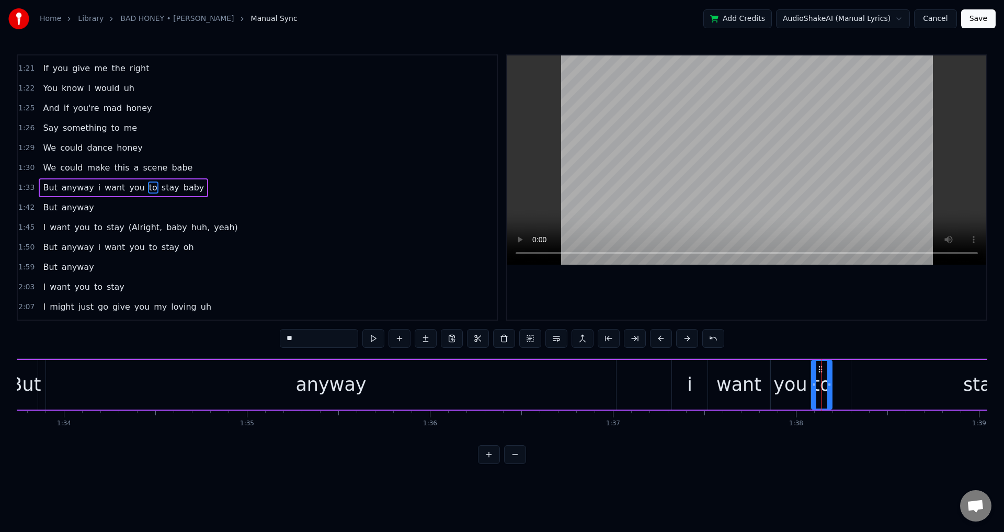
drag, startPoint x: 821, startPoint y: 377, endPoint x: 814, endPoint y: 377, distance: 6.8
click at [814, 377] on div at bounding box center [814, 385] width 4 height 48
click at [905, 378] on div "stay" at bounding box center [983, 385] width 263 height 50
type input "****"
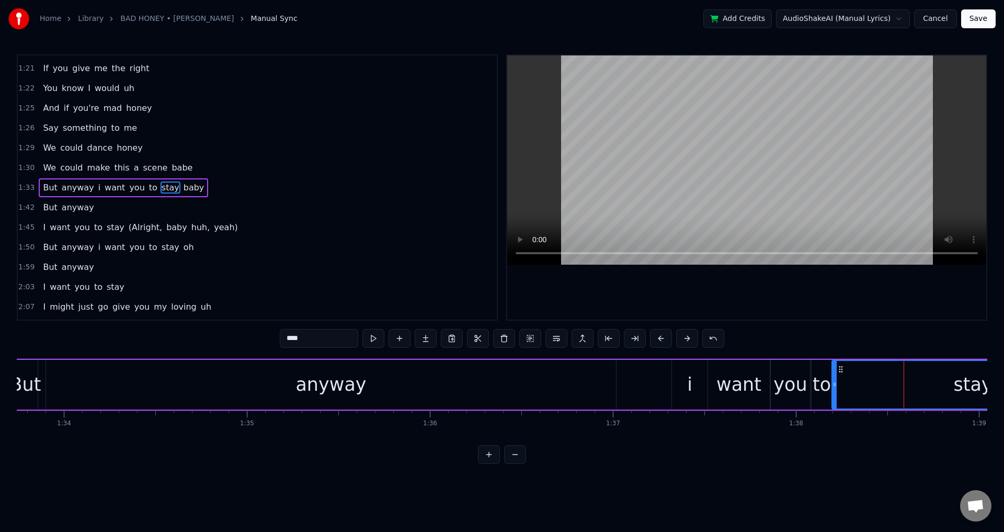
drag, startPoint x: 854, startPoint y: 382, endPoint x: 835, endPoint y: 382, distance: 19.4
click at [835, 382] on icon at bounding box center [835, 384] width 4 height 8
click at [625, 383] on div "But anyway i want you to stay baby" at bounding box center [685, 385] width 1346 height 52
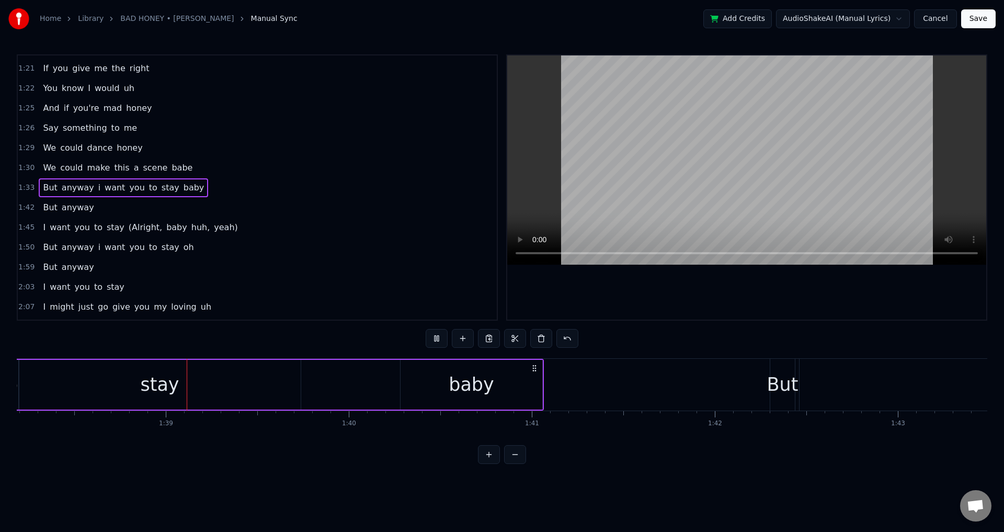
scroll to position [0, 17977]
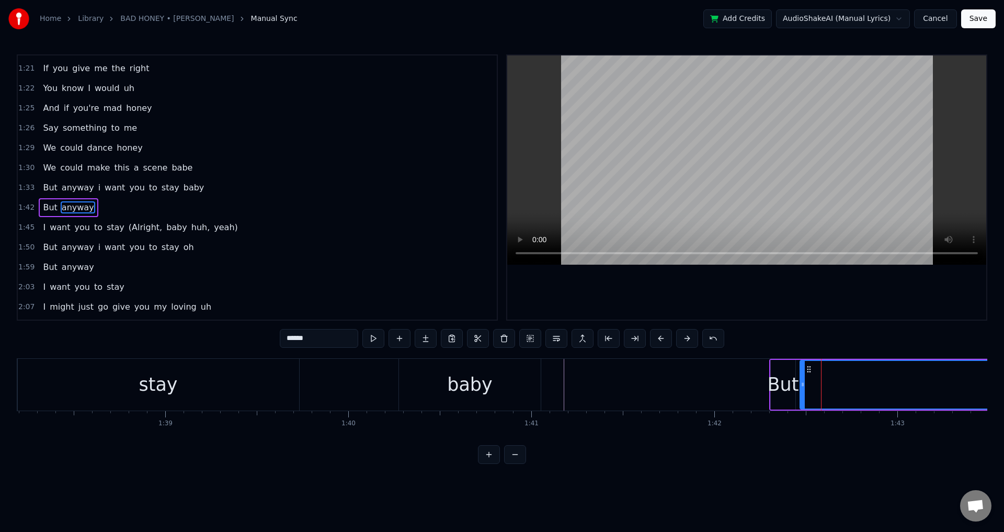
scroll to position [514, 0]
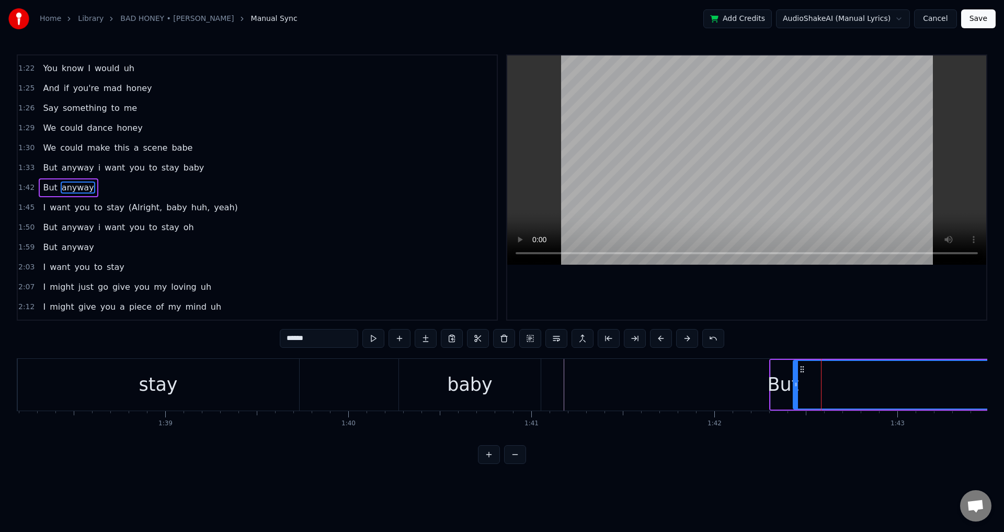
drag, startPoint x: 802, startPoint y: 382, endPoint x: 795, endPoint y: 382, distance: 6.8
click at [795, 382] on icon at bounding box center [796, 384] width 4 height 8
click at [788, 321] on div "0:08 And does it feel nice 0:12 The way you turn heads 0:13 When you walk in th…" at bounding box center [502, 259] width 971 height 410
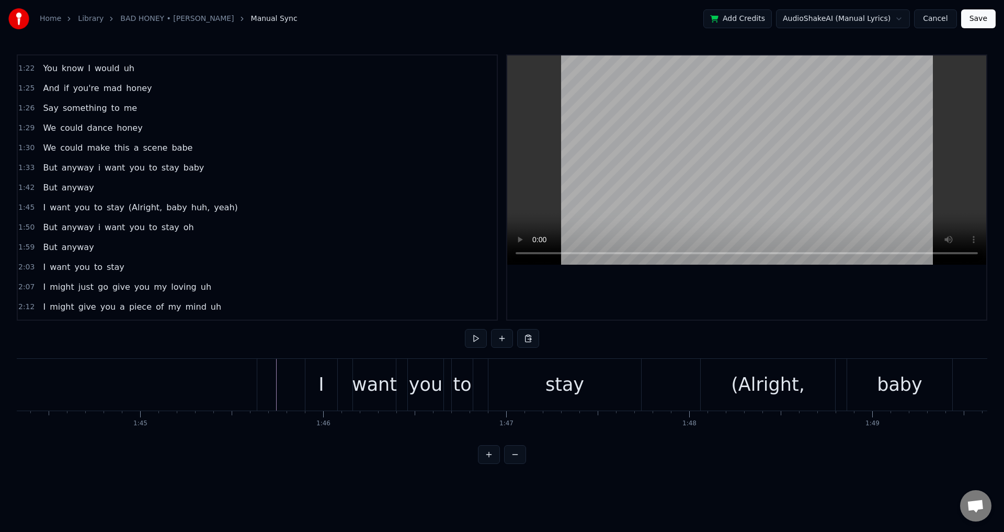
scroll to position [0, 19094]
click at [351, 384] on div "I want you to stay (Alright, baby huh, yeah)" at bounding box center [730, 385] width 837 height 52
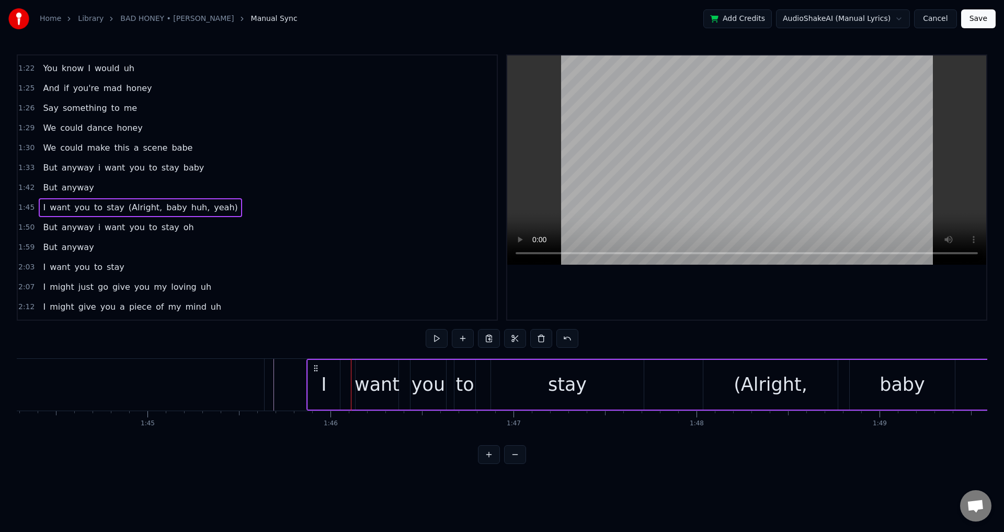
drag, startPoint x: 321, startPoint y: 367, endPoint x: 315, endPoint y: 367, distance: 5.8
click at [315, 367] on icon at bounding box center [316, 368] width 8 height 8
click at [333, 390] on div "I" at bounding box center [324, 385] width 32 height 50
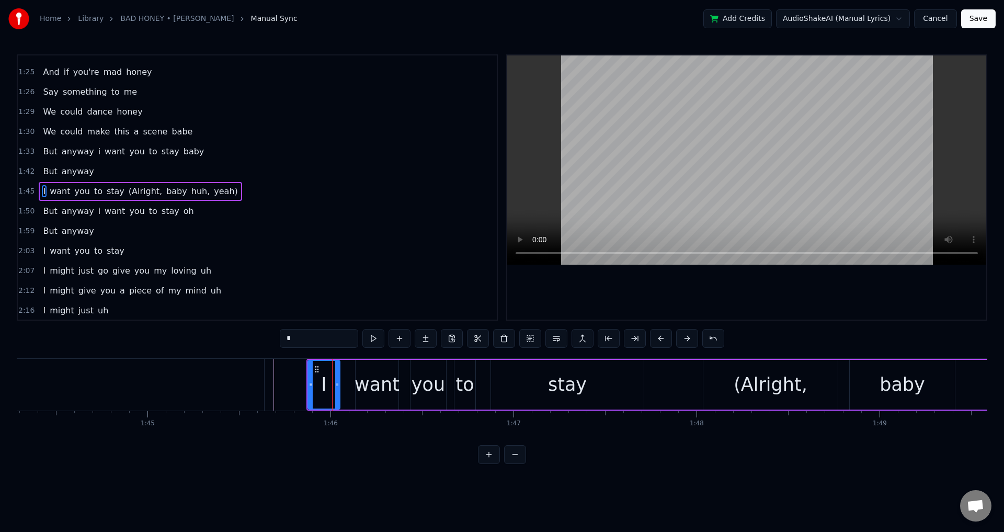
scroll to position [531, 0]
click at [359, 384] on div "want" at bounding box center [377, 385] width 45 height 28
drag, startPoint x: 359, startPoint y: 388, endPoint x: 344, endPoint y: 384, distance: 15.5
click at [344, 384] on icon at bounding box center [343, 384] width 4 height 8
click at [422, 384] on div "you" at bounding box center [428, 385] width 33 height 28
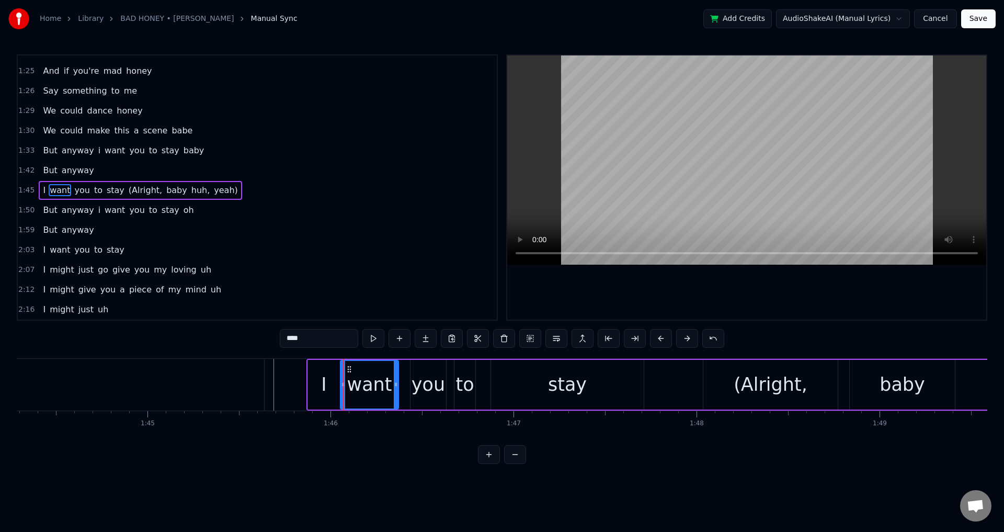
type input "***"
drag, startPoint x: 411, startPoint y: 379, endPoint x: 403, endPoint y: 380, distance: 8.4
click at [403, 380] on div at bounding box center [404, 385] width 4 height 48
click at [479, 380] on div "I want you to stay (Alright, baby huh, yeah)" at bounding box center [725, 385] width 837 height 52
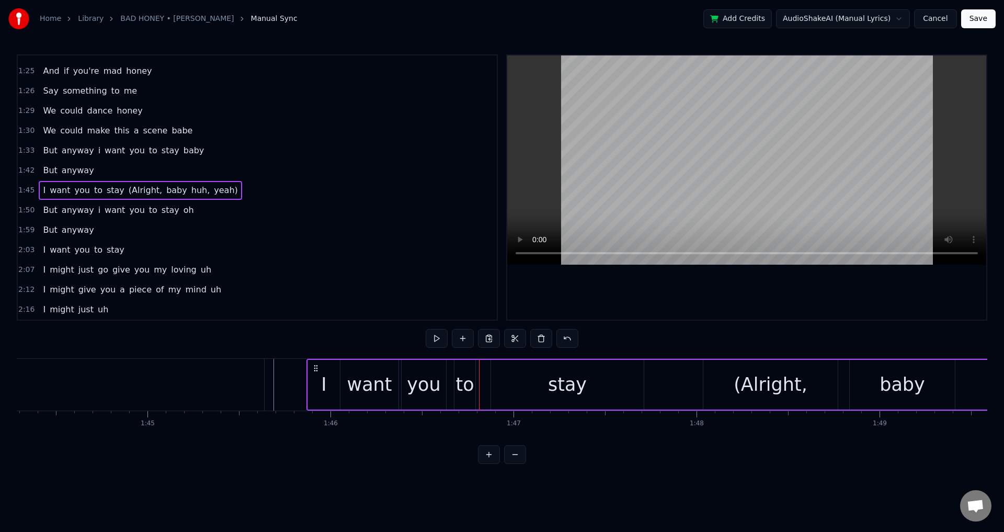
click at [469, 381] on div "to" at bounding box center [465, 385] width 18 height 28
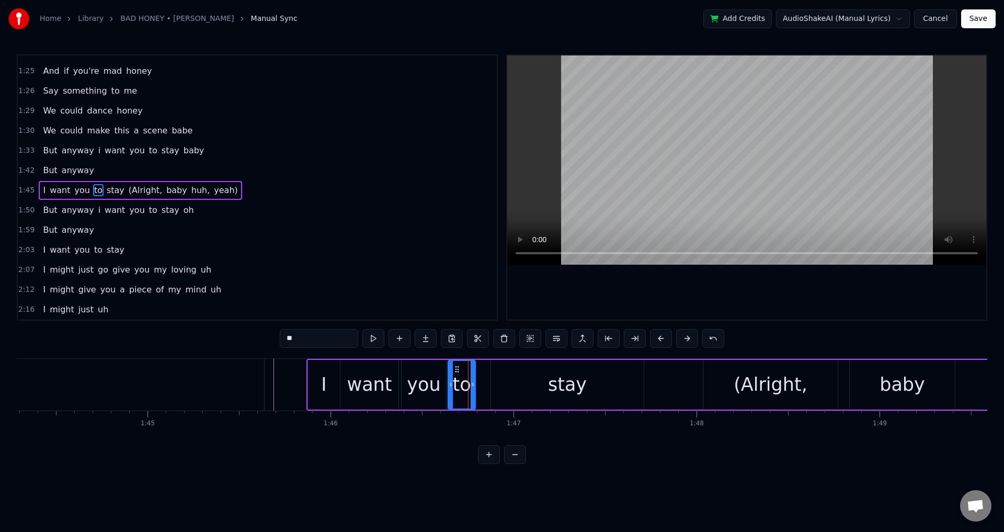
drag, startPoint x: 456, startPoint y: 381, endPoint x: 449, endPoint y: 381, distance: 6.8
click at [449, 381] on icon at bounding box center [451, 384] width 4 height 8
click at [534, 381] on div "stay" at bounding box center [567, 385] width 153 height 50
type input "****"
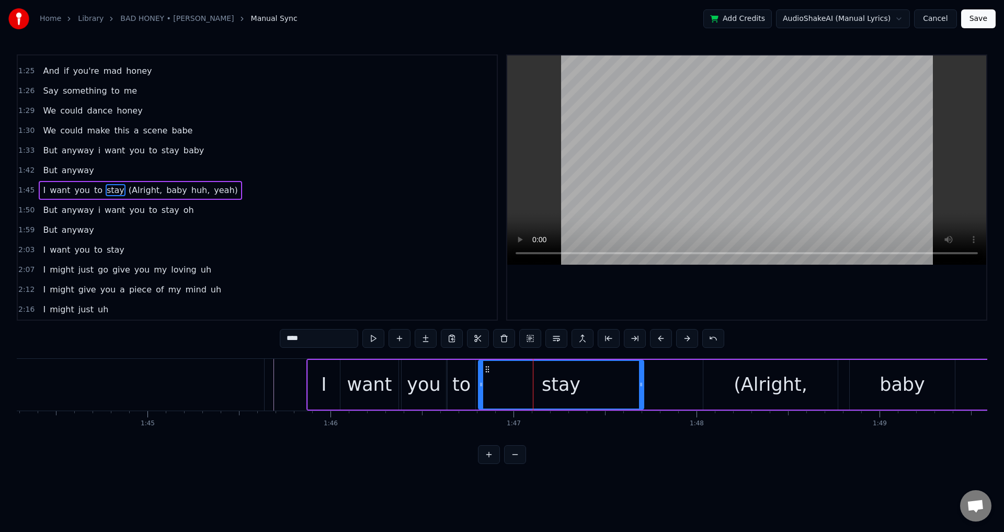
drag, startPoint x: 493, startPoint y: 378, endPoint x: 480, endPoint y: 379, distance: 13.1
click at [480, 379] on div at bounding box center [481, 385] width 4 height 48
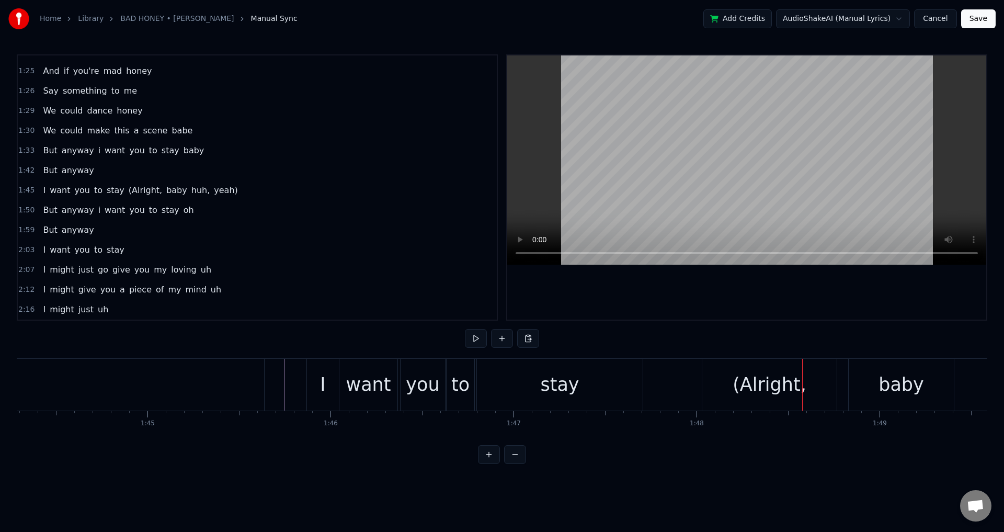
click at [725, 387] on div "(Alright," at bounding box center [770, 385] width 134 height 52
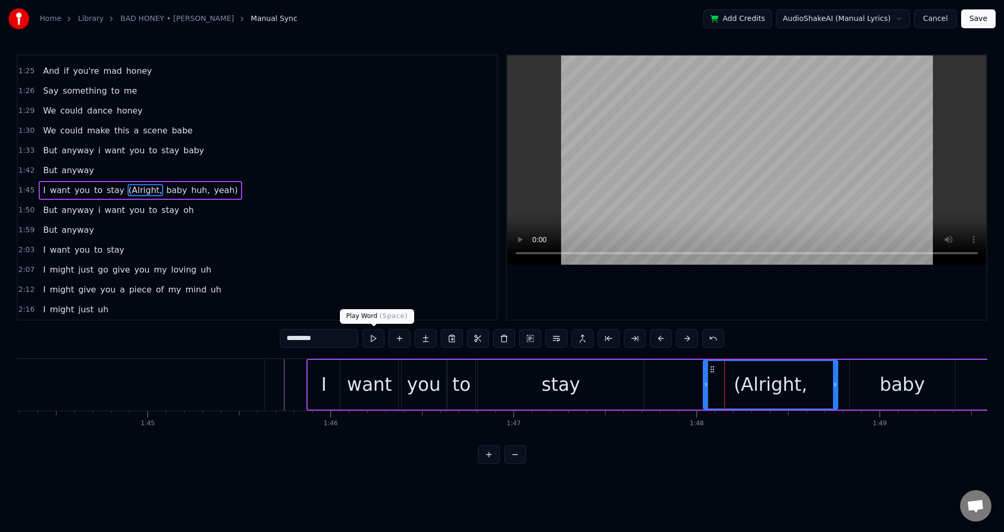
click at [339, 341] on input "*********" at bounding box center [319, 338] width 78 height 19
click at [778, 313] on div at bounding box center [746, 187] width 479 height 264
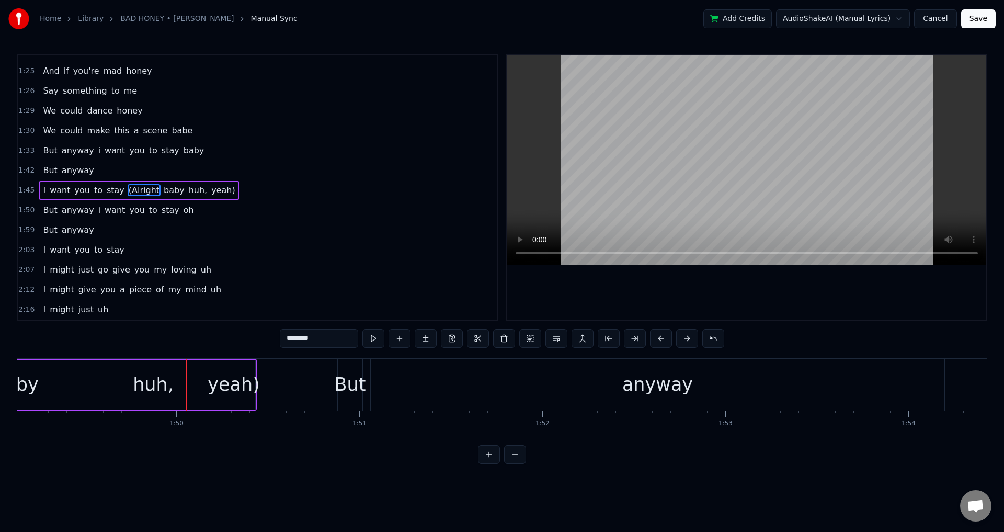
scroll to position [0, 19982]
click at [178, 383] on div "huh," at bounding box center [152, 385] width 80 height 50
click at [339, 338] on input "****" at bounding box center [319, 338] width 78 height 19
click at [658, 288] on div at bounding box center [746, 187] width 479 height 264
click at [396, 376] on div "anyway" at bounding box center [656, 385] width 574 height 52
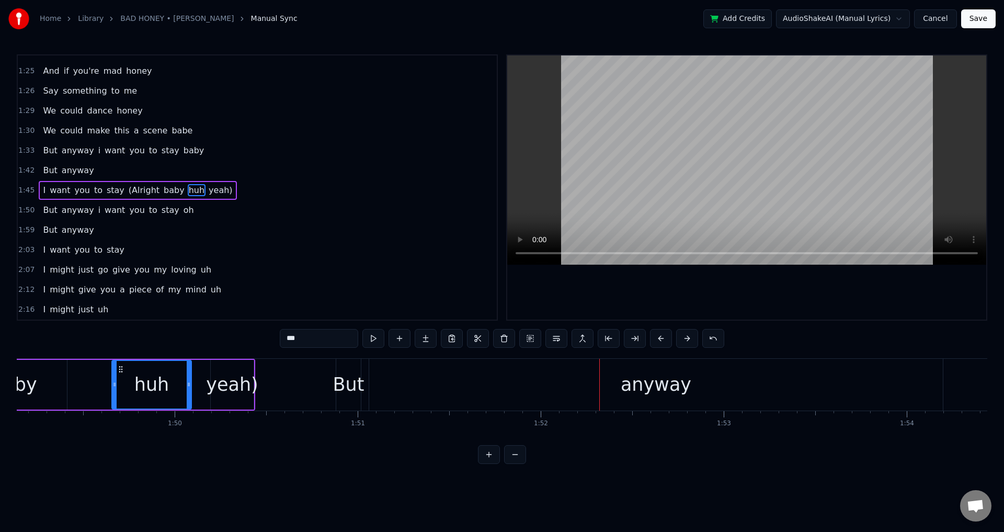
type input "******"
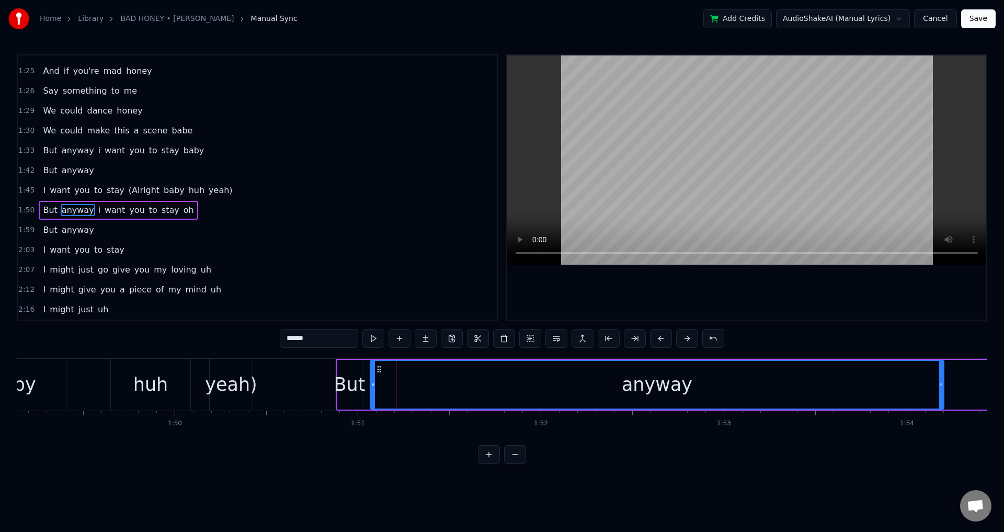
click at [365, 382] on div "But anyway i want you to stay oh" at bounding box center [926, 385] width 1181 height 52
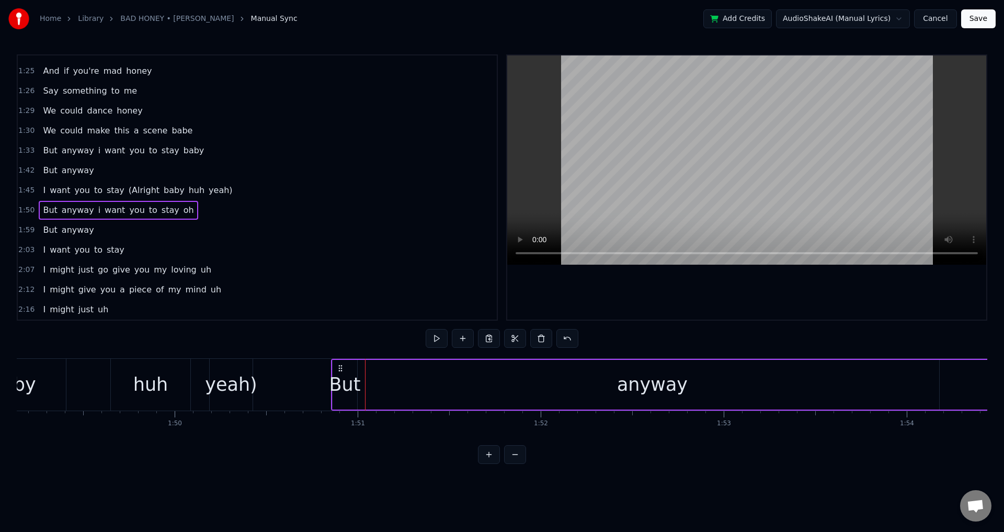
click at [342, 366] on circle at bounding box center [341, 365] width 1 height 1
click at [370, 385] on div "anyway" at bounding box center [653, 385] width 574 height 50
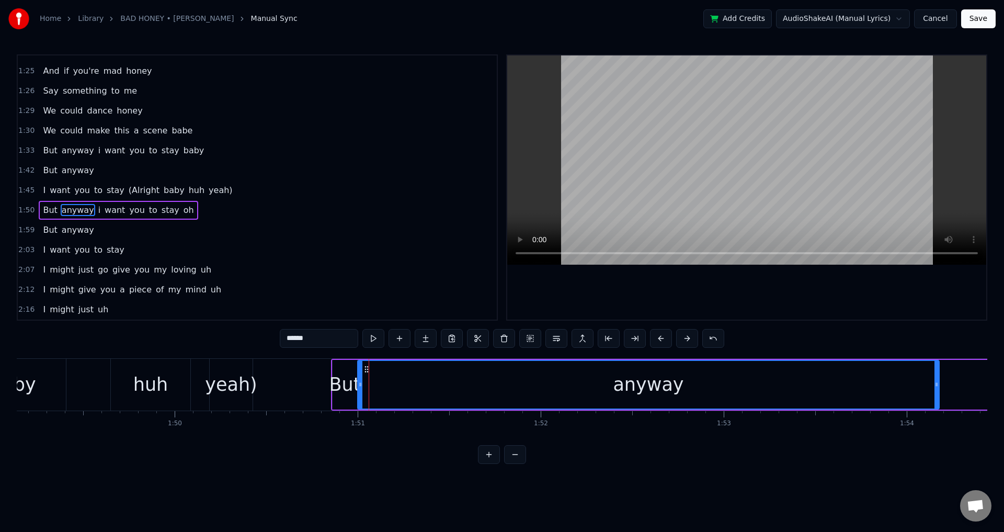
drag, startPoint x: 369, startPoint y: 384, endPoint x: 361, endPoint y: 383, distance: 8.4
click at [361, 383] on icon at bounding box center [360, 384] width 4 height 8
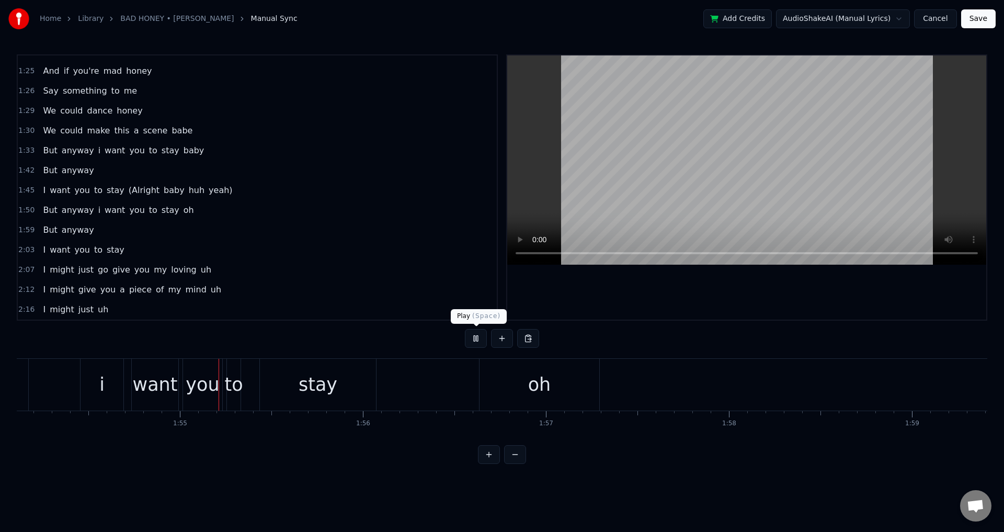
scroll to position [0, 20896]
click at [100, 381] on div "i" at bounding box center [98, 385] width 5 height 28
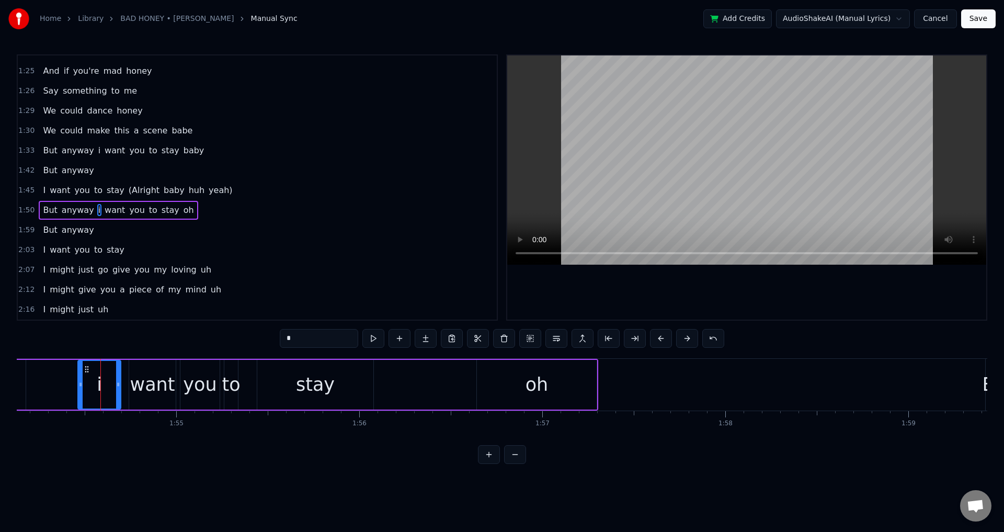
click at [133, 381] on div "want" at bounding box center [152, 385] width 45 height 28
drag, startPoint x: 131, startPoint y: 380, endPoint x: 123, endPoint y: 380, distance: 7.8
click at [123, 380] on icon at bounding box center [124, 384] width 4 height 8
click at [186, 380] on div "you" at bounding box center [199, 385] width 33 height 28
drag, startPoint x: 185, startPoint y: 381, endPoint x: 177, endPoint y: 382, distance: 8.0
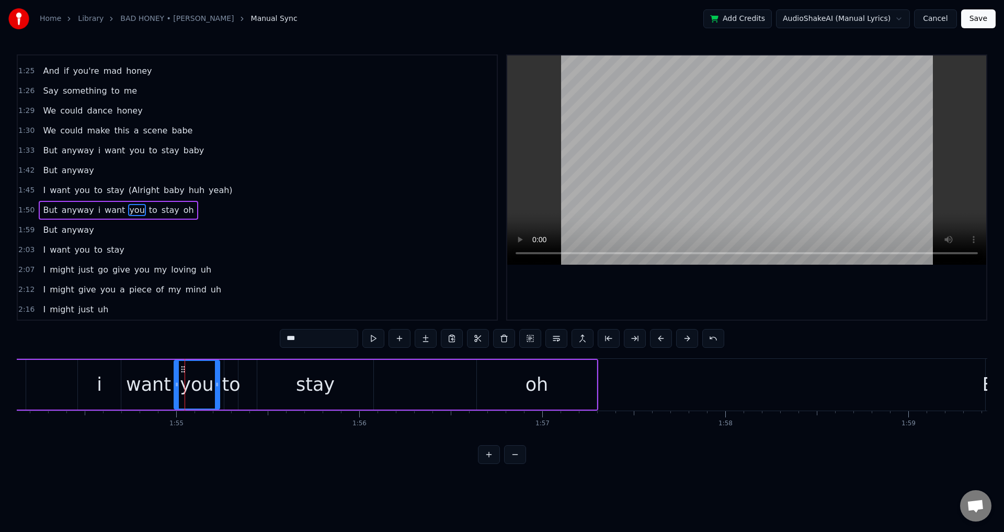
click at [177, 382] on icon at bounding box center [177, 384] width 4 height 8
click at [225, 383] on div "to" at bounding box center [231, 385] width 18 height 28
drag, startPoint x: 228, startPoint y: 382, endPoint x: 237, endPoint y: 380, distance: 9.8
click at [222, 381] on icon at bounding box center [222, 384] width 4 height 8
click at [281, 379] on div "stay" at bounding box center [315, 385] width 116 height 50
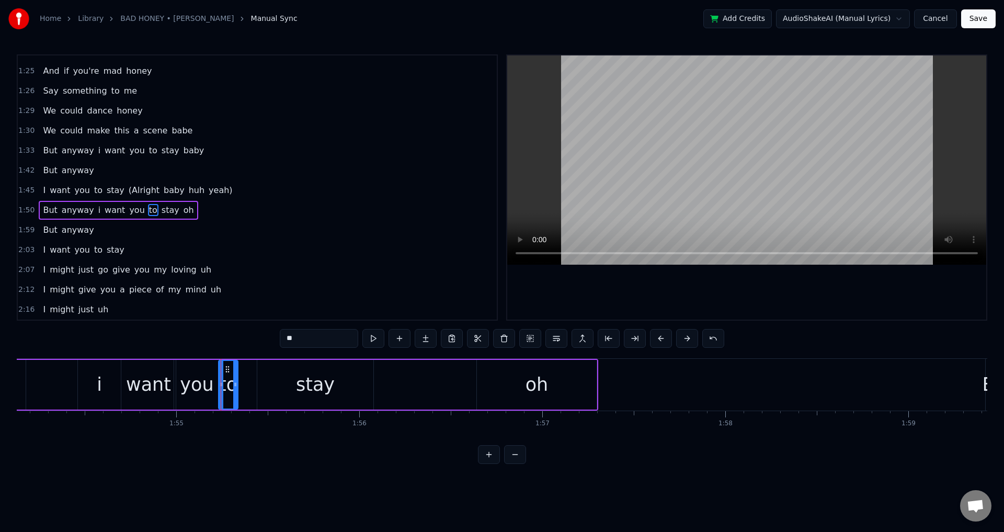
type input "****"
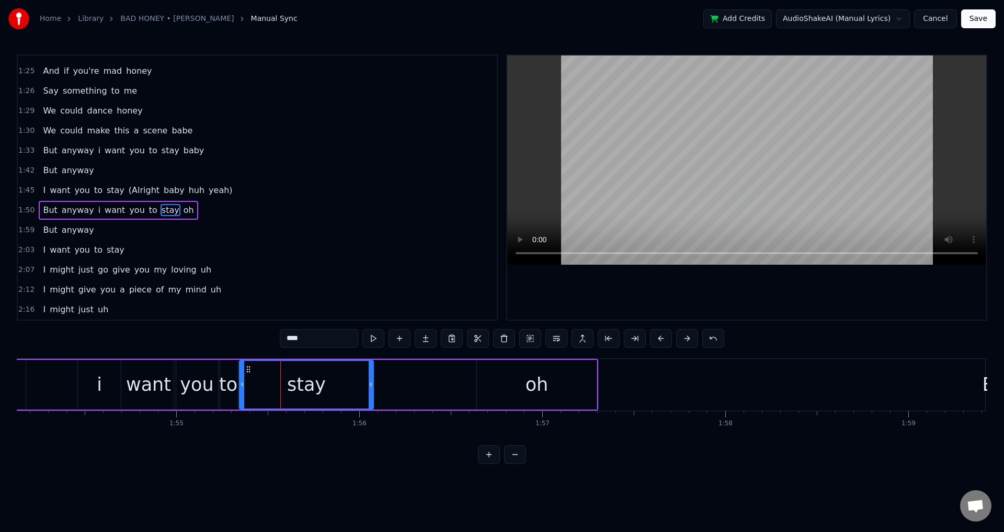
drag, startPoint x: 259, startPoint y: 382, endPoint x: 243, endPoint y: 382, distance: 16.7
click at [243, 381] on icon at bounding box center [242, 384] width 4 height 8
click at [426, 391] on div "But anyway i want you to stay oh" at bounding box center [7, 385] width 1181 height 52
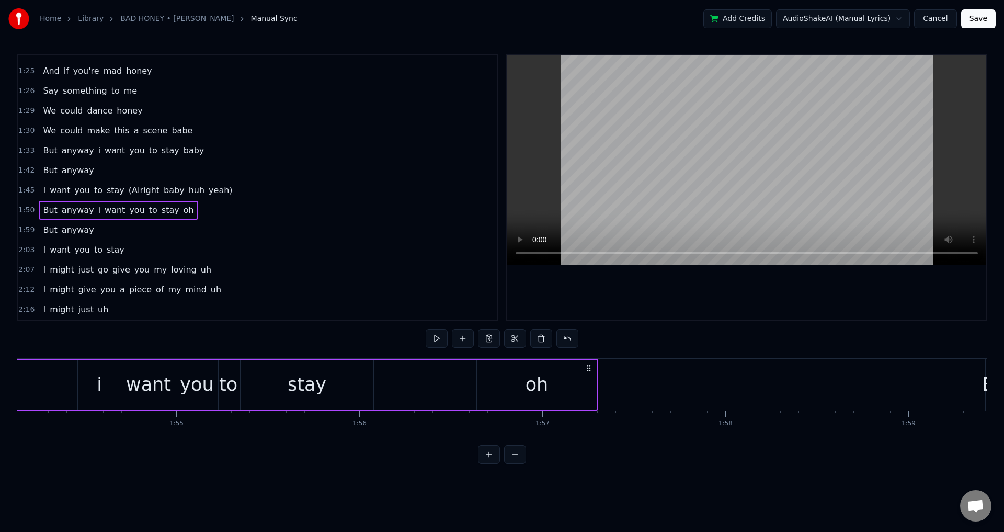
click at [57, 381] on div "But anyway i want you to stay oh" at bounding box center [7, 385] width 1181 height 52
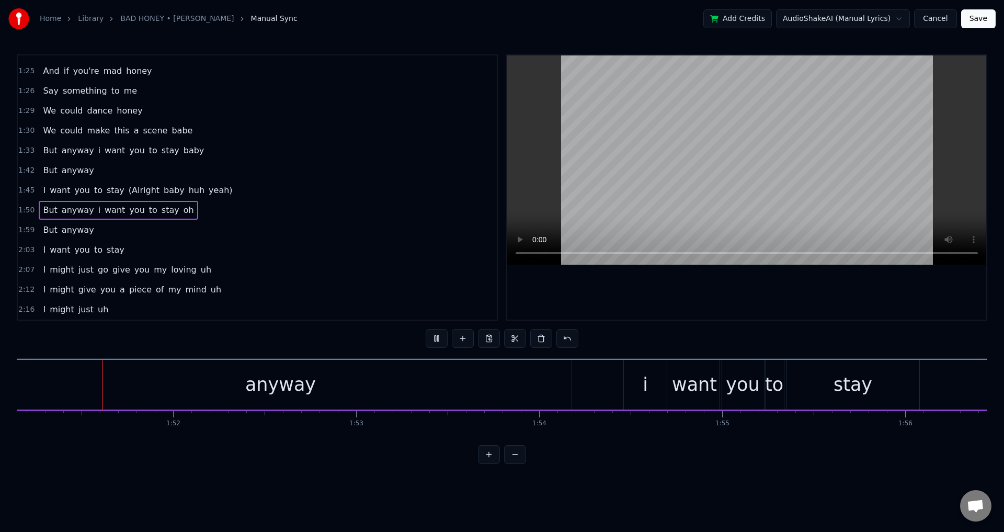
scroll to position [0, 20339]
click at [637, 379] on div "i" at bounding box center [656, 385] width 43 height 50
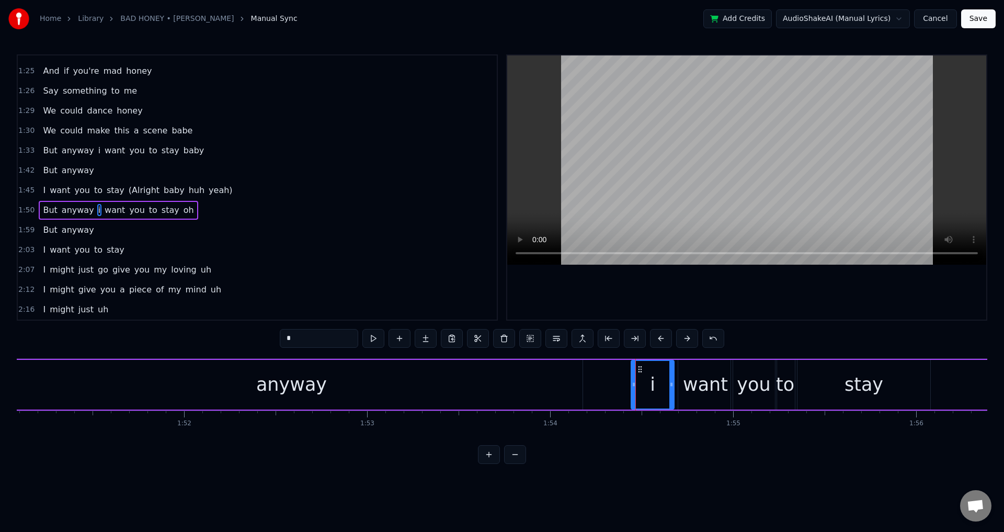
click at [640, 369] on icon at bounding box center [640, 369] width 8 height 8
click at [699, 381] on div "want" at bounding box center [705, 385] width 45 height 28
type input "****"
drag, startPoint x: 683, startPoint y: 381, endPoint x: 677, endPoint y: 381, distance: 5.8
click at [677, 381] on icon at bounding box center [675, 384] width 4 height 8
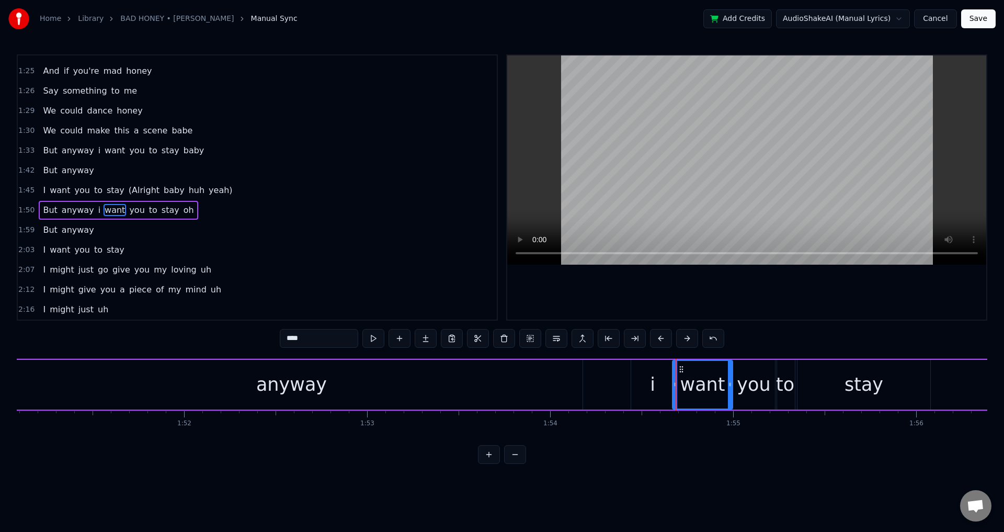
click at [599, 384] on div "But anyway i want you to stay oh" at bounding box center [564, 385] width 1181 height 52
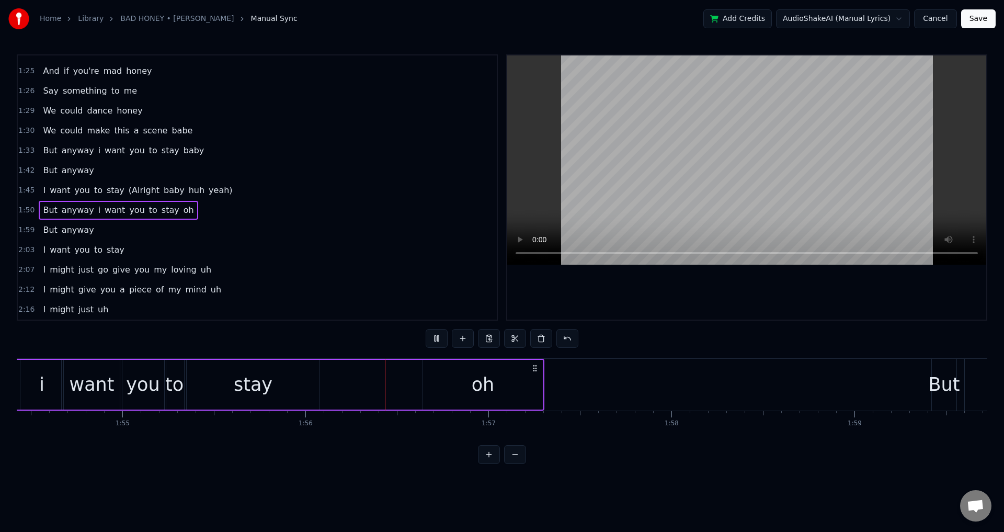
scroll to position [0, 21157]
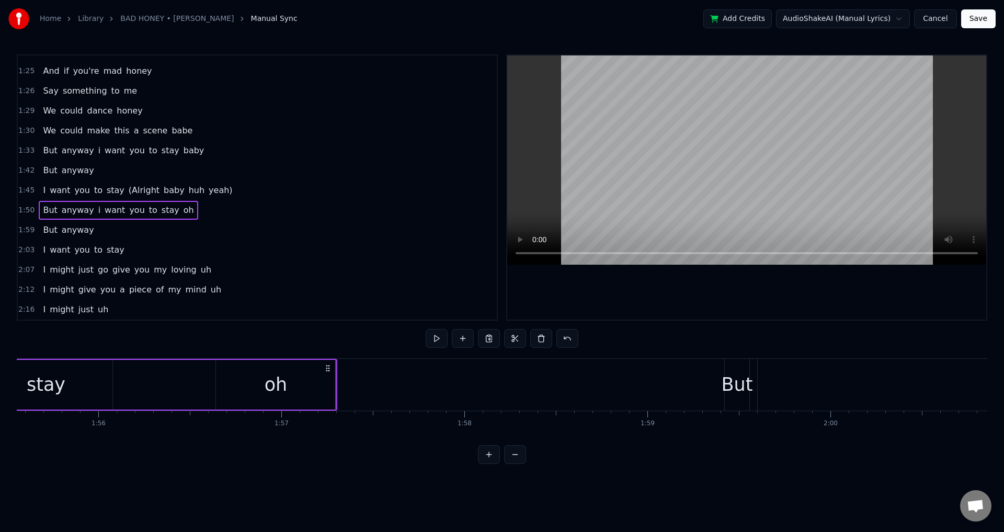
click at [279, 383] on div "oh" at bounding box center [276, 385] width 23 height 28
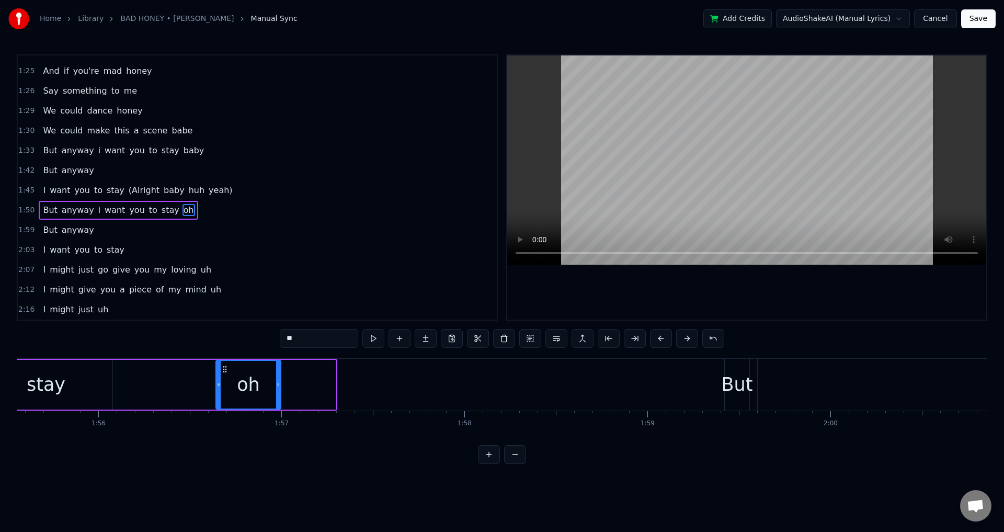
drag, startPoint x: 335, startPoint y: 386, endPoint x: 280, endPoint y: 388, distance: 55.0
click at [280, 388] on icon at bounding box center [278, 384] width 4 height 8
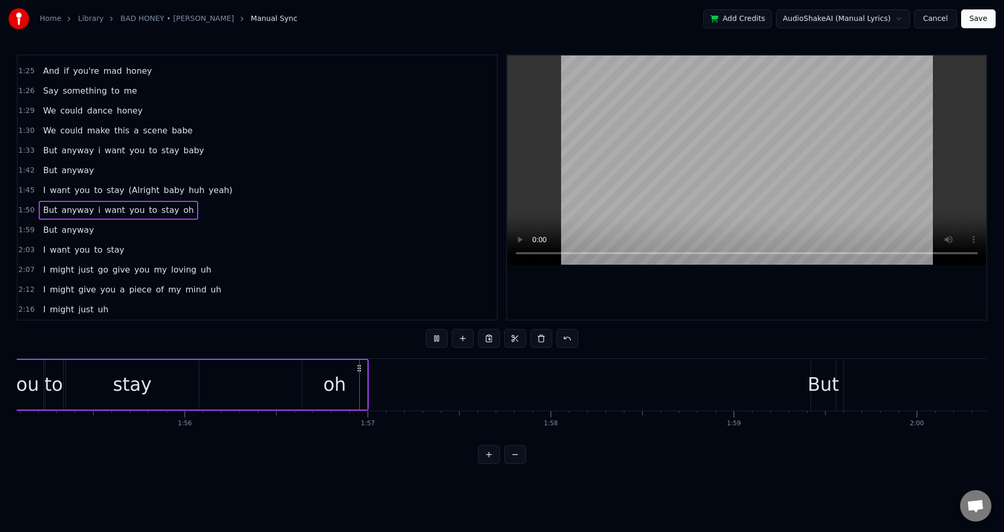
scroll to position [0, 21252]
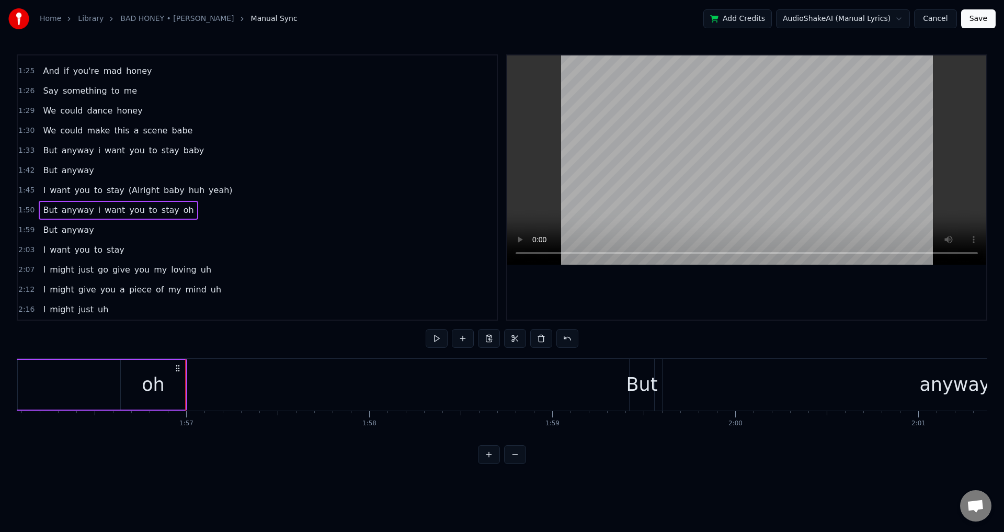
click at [153, 383] on div "oh" at bounding box center [153, 385] width 23 height 28
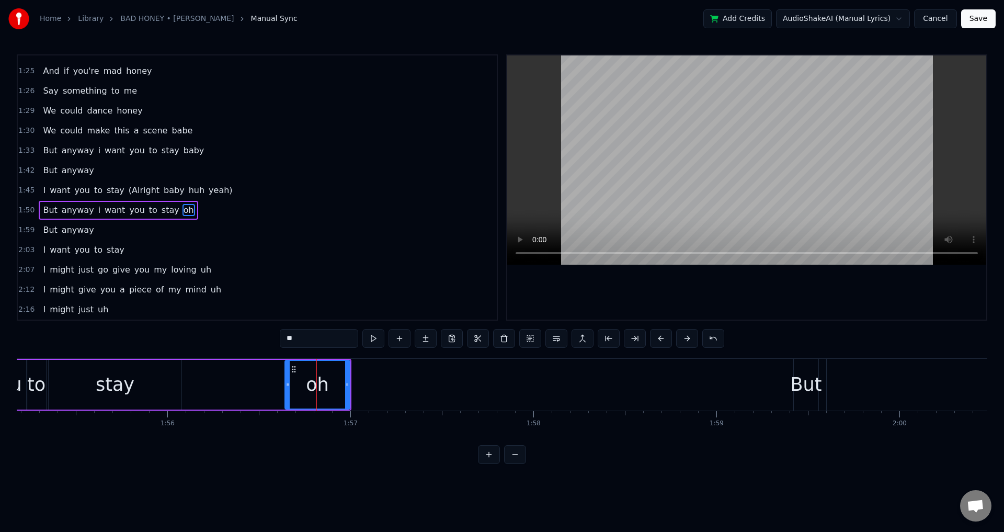
scroll to position [0, 21085]
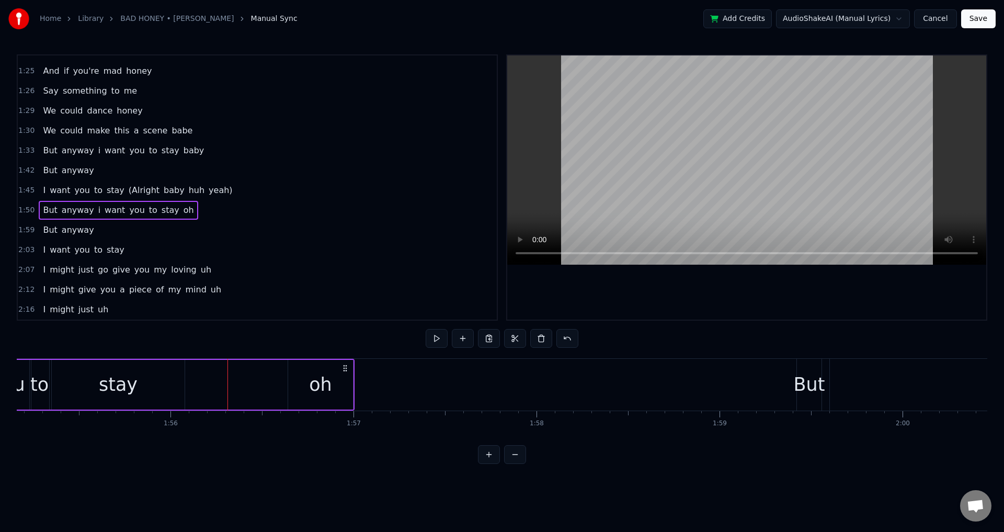
click at [171, 386] on div "stay" at bounding box center [118, 385] width 133 height 50
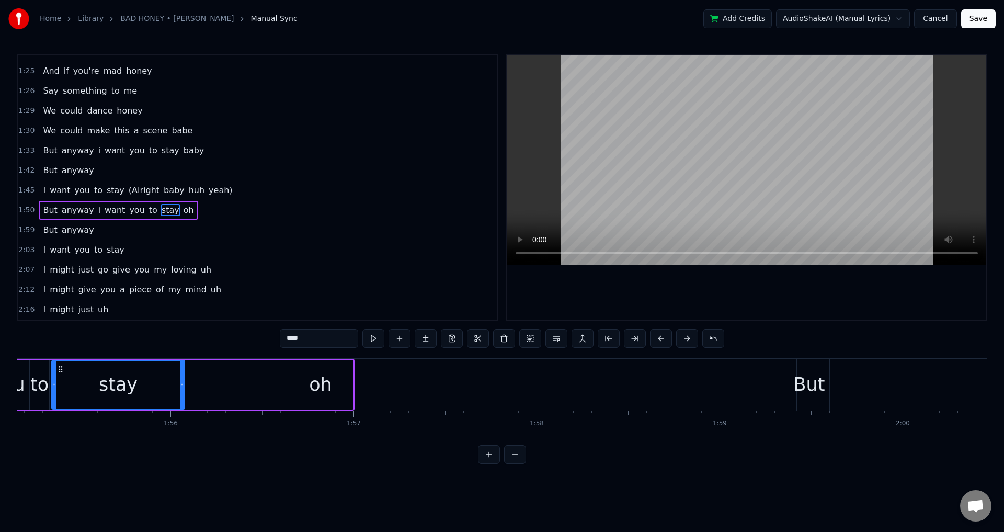
click at [309, 389] on div "oh" at bounding box center [320, 385] width 65 height 50
type input "**"
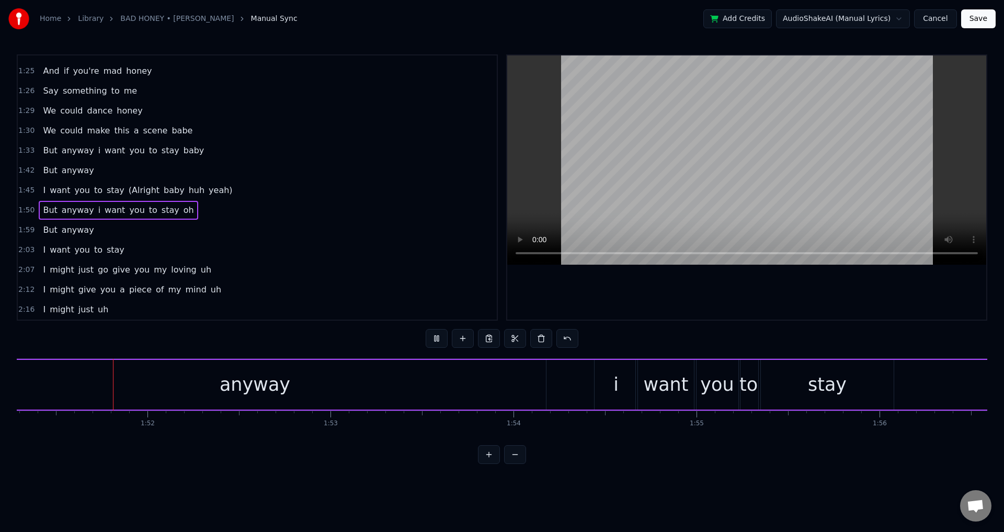
scroll to position [0, 20375]
click at [929, 381] on div "But anyway i want you to stay oh" at bounding box center [501, 385] width 1126 height 52
click at [930, 383] on div "But anyway i want you to stay oh" at bounding box center [501, 385] width 1126 height 52
click at [930, 383] on div at bounding box center [930, 385] width 1 height 52
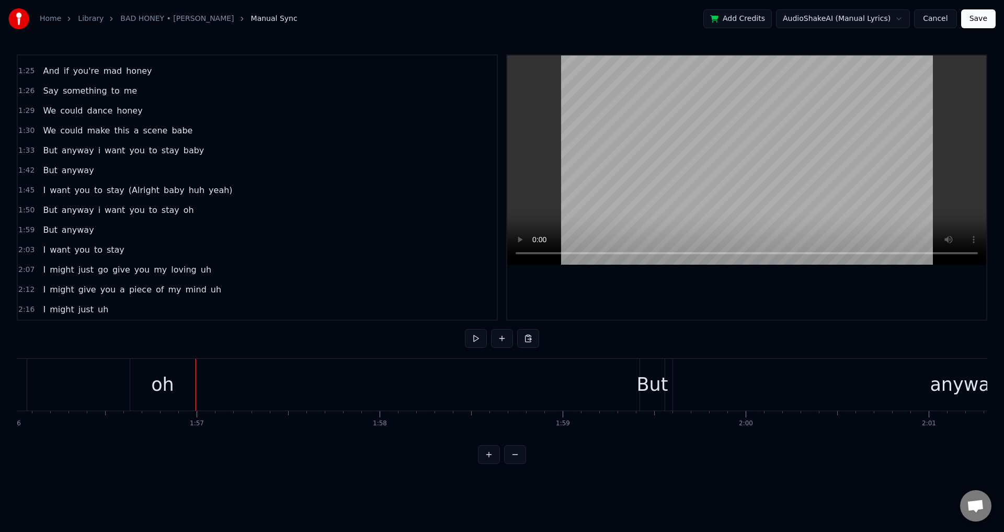
scroll to position [0, 21272]
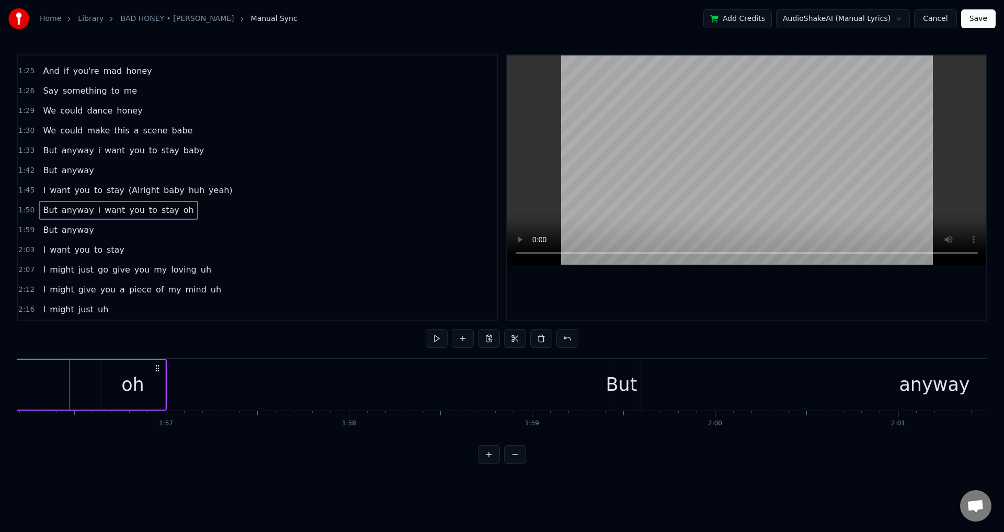
click at [114, 387] on div "oh" at bounding box center [132, 385] width 65 height 50
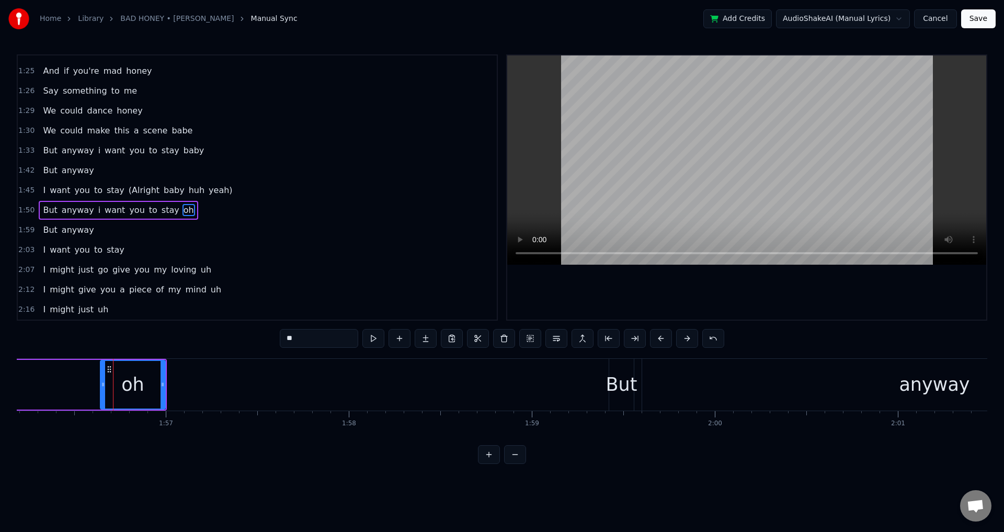
drag, startPoint x: 115, startPoint y: 387, endPoint x: 107, endPoint y: 385, distance: 8.0
click at [108, 386] on div "oh" at bounding box center [133, 385] width 64 height 48
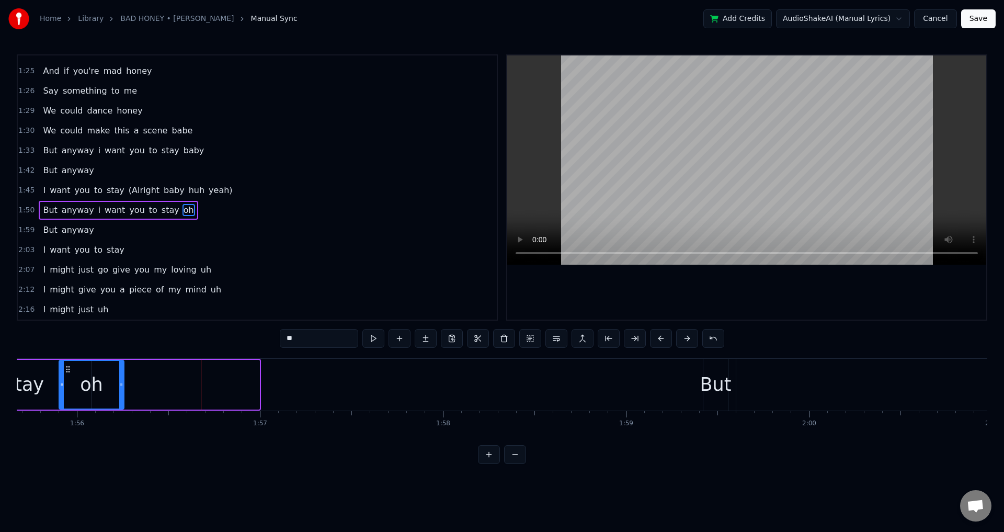
scroll to position [0, 21096]
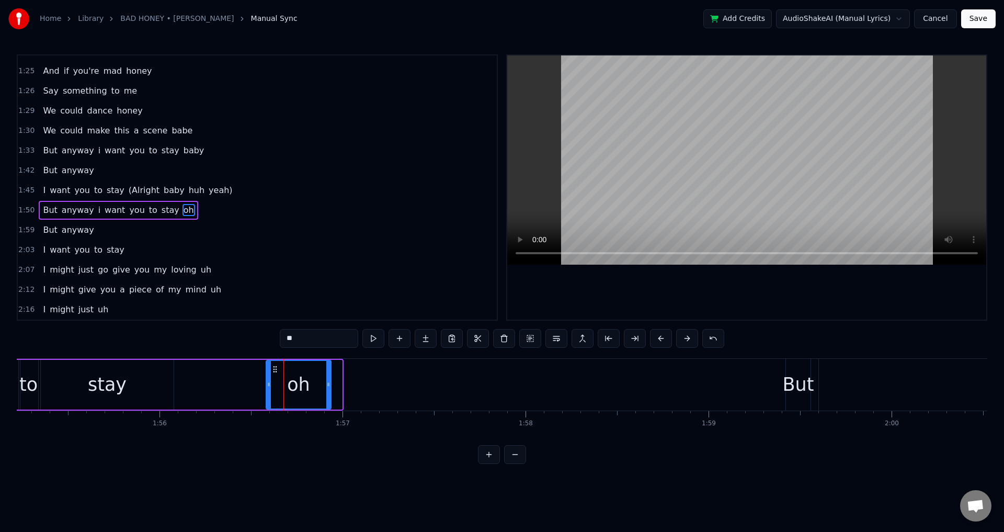
drag, startPoint x: 108, startPoint y: 367, endPoint x: 274, endPoint y: 364, distance: 165.9
click at [274, 364] on div "oh" at bounding box center [299, 385] width 64 height 48
drag, startPoint x: 329, startPoint y: 384, endPoint x: 313, endPoint y: 382, distance: 16.4
click at [313, 382] on icon at bounding box center [313, 384] width 4 height 8
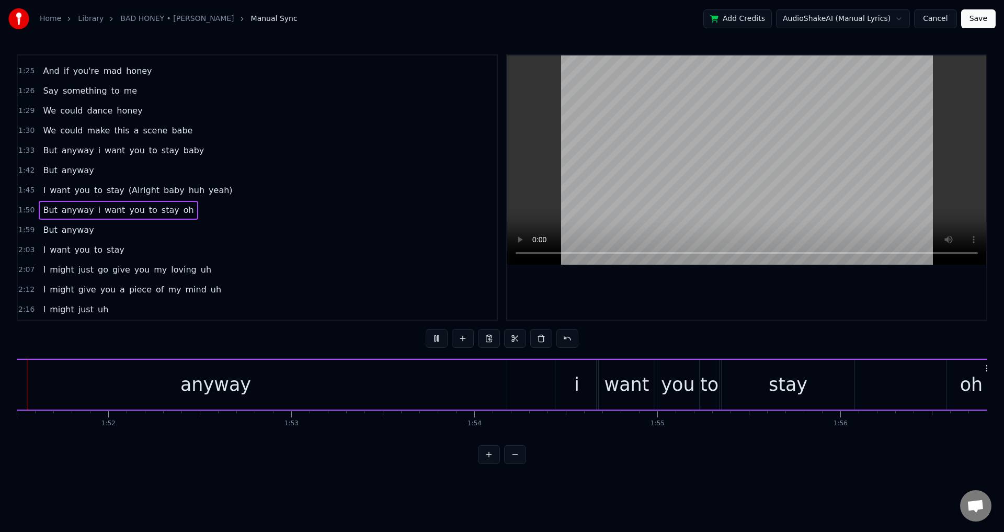
scroll to position [0, 20377]
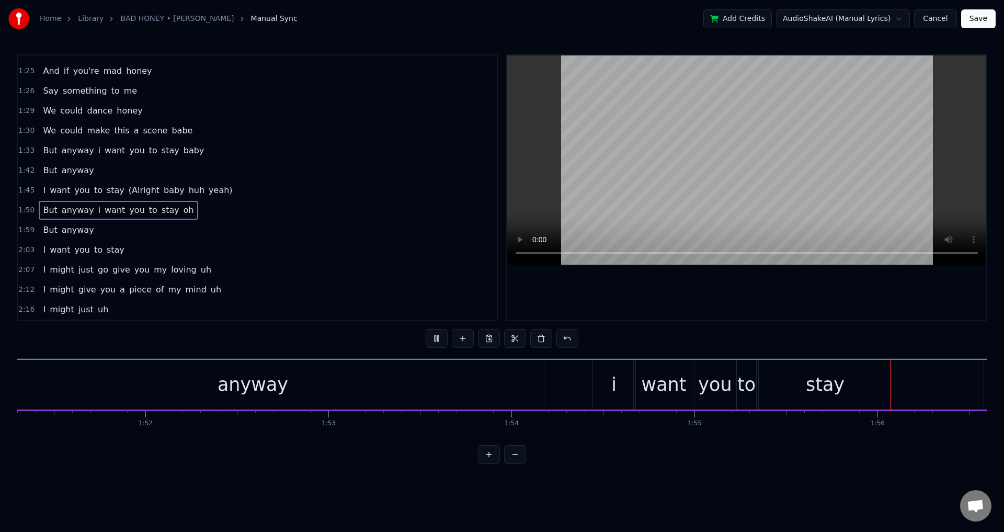
click at [741, 333] on div "0:08 And does it feel nice 0:12 The way you turn heads 0:13 When you walk in th…" at bounding box center [502, 259] width 971 height 410
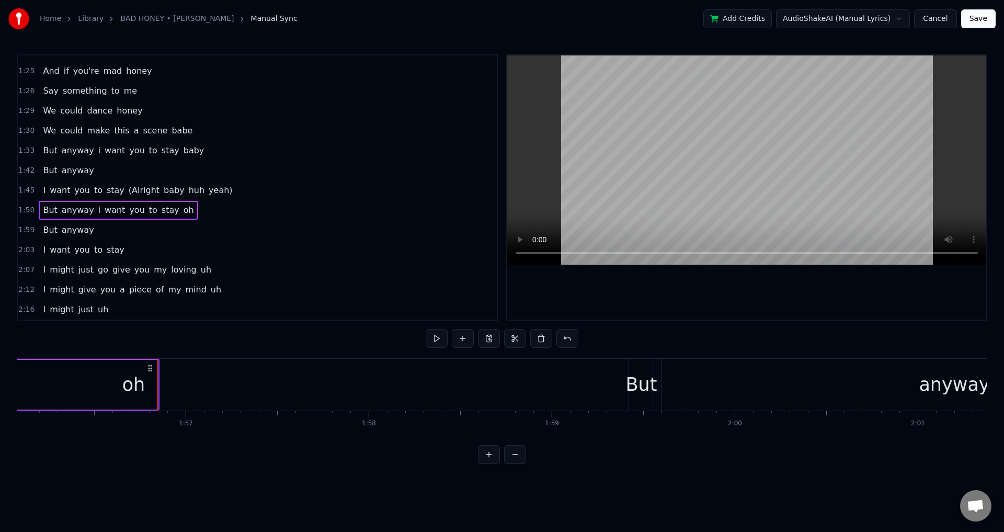
scroll to position [0, 21257]
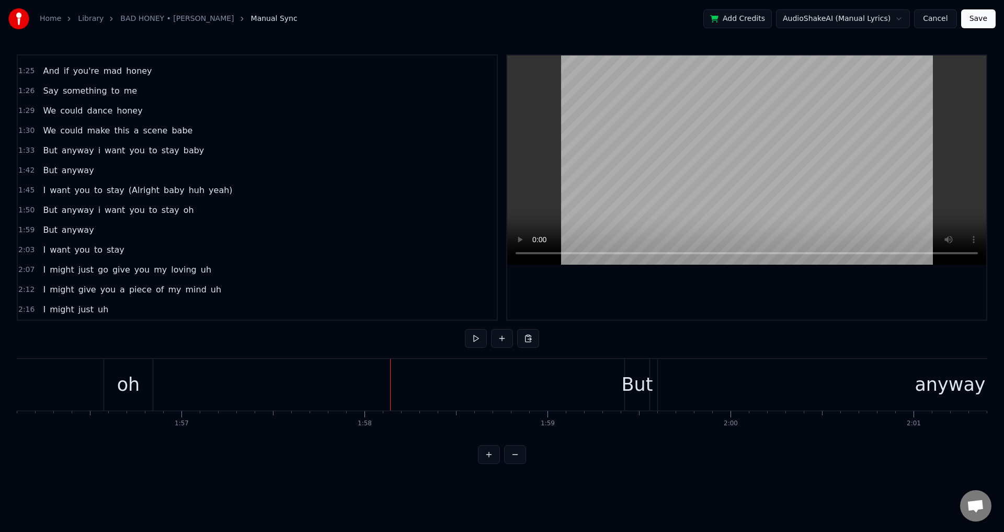
click at [609, 287] on div at bounding box center [746, 187] width 479 height 264
click at [614, 285] on div at bounding box center [746, 187] width 479 height 264
click at [700, 371] on div "anyway" at bounding box center [950, 385] width 585 height 52
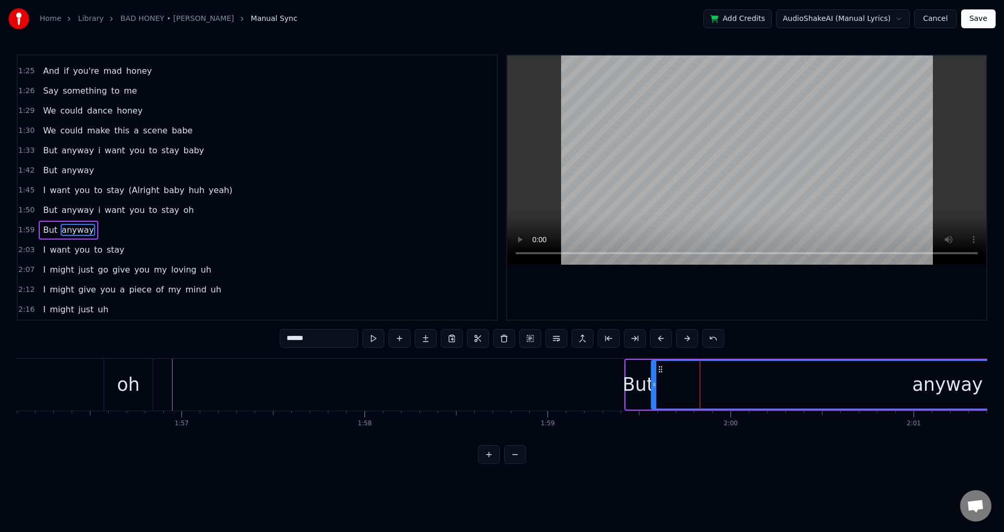
drag, startPoint x: 662, startPoint y: 379, endPoint x: 655, endPoint y: 376, distance: 8.0
click at [655, 376] on div at bounding box center [654, 385] width 4 height 48
click at [693, 289] on div at bounding box center [746, 187] width 479 height 264
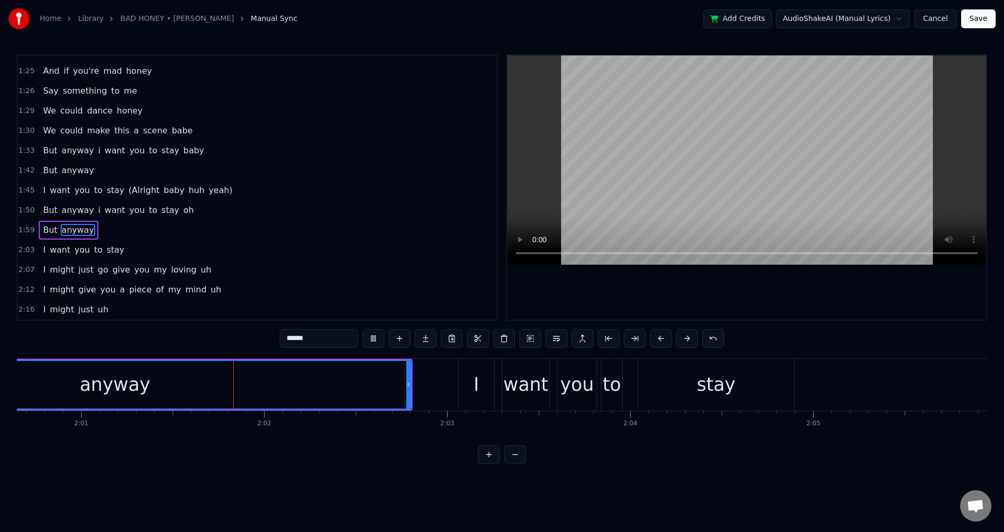
scroll to position [0, 22124]
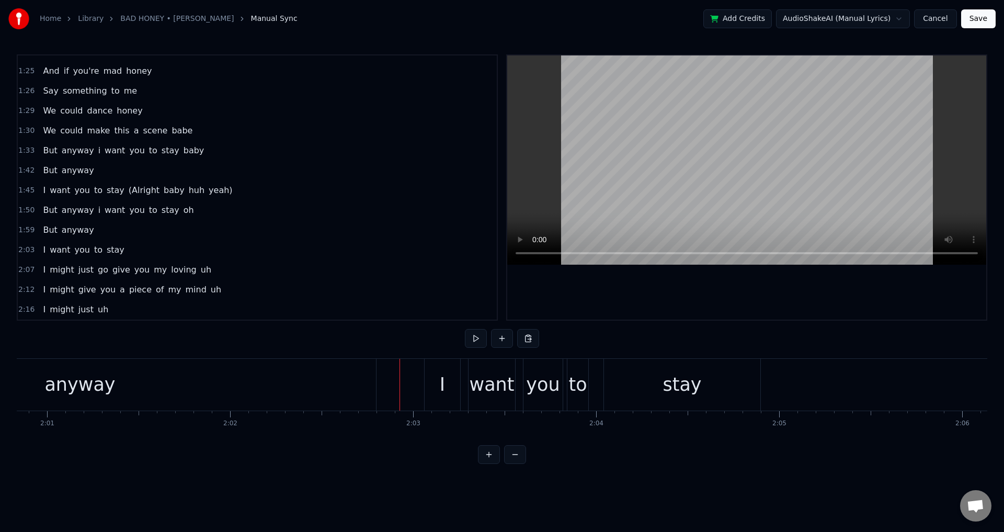
click at [570, 286] on div at bounding box center [746, 187] width 479 height 264
click at [463, 376] on div "I want you to stay" at bounding box center [593, 385] width 339 height 52
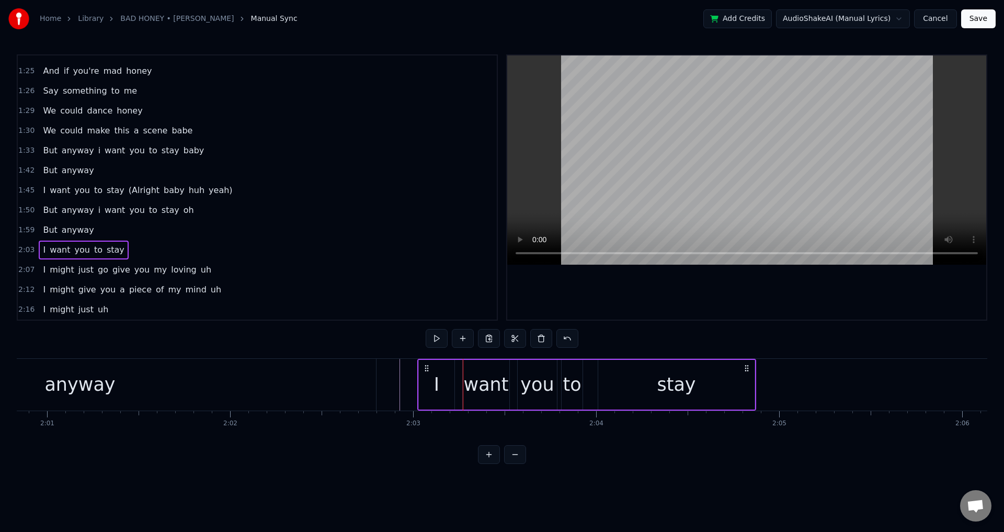
drag, startPoint x: 435, startPoint y: 366, endPoint x: 428, endPoint y: 365, distance: 7.0
click at [428, 365] on icon at bounding box center [427, 368] width 8 height 8
click at [471, 388] on div "want" at bounding box center [486, 385] width 45 height 28
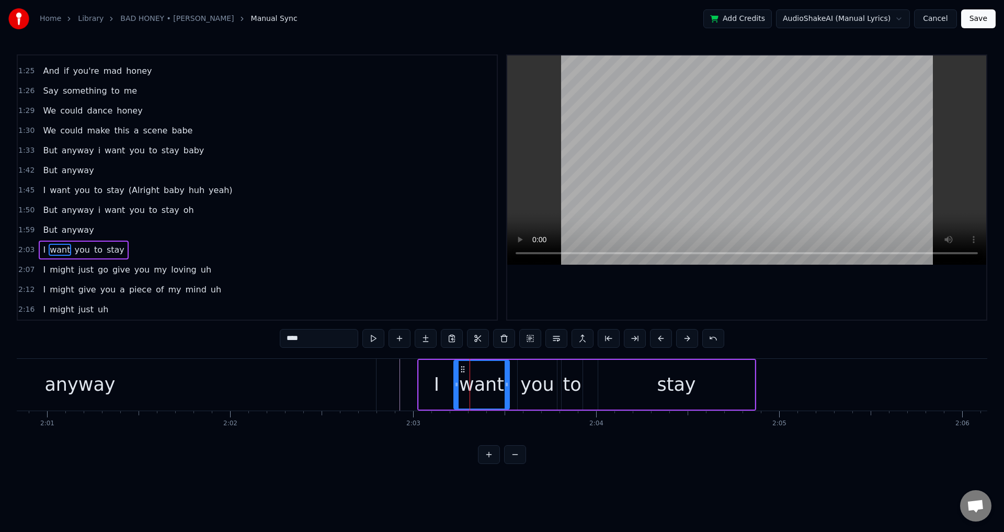
drag, startPoint x: 465, startPoint y: 380, endPoint x: 456, endPoint y: 378, distance: 9.1
click at [456, 378] on div at bounding box center [457, 385] width 4 height 48
click at [511, 377] on div "I want you to stay" at bounding box center [586, 385] width 339 height 52
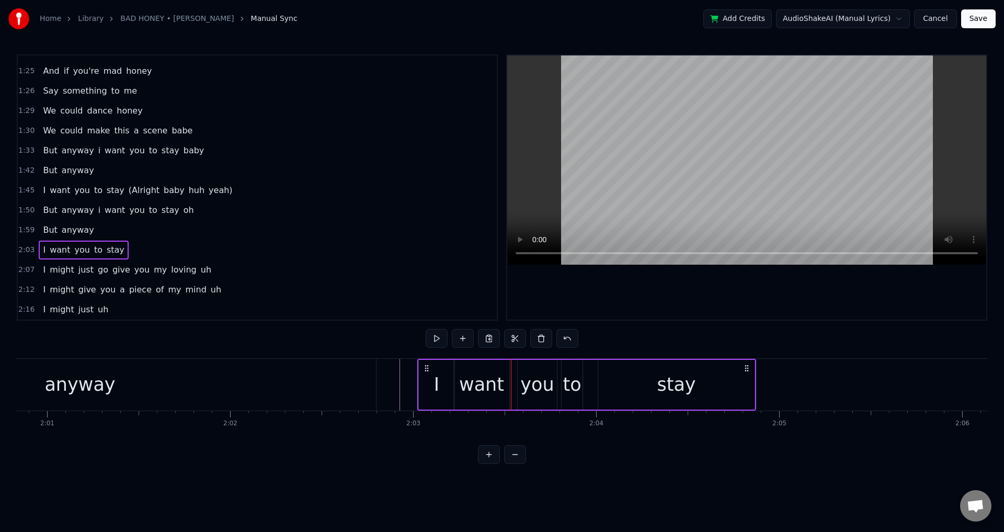
click at [531, 378] on div "you" at bounding box center [536, 385] width 33 height 28
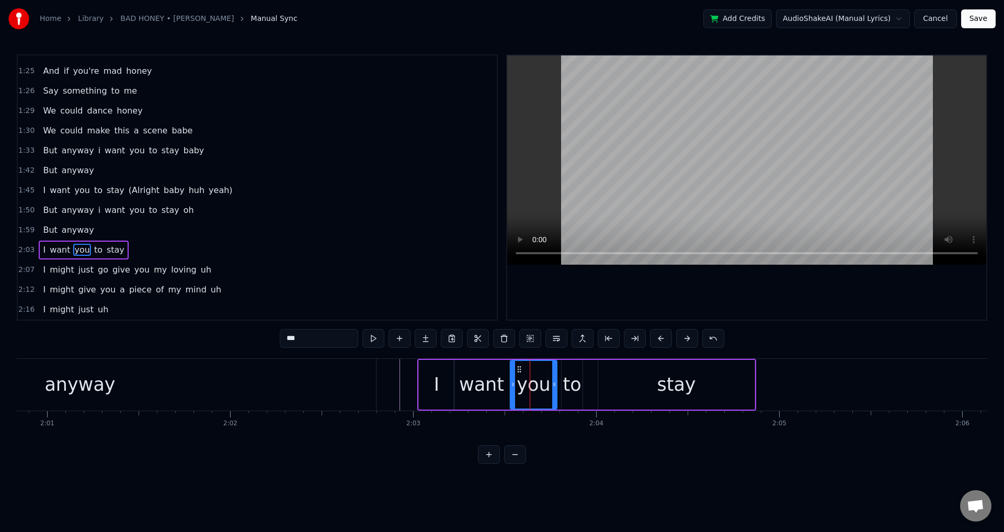
drag, startPoint x: 520, startPoint y: 380, endPoint x: 563, endPoint y: 378, distance: 42.9
click at [513, 378] on div at bounding box center [513, 385] width 4 height 48
click at [567, 378] on div "to" at bounding box center [572, 385] width 18 height 28
click at [560, 383] on icon at bounding box center [561, 384] width 4 height 8
click at [603, 381] on div "stay" at bounding box center [676, 385] width 156 height 50
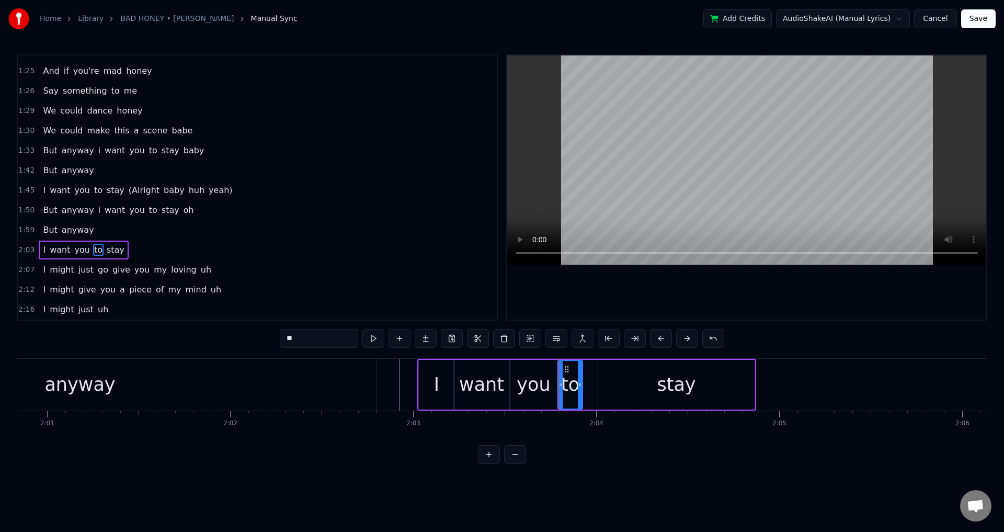
type input "****"
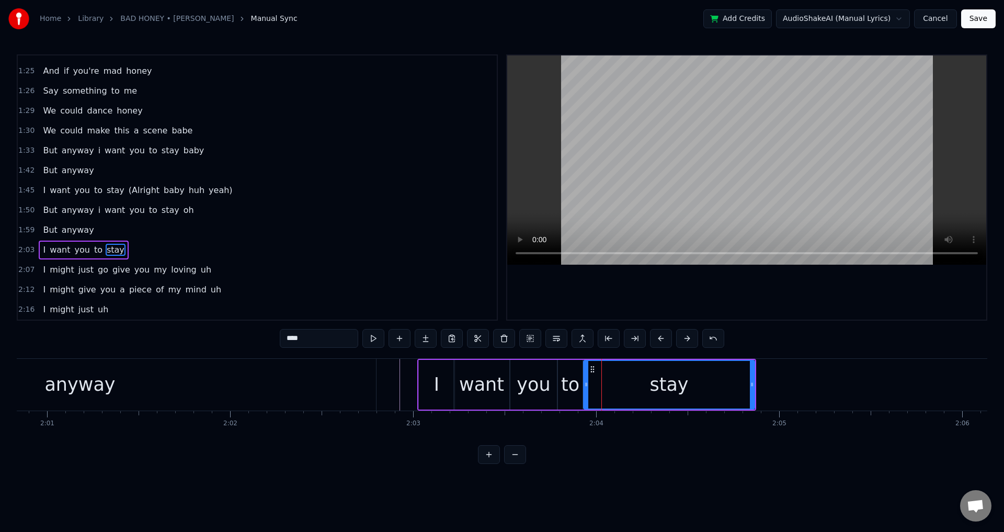
drag, startPoint x: 599, startPoint y: 380, endPoint x: 584, endPoint y: 380, distance: 14.6
click at [584, 380] on div at bounding box center [586, 385] width 4 height 48
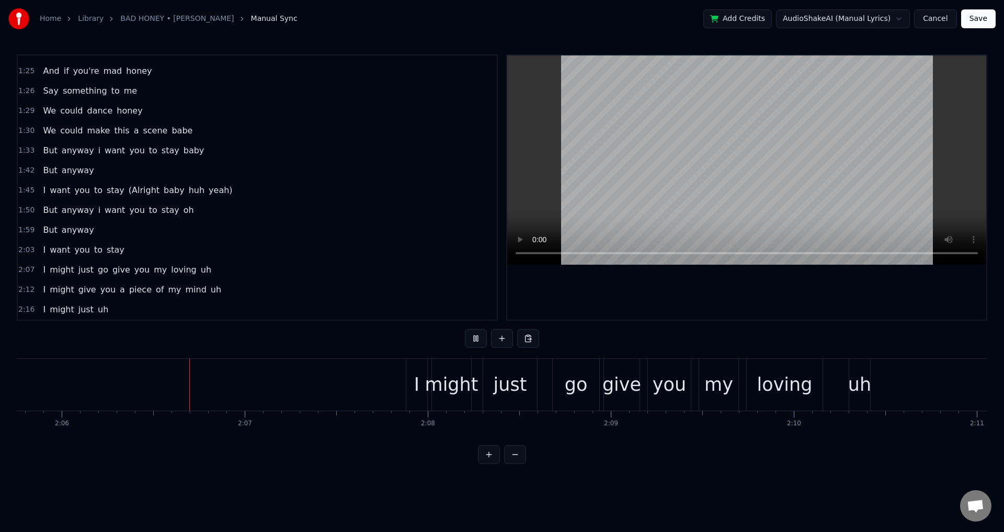
scroll to position [0, 23026]
click at [429, 376] on div "might" at bounding box center [449, 385] width 53 height 28
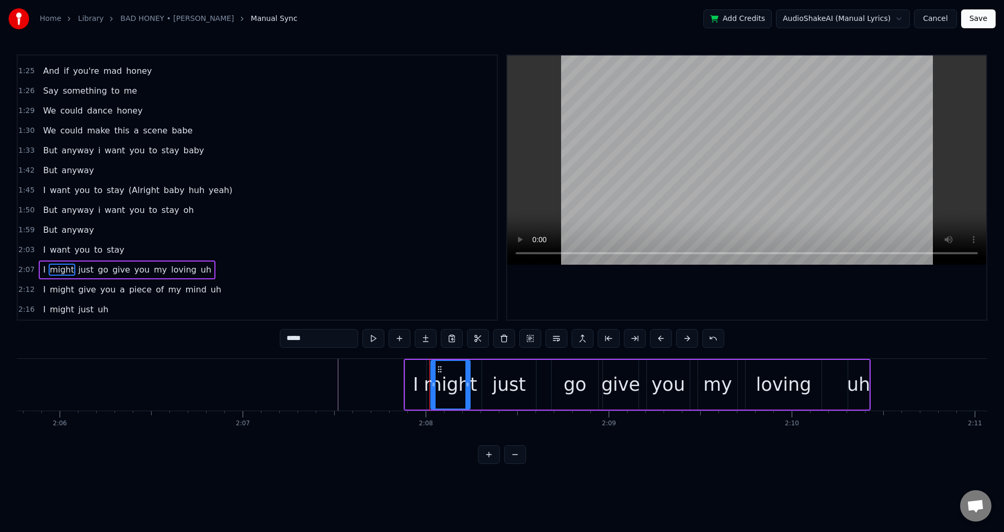
click at [476, 381] on div "I might just go give you my loving uh" at bounding box center [637, 385] width 467 height 52
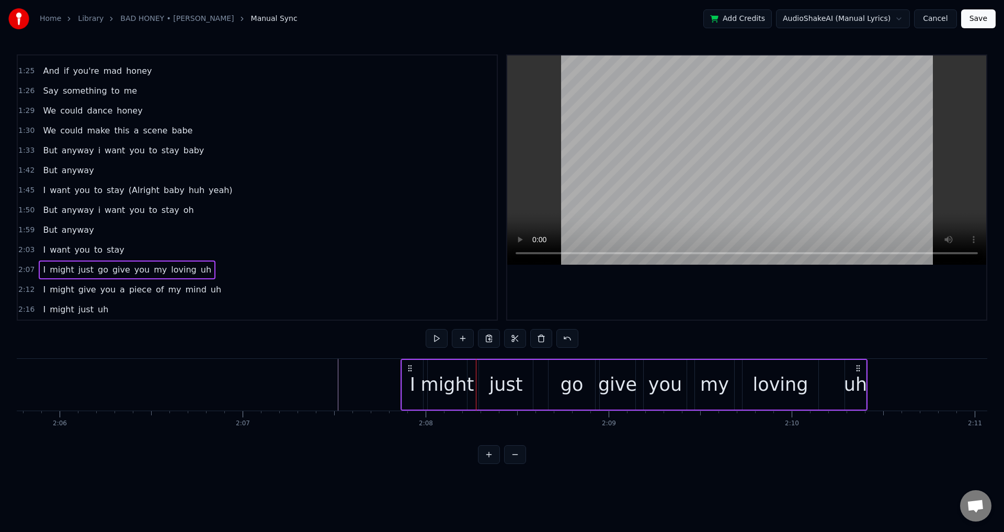
click at [411, 366] on icon at bounding box center [410, 368] width 8 height 8
click at [449, 378] on div "might" at bounding box center [447, 385] width 53 height 28
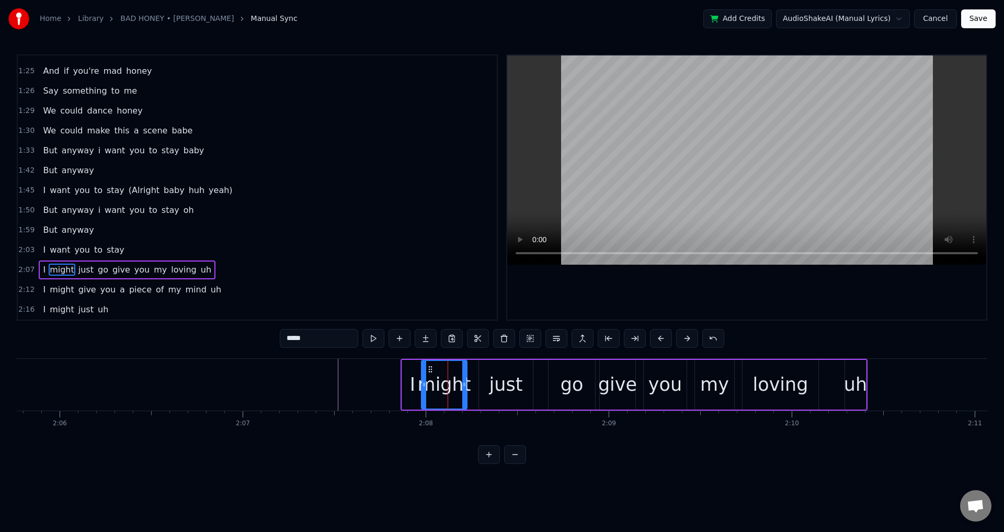
drag, startPoint x: 431, startPoint y: 376, endPoint x: 467, endPoint y: 377, distance: 36.1
click at [425, 375] on div at bounding box center [424, 385] width 4 height 48
click at [487, 379] on div "just" at bounding box center [506, 385] width 54 height 50
type input "****"
drag, startPoint x: 482, startPoint y: 381, endPoint x: 469, endPoint y: 379, distance: 13.2
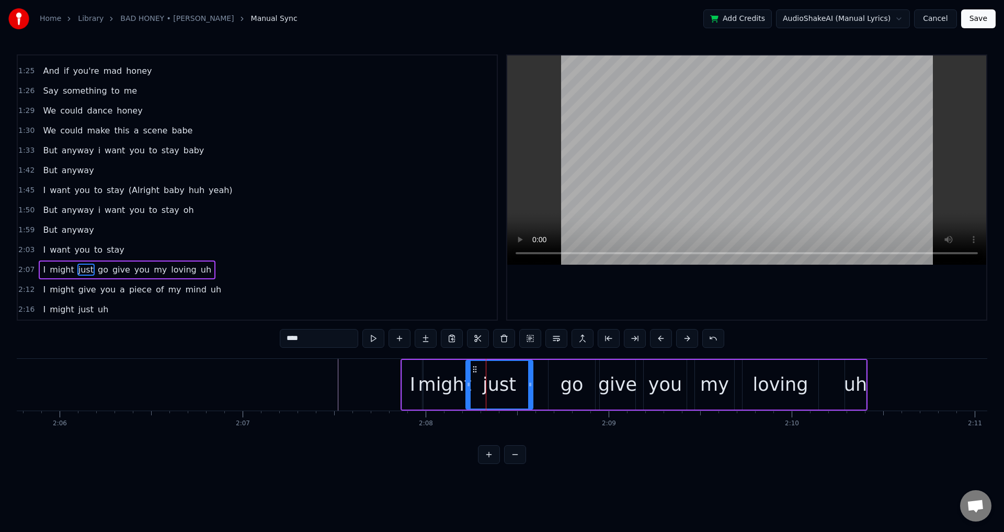
click at [469, 379] on div at bounding box center [469, 385] width 4 height 48
drag, startPoint x: 536, startPoint y: 379, endPoint x: 559, endPoint y: 379, distance: 23.0
click at [536, 379] on div "I might just go give you my loving uh" at bounding box center [634, 385] width 467 height 52
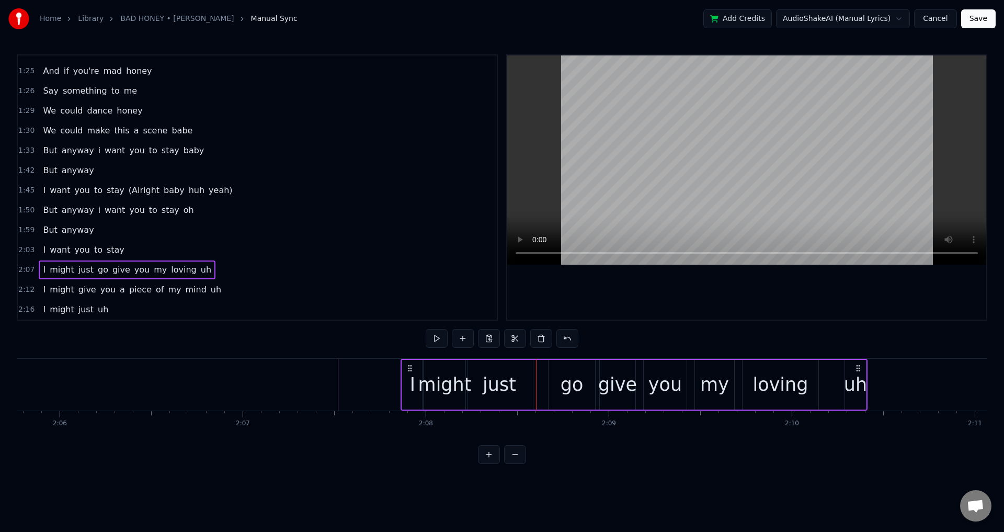
click at [564, 379] on div "go" at bounding box center [572, 385] width 23 height 28
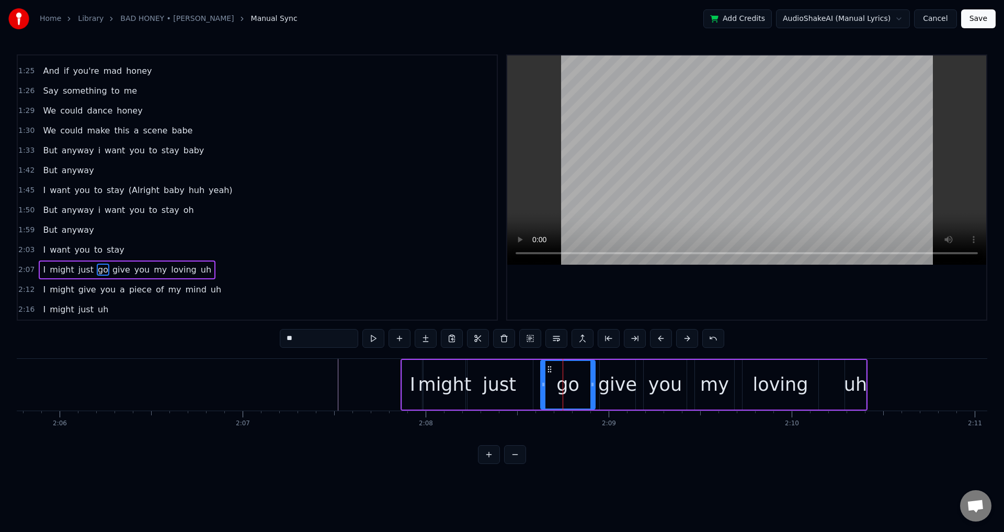
drag, startPoint x: 550, startPoint y: 379, endPoint x: 542, endPoint y: 378, distance: 7.9
click at [542, 378] on div at bounding box center [543, 385] width 4 height 48
click at [623, 383] on div "give" at bounding box center [617, 385] width 39 height 28
drag, startPoint x: 602, startPoint y: 380, endPoint x: 595, endPoint y: 380, distance: 6.3
click at [595, 380] on div at bounding box center [596, 385] width 4 height 48
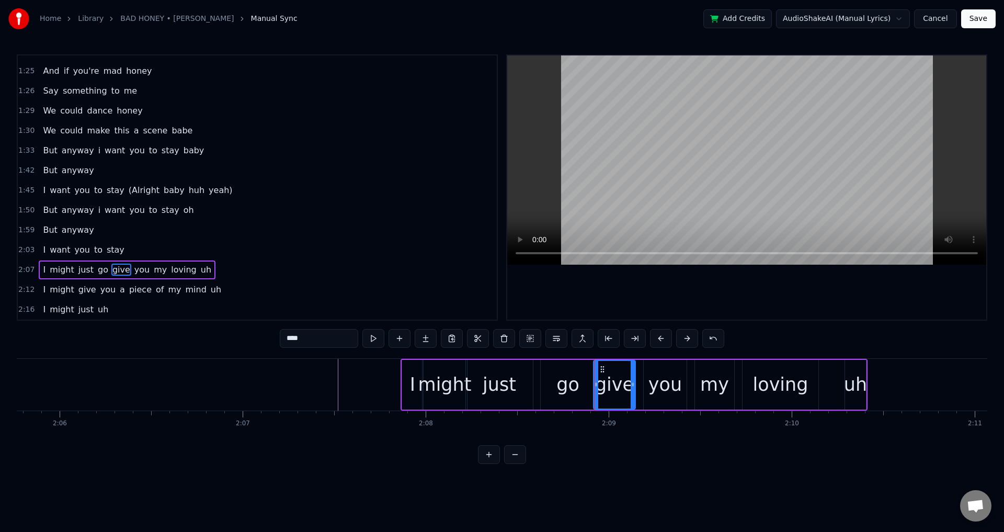
click at [655, 380] on div "you" at bounding box center [665, 385] width 33 height 28
type input "***"
drag, startPoint x: 647, startPoint y: 378, endPoint x: 638, endPoint y: 378, distance: 8.9
click at [638, 378] on div at bounding box center [638, 385] width 4 height 48
click at [693, 382] on div "I might just go give you my loving uh" at bounding box center [634, 385] width 467 height 52
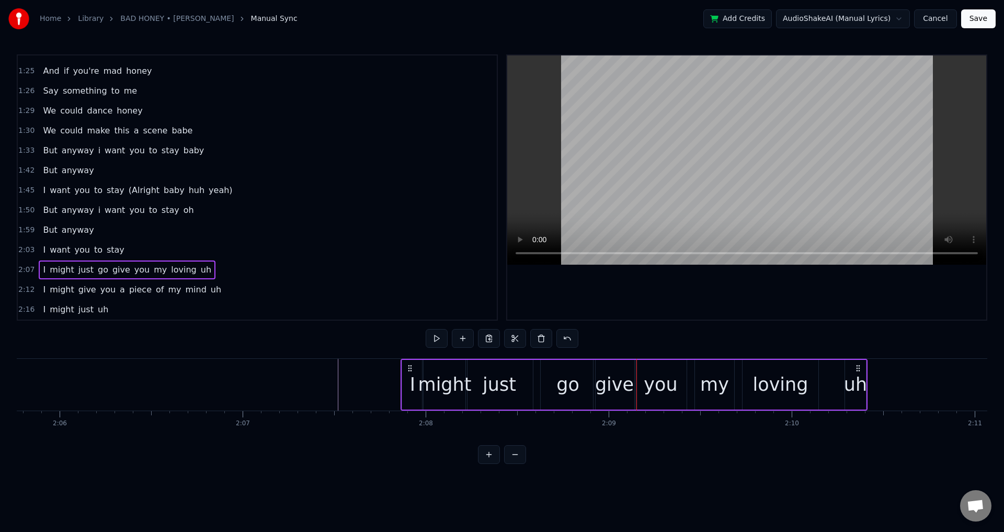
click at [701, 381] on div "my" at bounding box center [714, 385] width 39 height 50
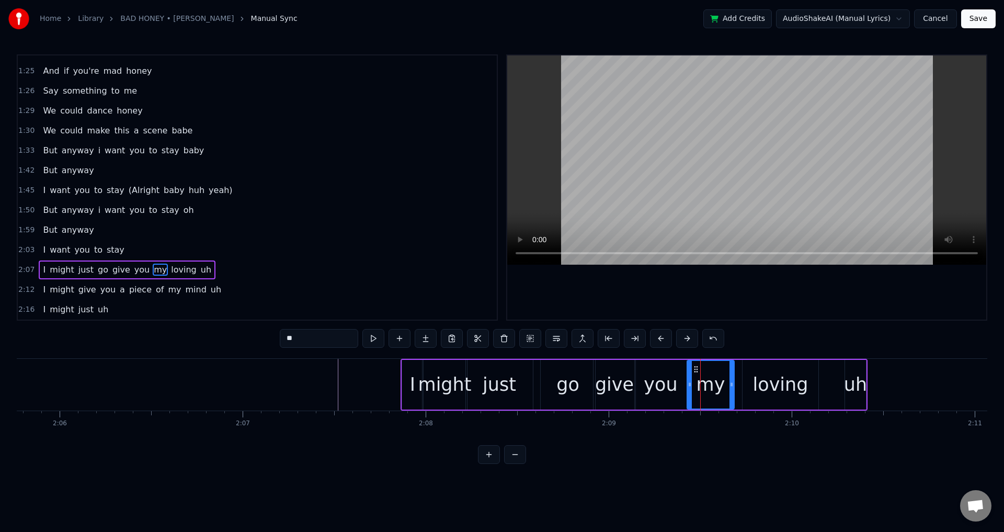
drag, startPoint x: 696, startPoint y: 384, endPoint x: 688, endPoint y: 383, distance: 7.9
click at [688, 383] on icon at bounding box center [690, 384] width 4 height 8
click at [752, 383] on div "loving" at bounding box center [781, 385] width 76 height 50
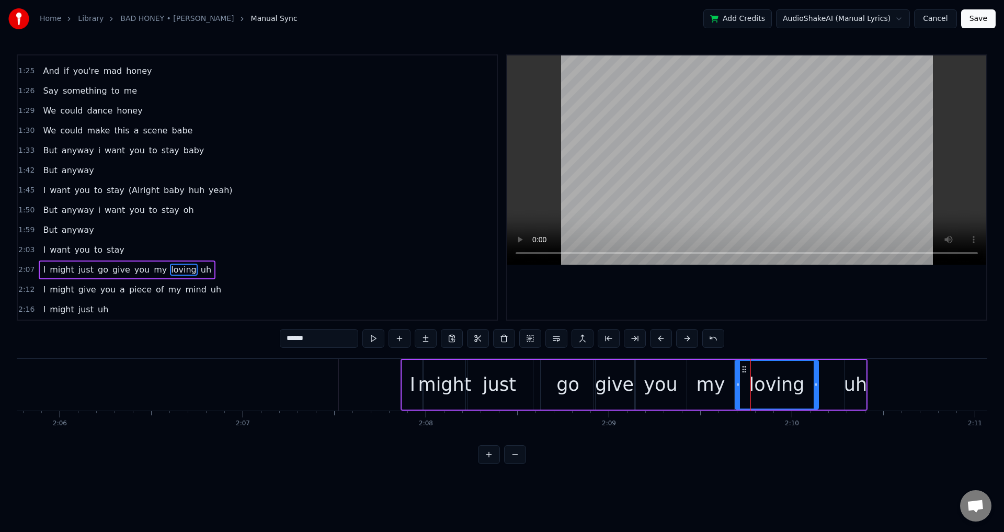
drag, startPoint x: 744, startPoint y: 381, endPoint x: 737, endPoint y: 381, distance: 7.3
click at [737, 381] on icon at bounding box center [738, 384] width 4 height 8
click at [852, 381] on div "uh" at bounding box center [855, 385] width 23 height 28
type input "**"
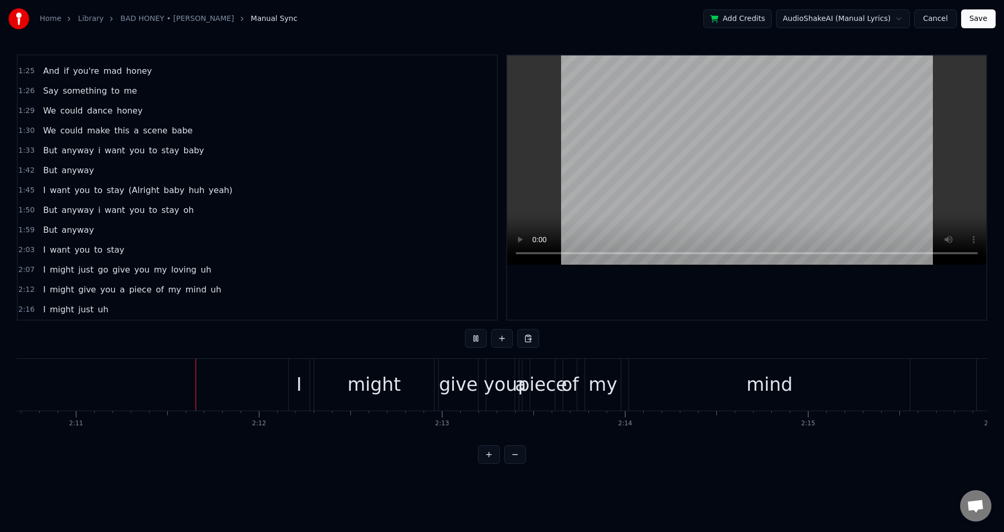
scroll to position [0, 23928]
click at [328, 386] on div "might" at bounding box center [372, 385] width 120 height 52
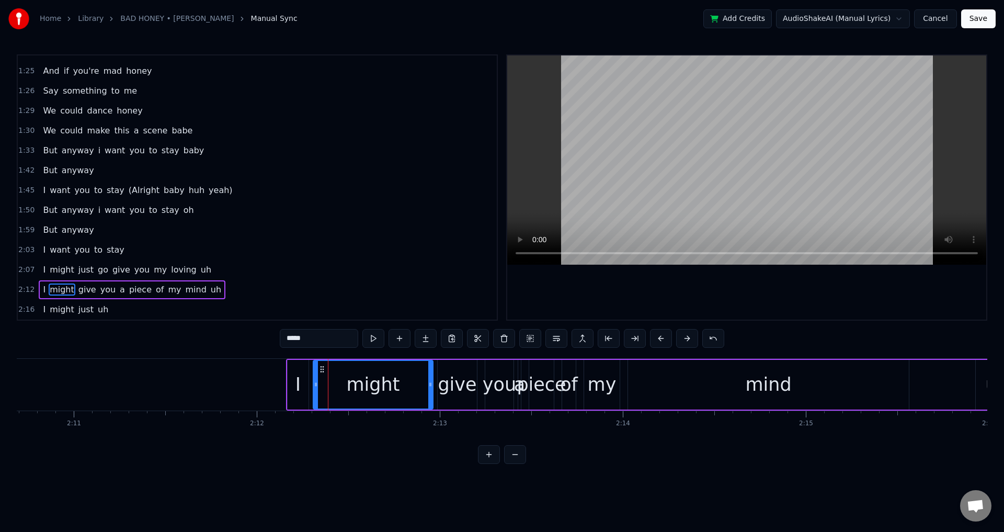
click at [624, 389] on div "I might give you a piece of my mind uh" at bounding box center [653, 385] width 734 height 52
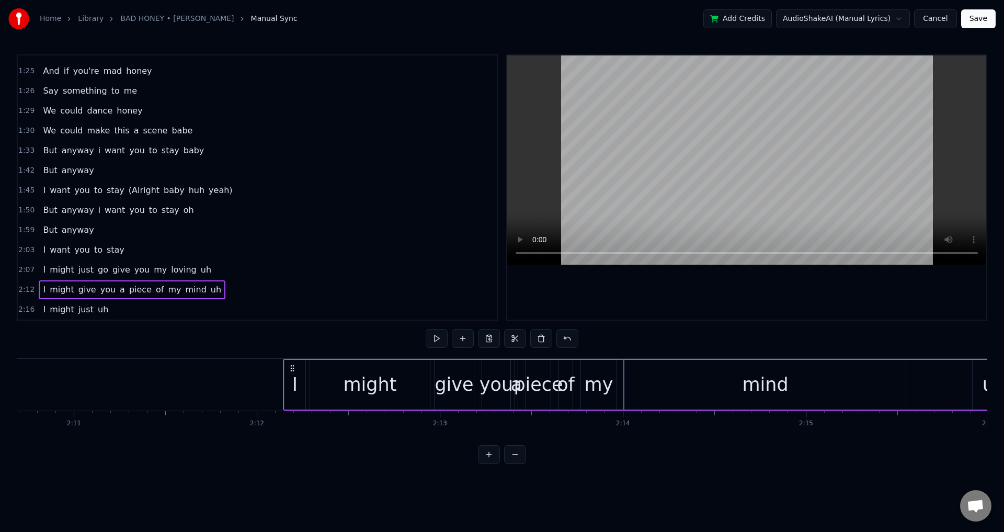
click at [292, 364] on icon at bounding box center [292, 368] width 8 height 8
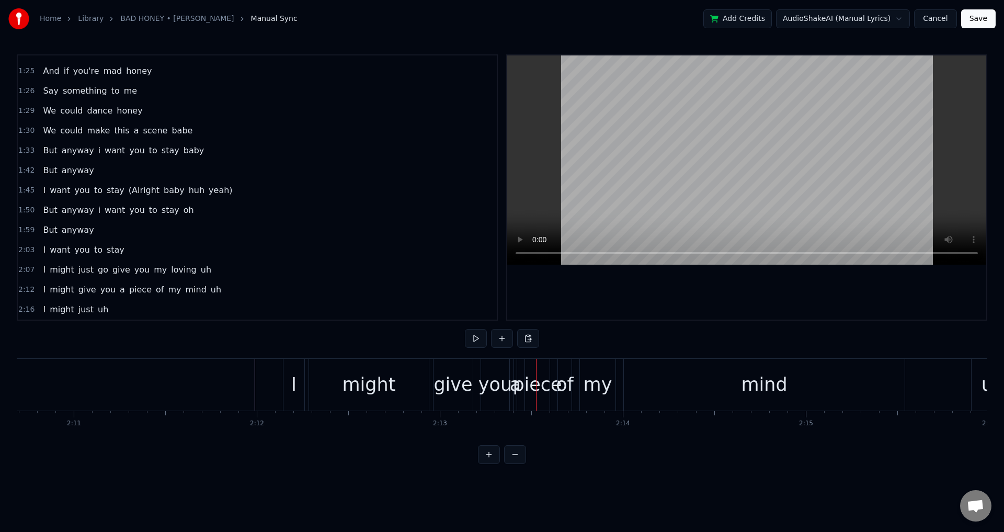
click at [325, 387] on div "might" at bounding box center [369, 385] width 120 height 52
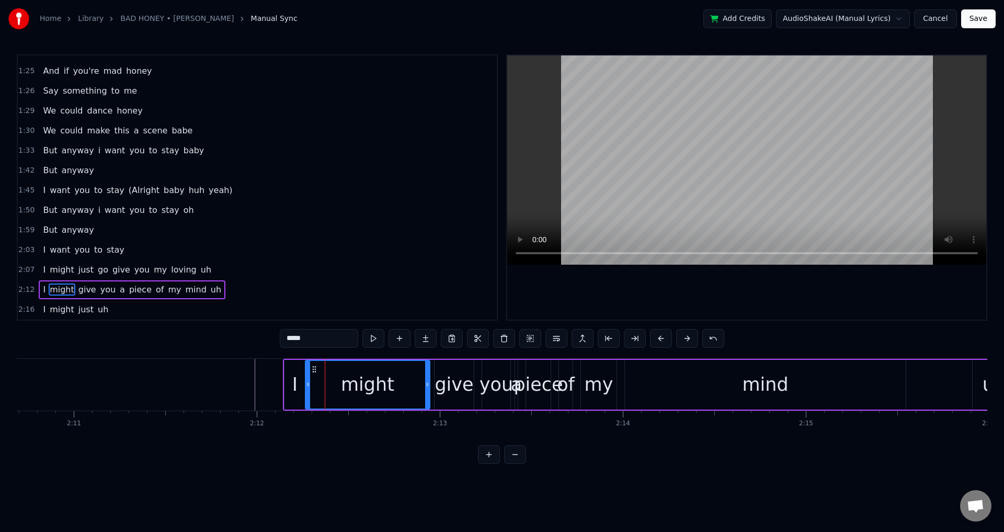
click at [307, 381] on icon at bounding box center [308, 384] width 4 height 8
click at [445, 388] on div "give" at bounding box center [454, 385] width 39 height 28
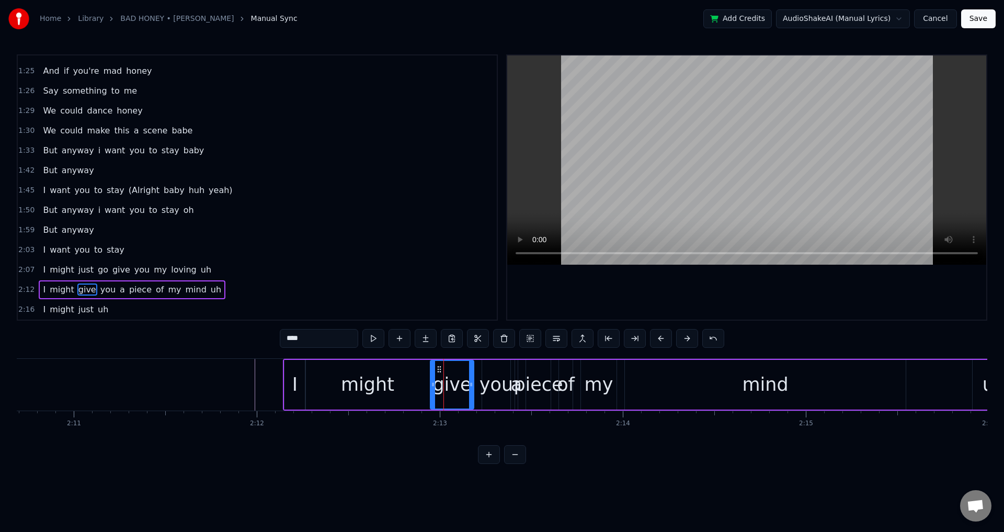
click at [433, 381] on icon at bounding box center [433, 384] width 4 height 8
click at [488, 382] on div "you" at bounding box center [496, 385] width 33 height 28
click at [479, 383] on icon at bounding box center [481, 384] width 4 height 8
click at [477, 381] on icon at bounding box center [479, 384] width 4 height 8
click at [515, 378] on div "a" at bounding box center [516, 385] width 11 height 28
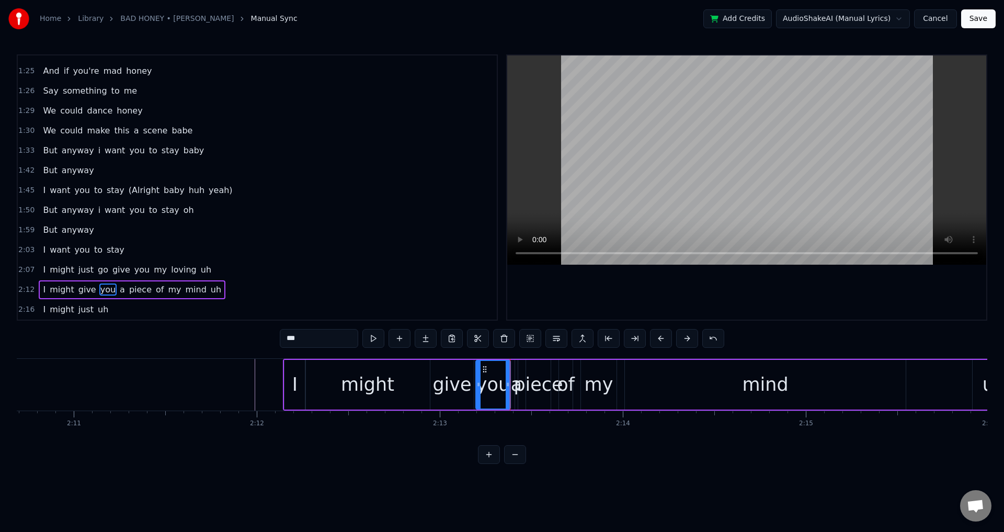
type input "*"
drag, startPoint x: 517, startPoint y: 378, endPoint x: 510, endPoint y: 377, distance: 7.3
click at [509, 377] on div "I might give you a piece of my mind uh" at bounding box center [650, 385] width 734 height 52
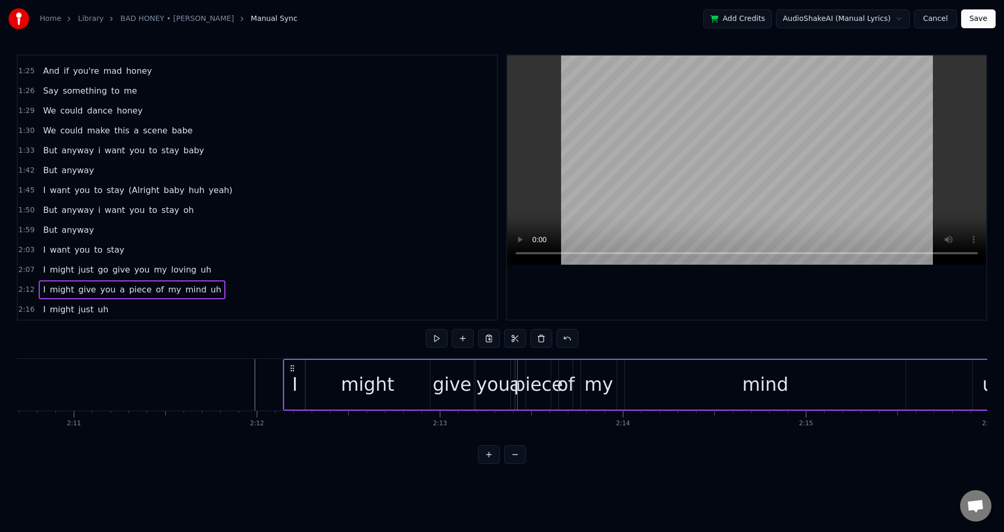
click at [518, 378] on div "piece" at bounding box center [538, 385] width 49 height 28
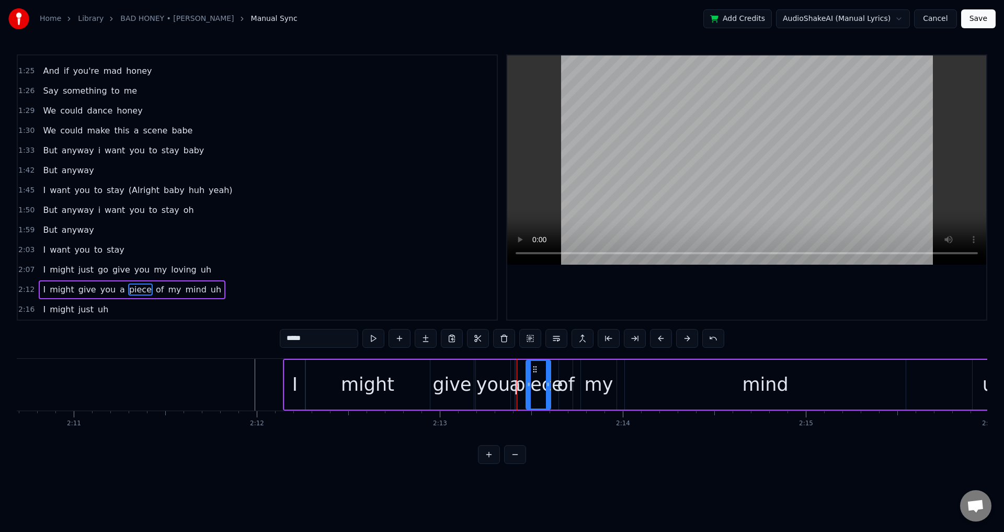
click at [515, 378] on div "a" at bounding box center [515, 385] width 11 height 28
type input "*"
click at [522, 383] on div "I might give you a piece of my mind uh" at bounding box center [650, 385] width 734 height 52
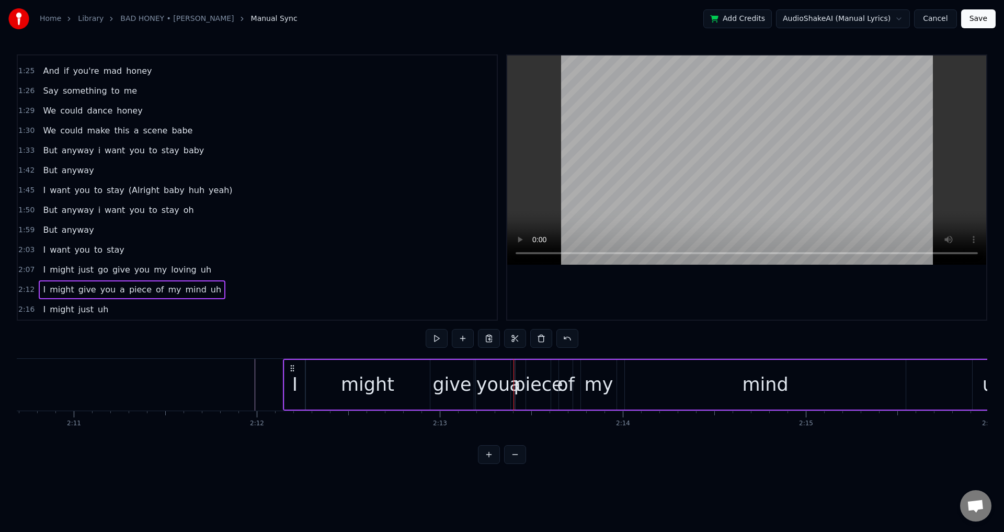
click at [514, 379] on div "a" at bounding box center [515, 385] width 11 height 28
drag, startPoint x: 517, startPoint y: 370, endPoint x: 523, endPoint y: 371, distance: 5.8
click at [516, 371] on div "a" at bounding box center [516, 385] width 0 height 48
click at [517, 369] on div at bounding box center [518, 385] width 4 height 48
drag, startPoint x: 517, startPoint y: 385, endPoint x: 527, endPoint y: 385, distance: 9.4
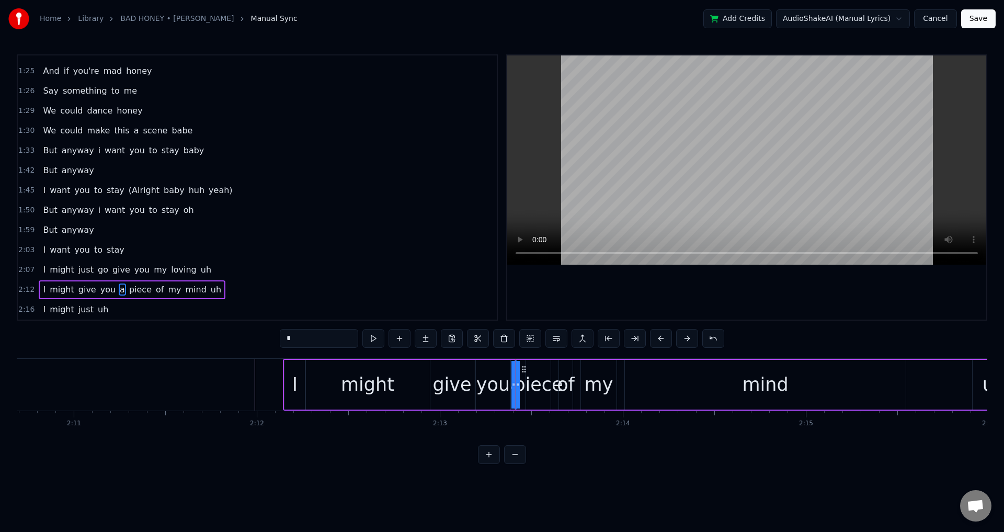
click at [527, 385] on div "I might give you a piece of my mind uh" at bounding box center [650, 385] width 734 height 52
click at [516, 385] on div at bounding box center [516, 385] width 1 height 52
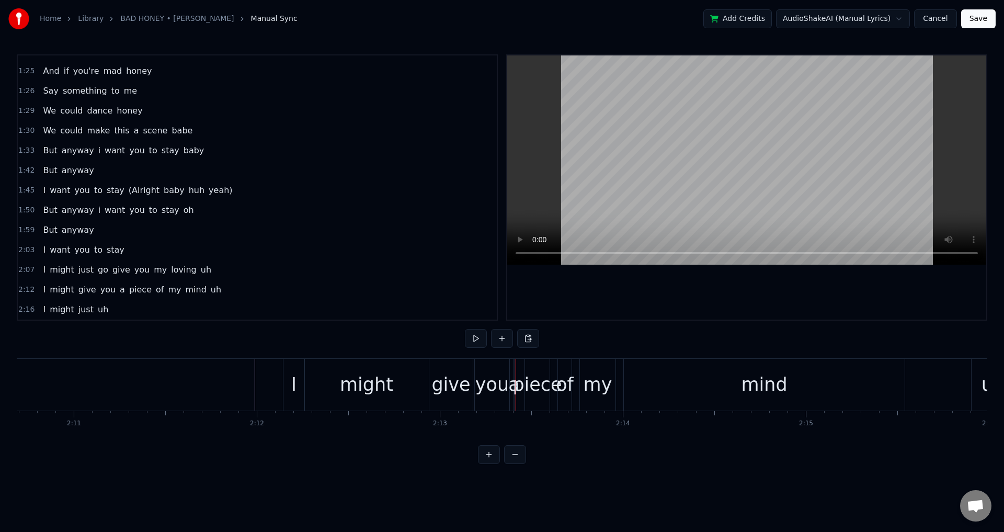
click at [513, 381] on div "a" at bounding box center [513, 385] width 11 height 28
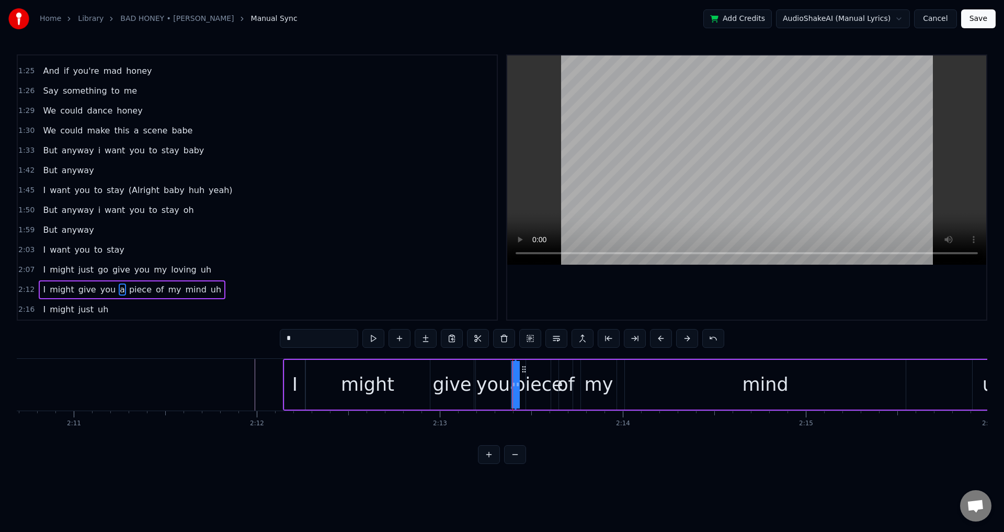
drag, startPoint x: 514, startPoint y: 384, endPoint x: 489, endPoint y: 384, distance: 25.1
click at [489, 384] on div "I might give you a piece of my mind uh" at bounding box center [650, 385] width 734 height 52
click at [492, 383] on div "you" at bounding box center [493, 385] width 33 height 28
drag, startPoint x: 509, startPoint y: 378, endPoint x: 497, endPoint y: 378, distance: 11.5
click at [497, 378] on div at bounding box center [496, 385] width 4 height 48
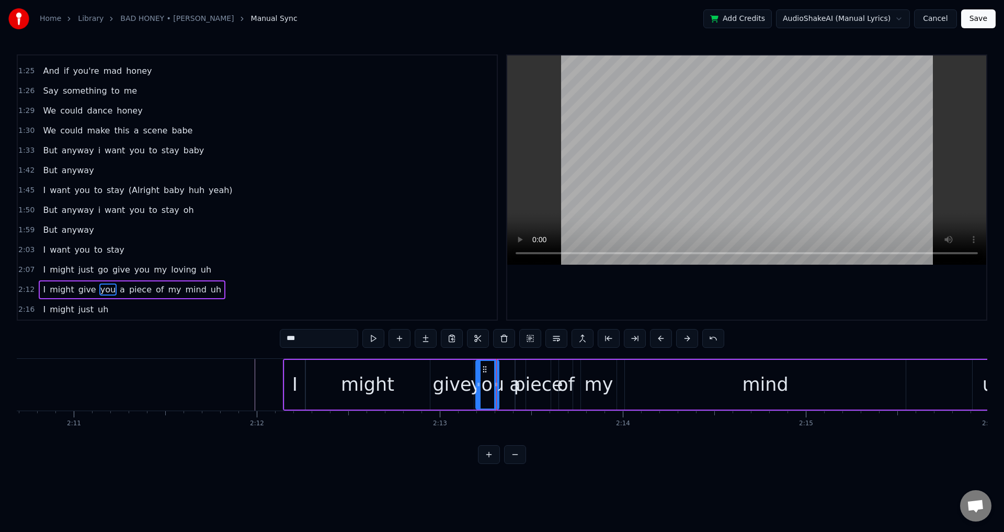
click at [514, 384] on div "a" at bounding box center [515, 385] width 11 height 28
type input "*"
drag, startPoint x: 513, startPoint y: 388, endPoint x: 508, endPoint y: 387, distance: 5.3
click at [508, 387] on div "I might give you a piece of my mind uh" at bounding box center [650, 385] width 734 height 52
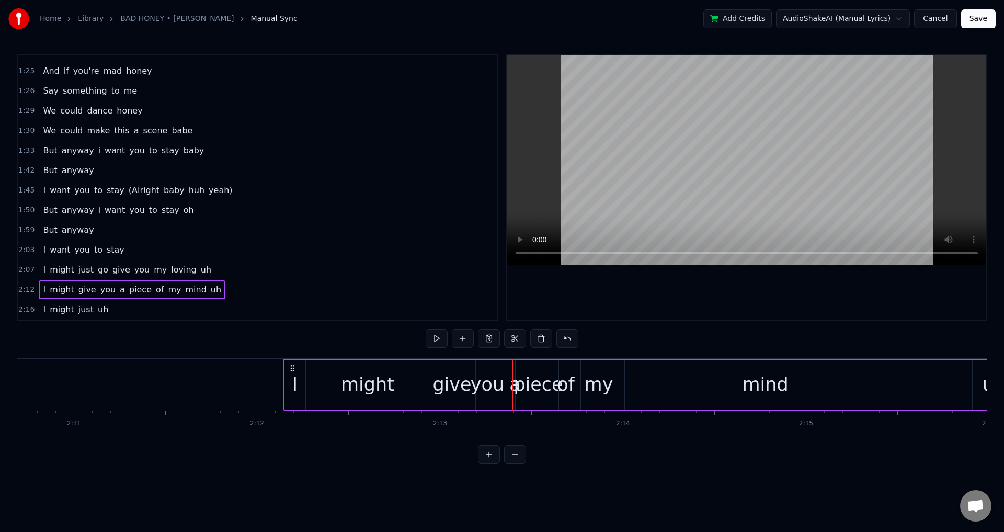
click at [517, 386] on div "piece" at bounding box center [538, 385] width 49 height 28
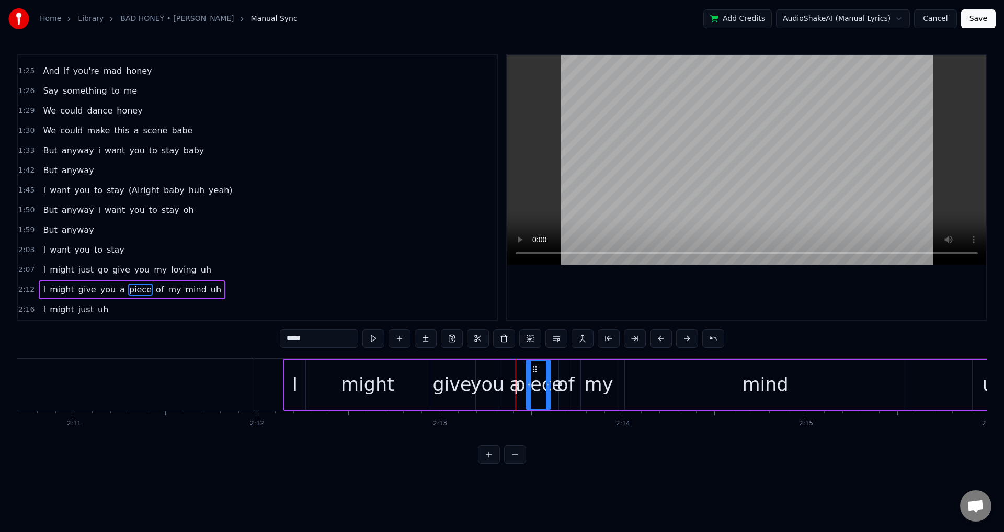
click at [513, 383] on div "a" at bounding box center [515, 385] width 11 height 28
type input "*"
drag, startPoint x: 516, startPoint y: 382, endPoint x: 526, endPoint y: 383, distance: 9.5
click at [526, 383] on div "I might give you a piece of my mind uh" at bounding box center [650, 385] width 734 height 52
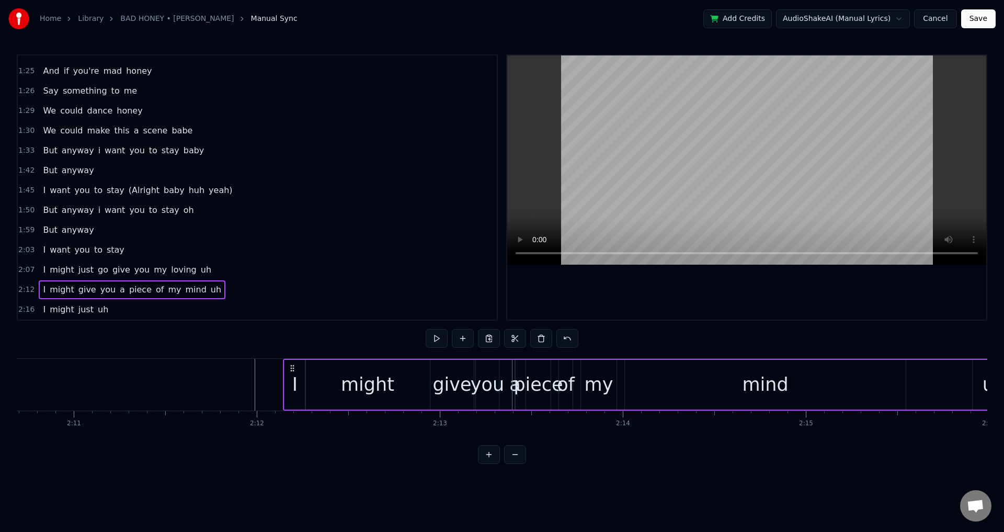
click at [626, 381] on div "mind" at bounding box center [765, 385] width 281 height 50
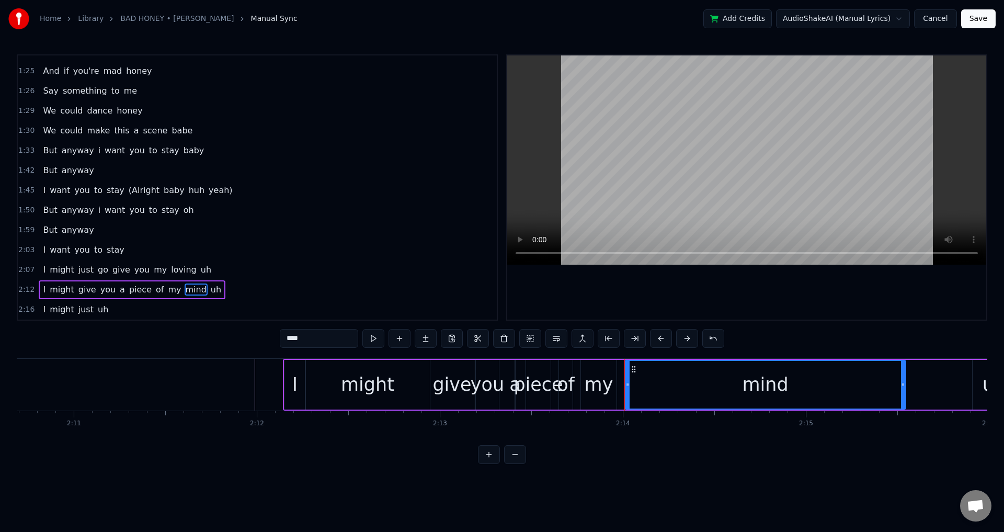
click at [593, 382] on div "my" at bounding box center [599, 385] width 29 height 28
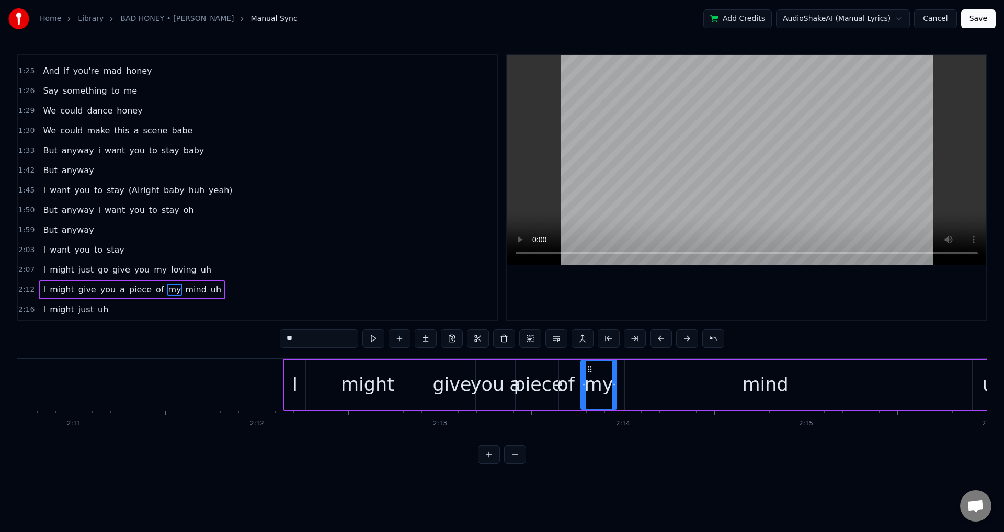
click at [599, 382] on div "my" at bounding box center [599, 385] width 29 height 28
drag, startPoint x: 589, startPoint y: 369, endPoint x: 601, endPoint y: 370, distance: 12.1
click at [601, 370] on icon at bounding box center [602, 369] width 8 height 8
click at [564, 376] on div "of" at bounding box center [566, 385] width 18 height 28
type input "**"
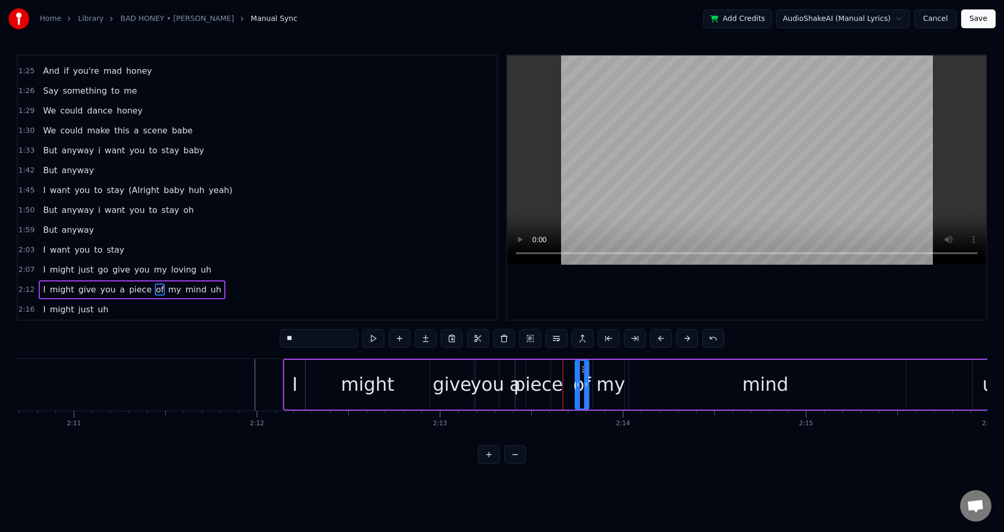
drag, startPoint x: 567, startPoint y: 367, endPoint x: 583, endPoint y: 369, distance: 16.3
click at [583, 369] on icon at bounding box center [584, 369] width 8 height 8
click at [562, 372] on div "I might give you a piece of my mind uh" at bounding box center [650, 385] width 734 height 52
click at [558, 371] on div "piece" at bounding box center [538, 385] width 49 height 28
drag, startPoint x: 536, startPoint y: 366, endPoint x: 558, endPoint y: 368, distance: 22.5
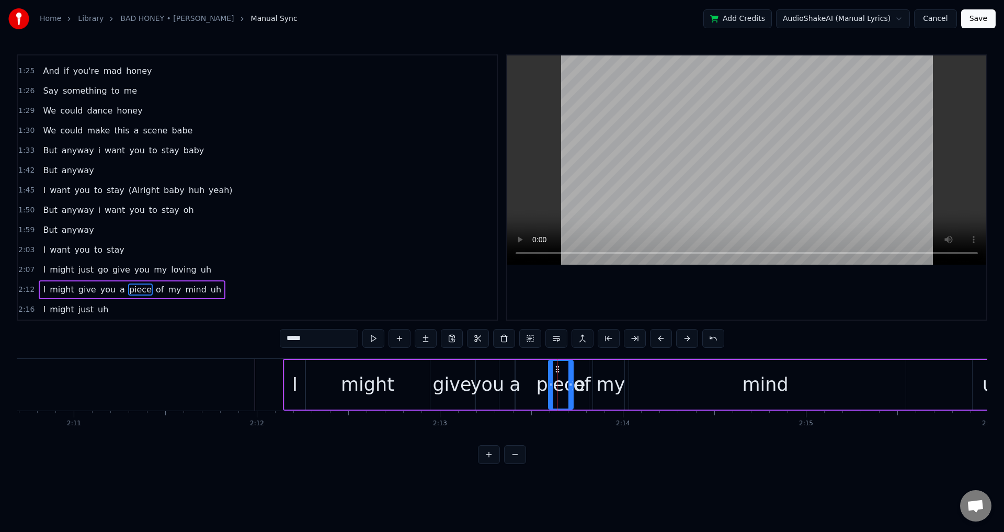
click at [558, 368] on icon at bounding box center [557, 369] width 8 height 8
click at [518, 380] on div "a" at bounding box center [515, 385] width 11 height 28
type input "*"
click at [521, 385] on div "I might give you a piece of my mind uh" at bounding box center [650, 385] width 734 height 52
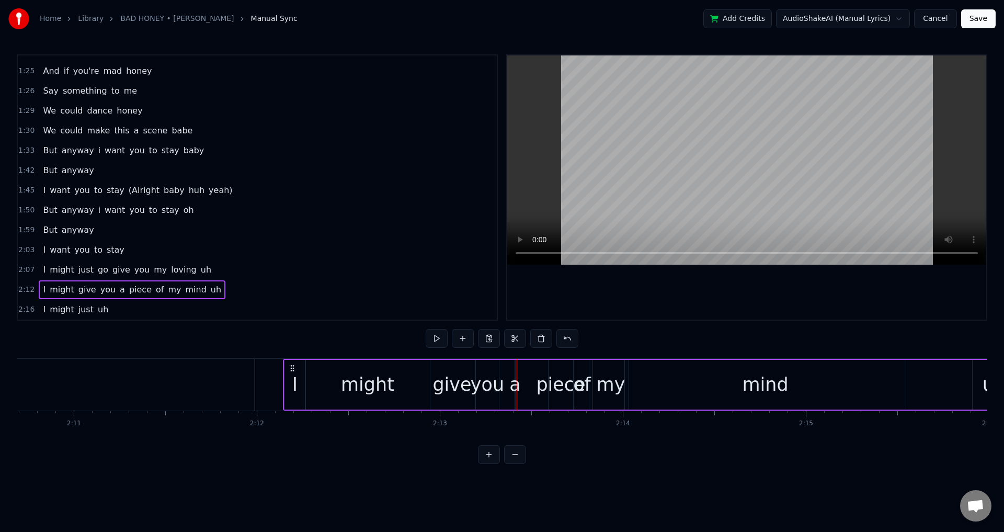
click at [519, 384] on div "a" at bounding box center [515, 385] width 11 height 28
drag, startPoint x: 519, startPoint y: 384, endPoint x: 529, endPoint y: 383, distance: 10.5
click at [529, 383] on div "I might give you a piece of my mind uh" at bounding box center [650, 385] width 734 height 52
click at [513, 386] on div "a" at bounding box center [515, 385] width 11 height 28
click at [510, 384] on div "I might give you a piece of my mind uh" at bounding box center [650, 385] width 734 height 52
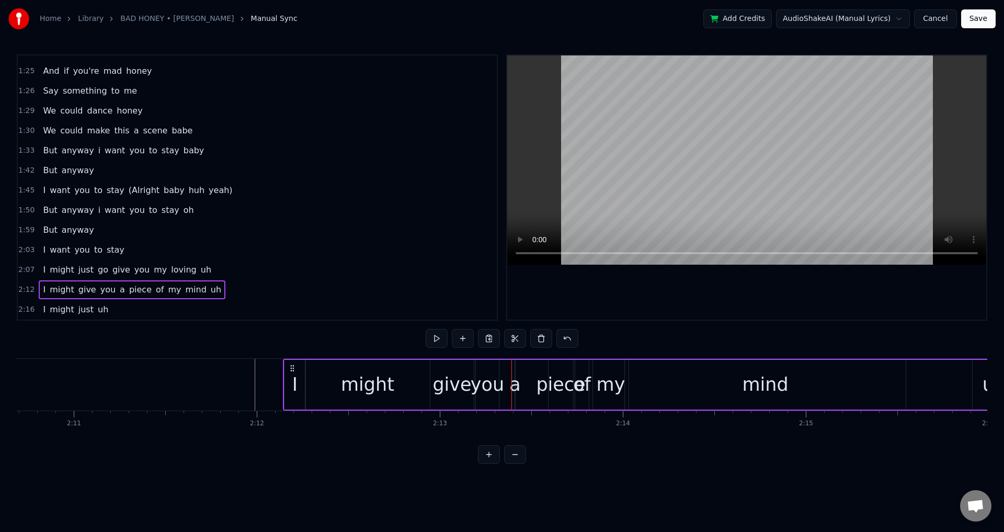
click at [515, 384] on div "a" at bounding box center [515, 385] width 11 height 28
type input "*****"
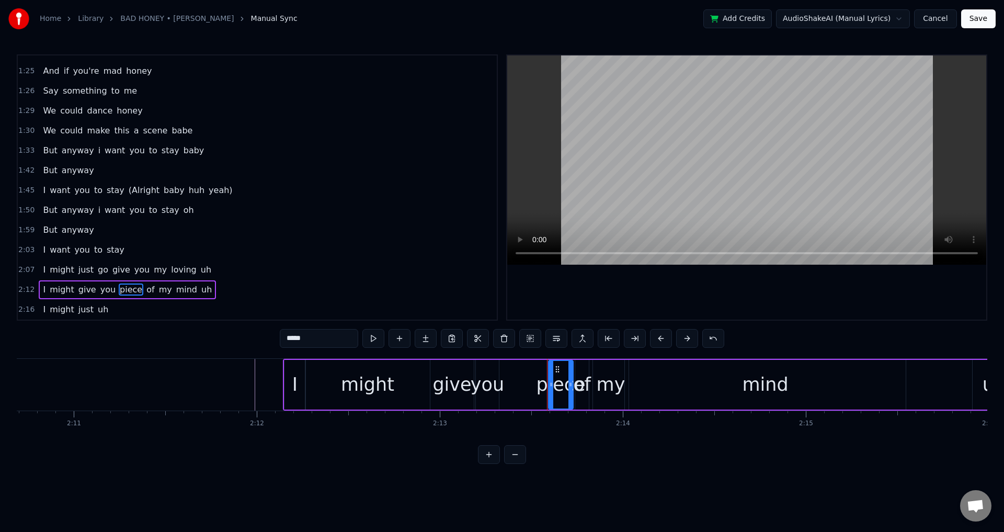
click at [504, 388] on div "I might give you piece of my mind uh" at bounding box center [650, 385] width 734 height 52
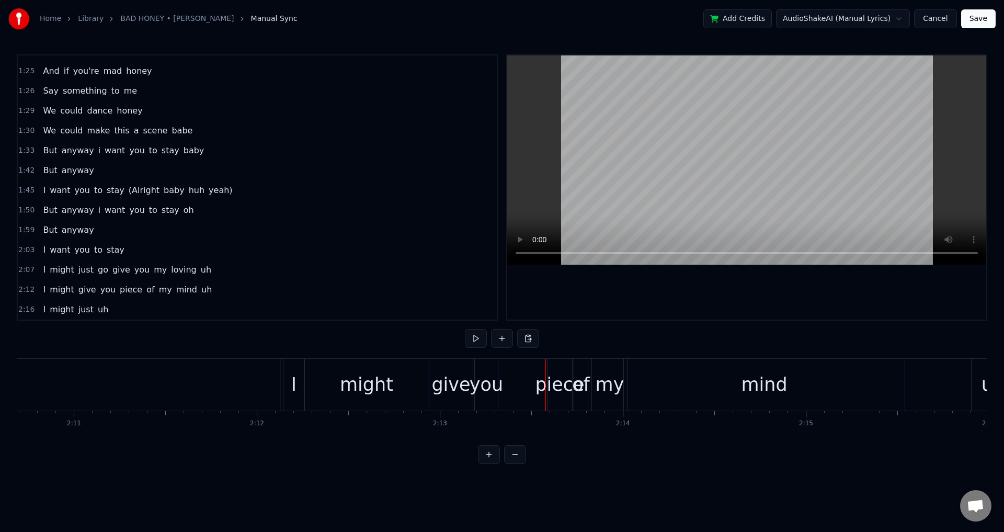
click at [504, 381] on div "I might give you piece of my mind uh" at bounding box center [650, 385] width 734 height 52
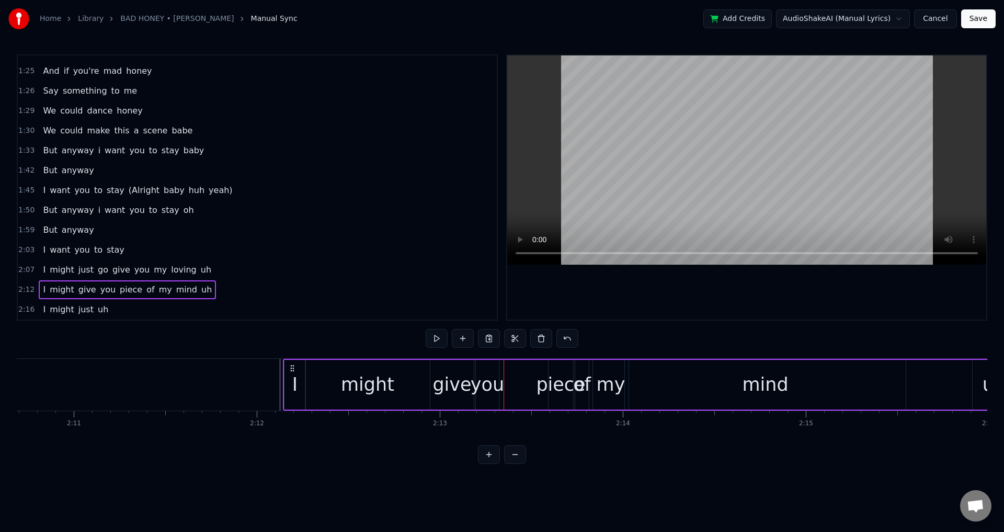
click at [460, 341] on button at bounding box center [463, 338] width 22 height 19
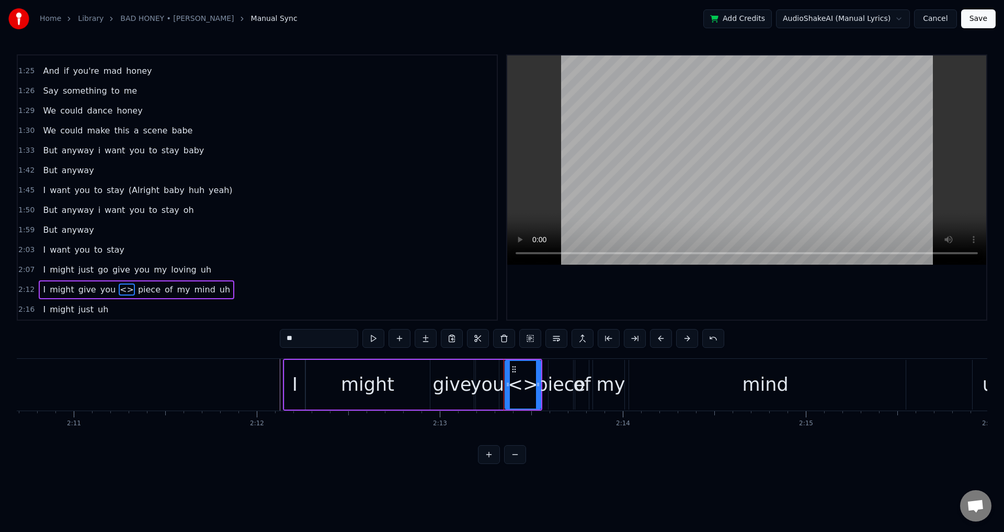
drag, startPoint x: 334, startPoint y: 342, endPoint x: 199, endPoint y: 333, distance: 135.7
click at [199, 333] on div "0:08 And does it feel nice 0:12 The way you turn heads 0:13 When you walk in th…" at bounding box center [502, 259] width 971 height 410
type input "*"
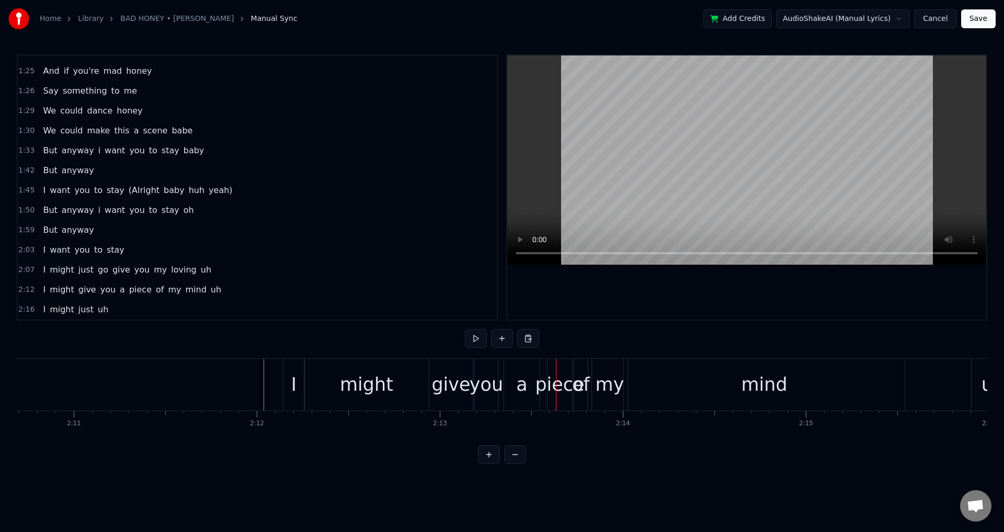
click at [510, 381] on div "a" at bounding box center [522, 385] width 36 height 52
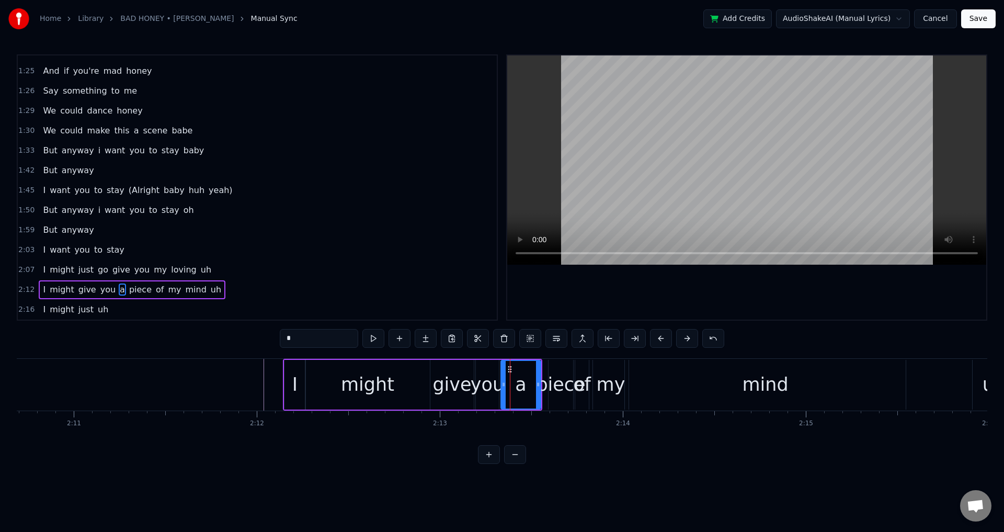
click at [502, 379] on div at bounding box center [504, 385] width 4 height 48
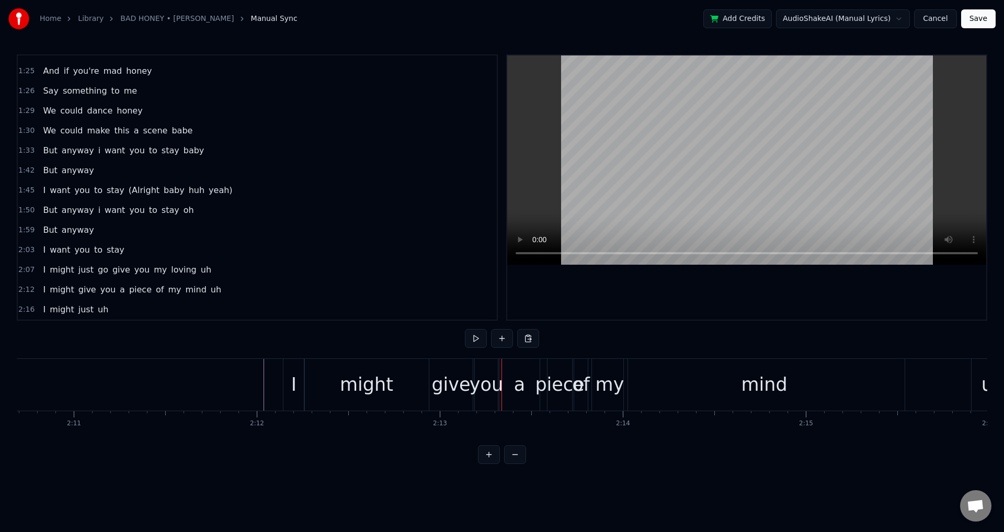
click at [537, 377] on div "a" at bounding box center [520, 385] width 40 height 52
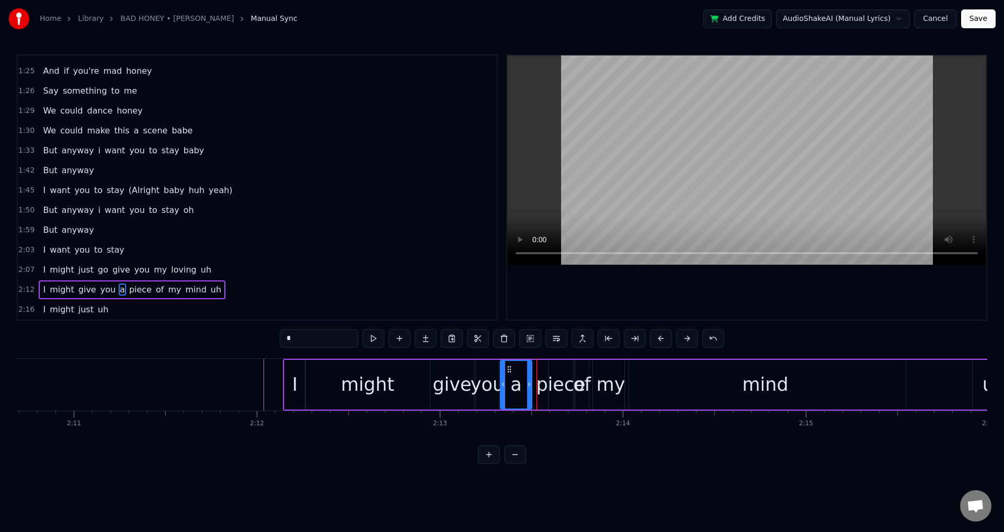
drag, startPoint x: 538, startPoint y: 378, endPoint x: 529, endPoint y: 377, distance: 8.9
click at [529, 377] on div at bounding box center [529, 385] width 4 height 48
click at [542, 381] on div "piece" at bounding box center [560, 385] width 49 height 28
type input "*****"
click at [535, 380] on div "I might give you a piece of my mind uh" at bounding box center [650, 385] width 734 height 52
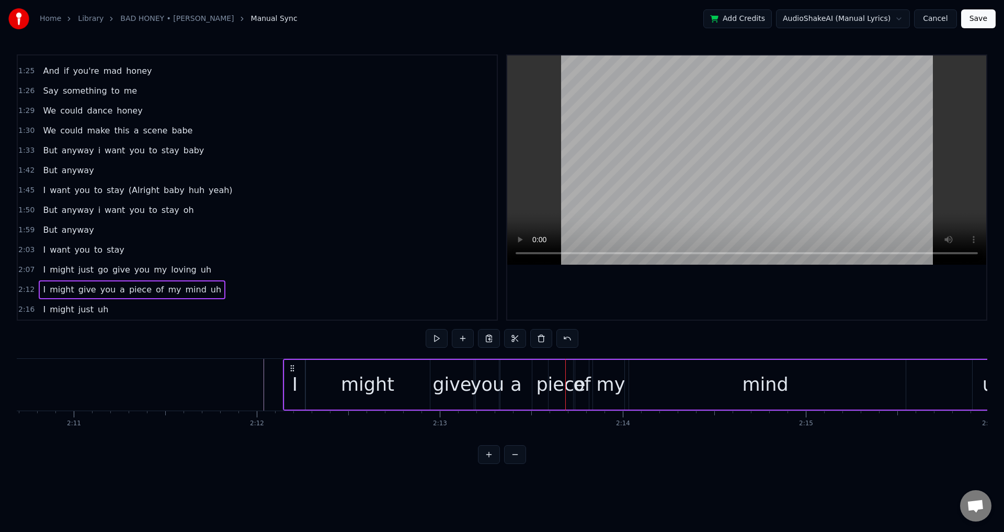
click at [541, 378] on div "piece" at bounding box center [560, 385] width 49 height 28
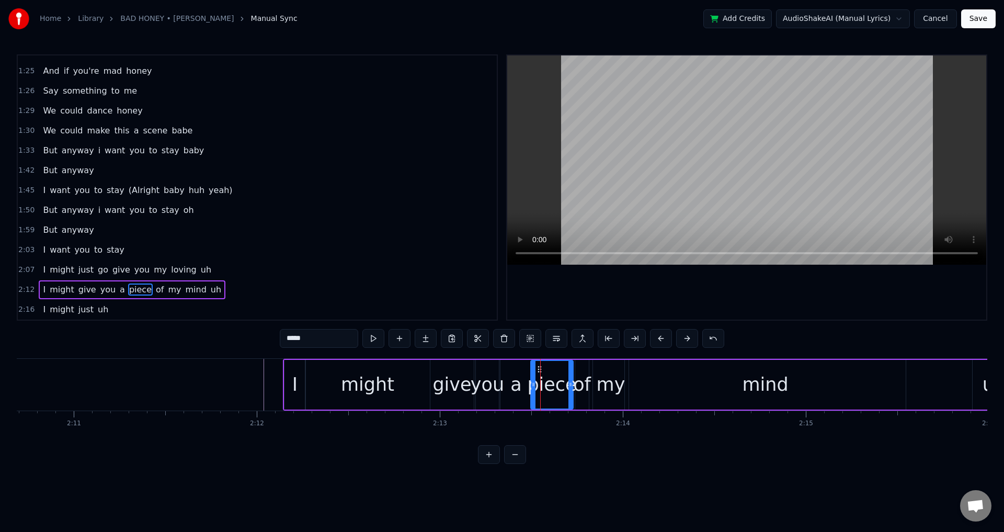
drag, startPoint x: 553, startPoint y: 379, endPoint x: 537, endPoint y: 376, distance: 15.9
click at [536, 376] on div "piece" at bounding box center [551, 385] width 41 height 48
drag, startPoint x: 570, startPoint y: 380, endPoint x: 562, endPoint y: 379, distance: 7.9
click at [562, 379] on div at bounding box center [563, 385] width 4 height 48
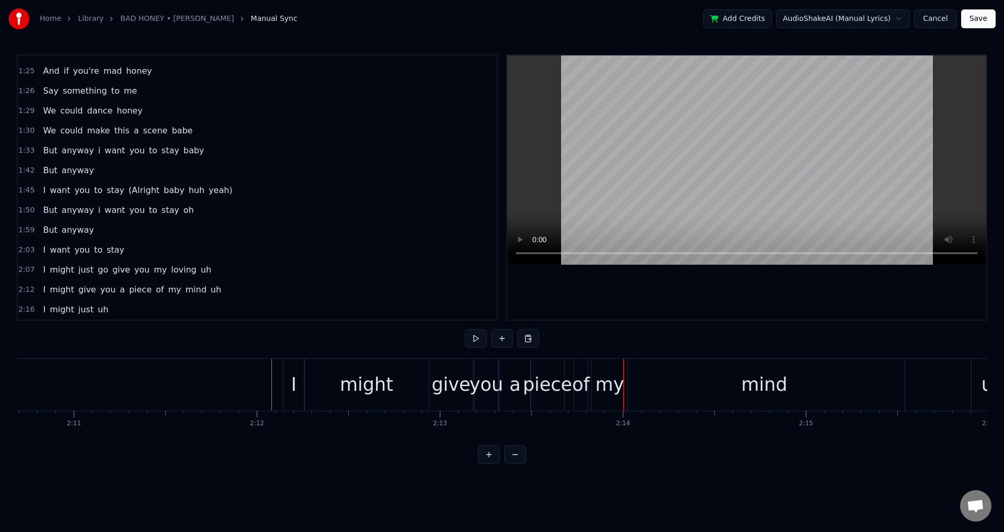
click at [576, 378] on div "of" at bounding box center [581, 385] width 18 height 28
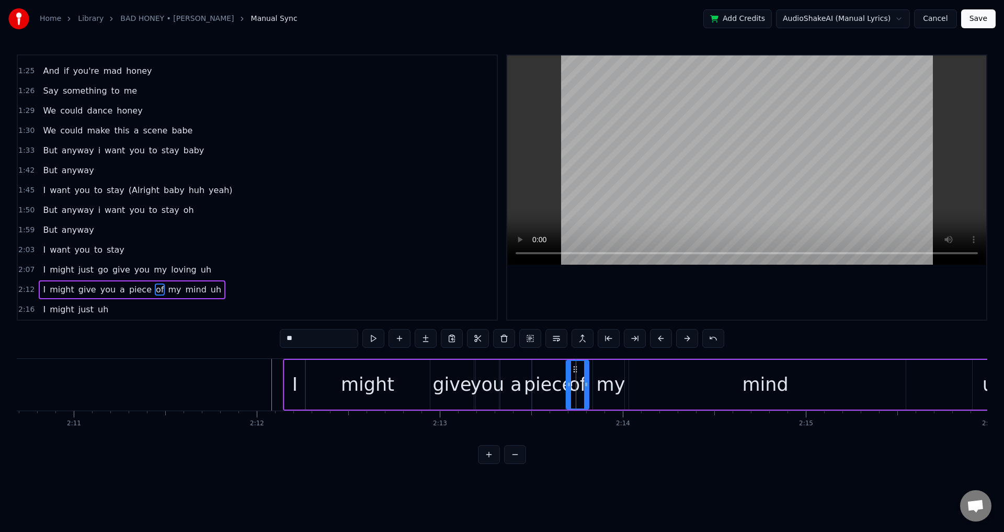
drag, startPoint x: 577, startPoint y: 375, endPoint x: 568, endPoint y: 371, distance: 9.4
click at [568, 371] on div at bounding box center [569, 385] width 4 height 48
click at [602, 379] on div "my" at bounding box center [611, 385] width 29 height 28
click at [592, 383] on icon at bounding box center [592, 384] width 4 height 8
click at [621, 380] on icon at bounding box center [621, 384] width 4 height 8
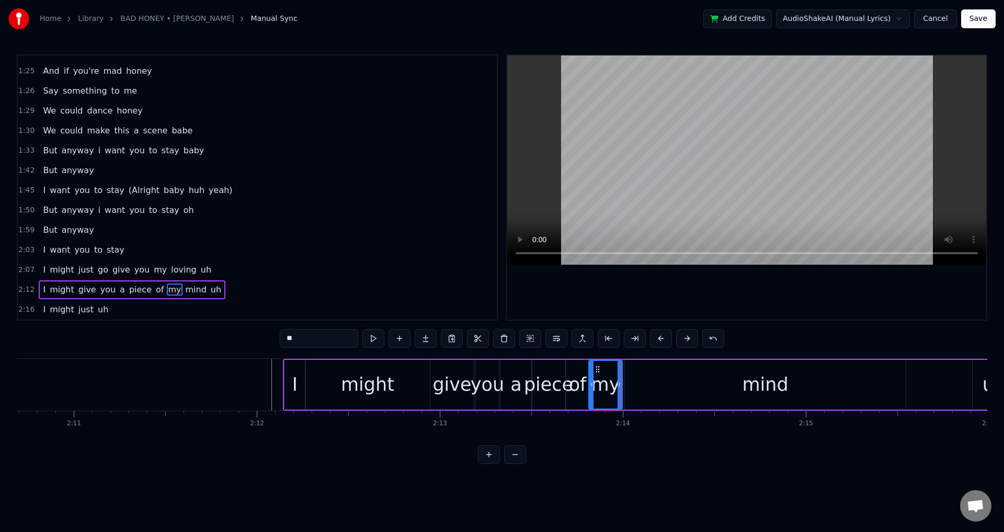
click at [660, 382] on div "mind" at bounding box center [765, 385] width 281 height 50
type input "****"
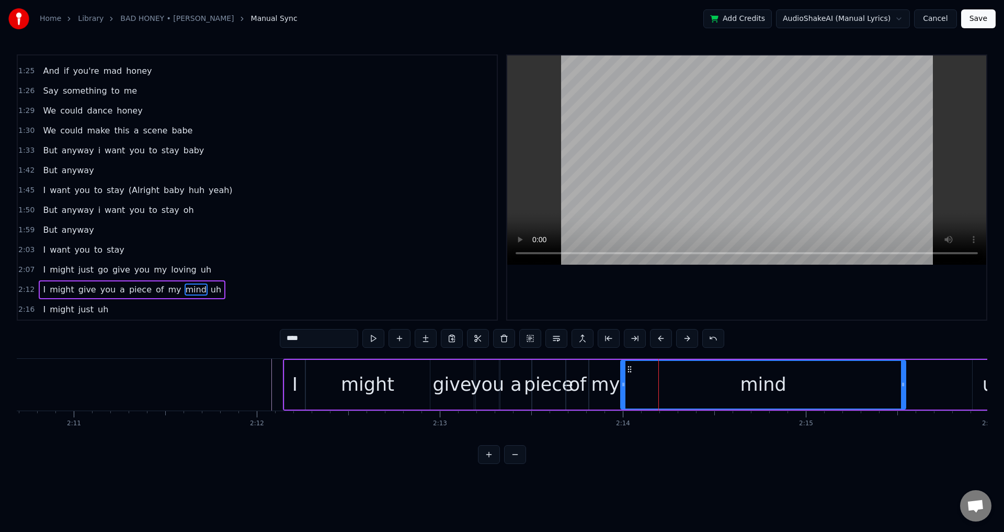
click at [623, 381] on icon at bounding box center [623, 384] width 4 height 8
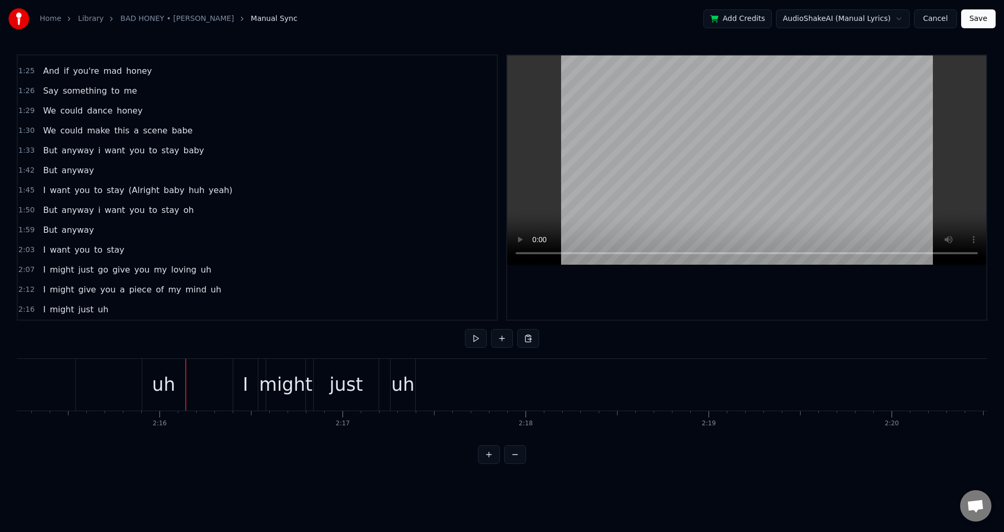
scroll to position [0, 24840]
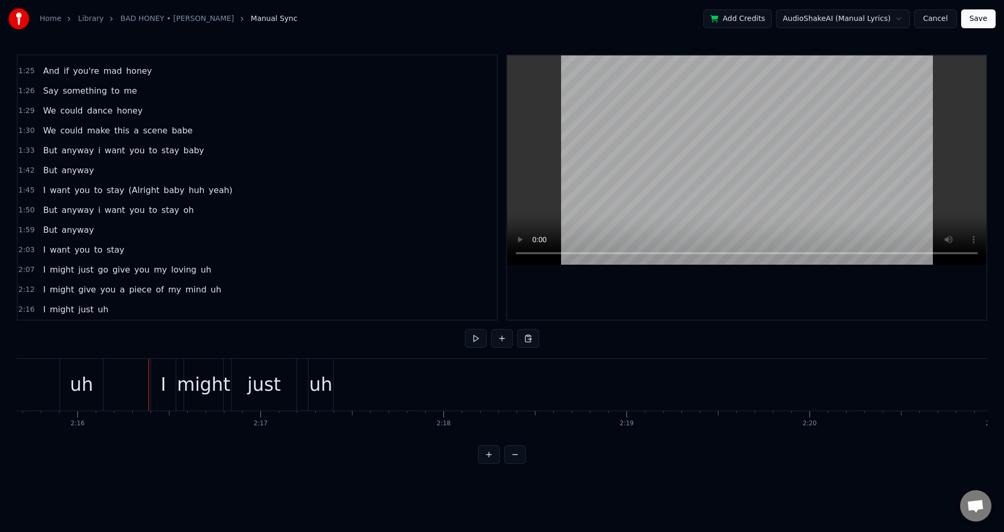
click at [180, 383] on div "might" at bounding box center [203, 385] width 53 height 28
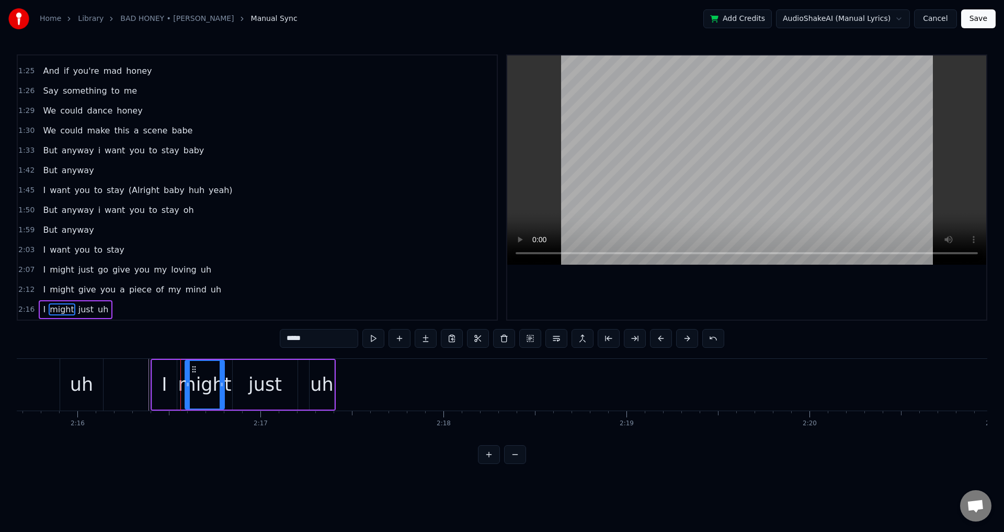
click at [179, 382] on div "I might just uh" at bounding box center [243, 385] width 185 height 52
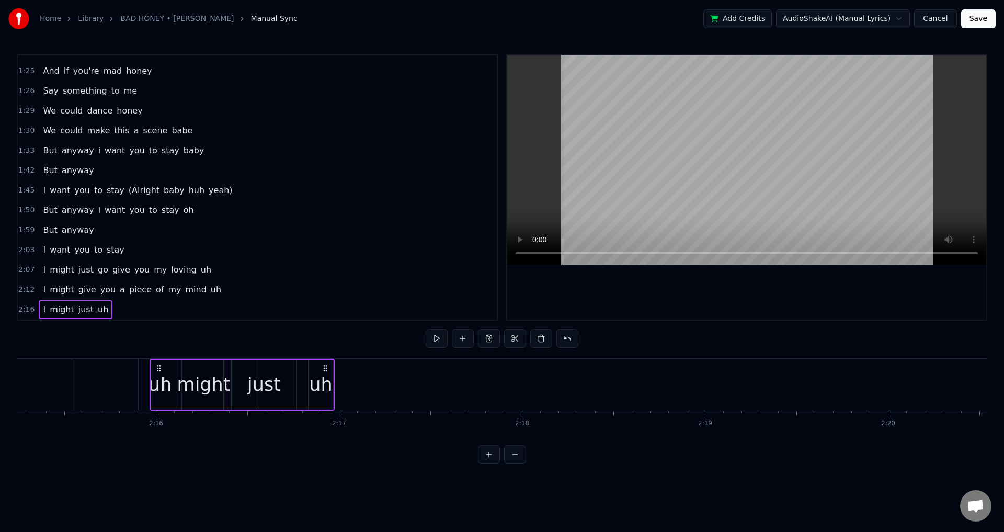
scroll to position [0, 24753]
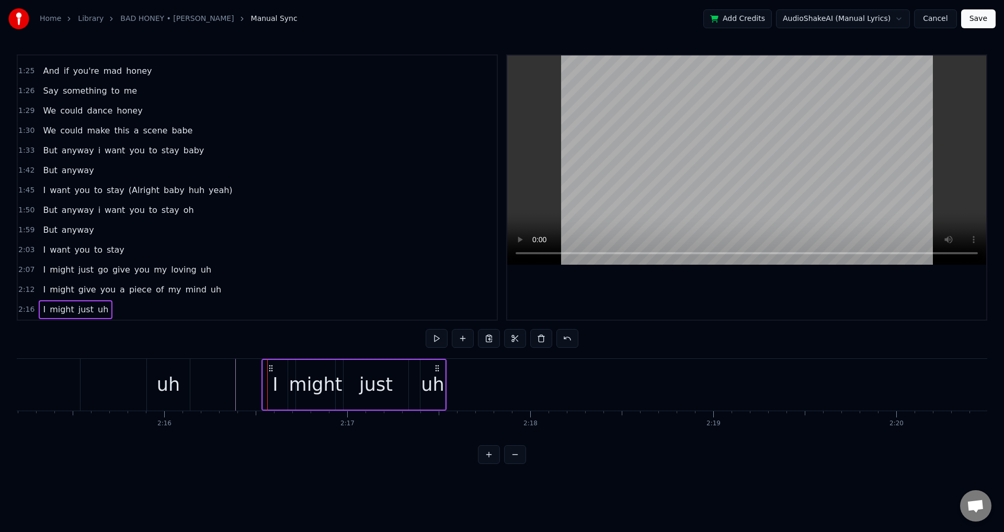
drag, startPoint x: 159, startPoint y: 366, endPoint x: 271, endPoint y: 385, distance: 113.6
click at [271, 385] on div "I might just uh" at bounding box center [354, 385] width 185 height 52
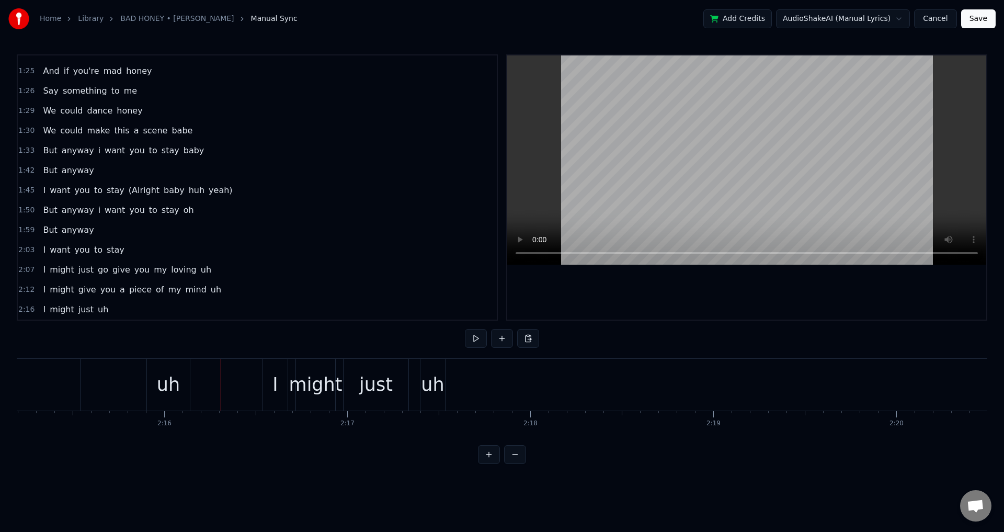
click at [292, 384] on div "might" at bounding box center [315, 385] width 53 height 28
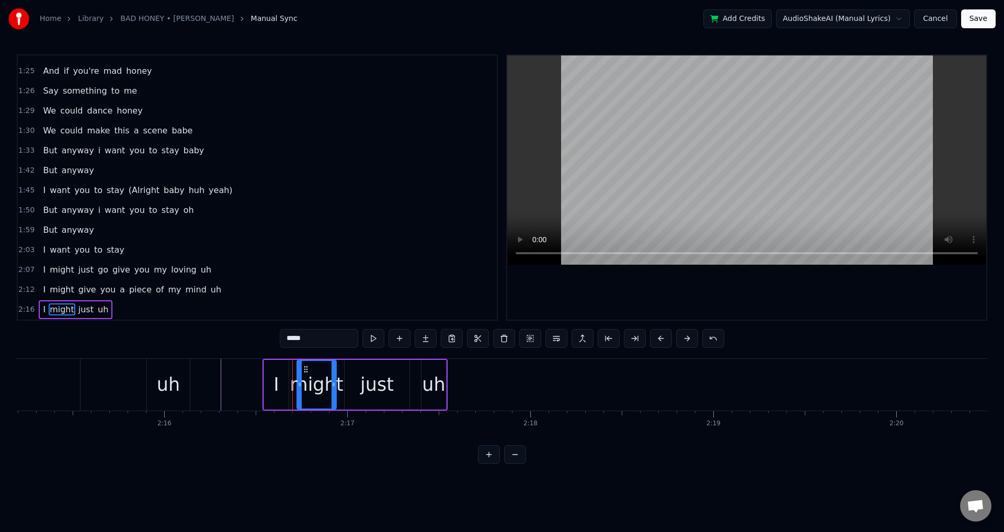
click at [415, 383] on div "I might just uh" at bounding box center [355, 385] width 185 height 52
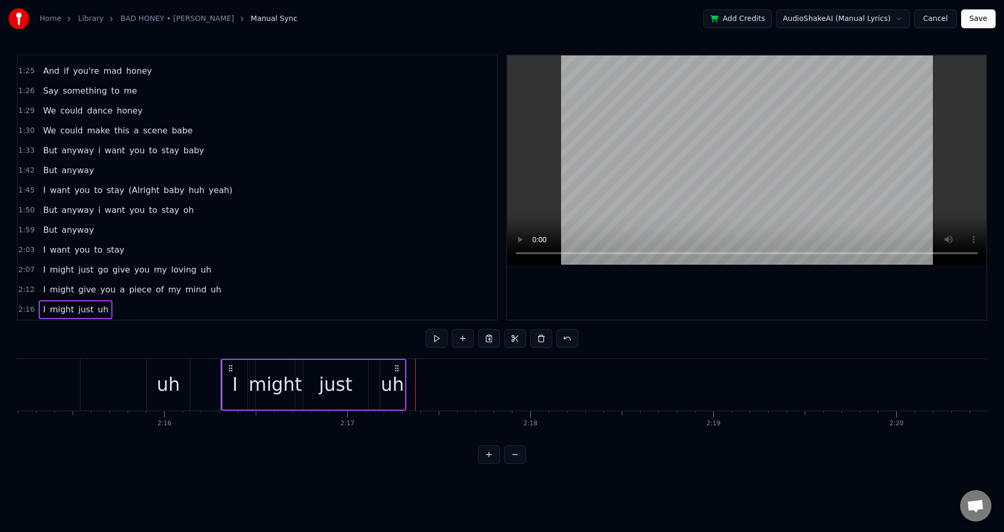
drag, startPoint x: 271, startPoint y: 366, endPoint x: 230, endPoint y: 366, distance: 41.3
click at [230, 366] on icon at bounding box center [231, 368] width 8 height 8
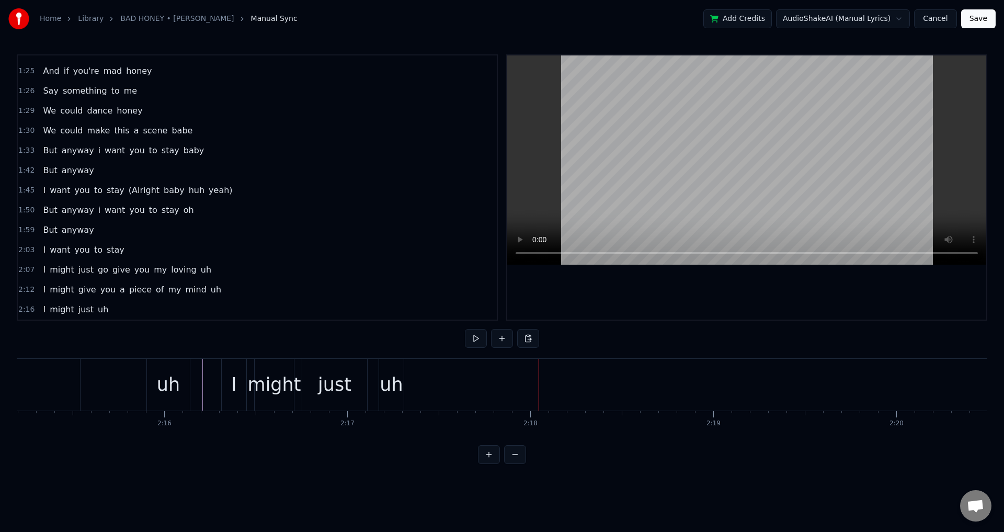
click at [233, 381] on div "I" at bounding box center [233, 385] width 5 height 28
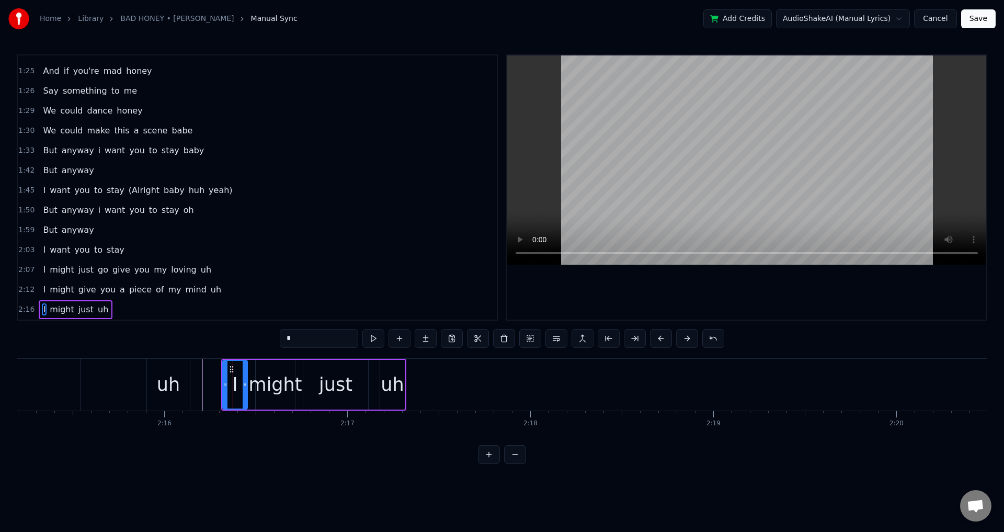
click at [254, 380] on div "might" at bounding box center [275, 385] width 53 height 28
drag, startPoint x: 255, startPoint y: 384, endPoint x: 268, endPoint y: 386, distance: 13.2
click at [268, 386] on div "might" at bounding box center [275, 385] width 53 height 28
click at [240, 384] on div "I" at bounding box center [235, 385] width 25 height 50
click at [247, 383] on circle at bounding box center [247, 383] width 1 height 1
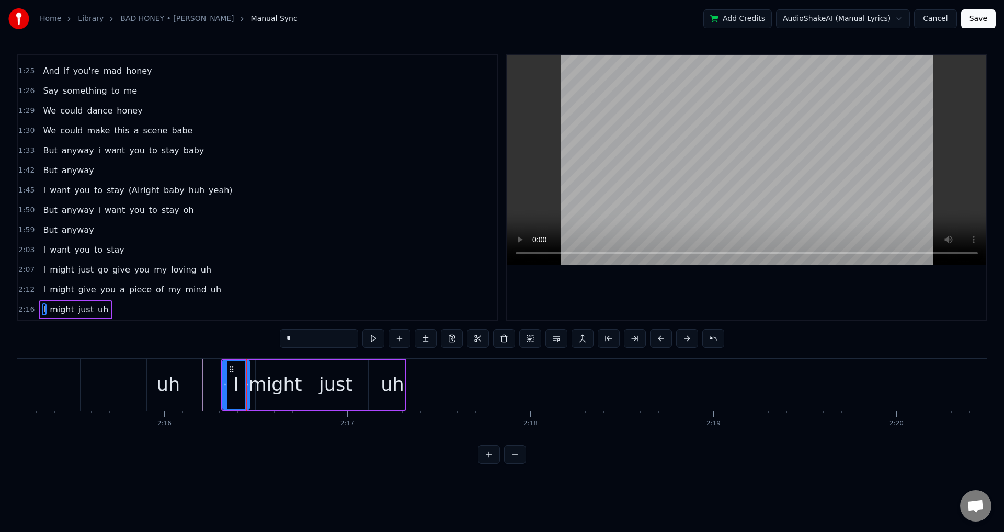
click at [259, 382] on div "might" at bounding box center [275, 385] width 53 height 28
type input "*****"
click at [252, 383] on icon at bounding box center [253, 384] width 4 height 8
drag, startPoint x: 293, startPoint y: 384, endPoint x: 282, endPoint y: 384, distance: 10.5
click at [282, 384] on icon at bounding box center [282, 384] width 4 height 8
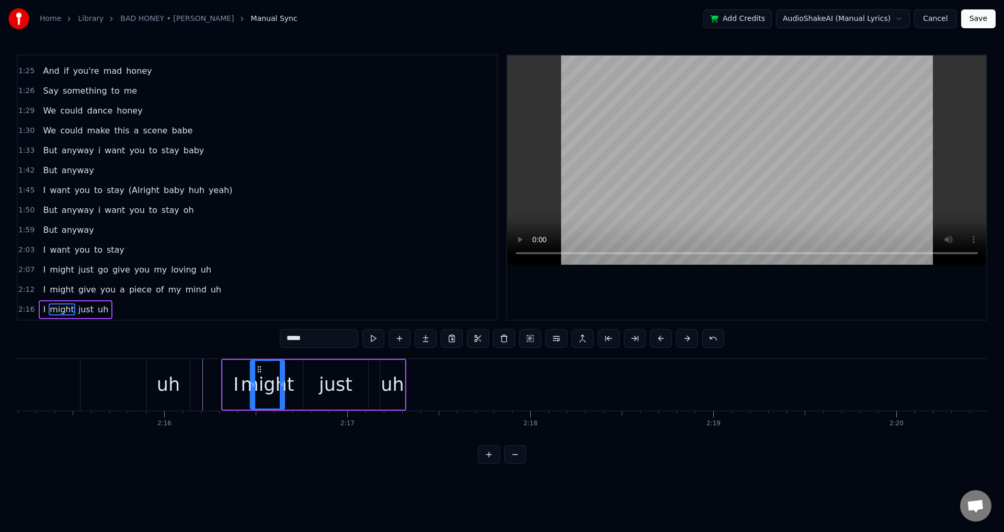
click at [292, 387] on div "I might just uh" at bounding box center [313, 385] width 185 height 52
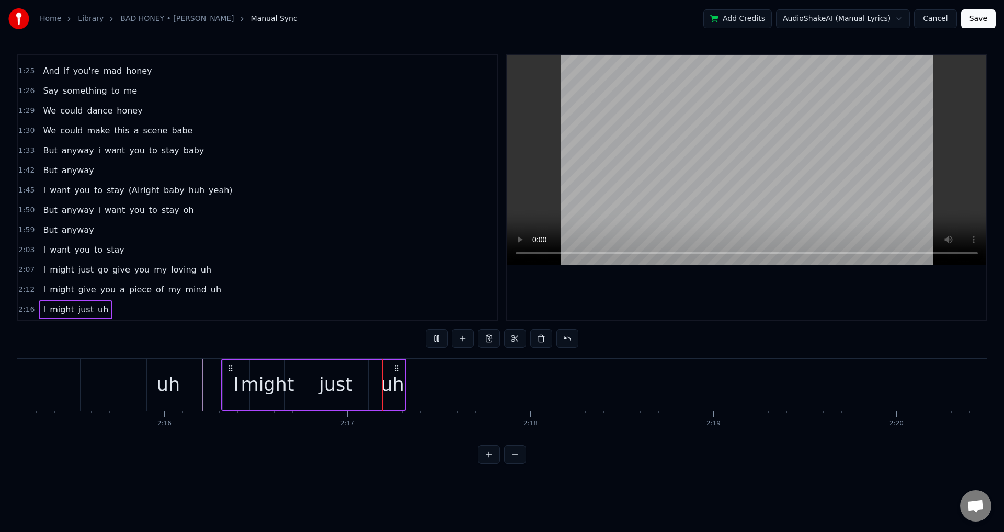
click at [294, 384] on div "I might just uh" at bounding box center [313, 385] width 185 height 52
click at [309, 380] on div "just" at bounding box center [335, 385] width 65 height 50
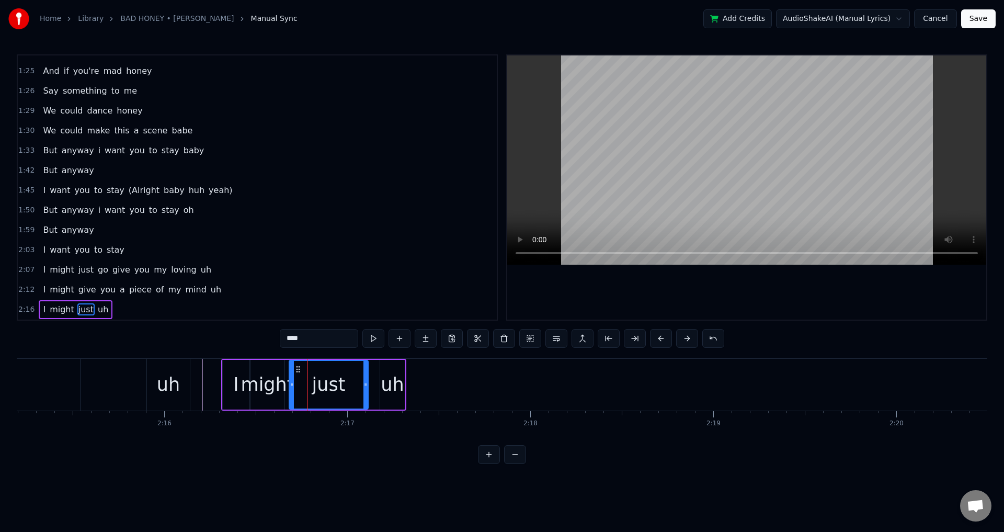
drag, startPoint x: 304, startPoint y: 381, endPoint x: 290, endPoint y: 380, distance: 14.2
click at [290, 380] on div at bounding box center [292, 385] width 4 height 48
click at [372, 383] on div "I might just uh" at bounding box center [313, 385] width 185 height 52
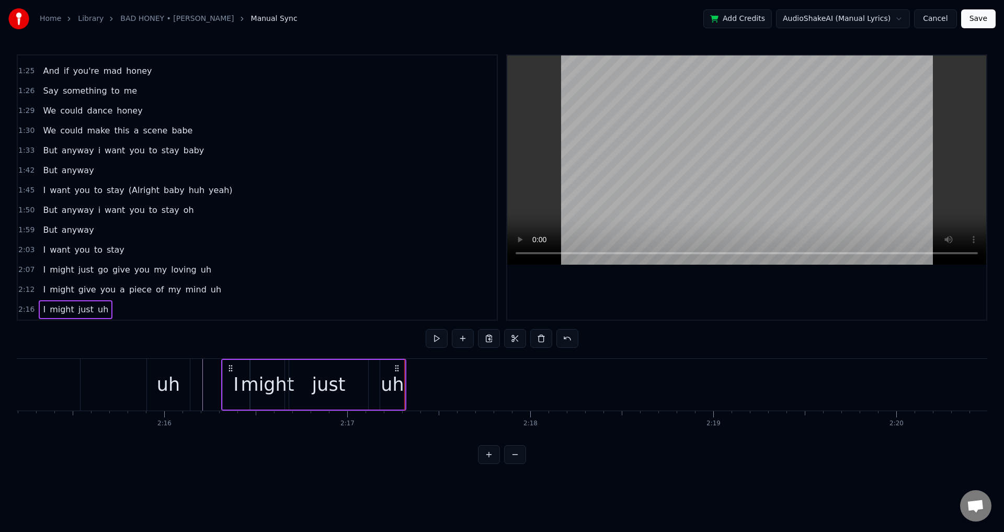
click at [592, 304] on div at bounding box center [746, 187] width 479 height 264
click at [580, 299] on div at bounding box center [746, 187] width 479 height 264
click at [636, 288] on div at bounding box center [746, 187] width 479 height 264
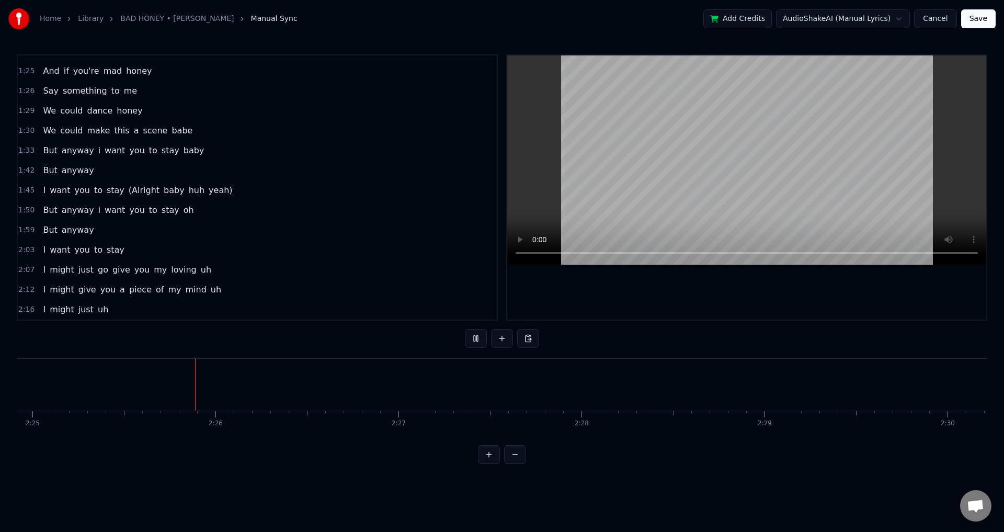
scroll to position [0, 26536]
click at [981, 20] on button "Save" at bounding box center [978, 18] width 35 height 19
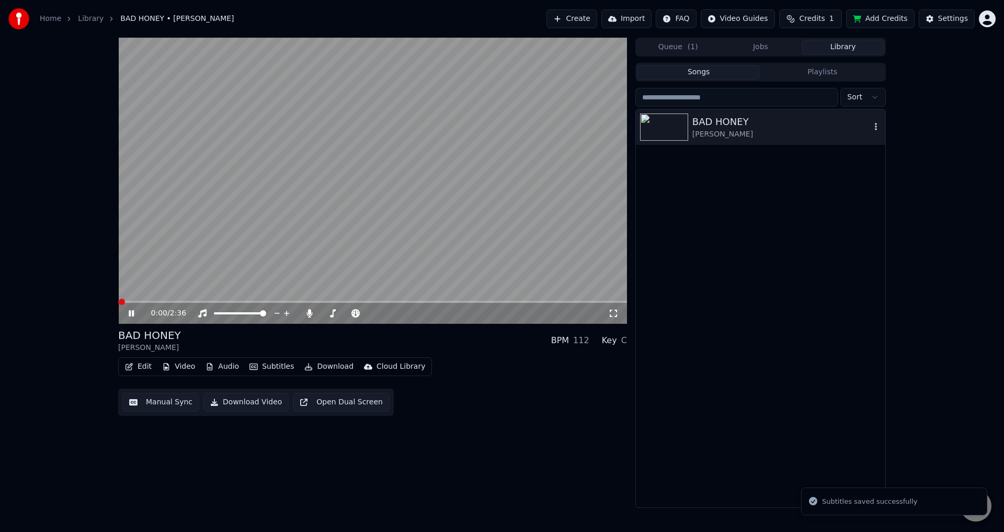
click at [720, 134] on div "[PERSON_NAME]" at bounding box center [782, 134] width 178 height 10
click at [357, 313] on icon at bounding box center [356, 313] width 8 height 8
click at [368, 312] on span at bounding box center [367, 313] width 1 height 2
click at [375, 313] on span at bounding box center [377, 313] width 6 height 6
click at [611, 313] on icon at bounding box center [613, 313] width 10 height 8
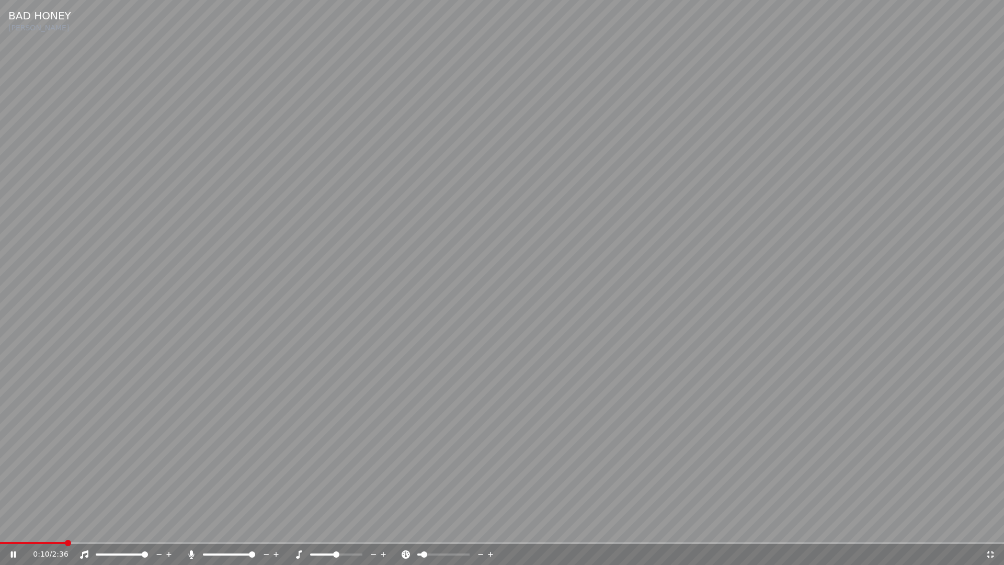
click at [422, 531] on span at bounding box center [424, 554] width 6 height 6
click at [363, 531] on span at bounding box center [336, 554] width 52 height 2
drag, startPoint x: 356, startPoint y: 552, endPoint x: 332, endPoint y: 554, distance: 24.1
click at [332, 531] on div at bounding box center [346, 554] width 84 height 10
click at [331, 531] on div at bounding box center [346, 554] width 84 height 10
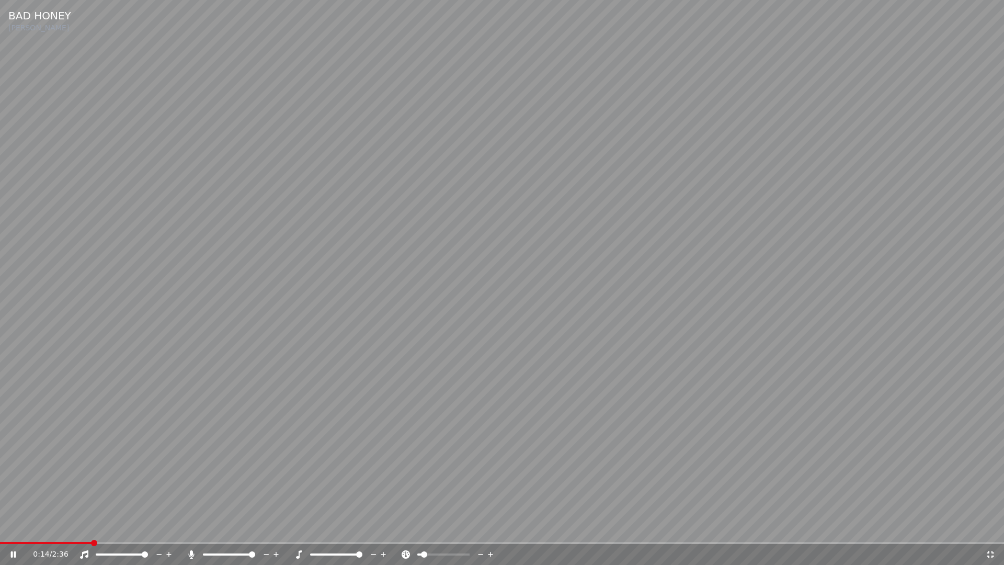
click at [331, 531] on div at bounding box center [346, 554] width 84 height 10
drag, startPoint x: 344, startPoint y: 552, endPoint x: 331, endPoint y: 553, distance: 13.6
click at [331, 531] on div at bounding box center [346, 554] width 84 height 10
click at [339, 531] on span at bounding box center [340, 554] width 6 height 6
click at [337, 531] on span at bounding box center [340, 554] width 6 height 6
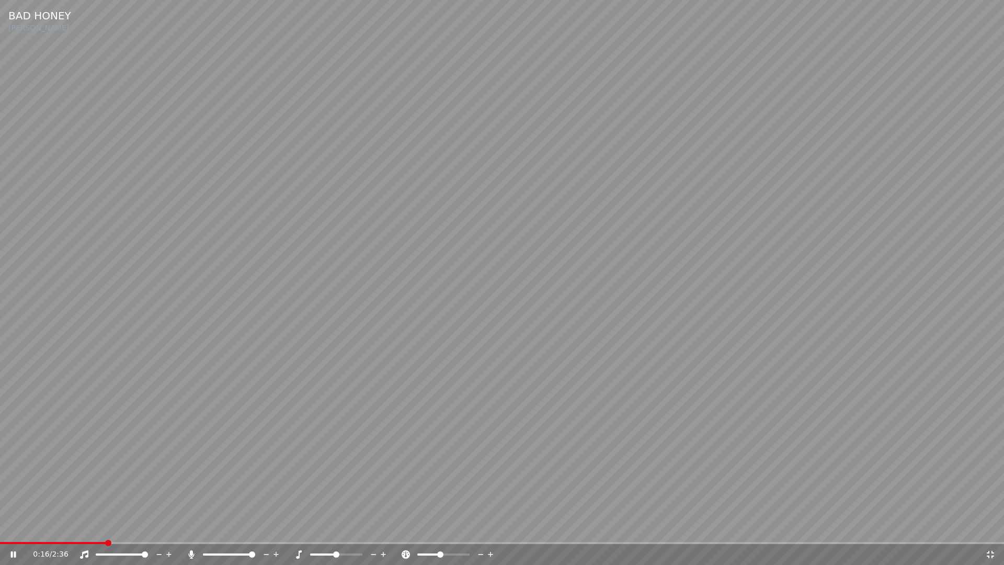
click at [440, 531] on span at bounding box center [440, 554] width 6 height 6
click at [328, 531] on span at bounding box center [329, 554] width 6 height 6
click at [995, 531] on icon at bounding box center [991, 554] width 10 height 8
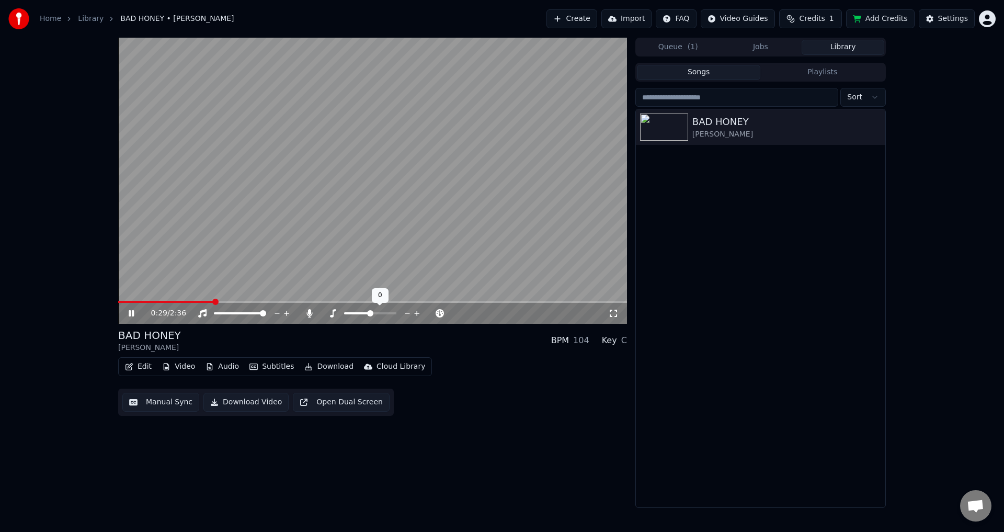
click at [369, 313] on span at bounding box center [370, 313] width 6 height 6
click at [613, 314] on icon at bounding box center [613, 313] width 10 height 8
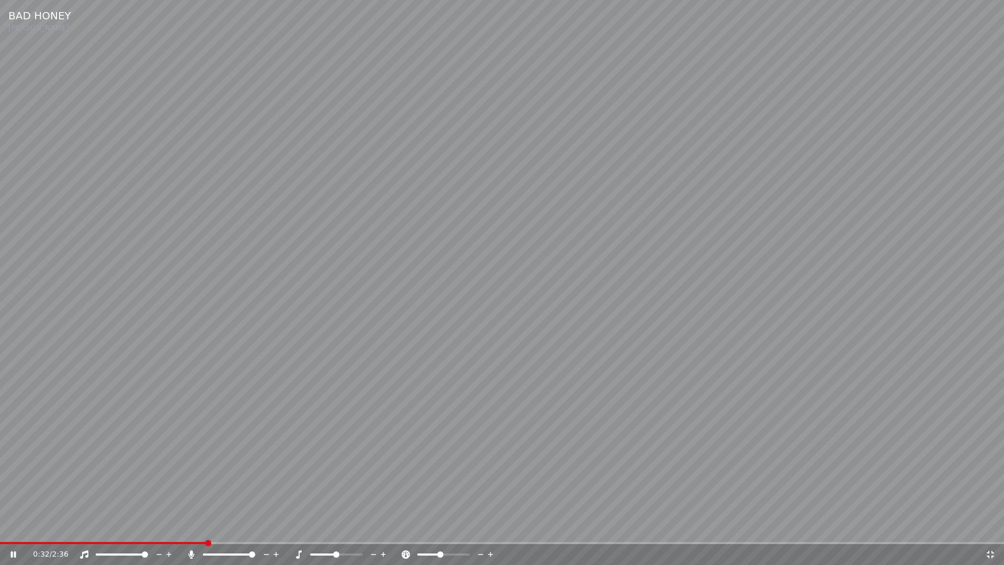
click at [117, 531] on div "0:32 / 2:36" at bounding box center [502, 553] width 1004 height 23
click at [109, 531] on span at bounding box center [54, 543] width 109 height 2
click at [864, 177] on video at bounding box center [502, 282] width 1004 height 565
click at [686, 274] on video at bounding box center [502, 282] width 1004 height 565
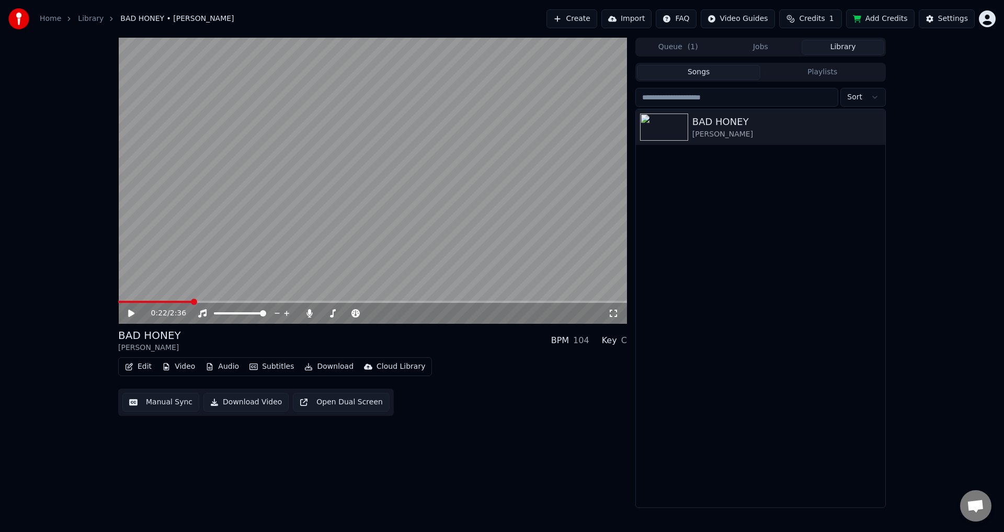
click at [156, 401] on button "Manual Sync" at bounding box center [160, 402] width 77 height 19
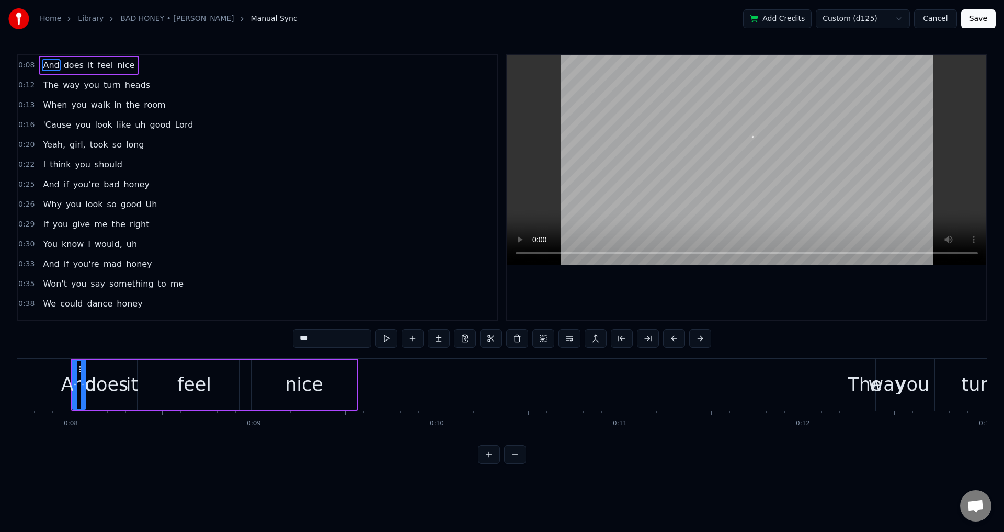
scroll to position [0, 1412]
click at [77, 140] on span "girl," at bounding box center [78, 145] width 18 height 12
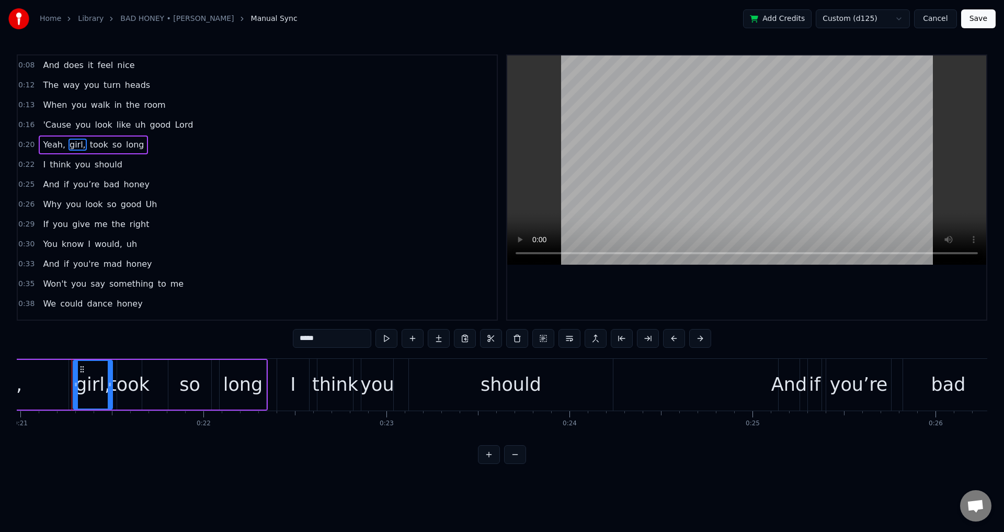
click at [42, 142] on span "Yeah," at bounding box center [54, 145] width 25 height 12
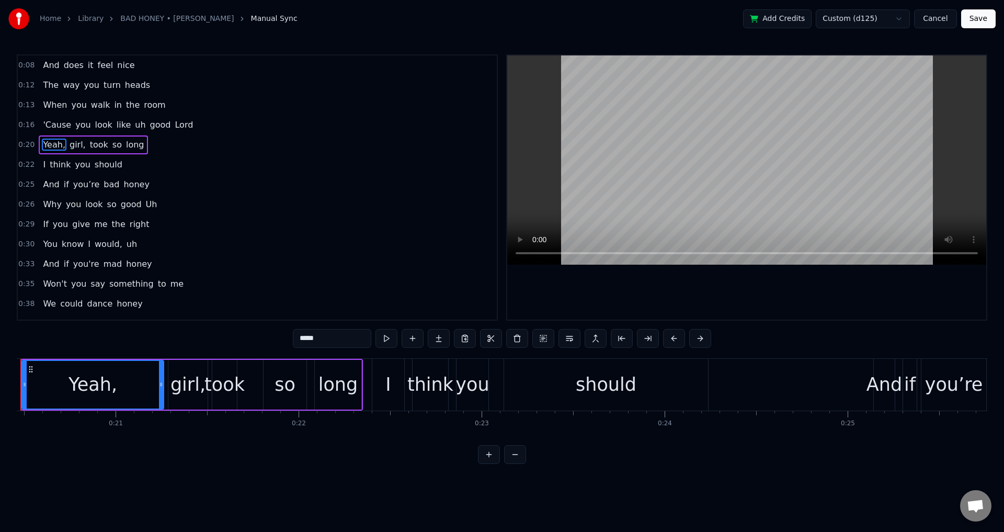
scroll to position [0, 3697]
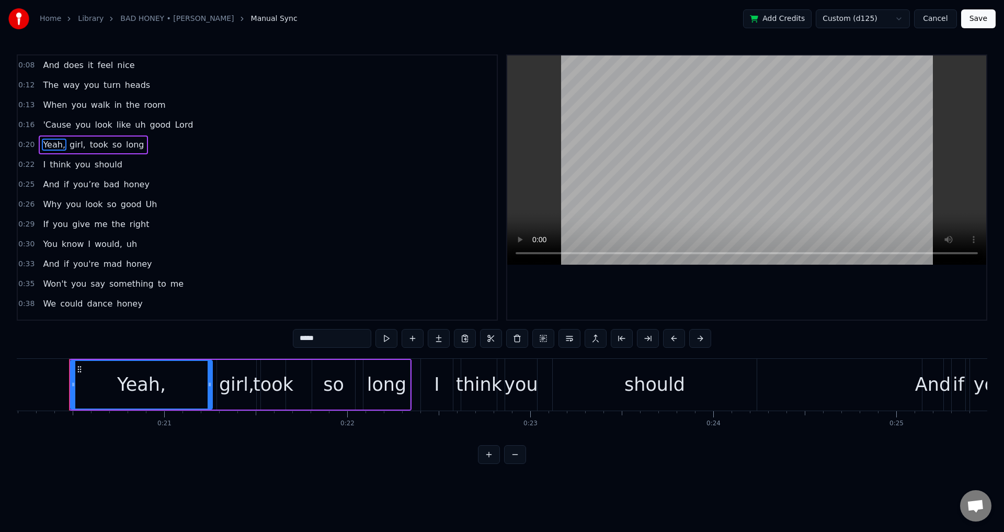
click at [342, 338] on input "*****" at bounding box center [332, 338] width 78 height 19
type input "****"
click at [86, 152] on div "Yeah girl, took so long" at bounding box center [92, 144] width 107 height 19
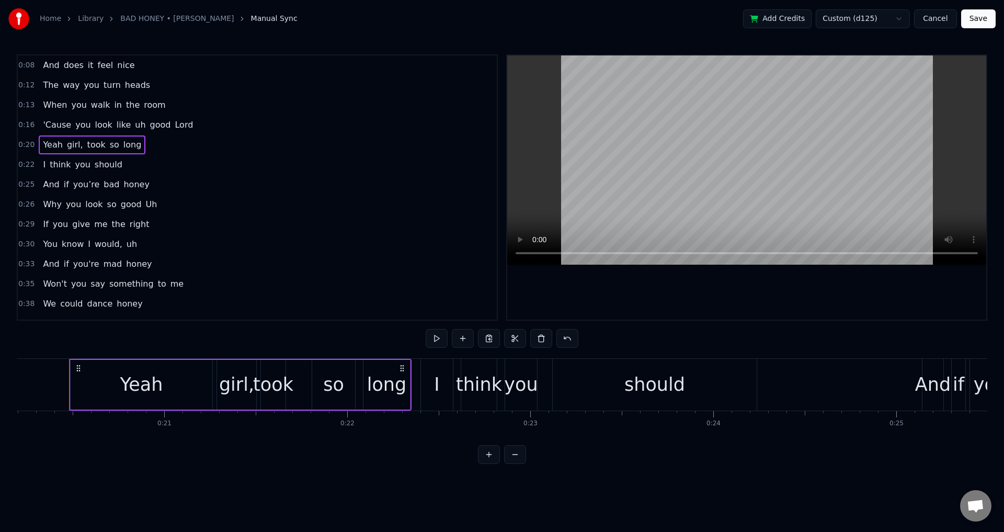
click at [227, 375] on div "girl," at bounding box center [236, 385] width 35 height 28
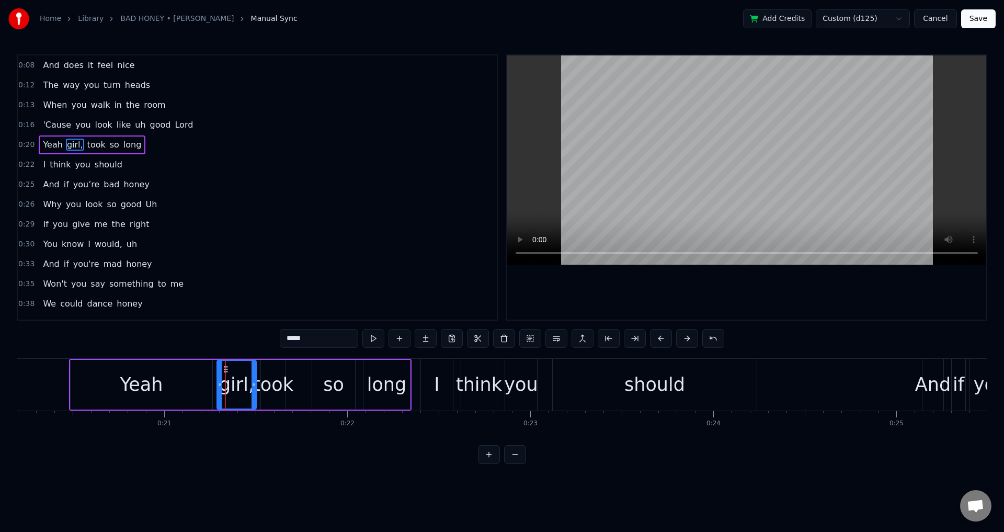
click at [331, 337] on input "*****" at bounding box center [319, 338] width 78 height 19
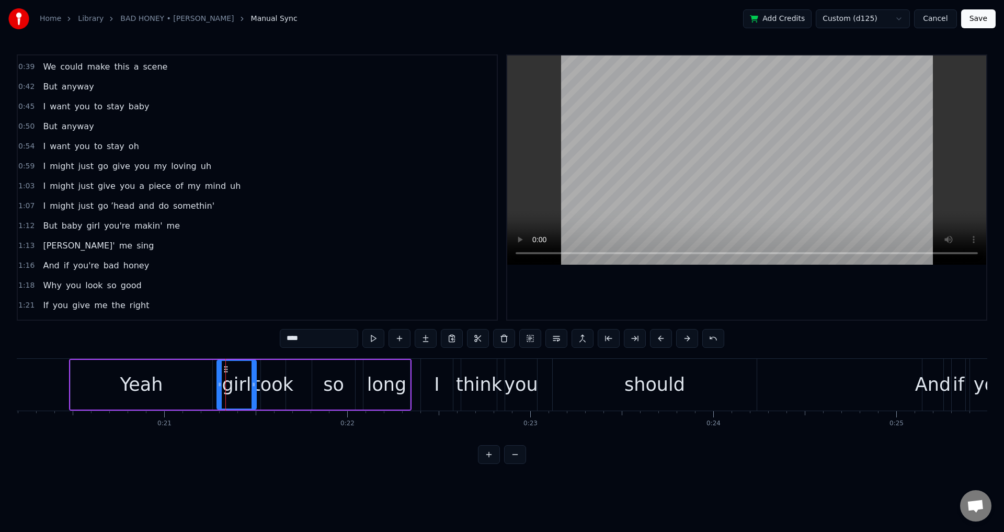
scroll to position [262, 0]
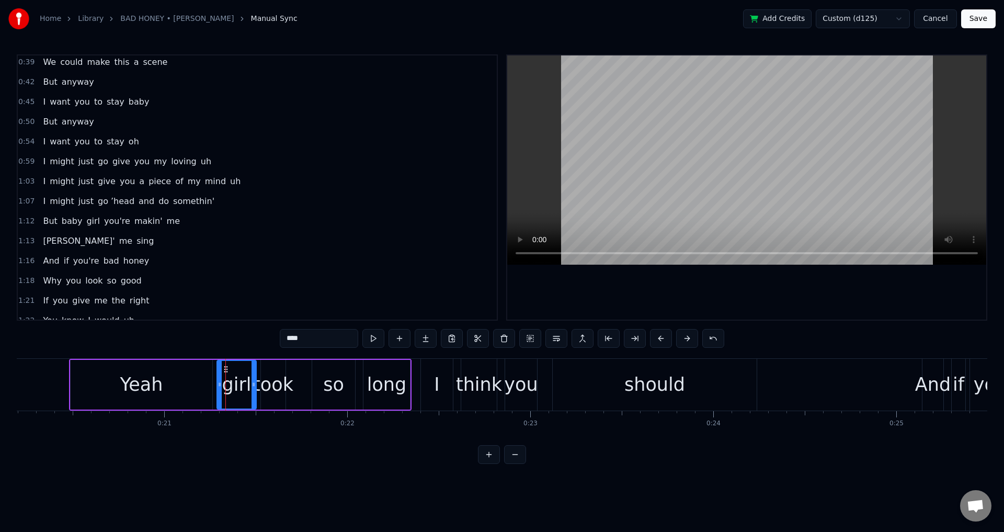
type input "****"
click at [975, 21] on button "Save" at bounding box center [978, 18] width 35 height 19
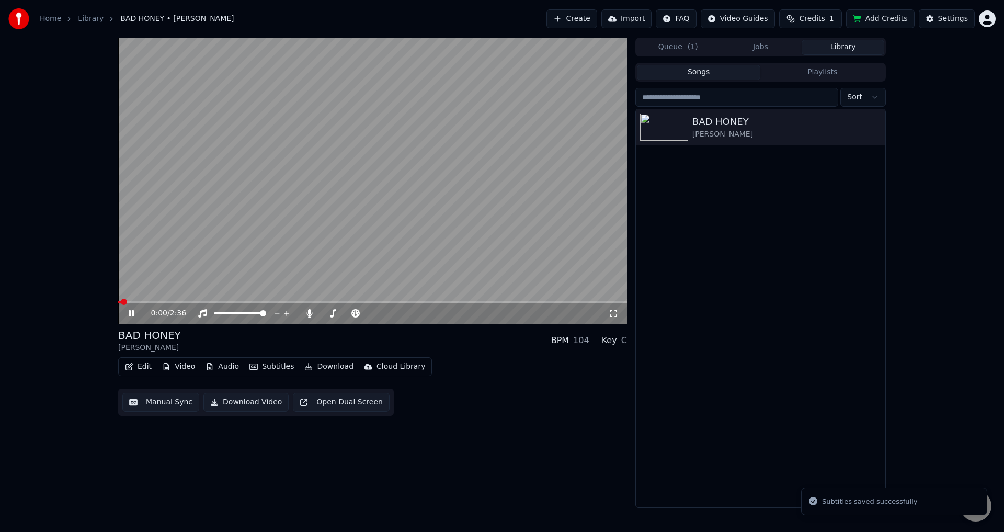
click at [608, 310] on icon at bounding box center [613, 313] width 10 height 8
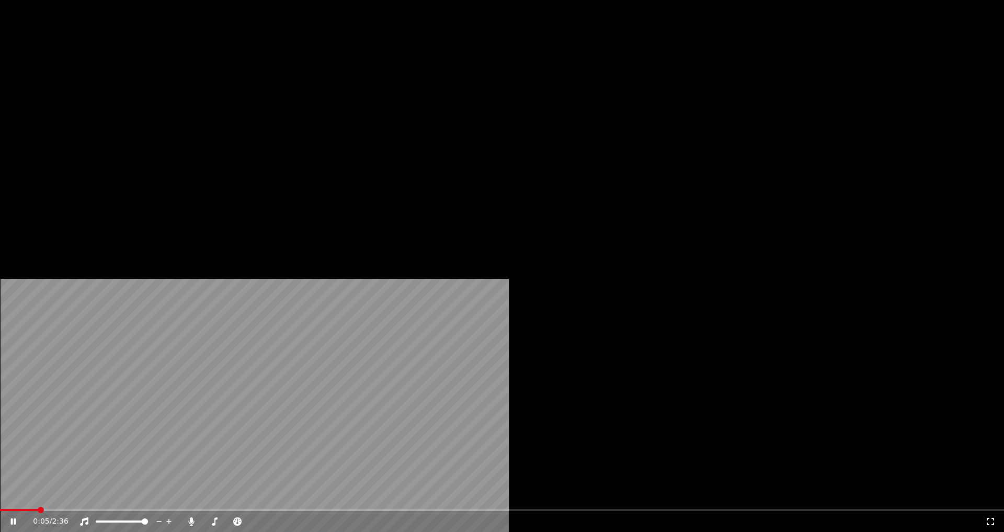
click at [987, 518] on icon at bounding box center [990, 521] width 7 height 7
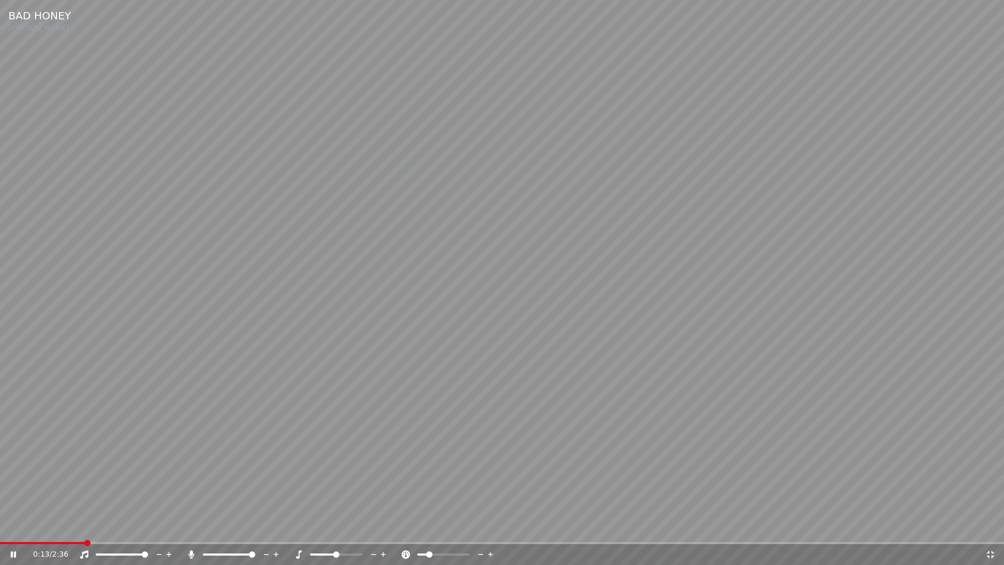
click at [427, 531] on span at bounding box center [429, 554] width 6 height 6
click at [421, 531] on span at bounding box center [424, 554] width 6 height 6
click at [420, 531] on span at bounding box center [422, 554] width 6 height 6
click at [76, 531] on div "0:17 / 2:36" at bounding box center [502, 554] width 1004 height 21
click at [70, 531] on span at bounding box center [58, 543] width 117 height 2
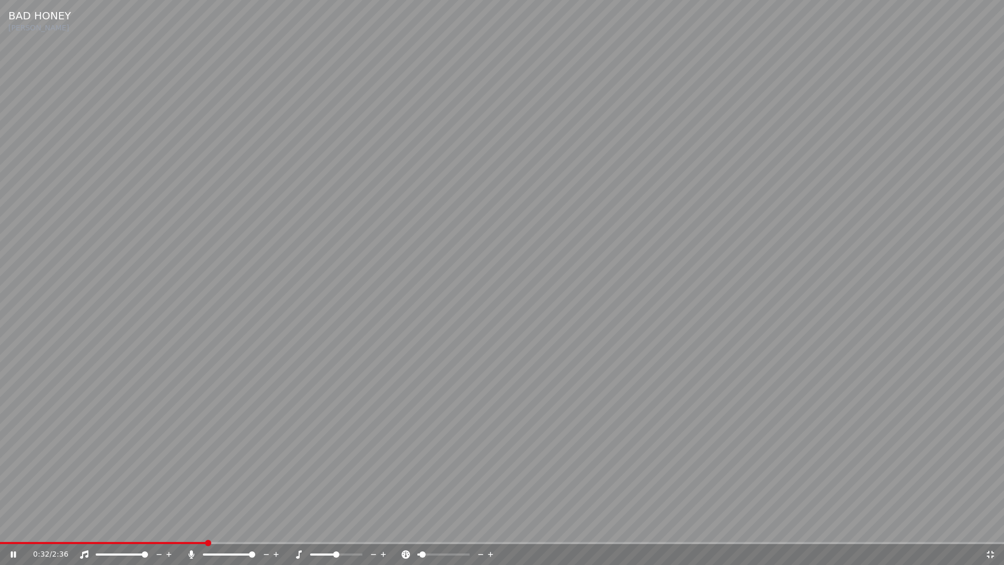
click at [991, 234] on video at bounding box center [502, 282] width 1004 height 565
click at [991, 531] on icon at bounding box center [991, 554] width 10 height 8
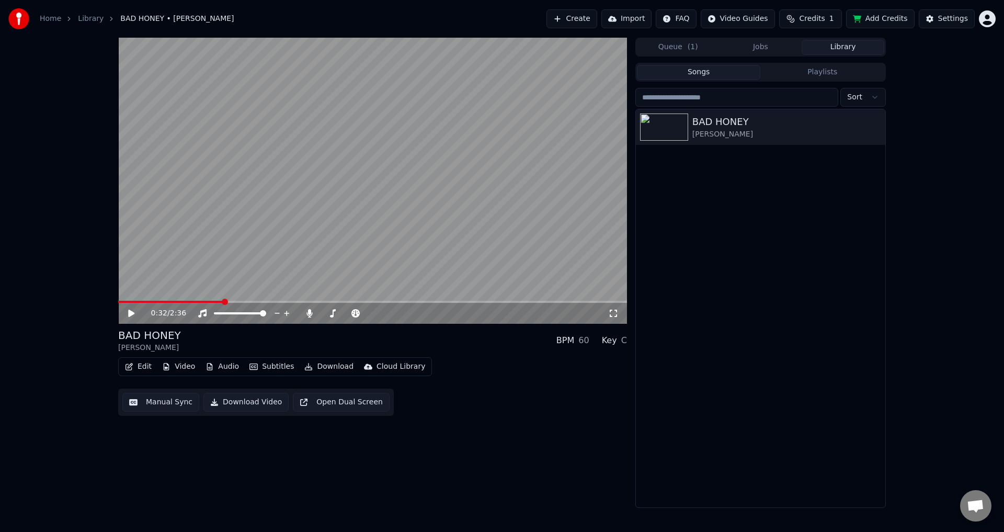
click at [149, 403] on button "Manual Sync" at bounding box center [160, 402] width 77 height 19
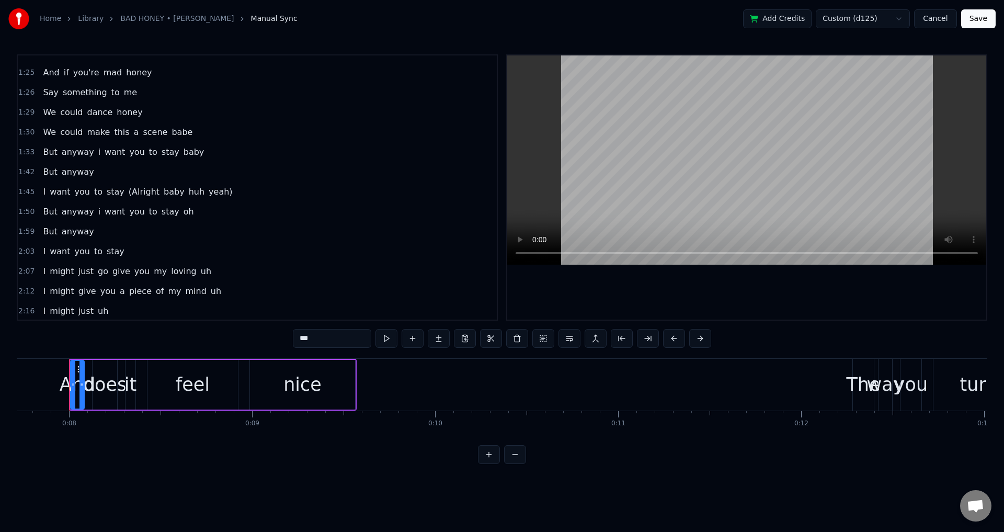
scroll to position [531, 0]
click at [979, 21] on button "Save" at bounding box center [978, 18] width 35 height 19
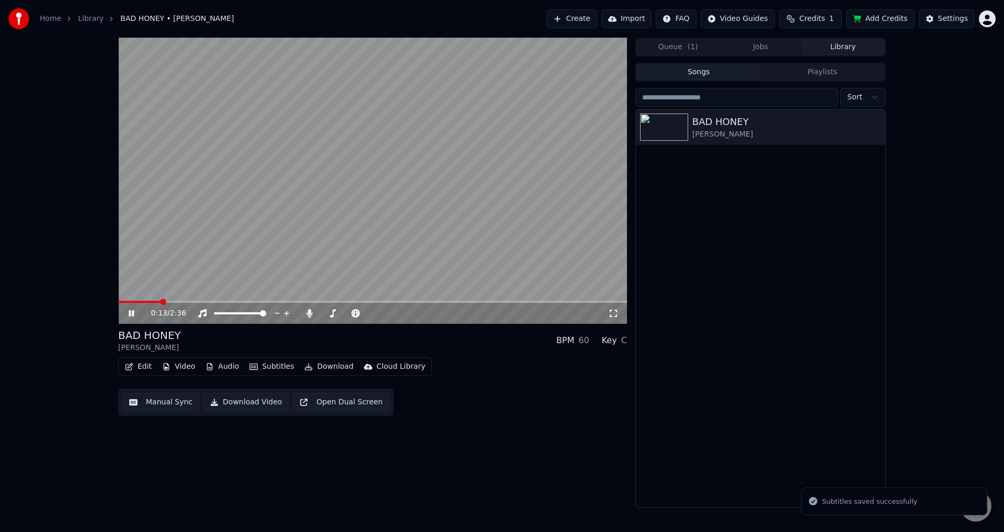
click at [162, 301] on span at bounding box center [372, 302] width 509 height 2
click at [618, 314] on icon at bounding box center [613, 313] width 10 height 8
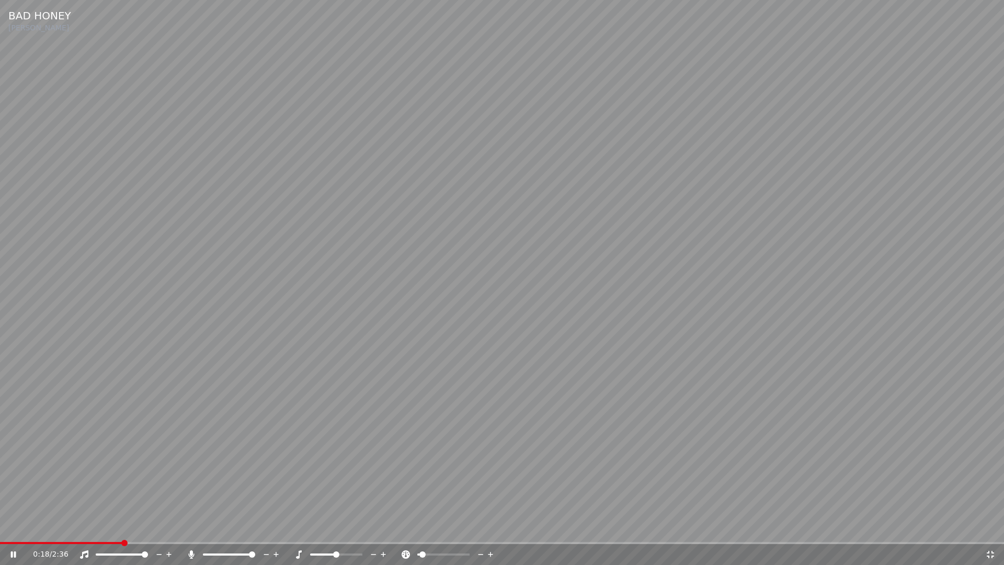
click at [743, 354] on video at bounding box center [502, 282] width 1004 height 565
click at [422, 531] on span at bounding box center [424, 554] width 6 height 6
click at [491, 473] on video at bounding box center [502, 282] width 1004 height 565
click at [811, 458] on video at bounding box center [502, 282] width 1004 height 565
click at [996, 531] on div "1:37 / 2:36" at bounding box center [502, 554] width 996 height 10
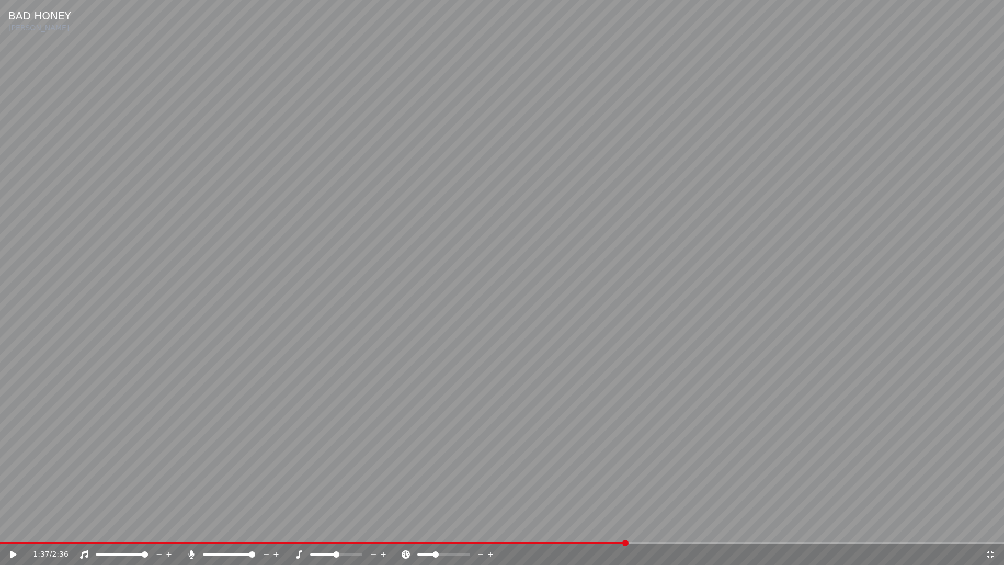
click at [989, 531] on icon at bounding box center [990, 554] width 7 height 7
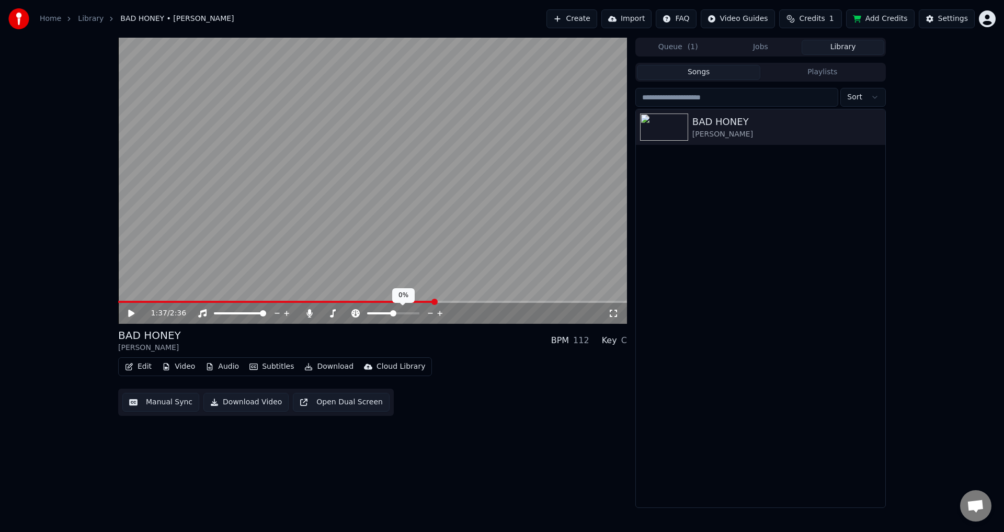
click at [393, 316] on span at bounding box center [393, 313] width 6 height 6
click at [611, 312] on icon at bounding box center [613, 313] width 10 height 8
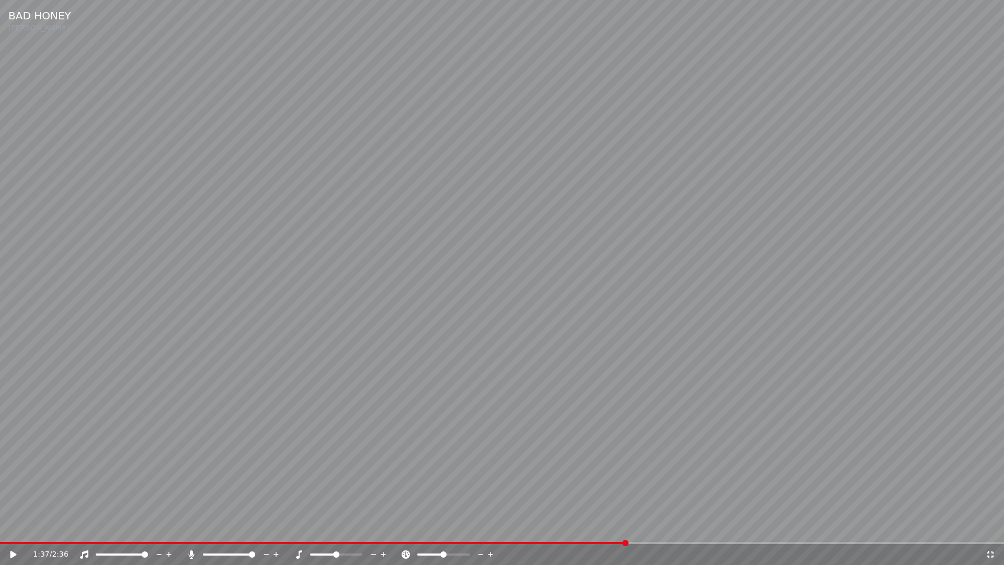
click at [576, 531] on video at bounding box center [502, 282] width 1004 height 565
click at [576, 531] on span at bounding box center [289, 543] width 579 height 2
click at [498, 445] on video at bounding box center [502, 282] width 1004 height 565
click at [521, 531] on span at bounding box center [260, 543] width 521 height 2
click at [639, 377] on video at bounding box center [502, 282] width 1004 height 565
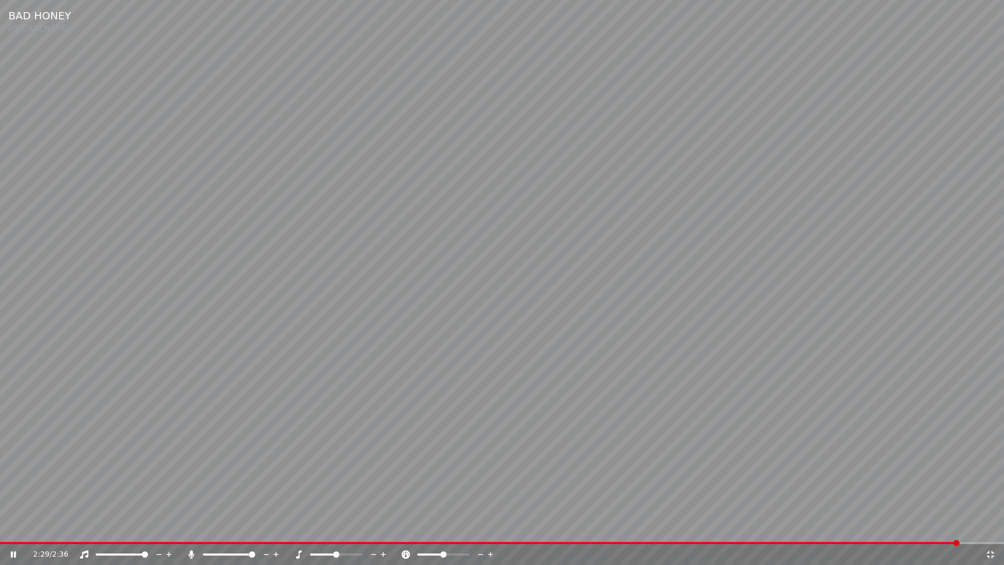
click at [993, 531] on icon at bounding box center [990, 554] width 7 height 7
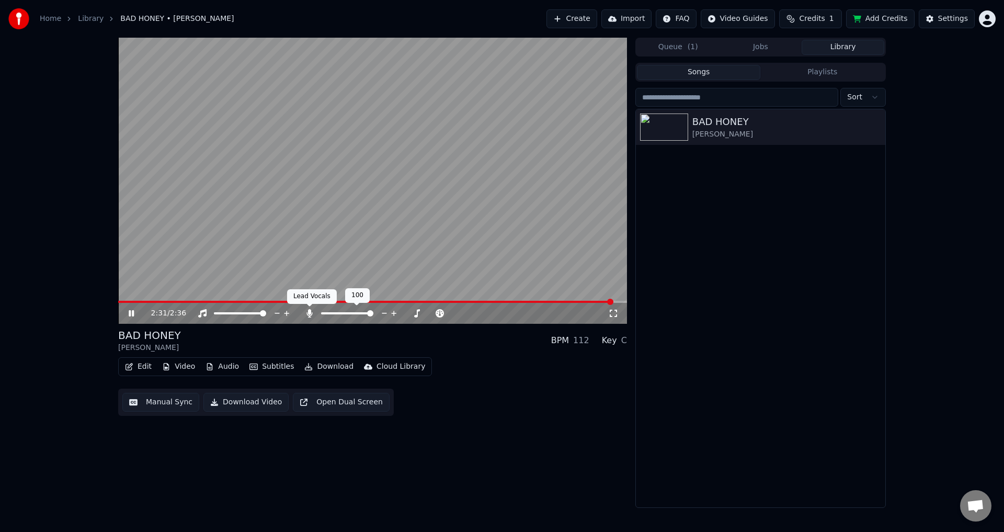
click at [307, 311] on icon at bounding box center [309, 313] width 10 height 8
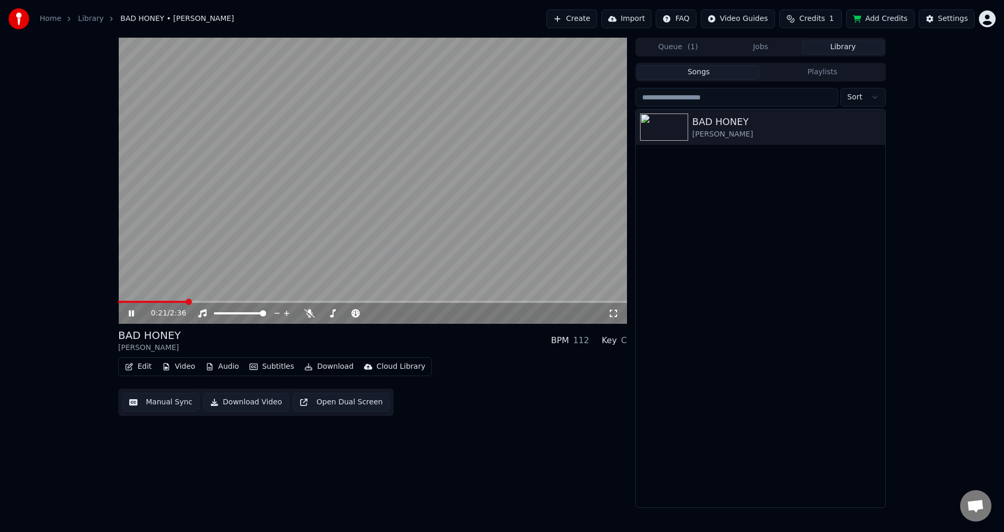
click at [187, 301] on span at bounding box center [152, 302] width 69 height 2
click at [188, 300] on video at bounding box center [372, 181] width 509 height 286
click at [182, 271] on video at bounding box center [372, 181] width 509 height 286
click at [153, 301] on span at bounding box center [176, 302] width 117 height 2
click at [236, 301] on span at bounding box center [372, 302] width 509 height 2
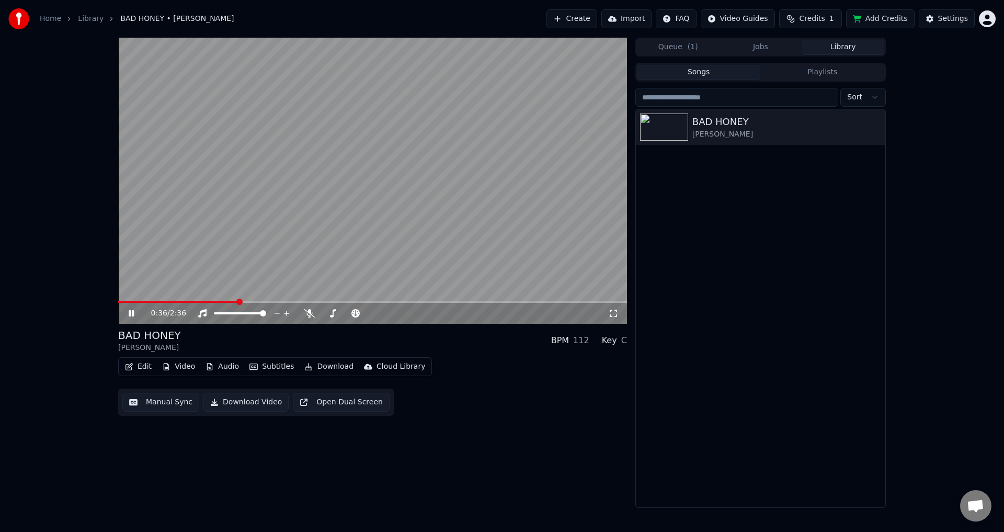
click at [307, 301] on span at bounding box center [372, 302] width 509 height 2
click at [362, 302] on span at bounding box center [372, 302] width 509 height 2
click at [429, 303] on div "1:16 / 2:36" at bounding box center [372, 313] width 509 height 21
click at [432, 299] on video at bounding box center [372, 181] width 509 height 286
click at [435, 301] on span at bounding box center [372, 302] width 509 height 2
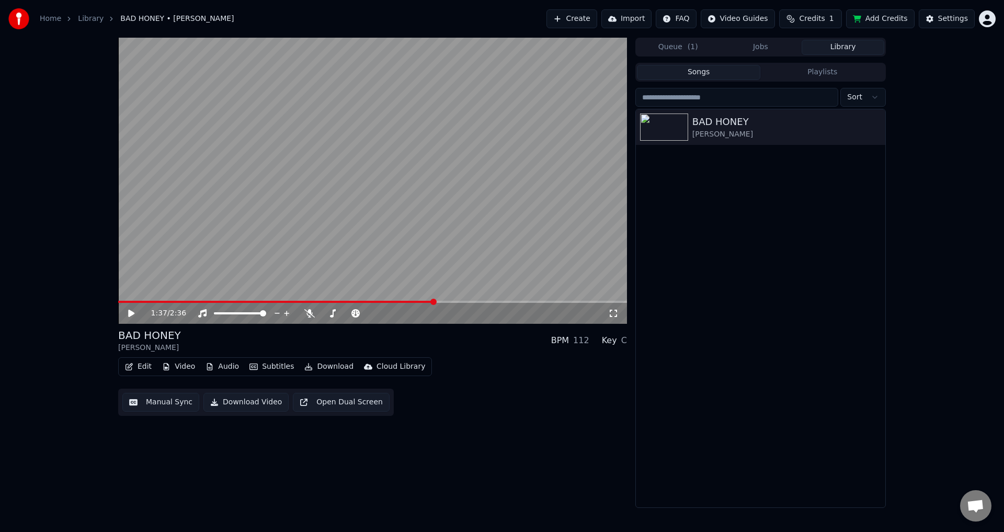
click at [455, 264] on video at bounding box center [372, 181] width 509 height 286
click at [474, 300] on video at bounding box center [372, 181] width 509 height 286
click at [479, 301] on span at bounding box center [372, 302] width 509 height 2
click at [494, 278] on video at bounding box center [372, 181] width 509 height 286
click at [510, 300] on video at bounding box center [372, 181] width 509 height 286
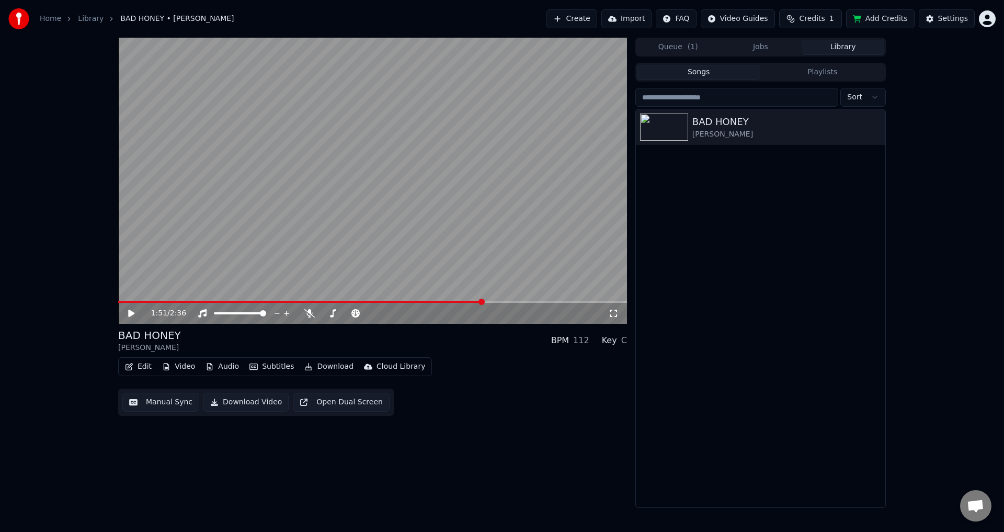
click at [518, 269] on video at bounding box center [372, 181] width 509 height 286
click at [524, 303] on span at bounding box center [372, 302] width 509 height 2
click at [545, 300] on video at bounding box center [372, 181] width 509 height 286
click at [552, 302] on span at bounding box center [372, 302] width 509 height 2
click at [506, 249] on video at bounding box center [372, 181] width 509 height 286
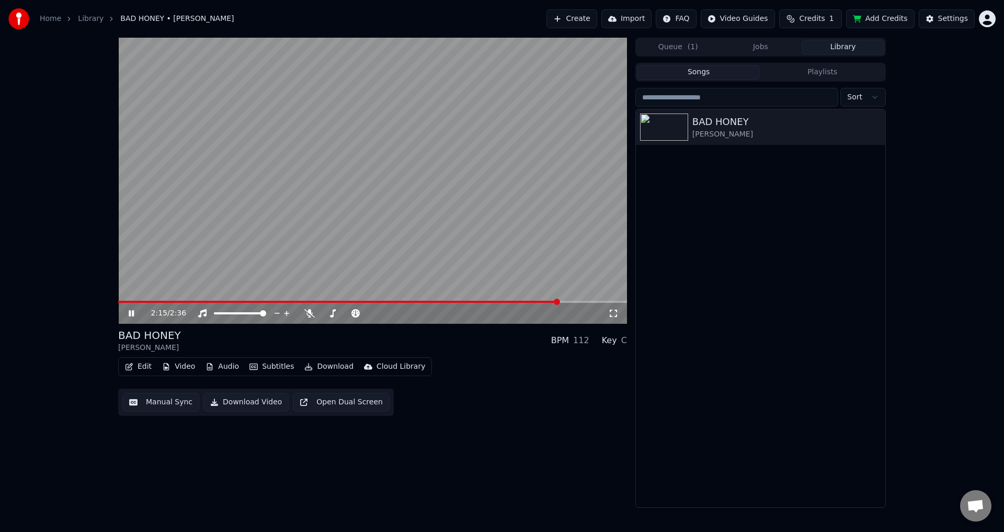
click at [554, 194] on video at bounding box center [372, 181] width 509 height 286
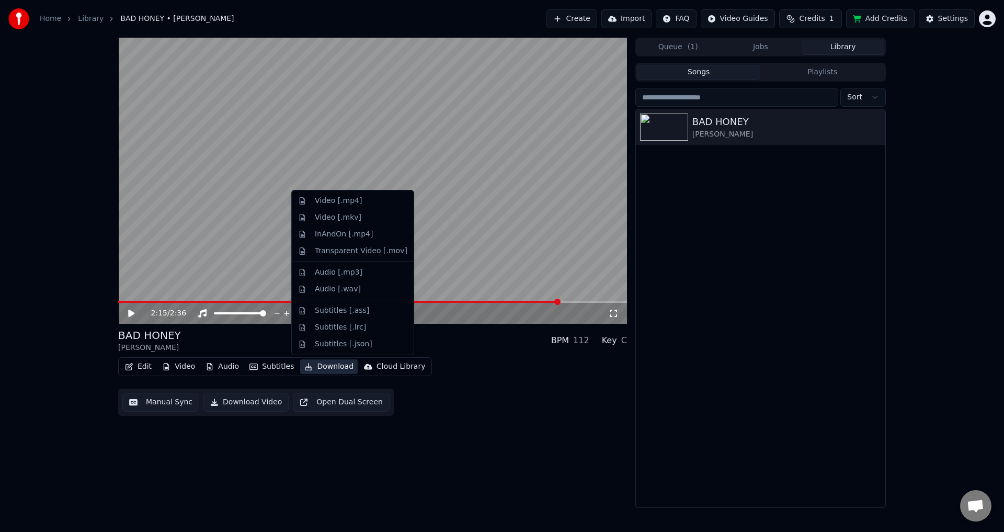
click at [315, 366] on button "Download" at bounding box center [329, 366] width 58 height 15
click at [355, 202] on div "Video [.mp4]" at bounding box center [338, 201] width 47 height 10
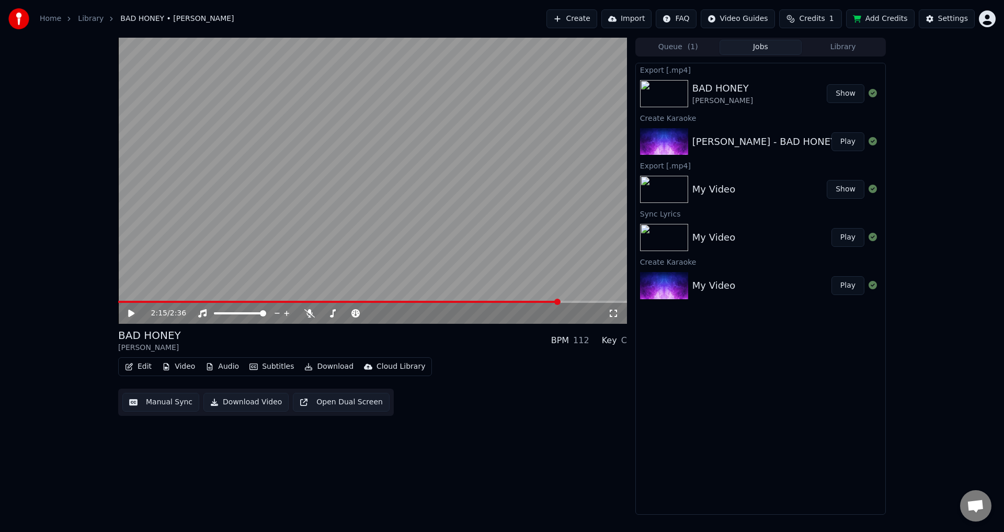
click at [844, 40] on button "Library" at bounding box center [843, 47] width 83 height 15
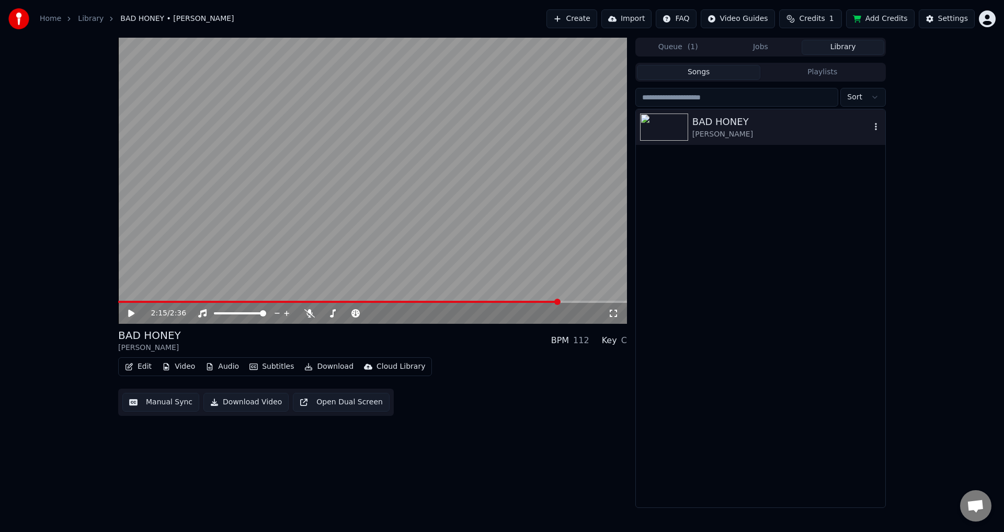
click at [876, 128] on icon "button" at bounding box center [876, 126] width 10 height 8
click at [876, 215] on div "Delete" at bounding box center [879, 213] width 81 height 17
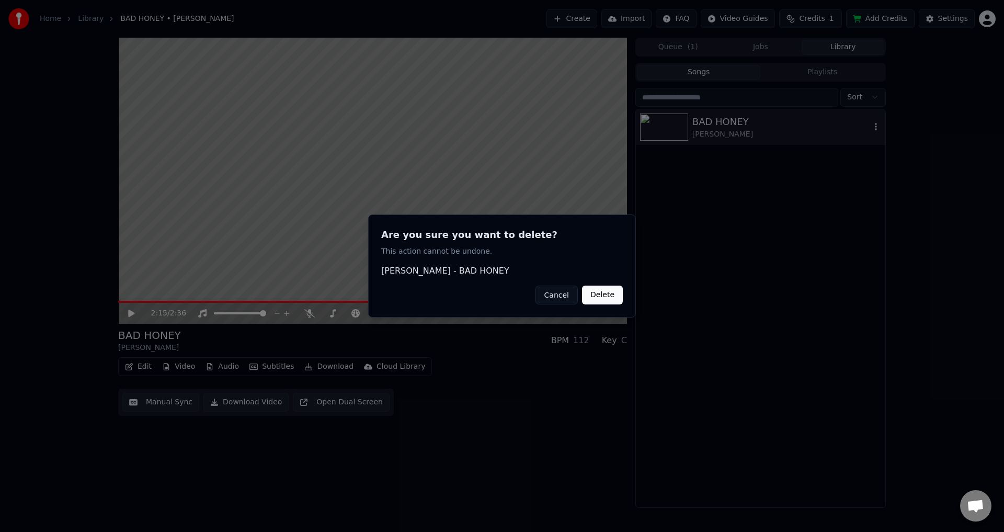
click at [595, 298] on button "Delete" at bounding box center [602, 295] width 41 height 19
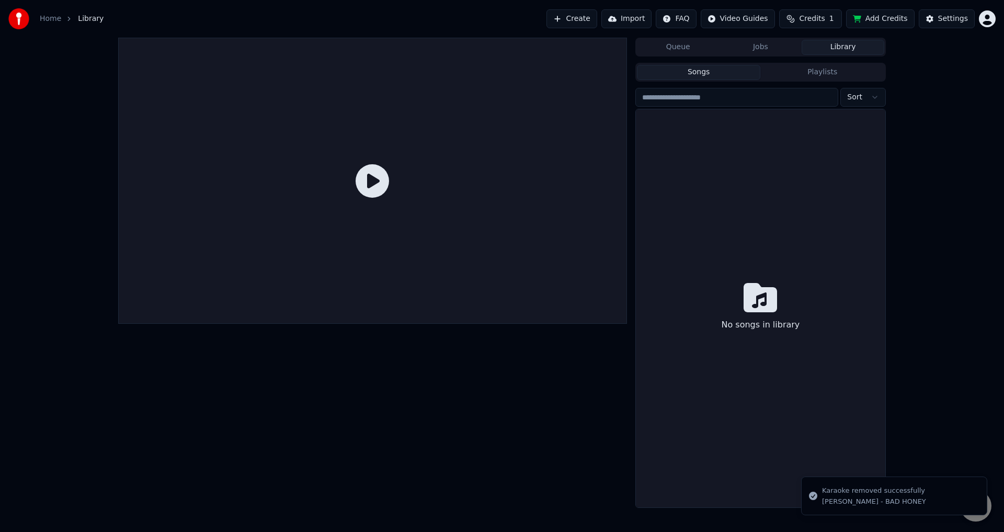
click at [994, 20] on html "Home Library Create Import FAQ Video Guides Credits 1 Add Credits Settings Queu…" at bounding box center [502, 266] width 1004 height 532
click at [928, 105] on div "Sign Out" at bounding box center [941, 110] width 120 height 17
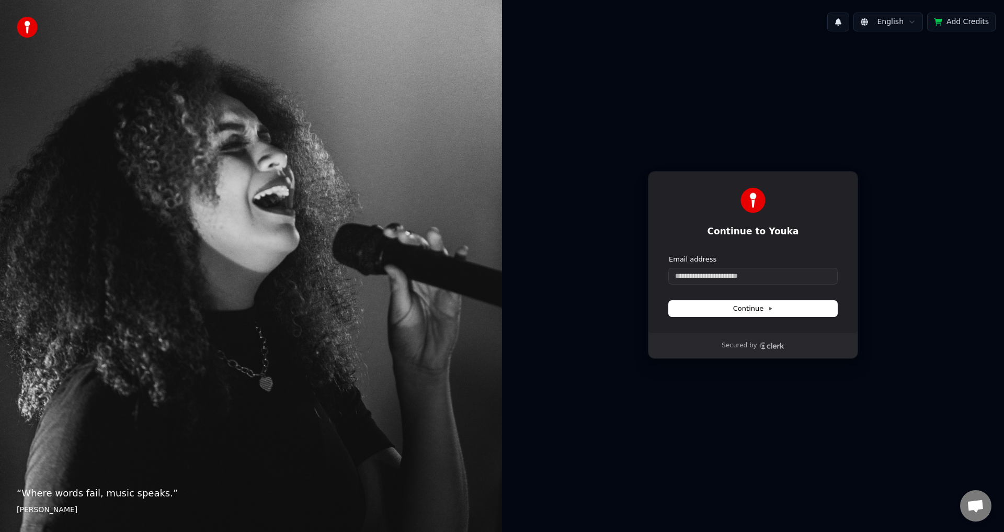
click at [733, 264] on div "Email address" at bounding box center [753, 269] width 168 height 29
click at [738, 273] on input "Email address" at bounding box center [753, 276] width 168 height 16
click at [669, 255] on button "submit" at bounding box center [669, 255] width 0 height 0
type input "**********"
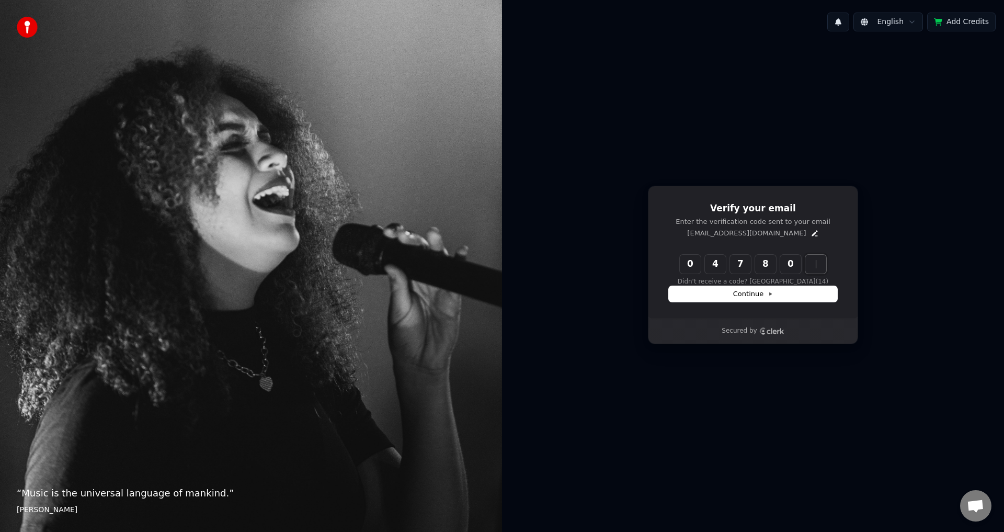
type input "******"
